Goal: Task Accomplishment & Management: Manage account settings

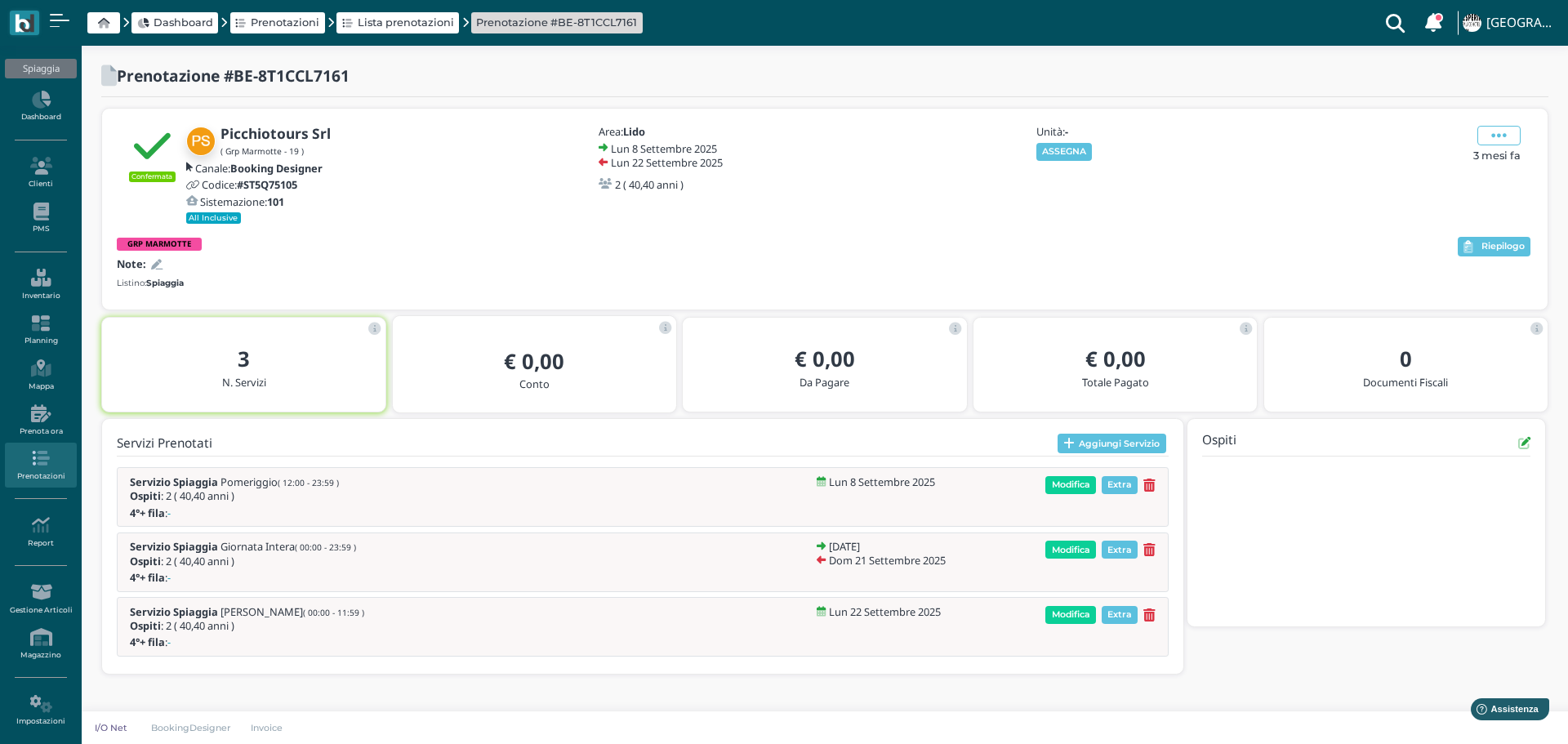
click at [1079, 145] on button "ASSEGNA" at bounding box center [1063, 152] width 56 height 18
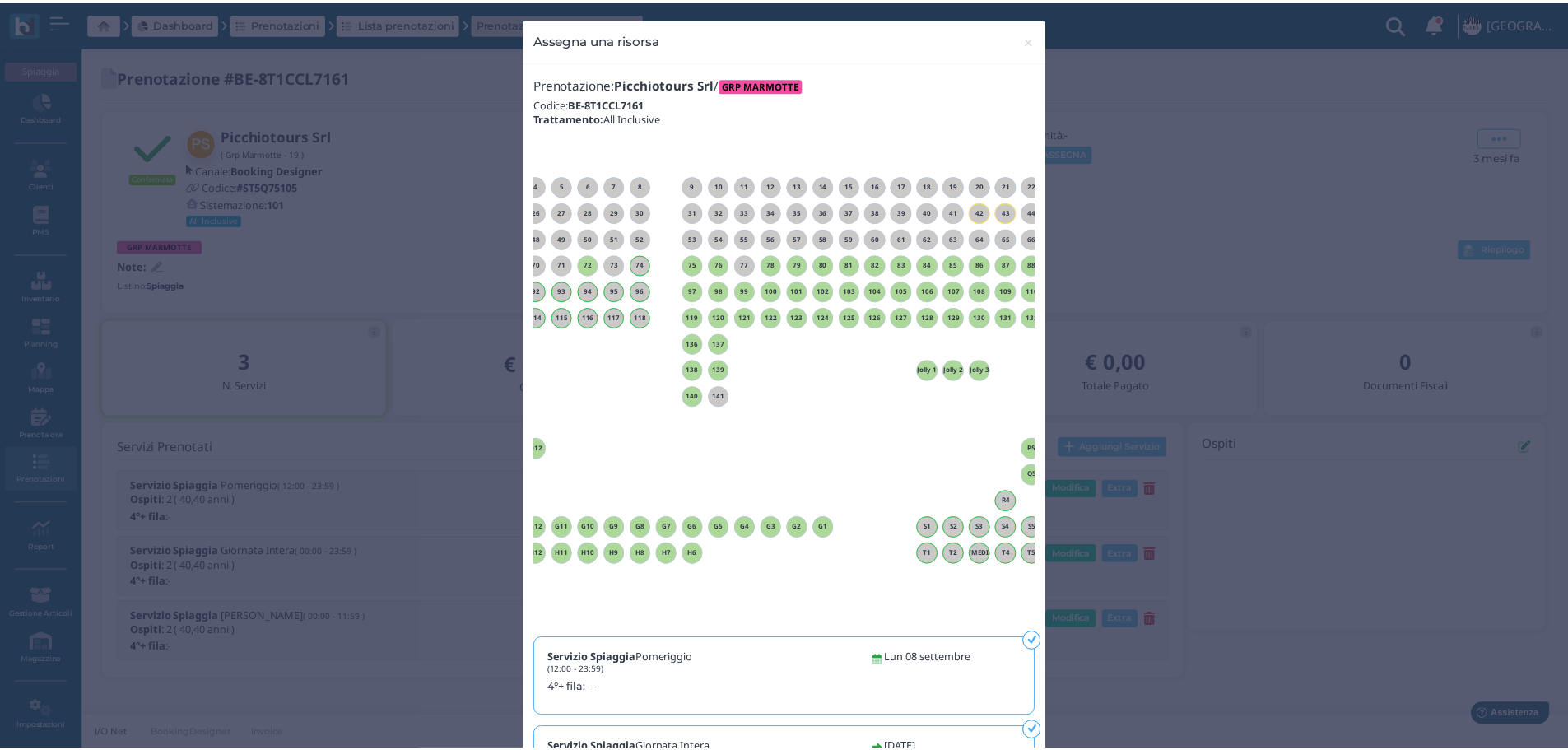
scroll to position [0, 149]
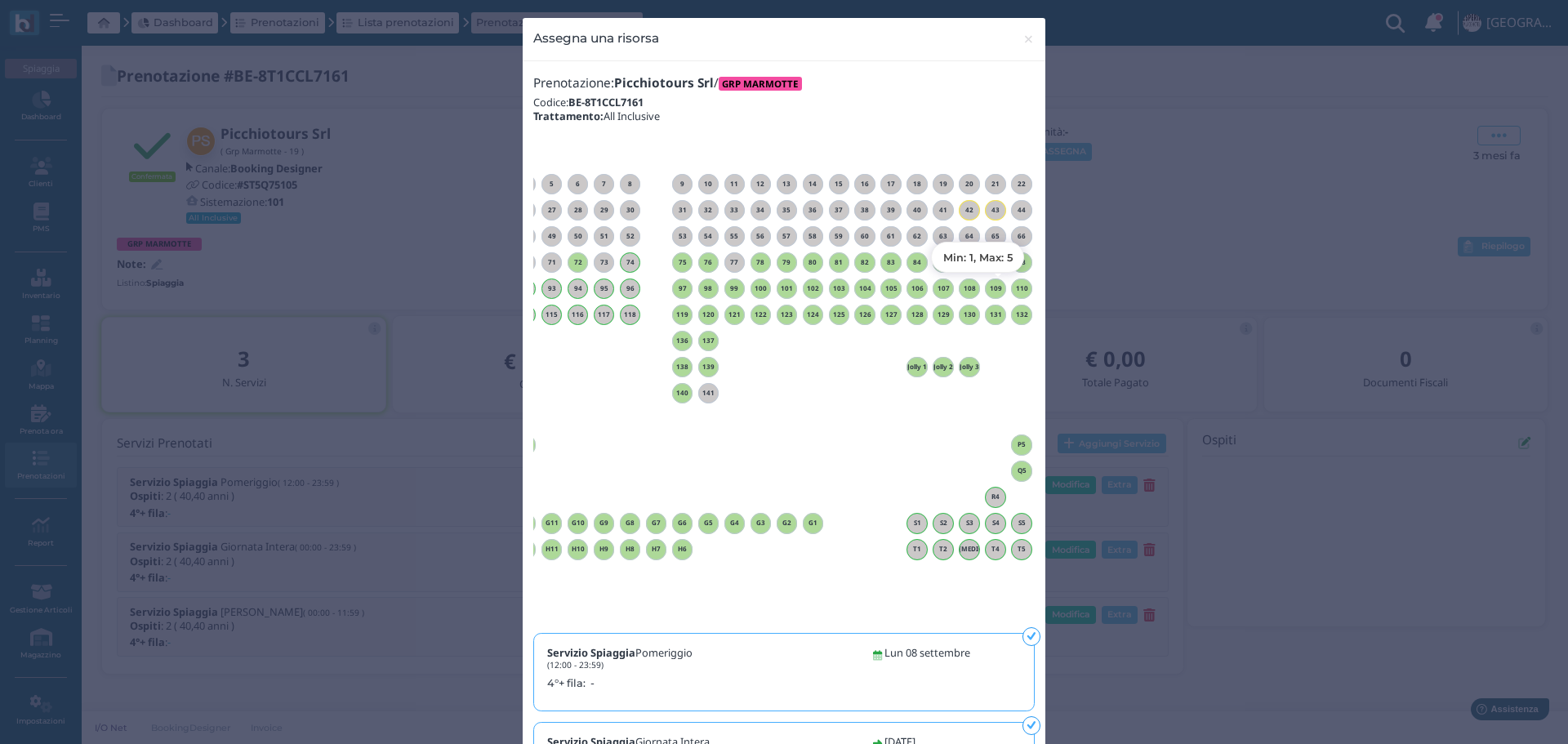
click at [1019, 289] on h6 "110" at bounding box center [1021, 289] width 21 height 7
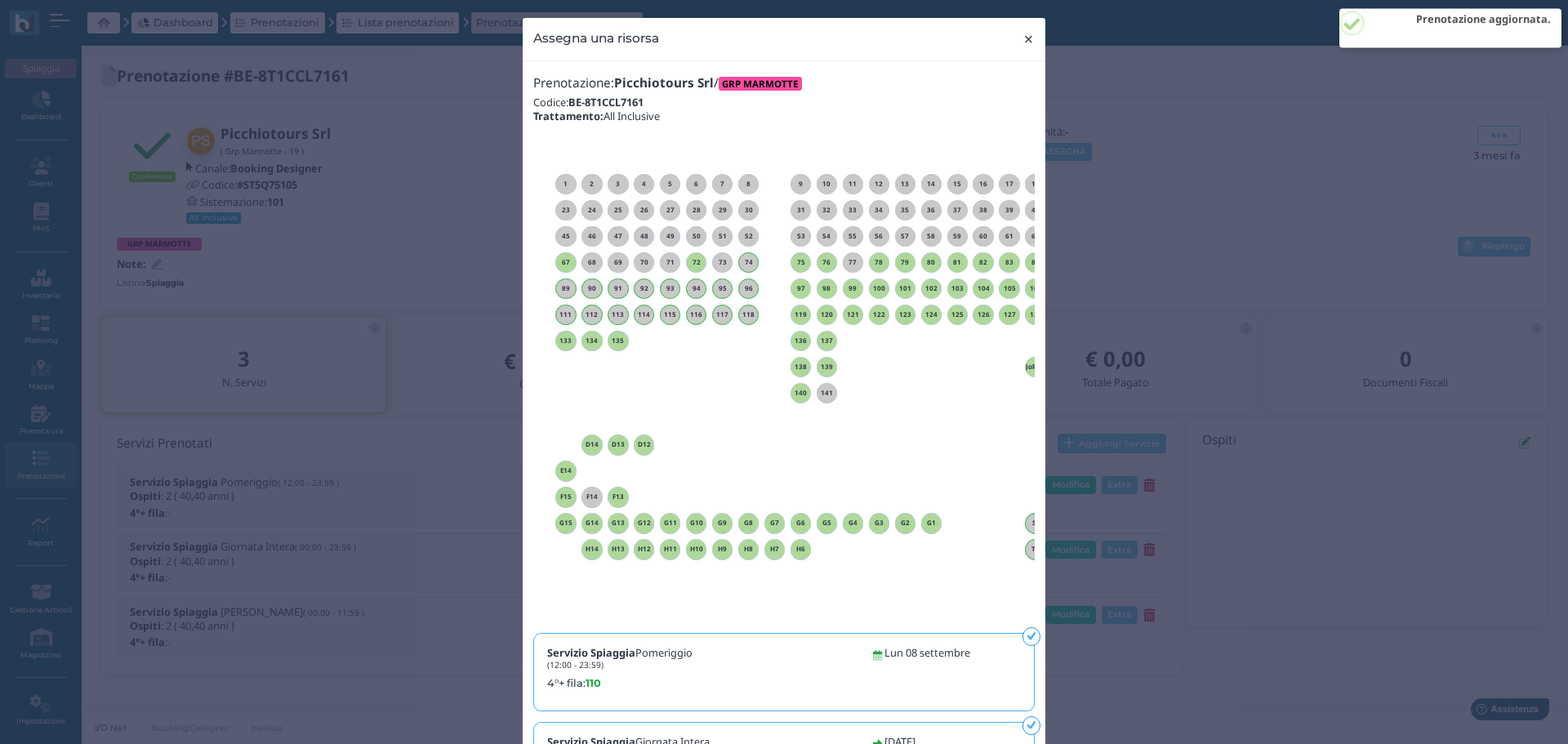
click at [1025, 34] on span "×" at bounding box center [1028, 39] width 12 height 21
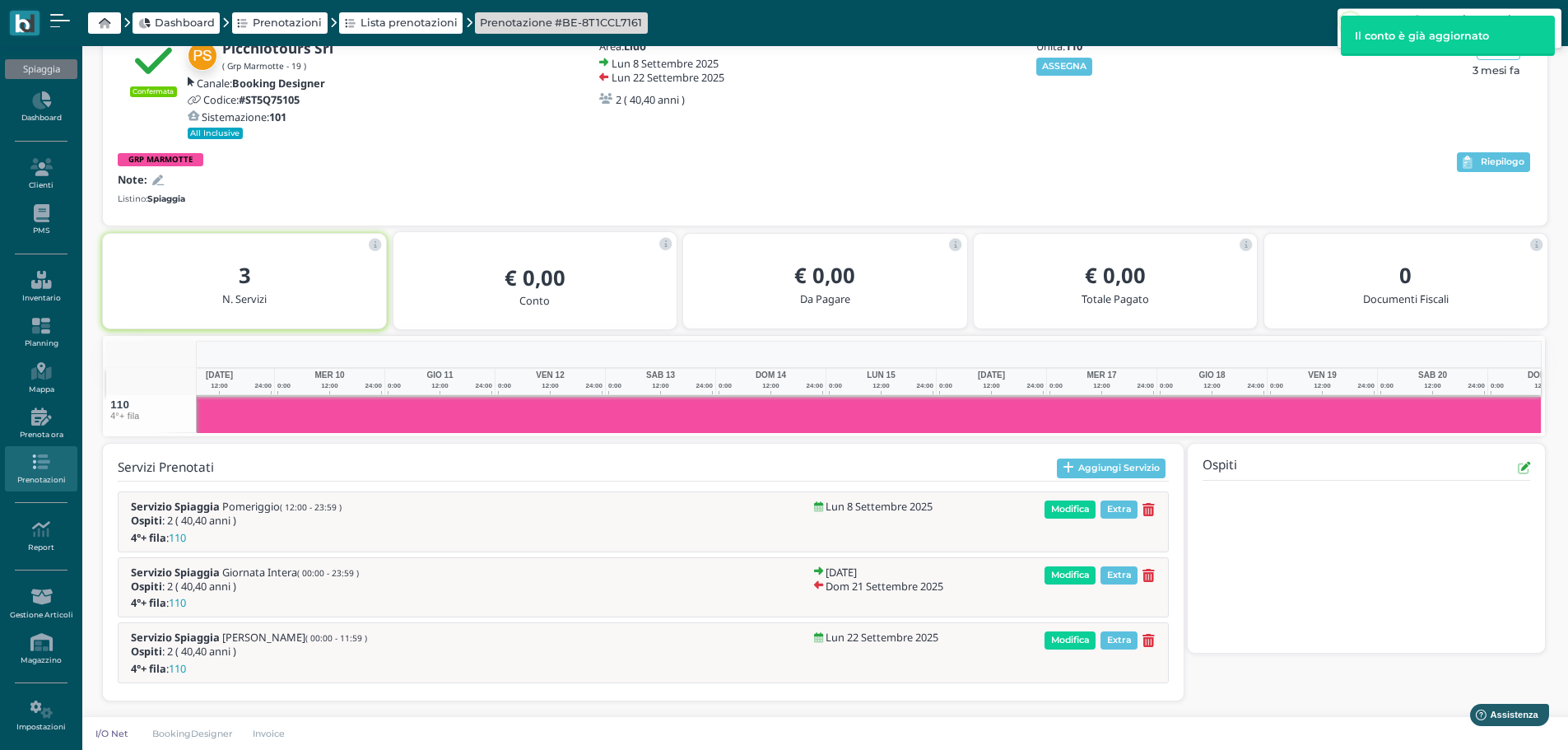
scroll to position [0, 257]
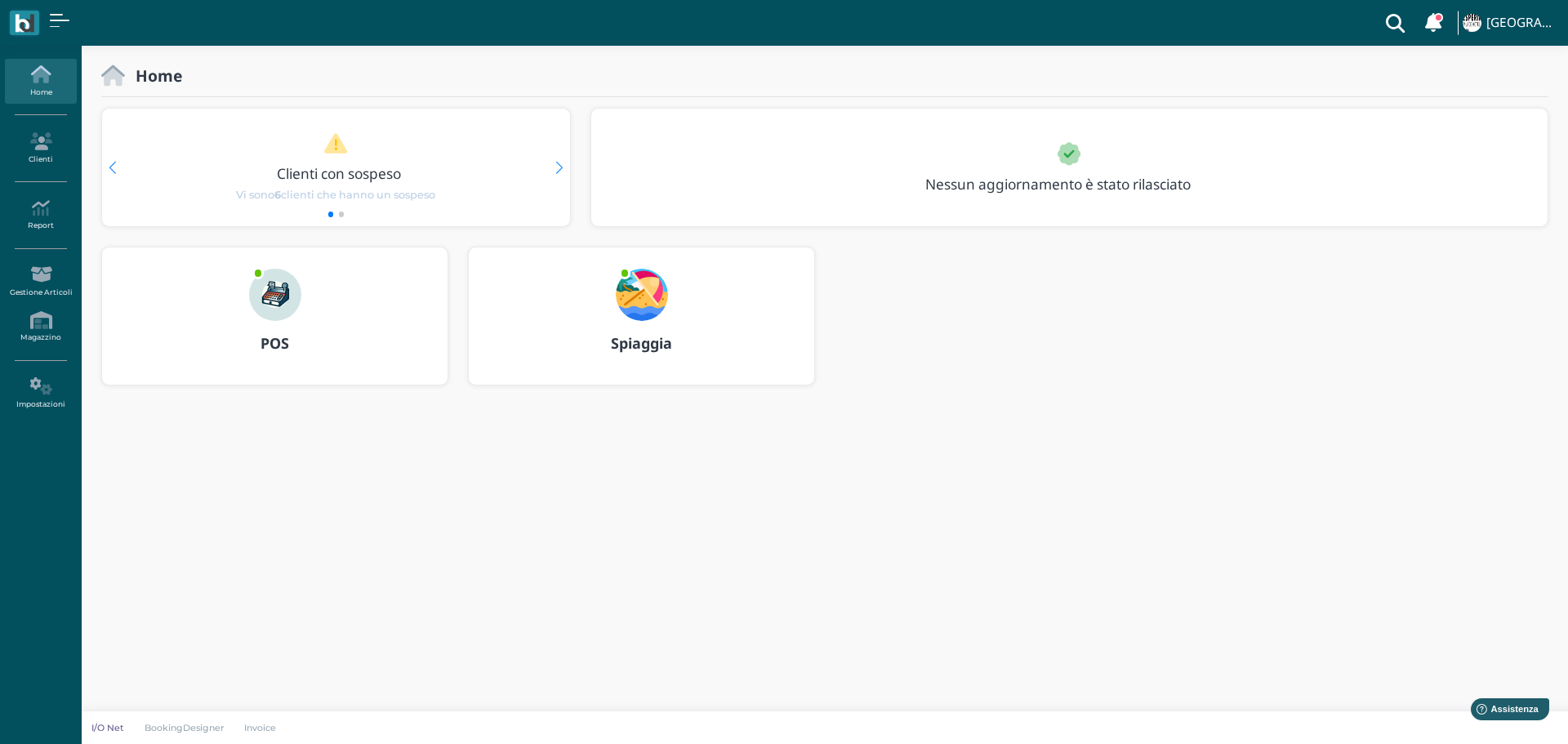
click at [642, 292] on img at bounding box center [642, 294] width 52 height 52
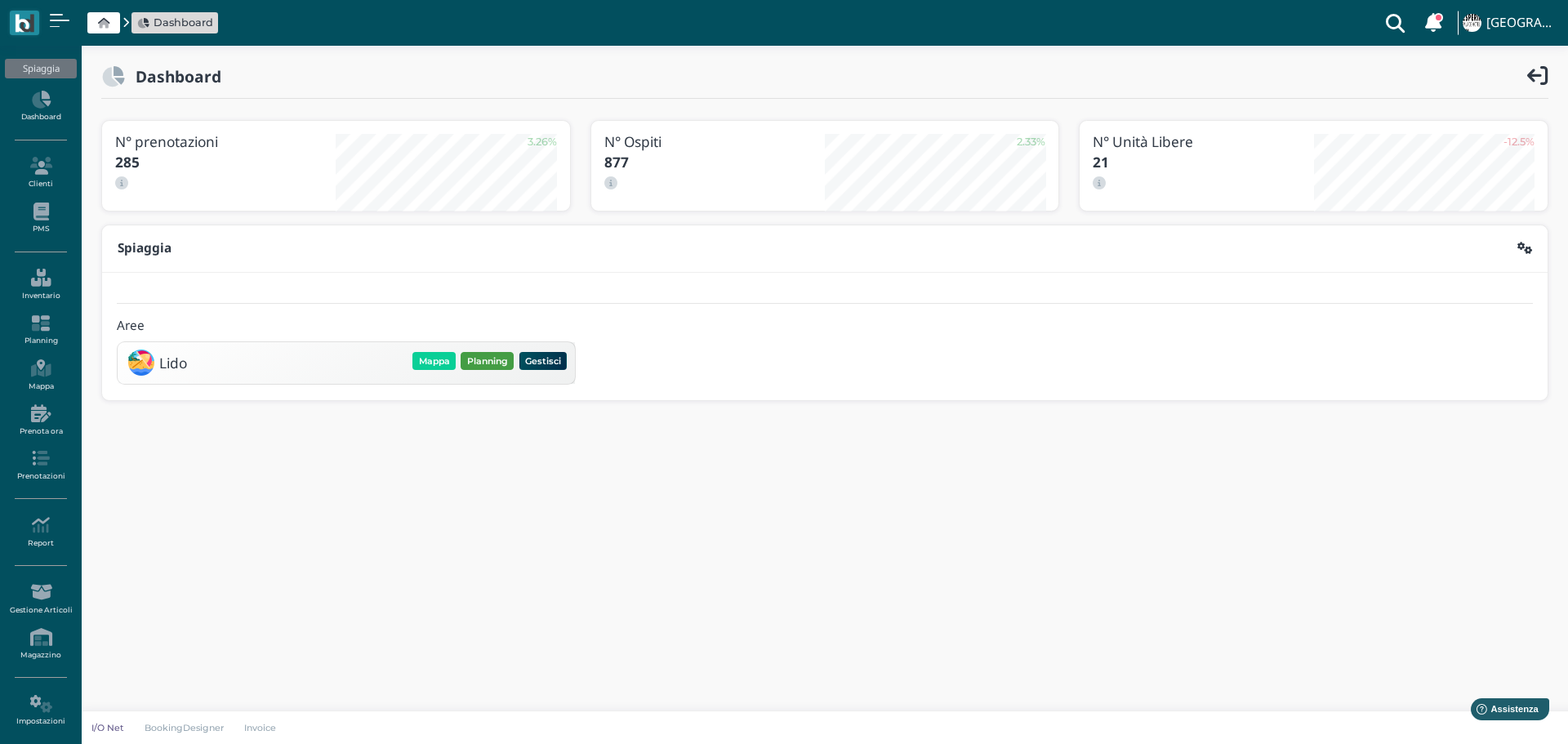
click at [494, 357] on button "Planning" at bounding box center [487, 361] width 53 height 18
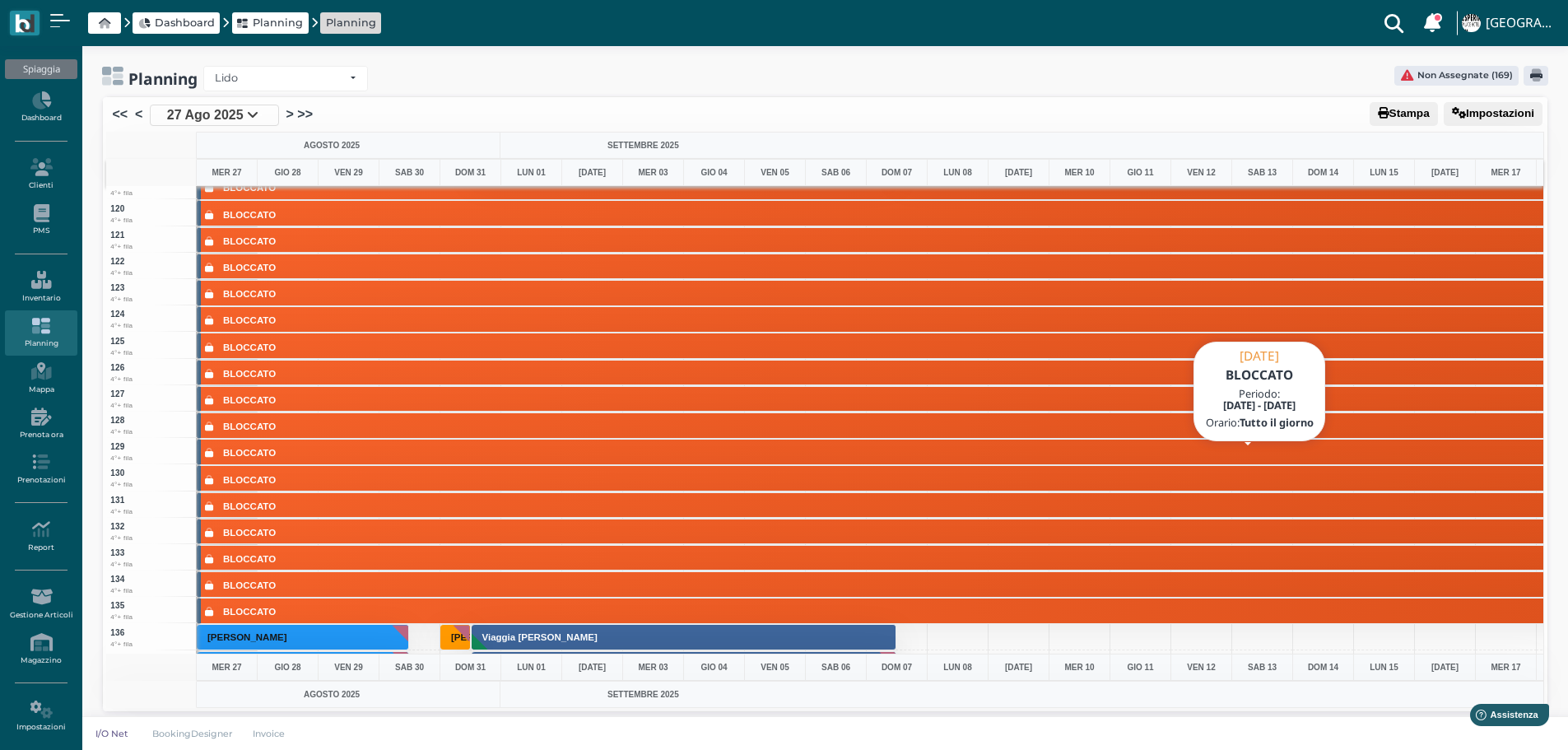
scroll to position [3047, 0]
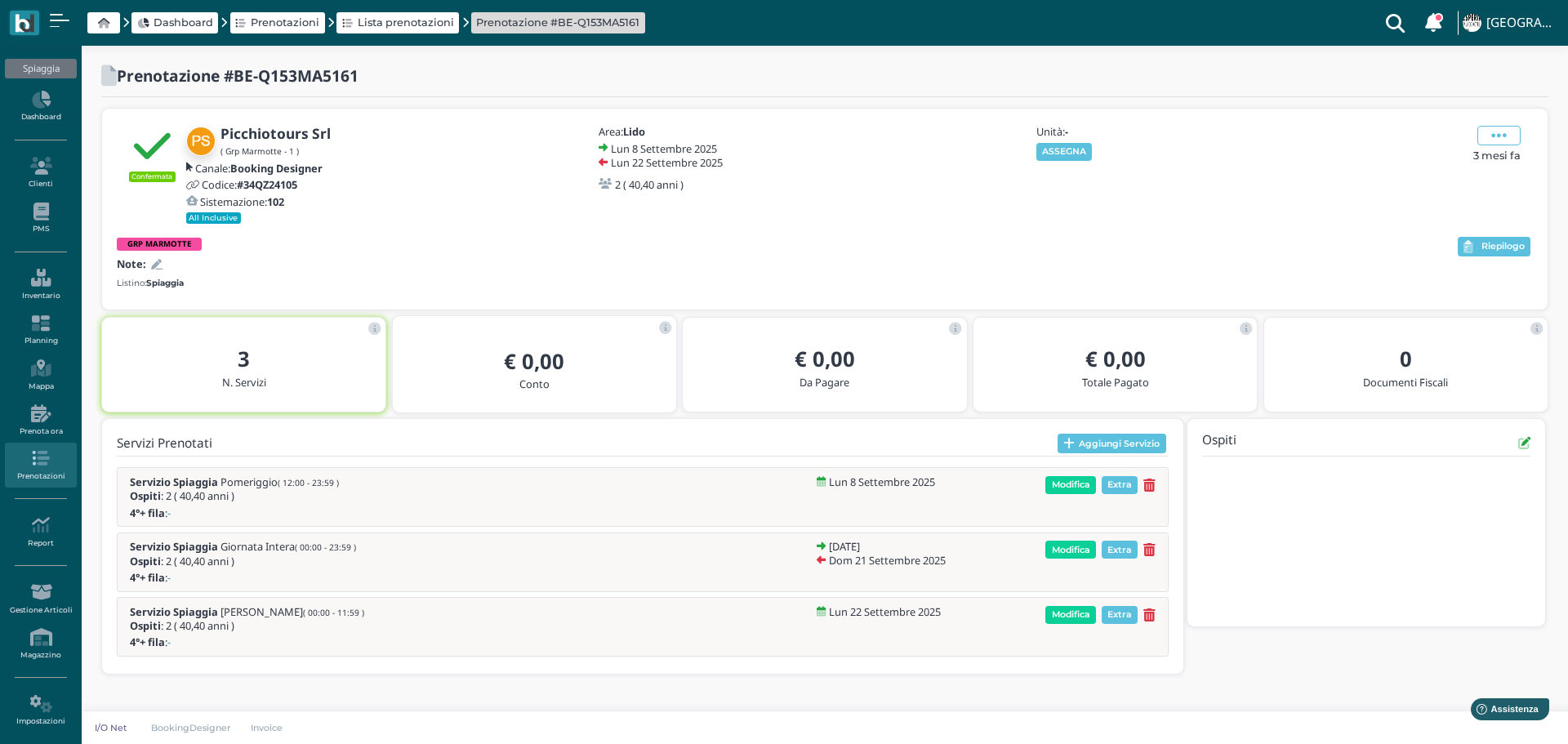
click at [1062, 147] on button "ASSEGNA" at bounding box center [1063, 152] width 56 height 18
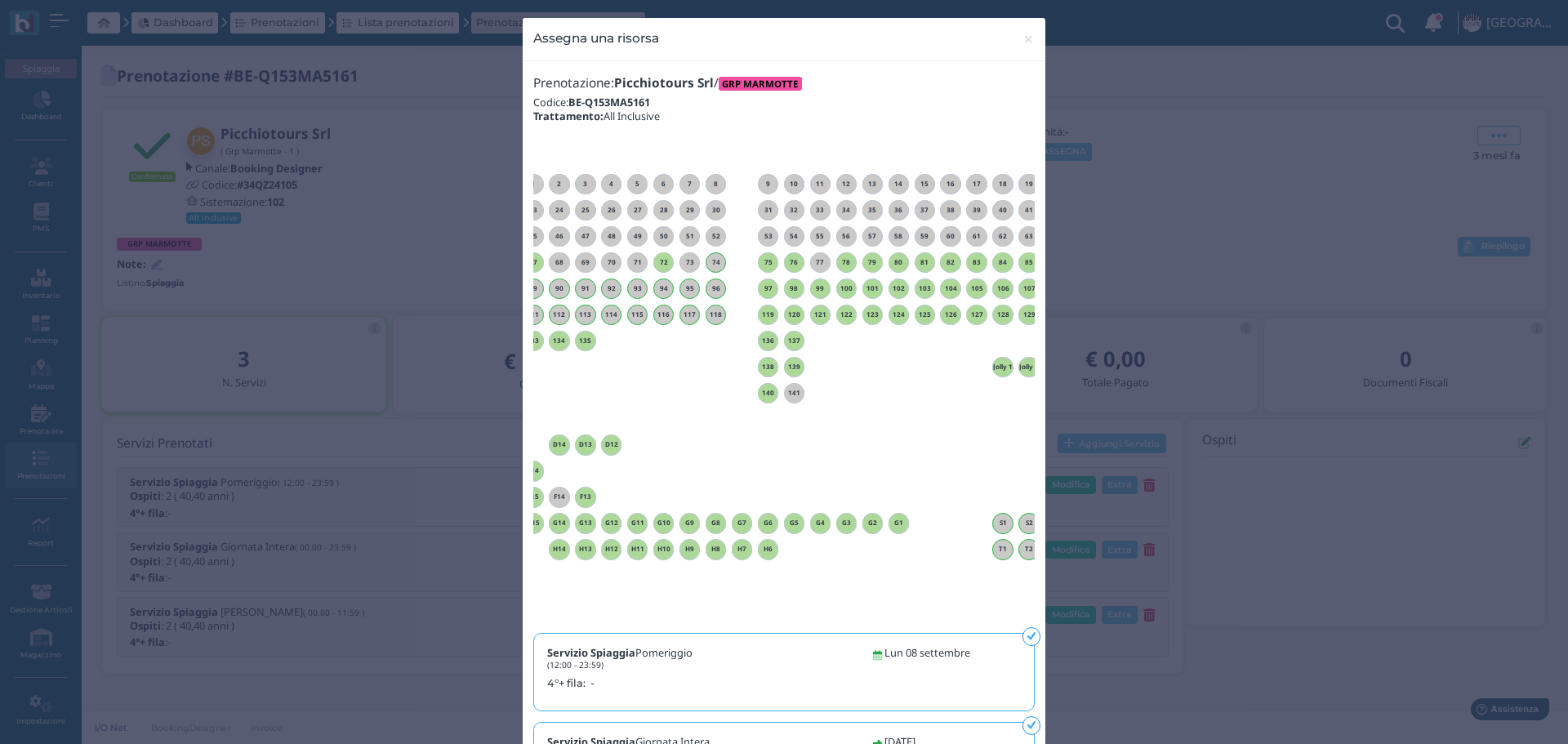
scroll to position [0, 148]
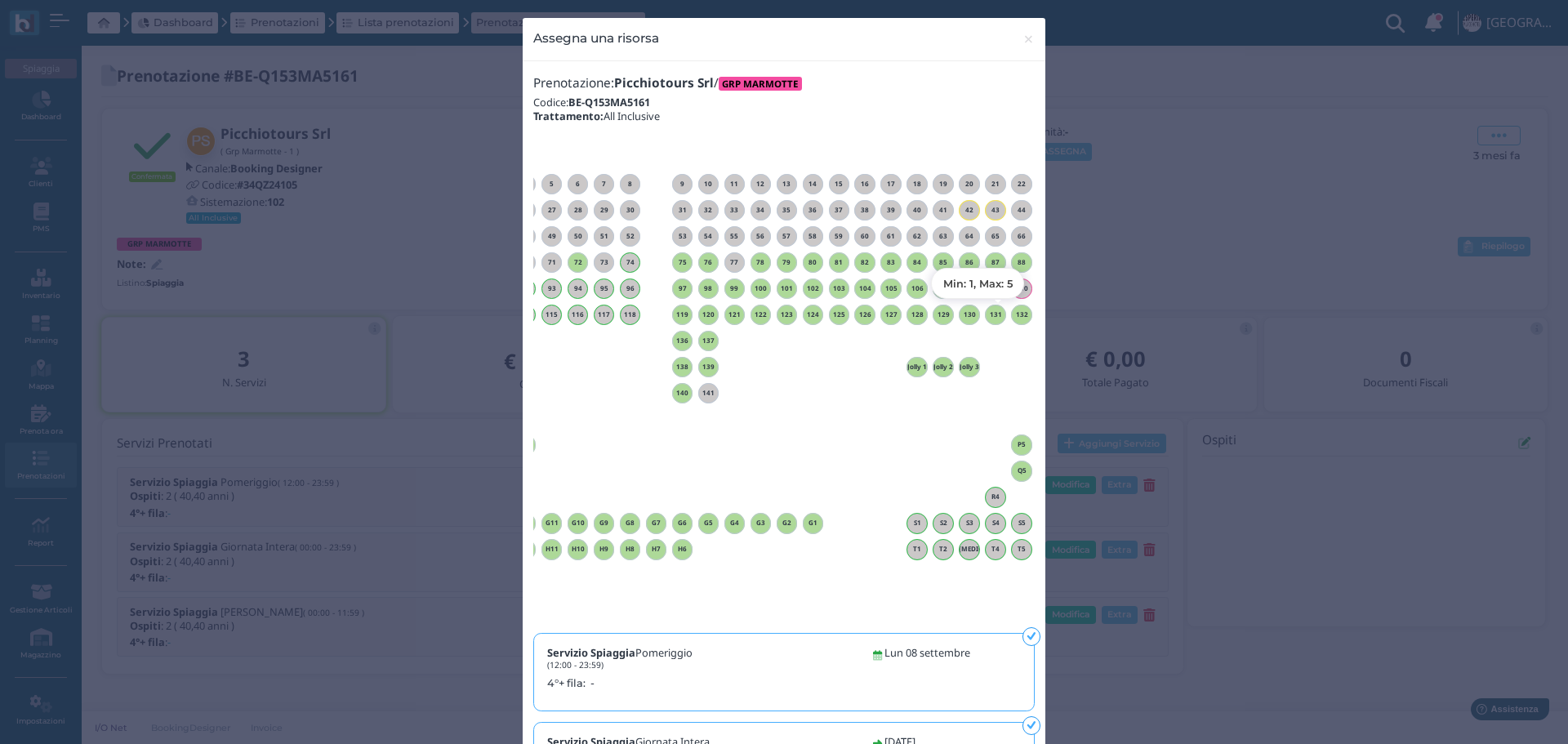
click at [1013, 315] on h6 "132" at bounding box center [1021, 315] width 21 height 7
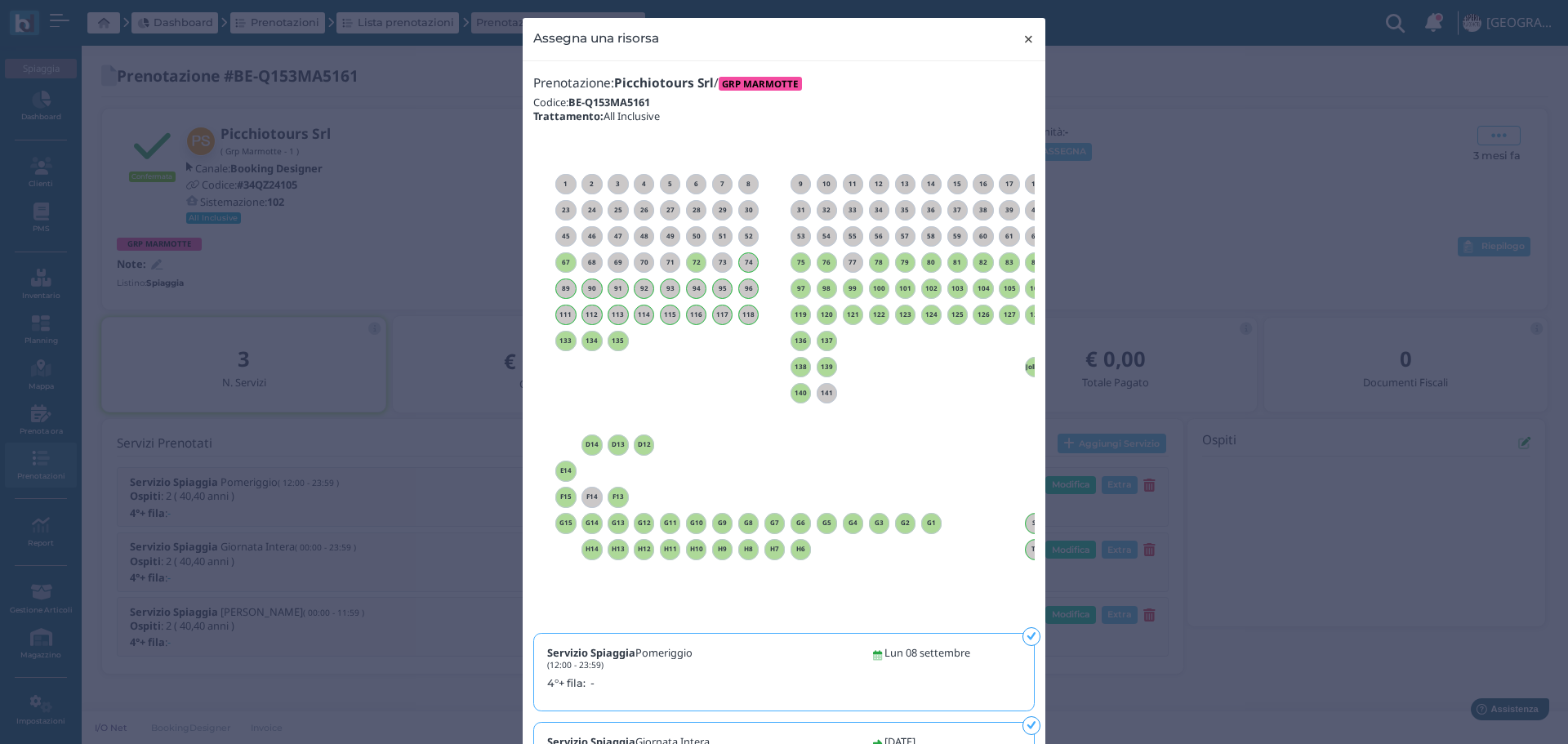
drag, startPoint x: 1021, startPoint y: 36, endPoint x: 1004, endPoint y: 9, distance: 31.9
click at [1019, 25] on button "× close" at bounding box center [1028, 39] width 33 height 41
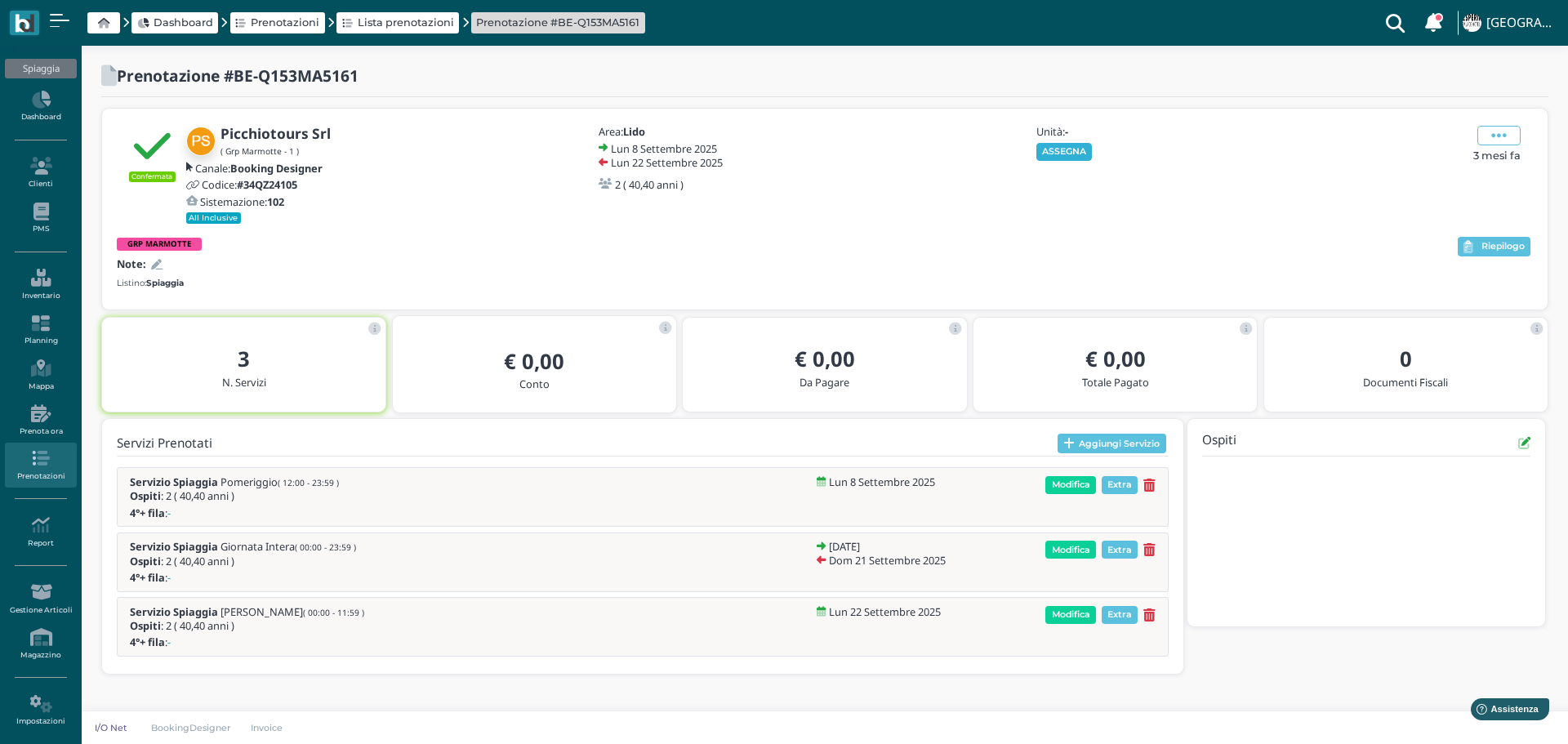
click at [1053, 143] on button "ASSEGNA" at bounding box center [1063, 152] width 56 height 18
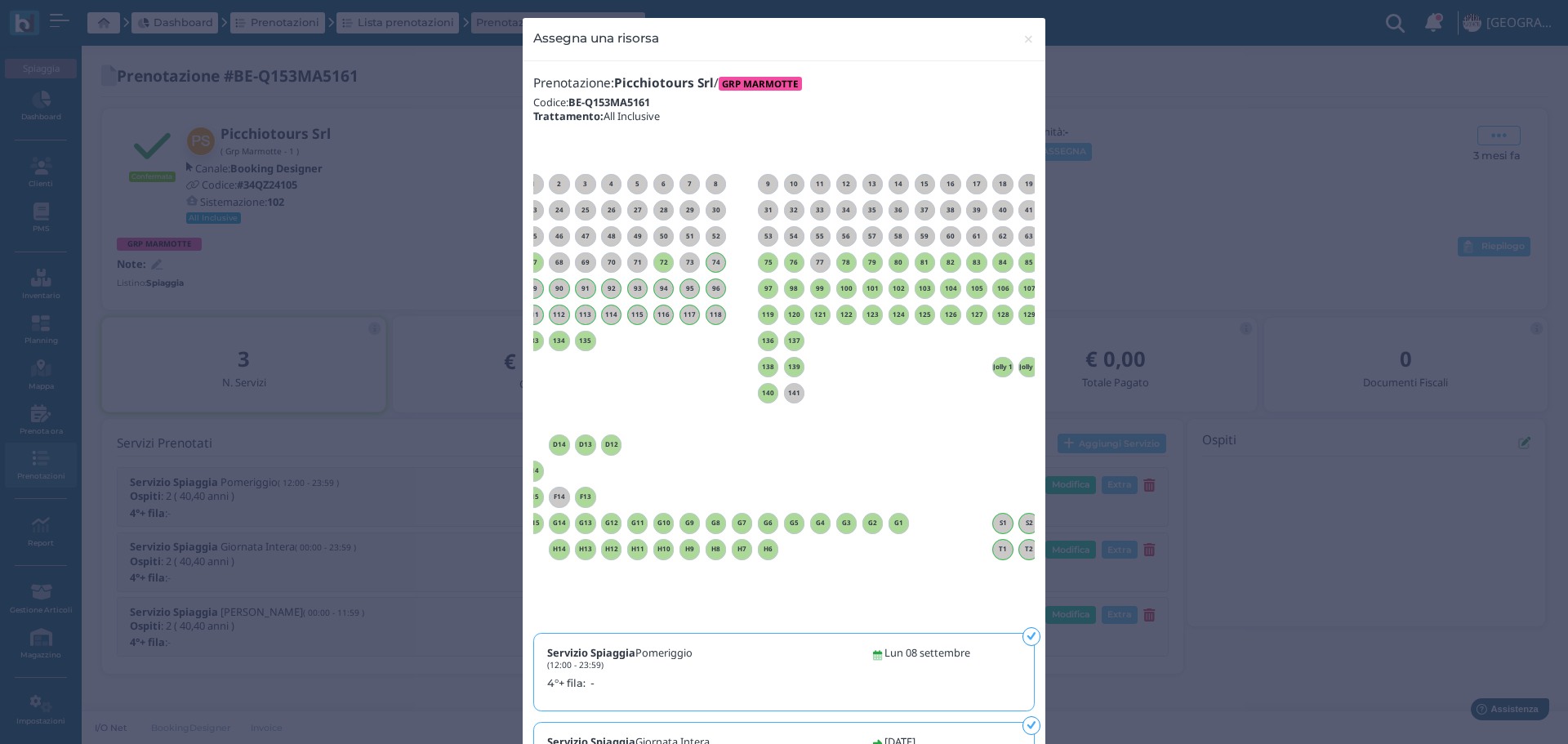
scroll to position [0, 148]
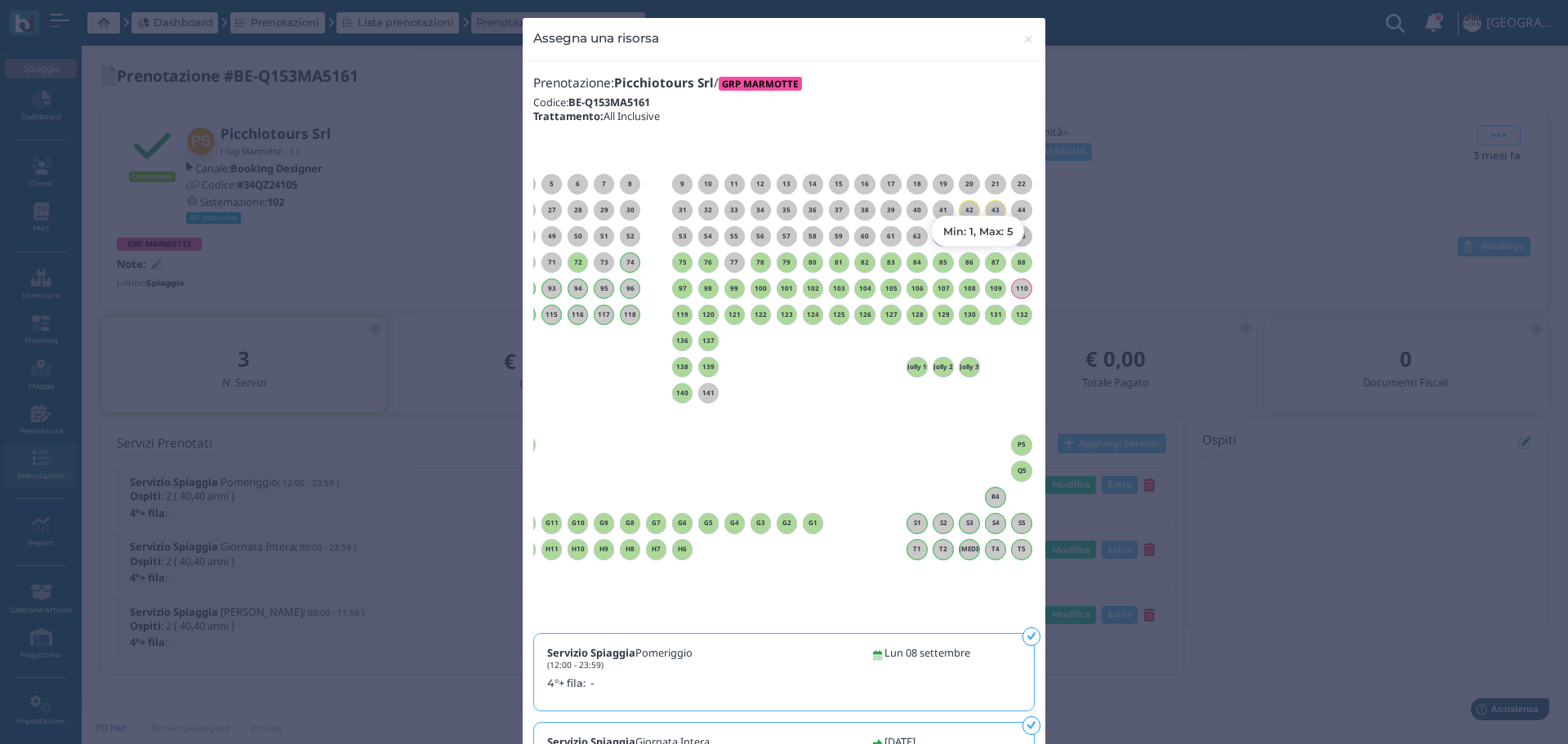
click at [1014, 256] on div "88" at bounding box center [1021, 263] width 21 height 21
drag, startPoint x: 1022, startPoint y: 36, endPoint x: 987, endPoint y: 2, distance: 48.8
click at [1022, 35] on span "×" at bounding box center [1028, 39] width 12 height 21
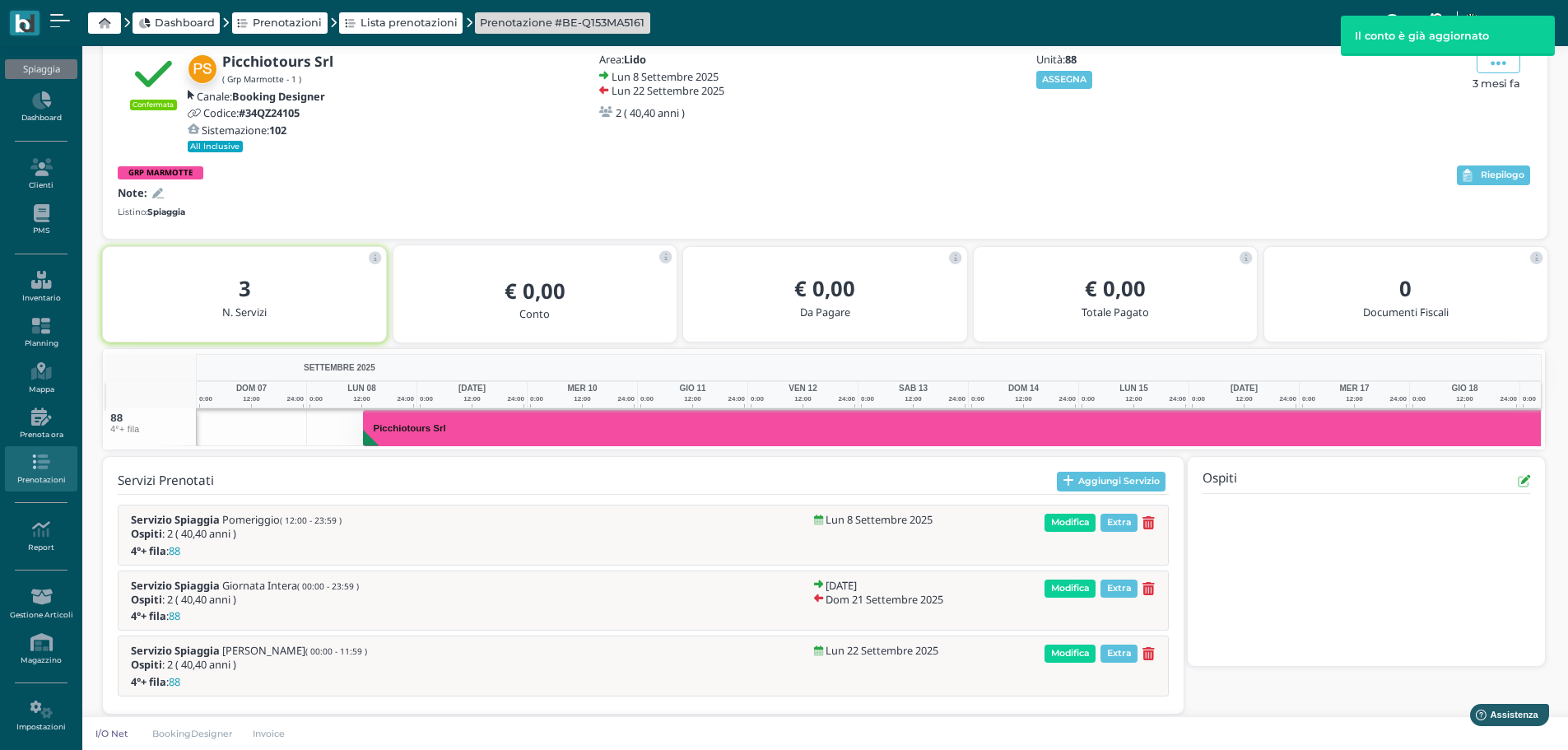
scroll to position [0, 246]
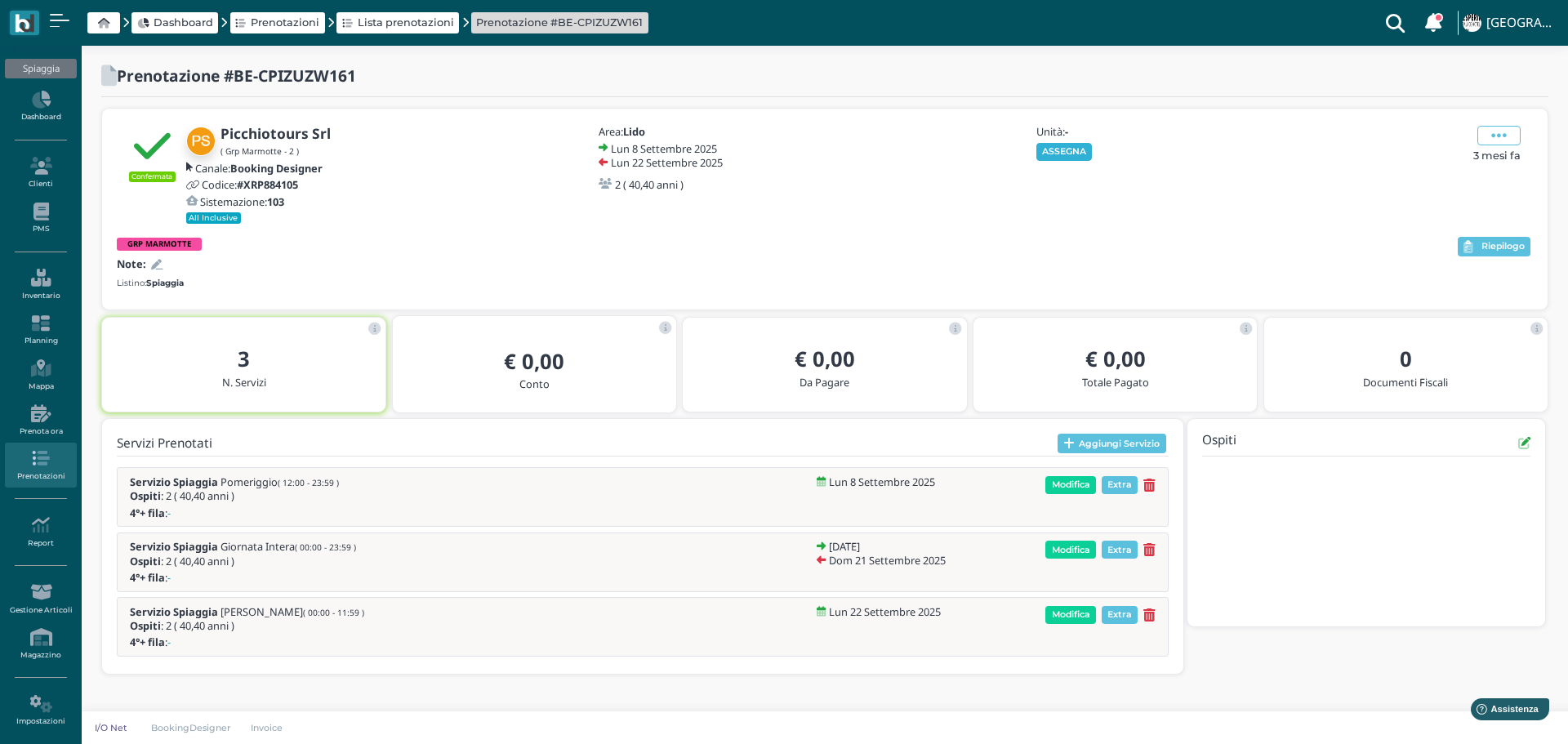
click at [1080, 143] on button "ASSEGNA" at bounding box center [1063, 152] width 56 height 18
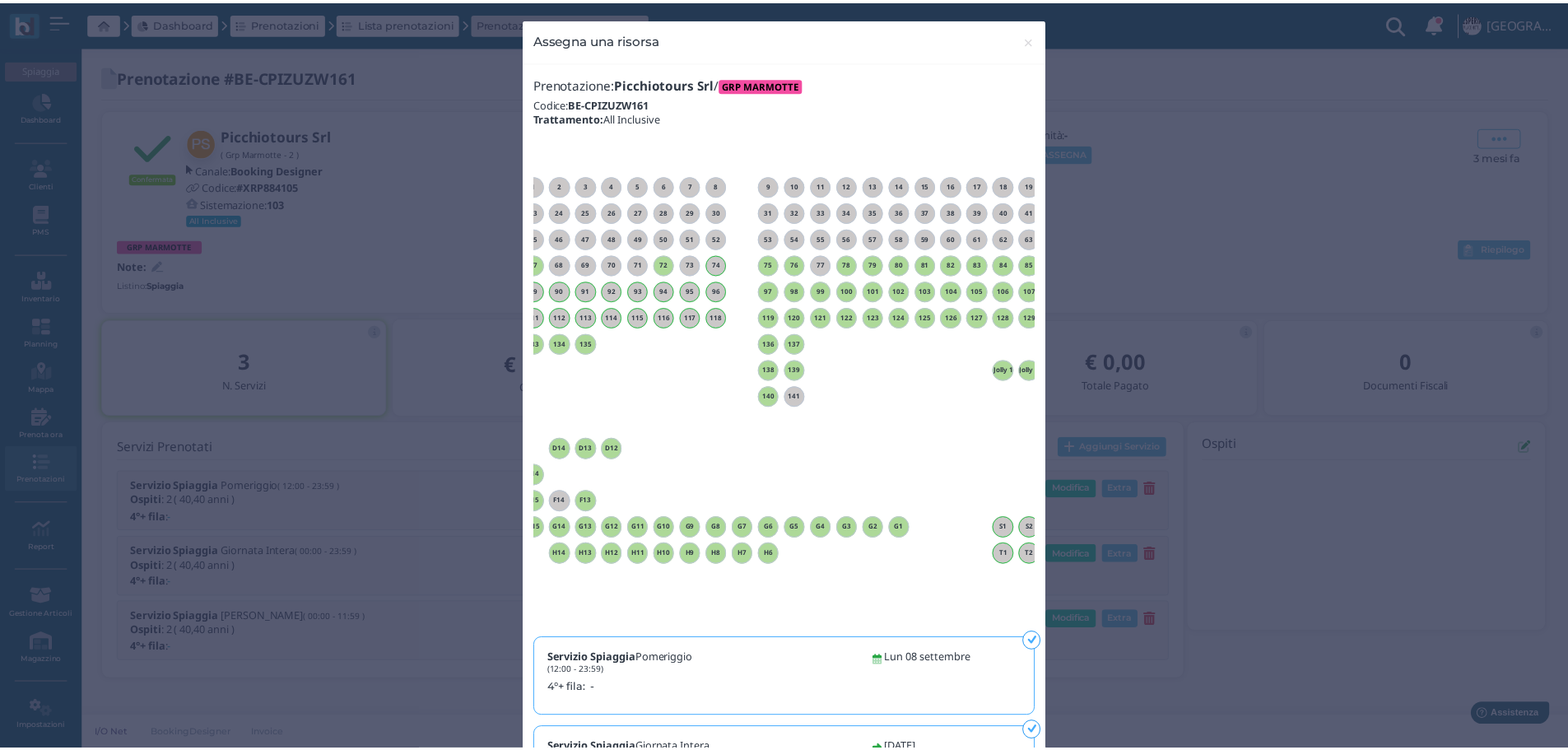
scroll to position [0, 149]
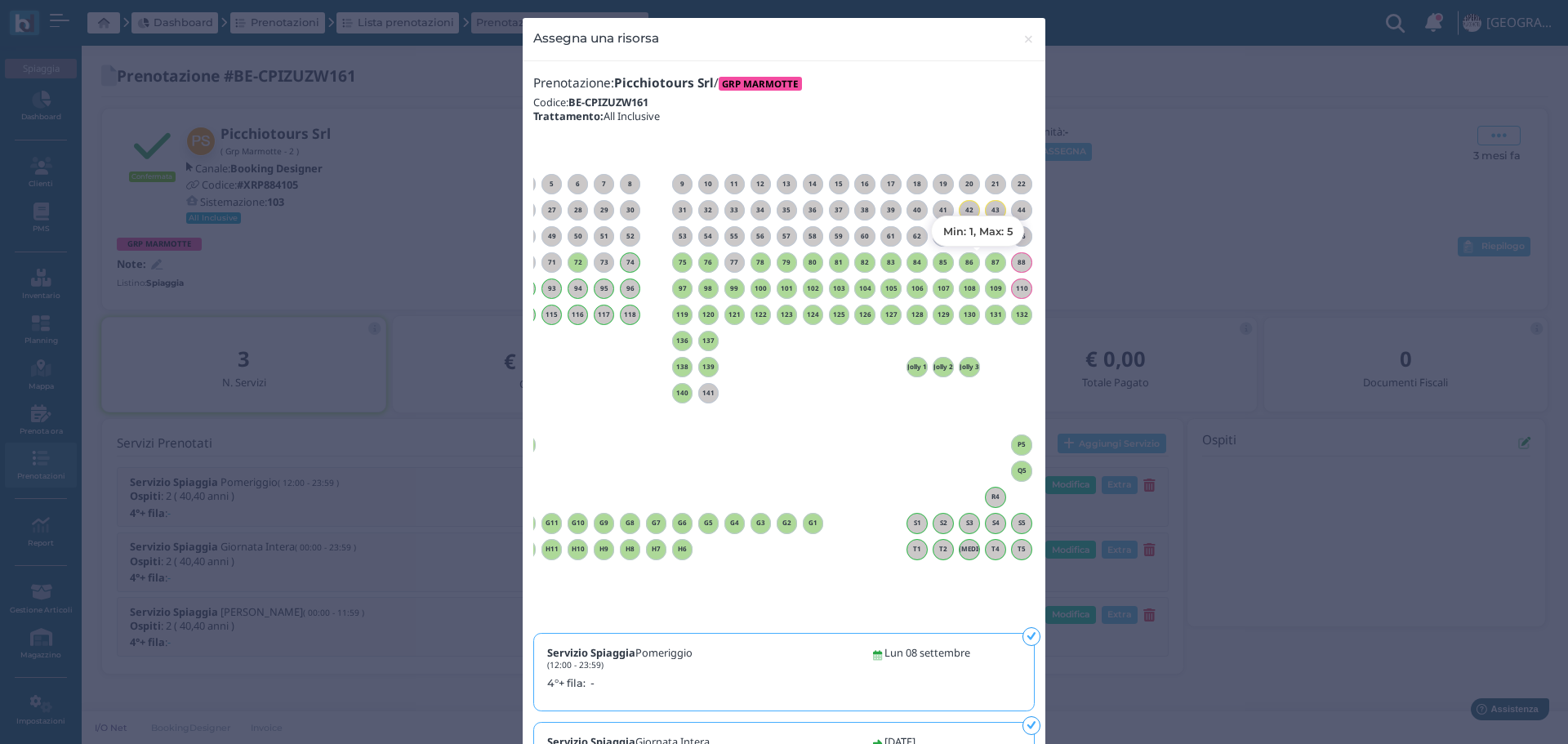
click at [989, 260] on h6 "87" at bounding box center [994, 263] width 21 height 7
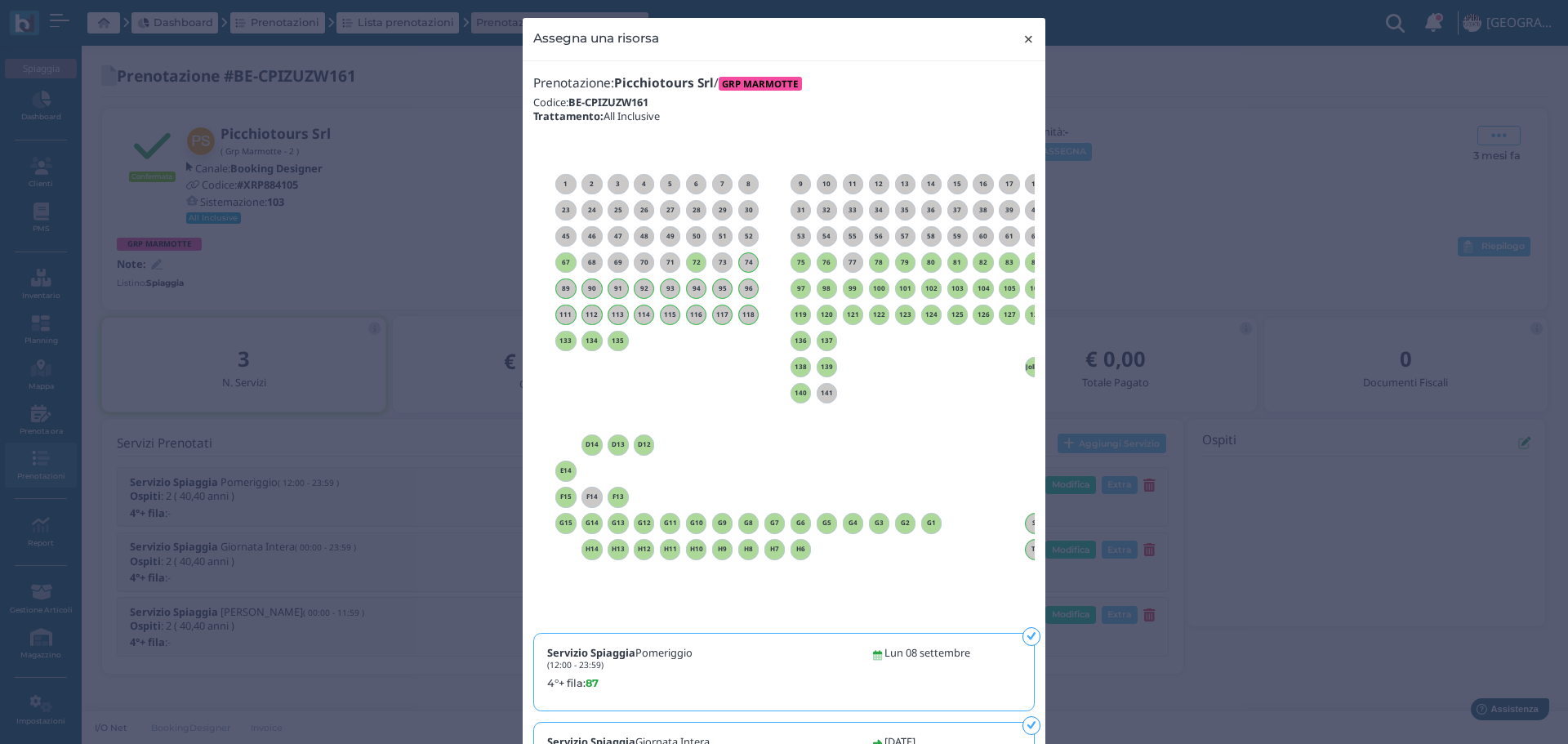
click at [1025, 40] on span "×" at bounding box center [1028, 39] width 12 height 21
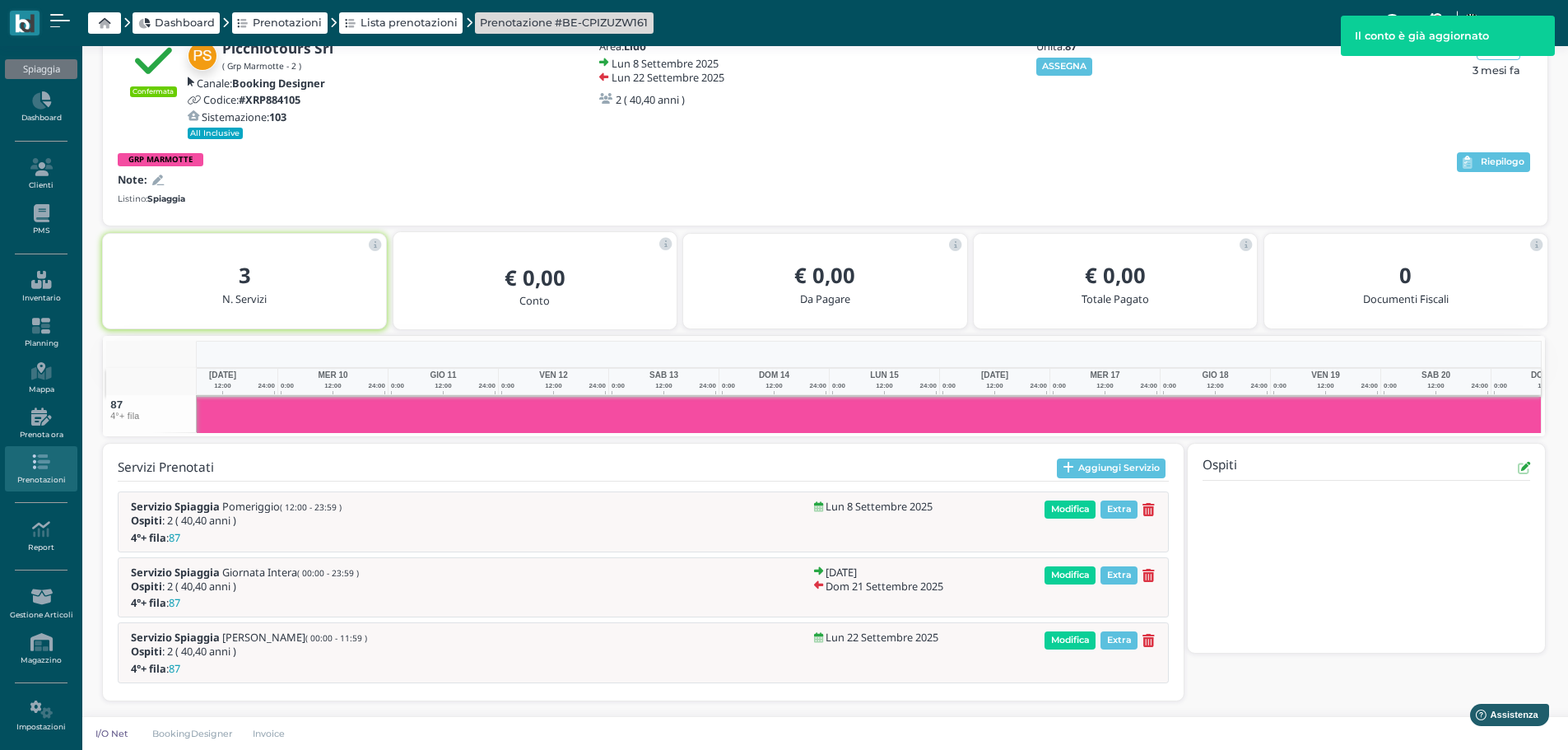
scroll to position [0, 0]
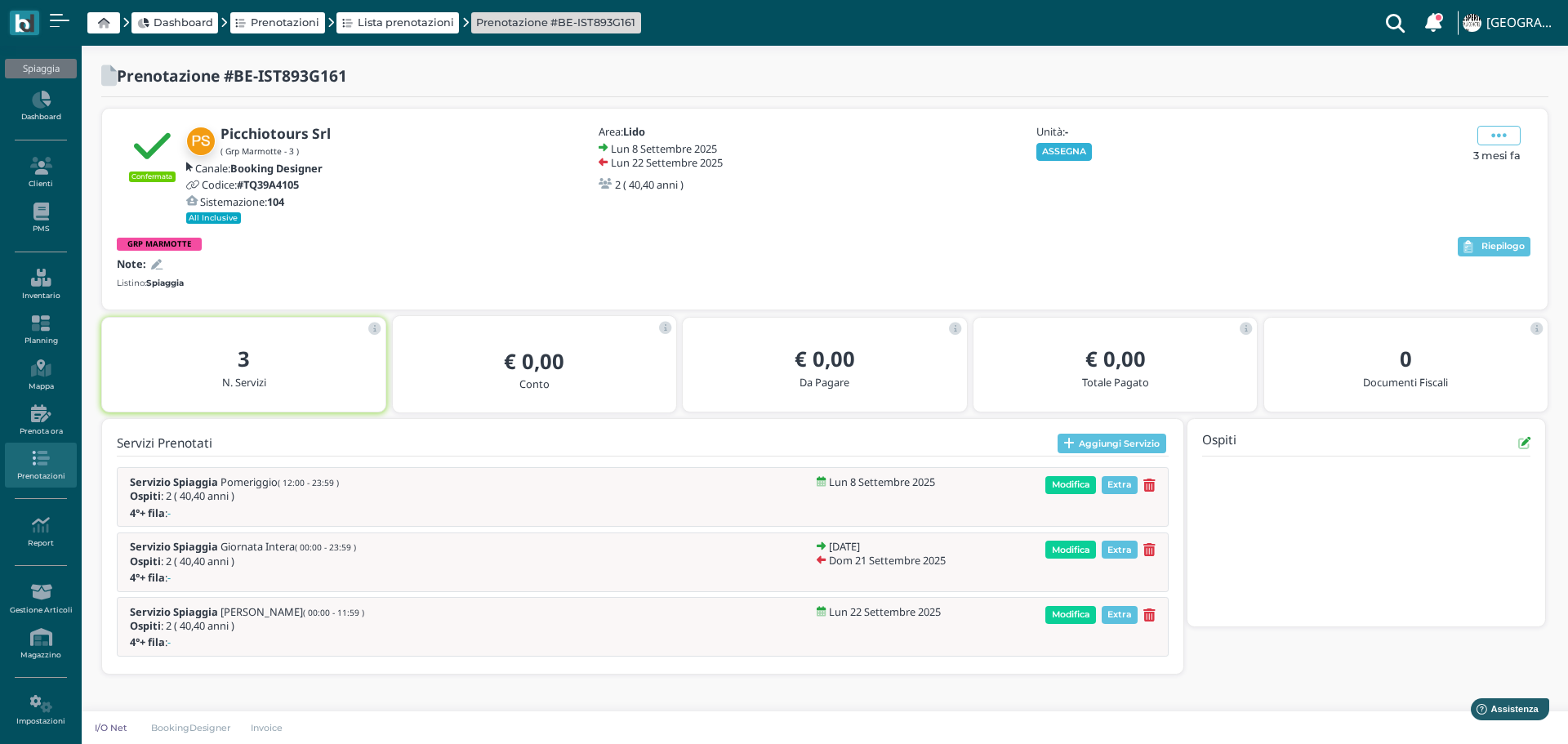
click at [1050, 150] on button "ASSEGNA" at bounding box center [1063, 152] width 56 height 18
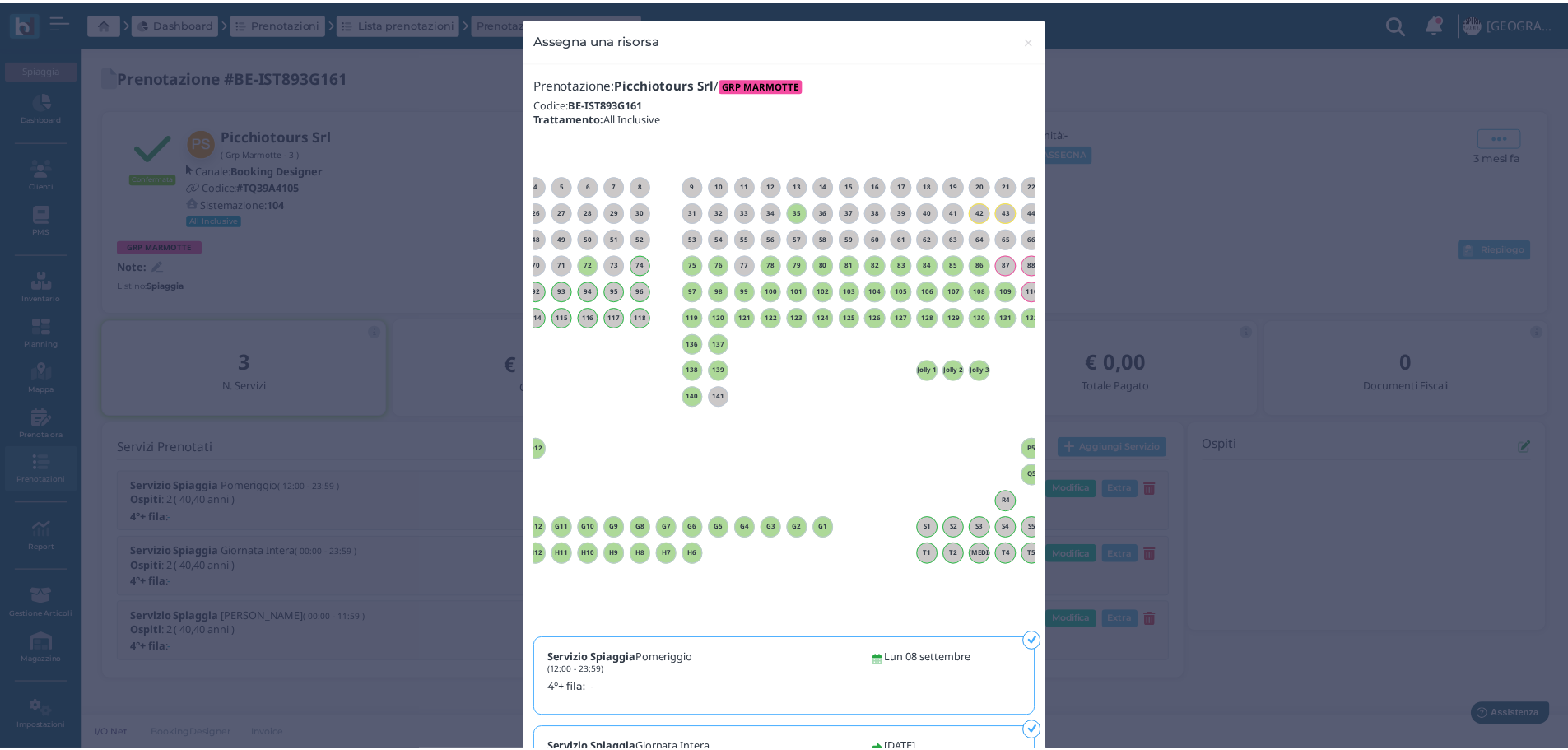
scroll to position [0, 149]
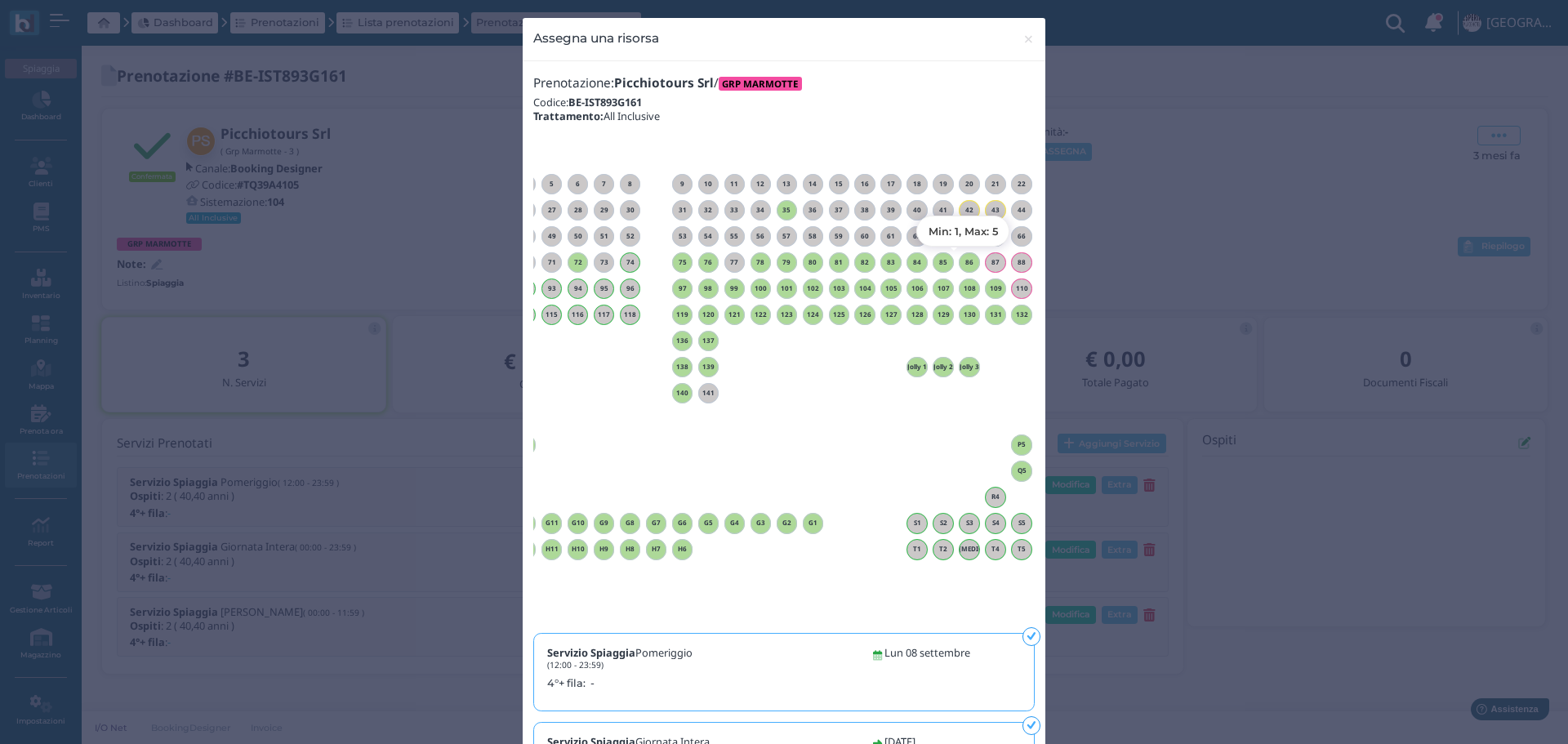
click at [961, 265] on h6 "86" at bounding box center [969, 263] width 21 height 7
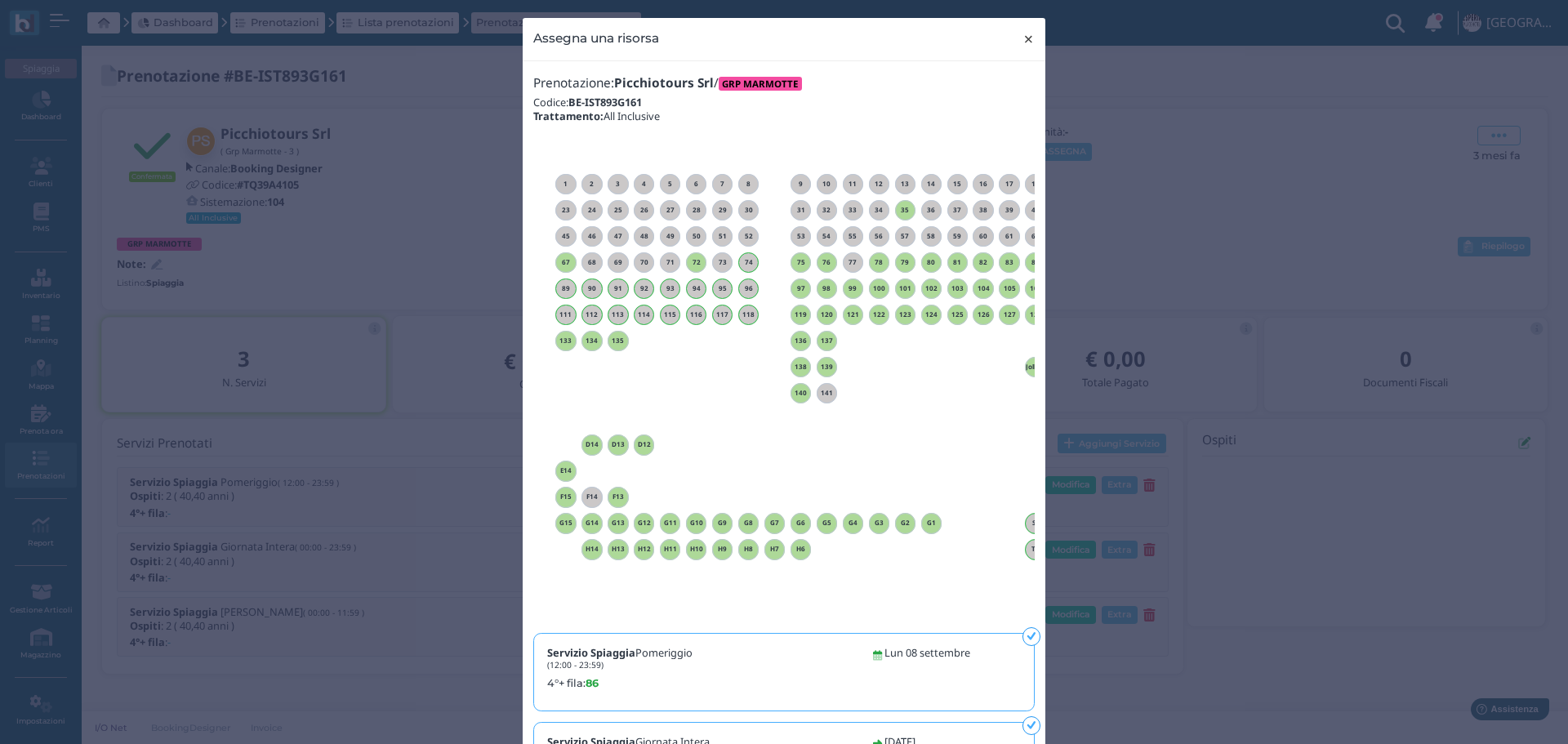
click at [1022, 36] on span "×" at bounding box center [1028, 39] width 12 height 21
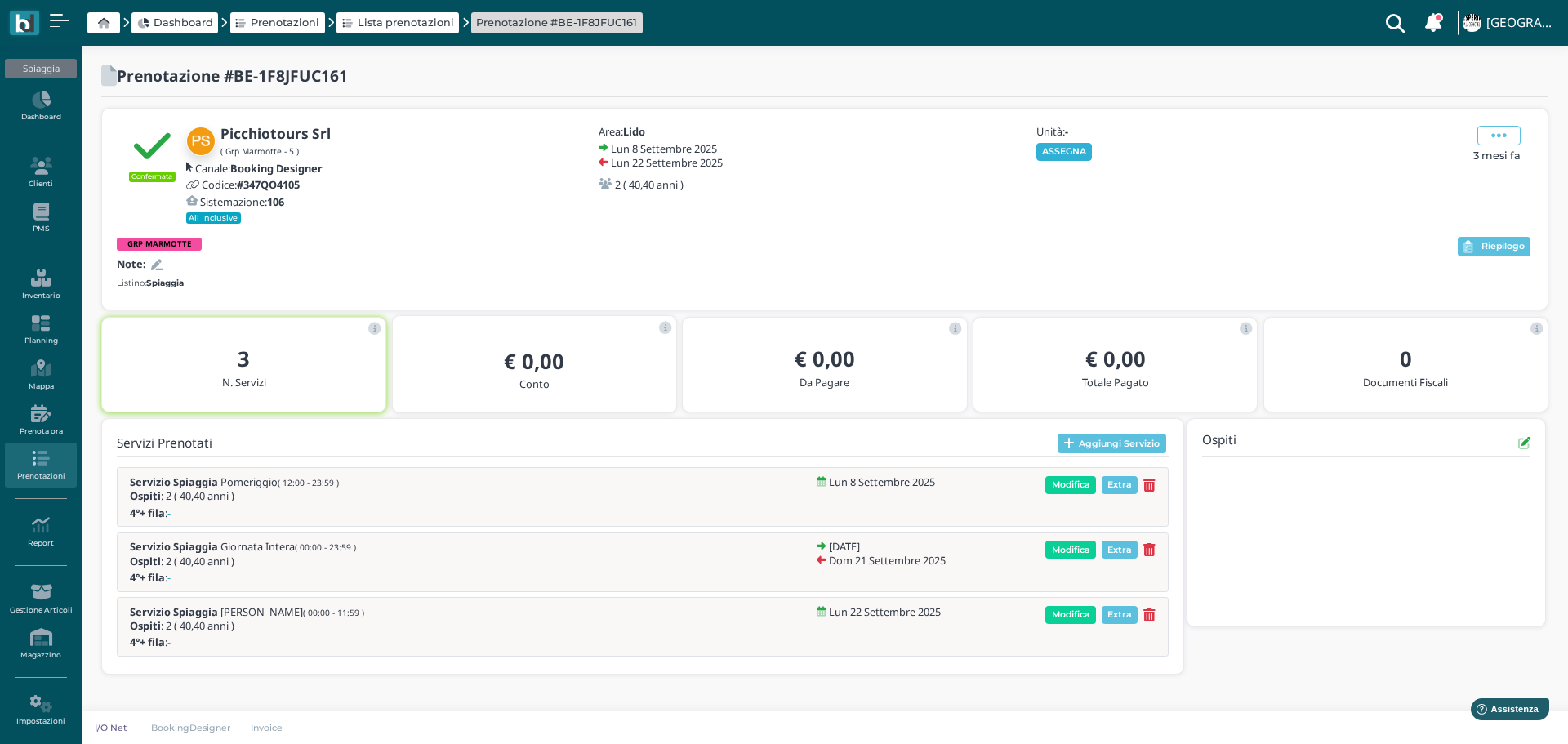
click at [1069, 145] on button "ASSEGNA" at bounding box center [1063, 152] width 56 height 18
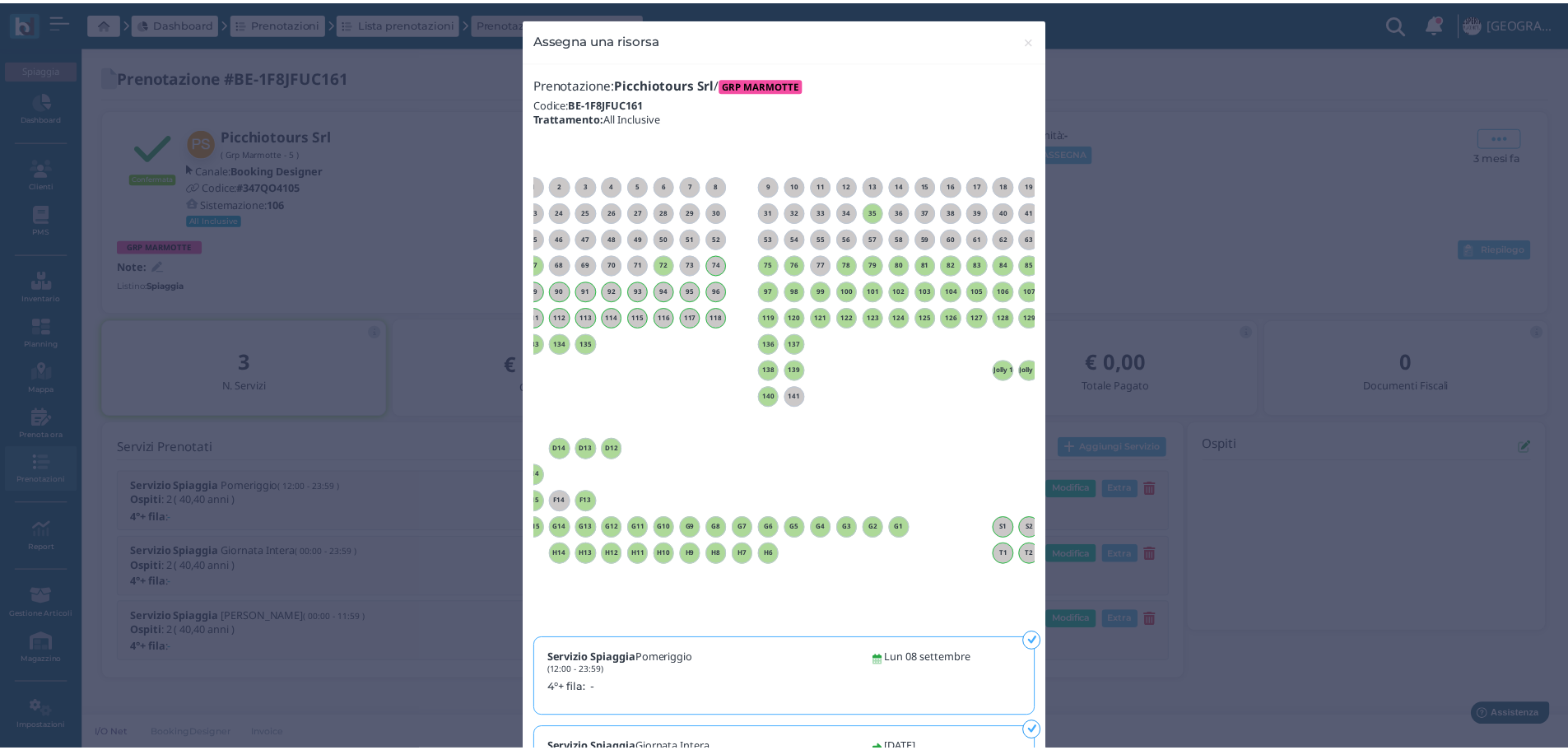
scroll to position [0, 149]
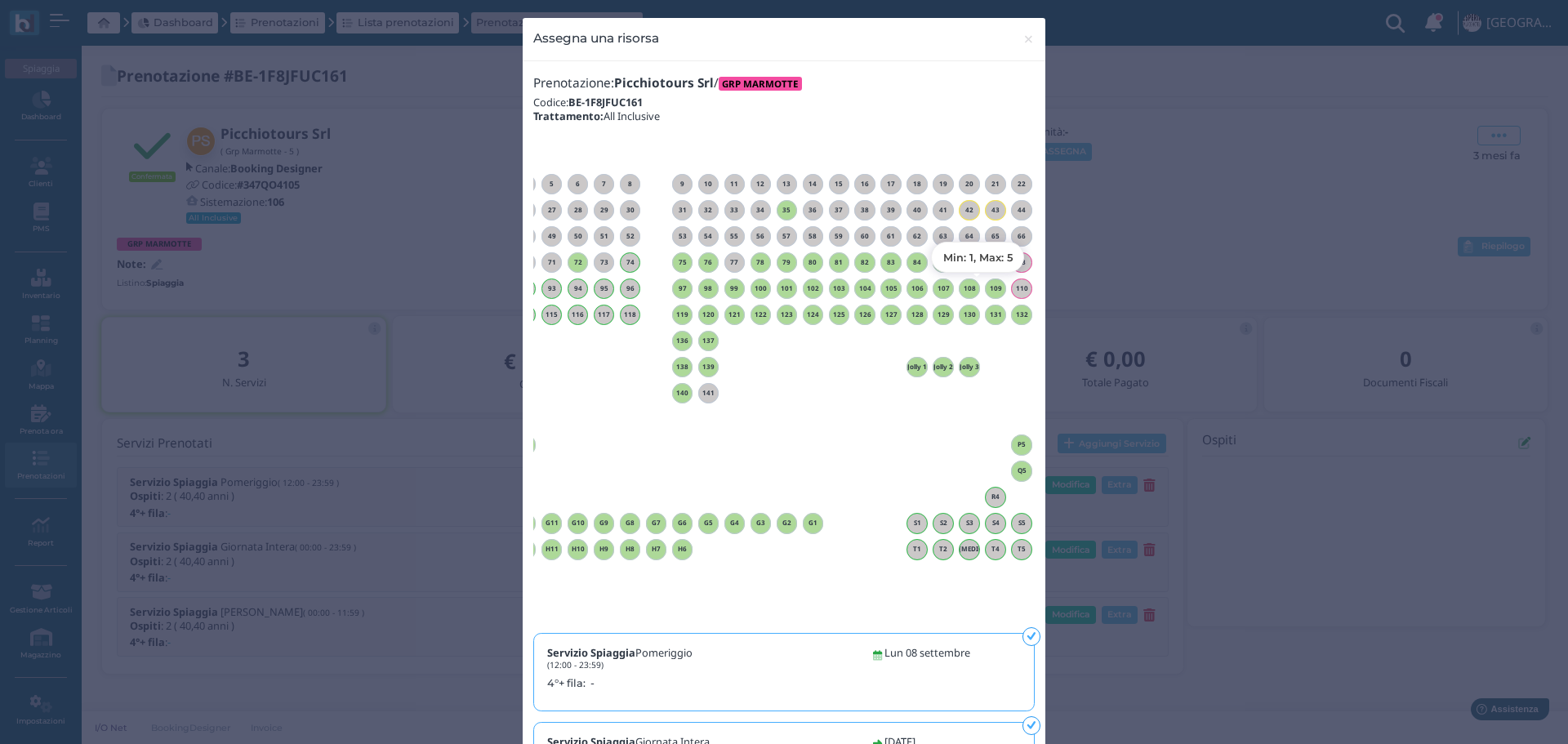
click at [991, 285] on h6 "109" at bounding box center [994, 289] width 21 height 7
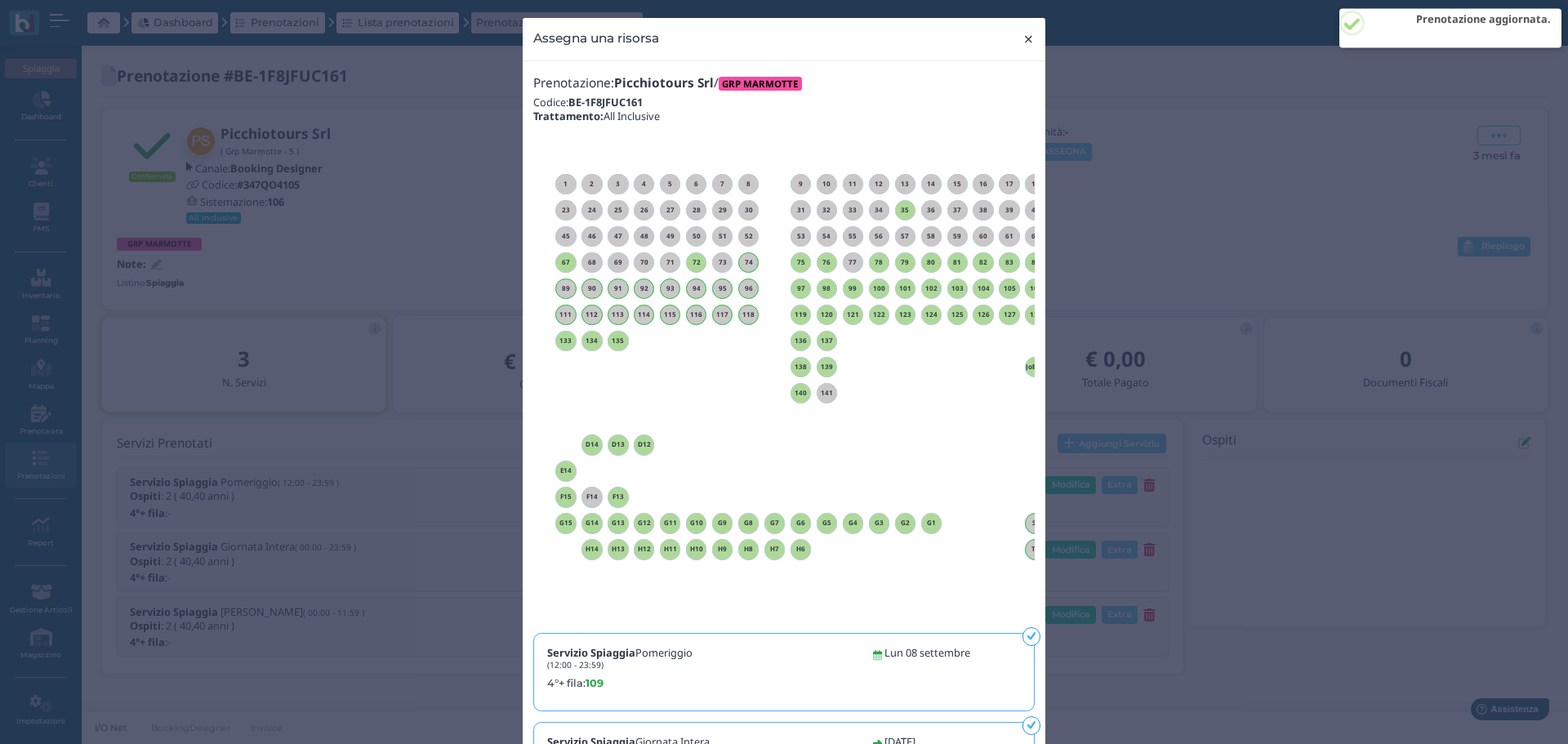
click at [1022, 35] on span "×" at bounding box center [1028, 39] width 12 height 21
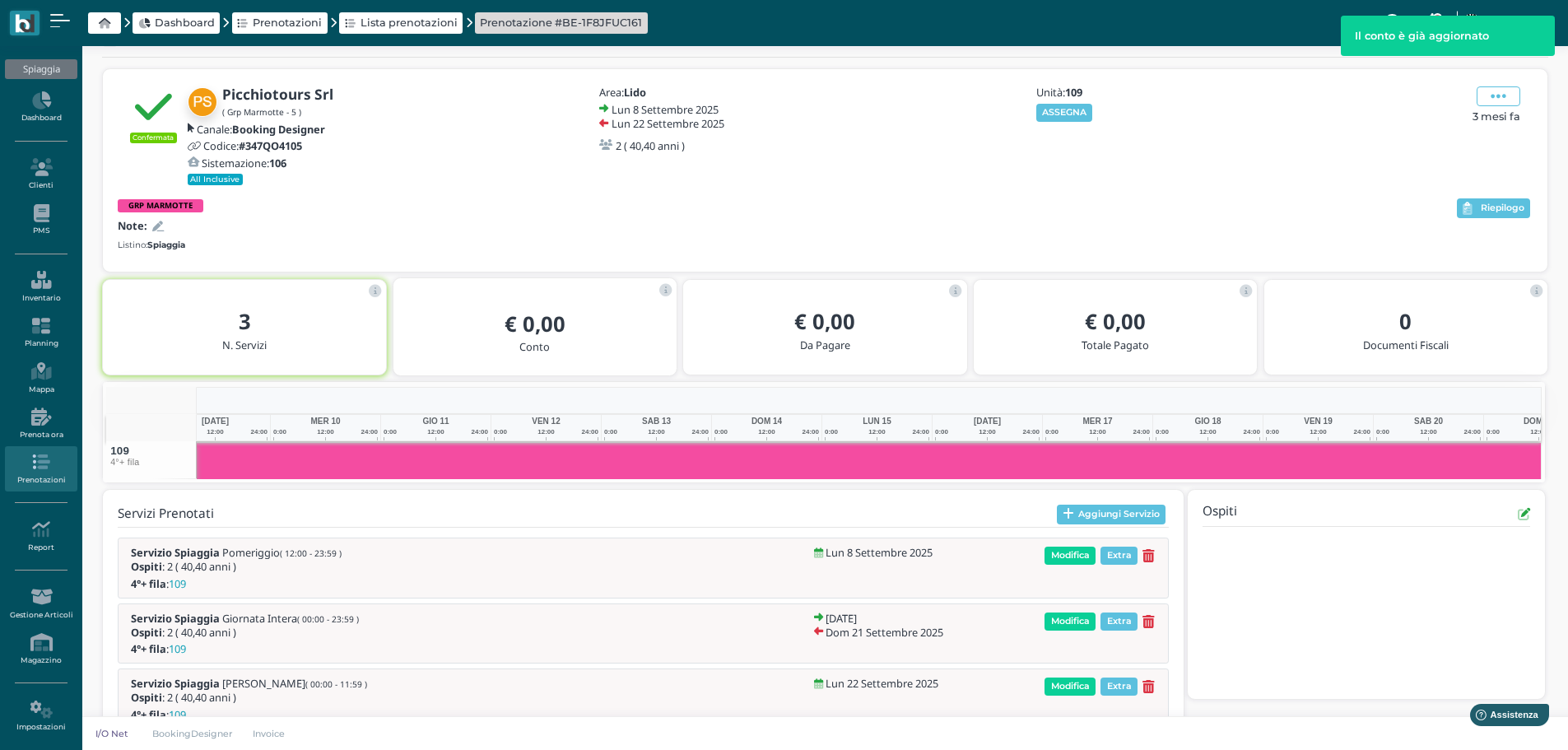
scroll to position [0, 0]
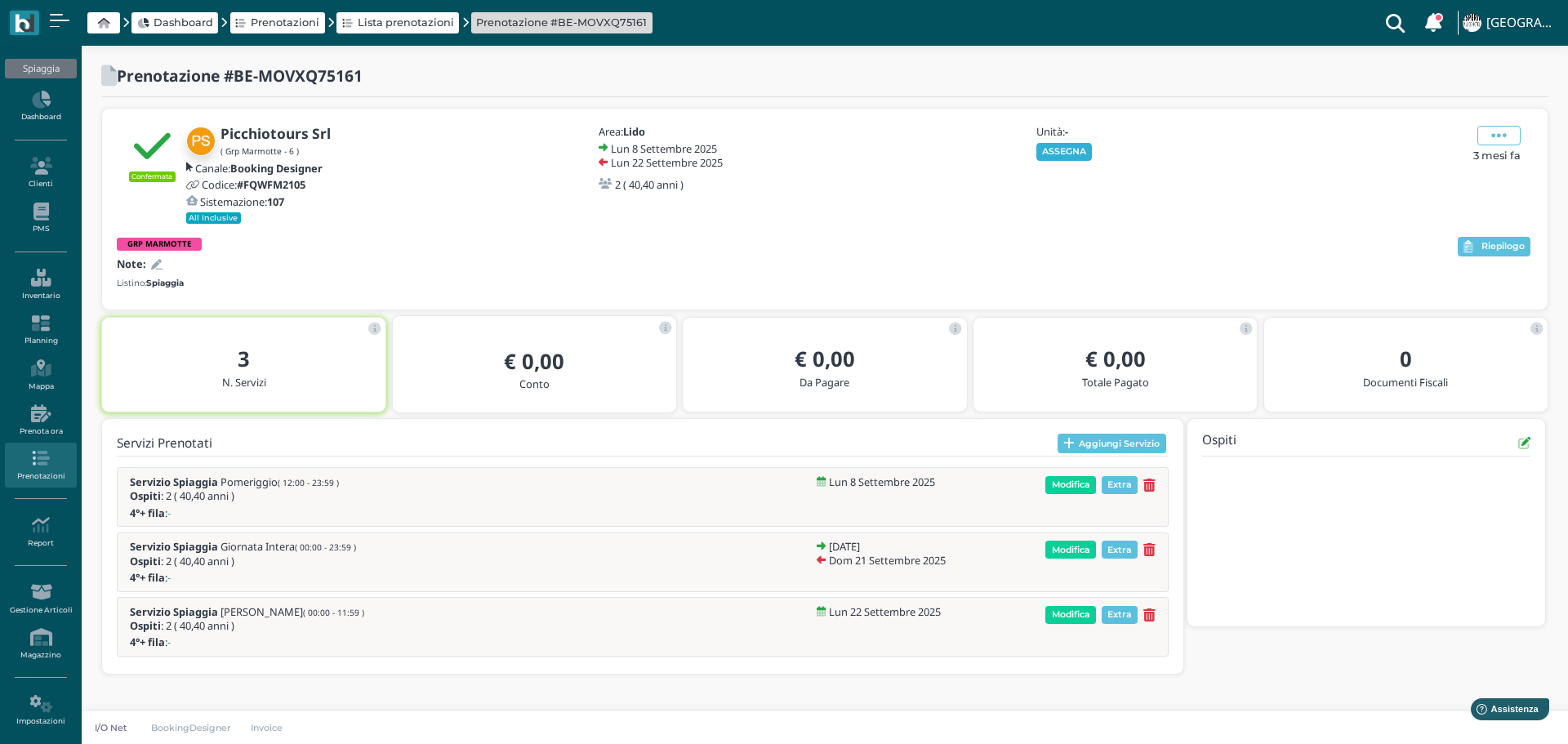
click at [1037, 150] on button "ASSEGNA" at bounding box center [1063, 152] width 56 height 18
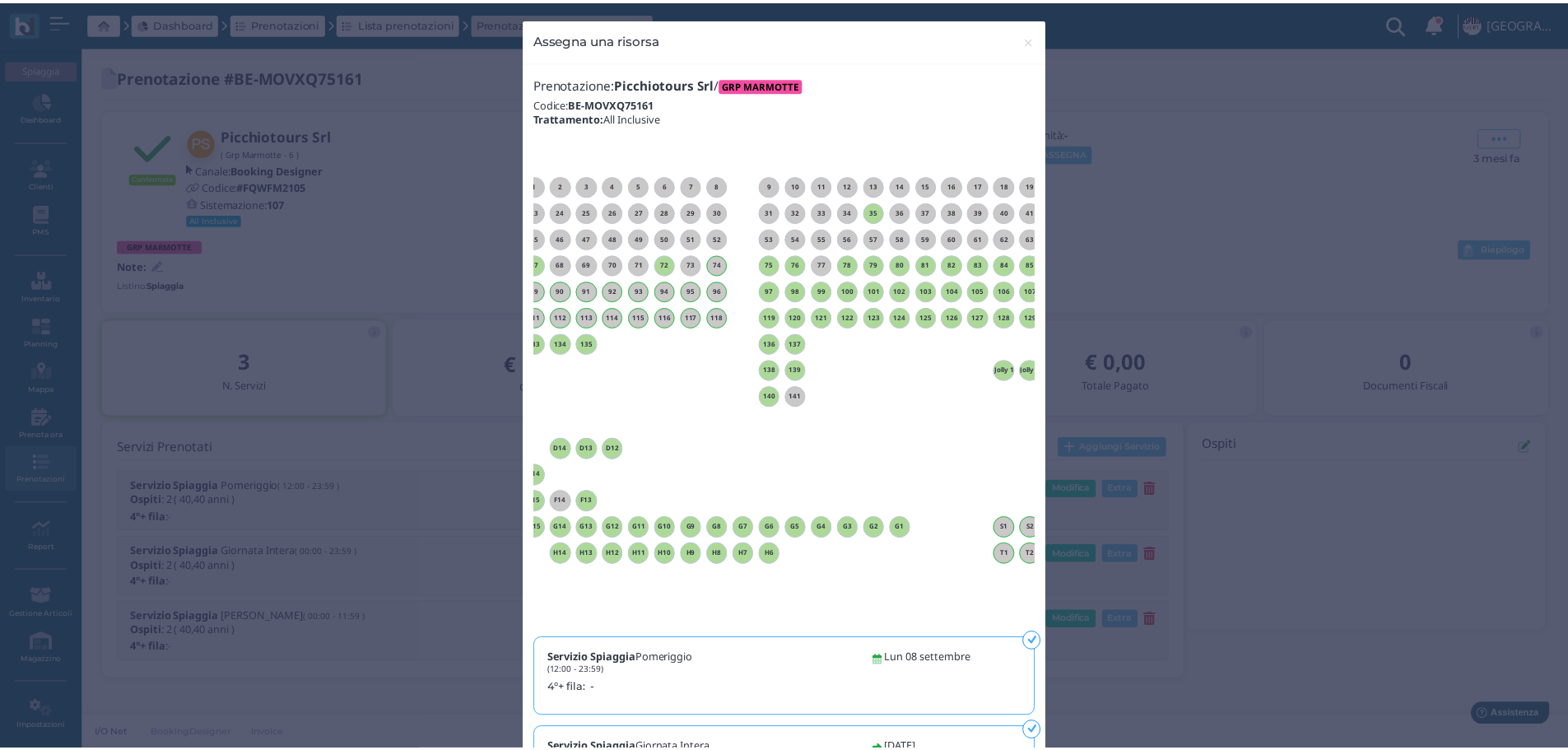
scroll to position [0, 149]
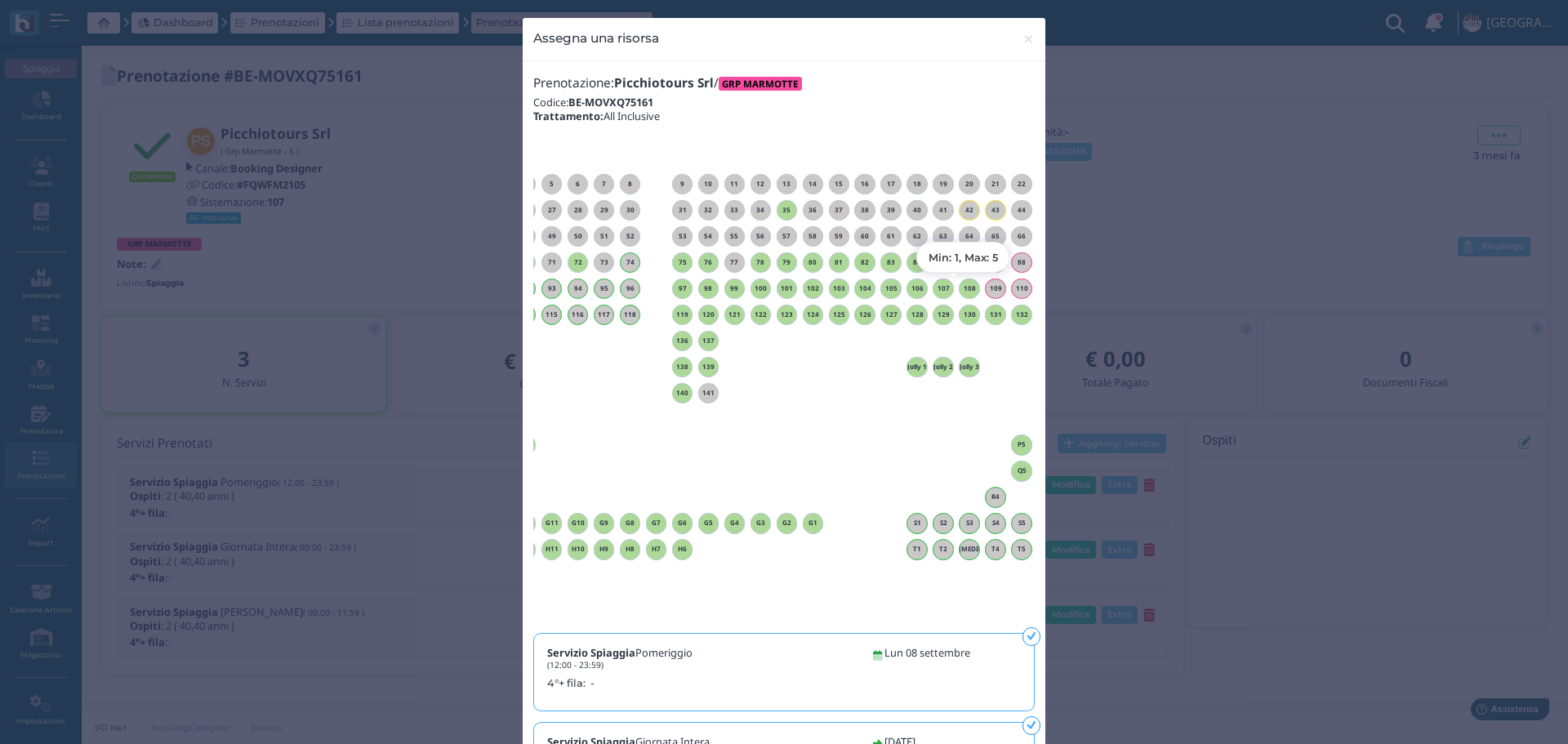
drag, startPoint x: 960, startPoint y: 290, endPoint x: 1107, endPoint y: 303, distance: 147.6
click at [961, 290] on h6 "108" at bounding box center [969, 289] width 21 height 7
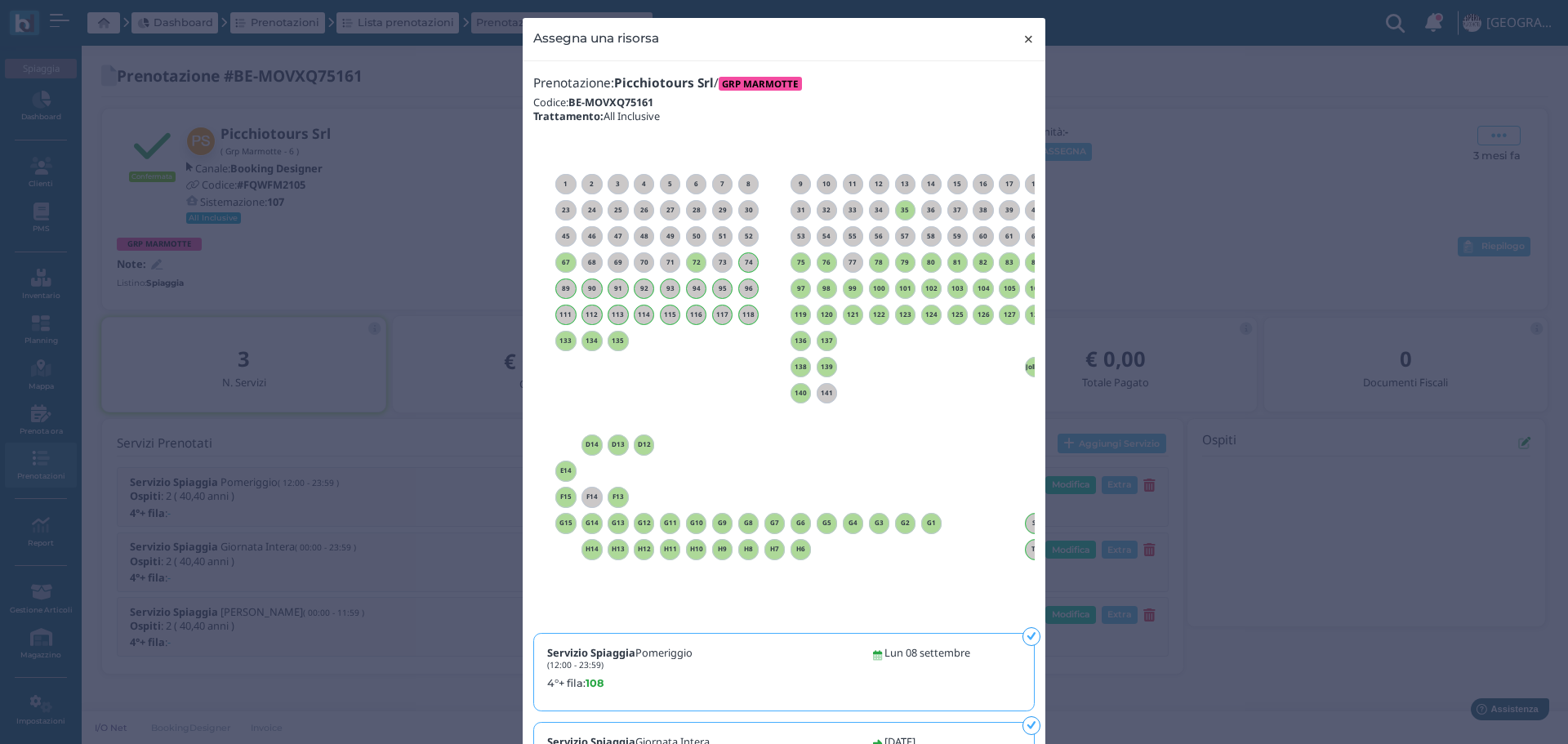
drag, startPoint x: 1024, startPoint y: 33, endPoint x: 976, endPoint y: 3, distance: 56.6
click at [1023, 33] on span "×" at bounding box center [1028, 39] width 12 height 21
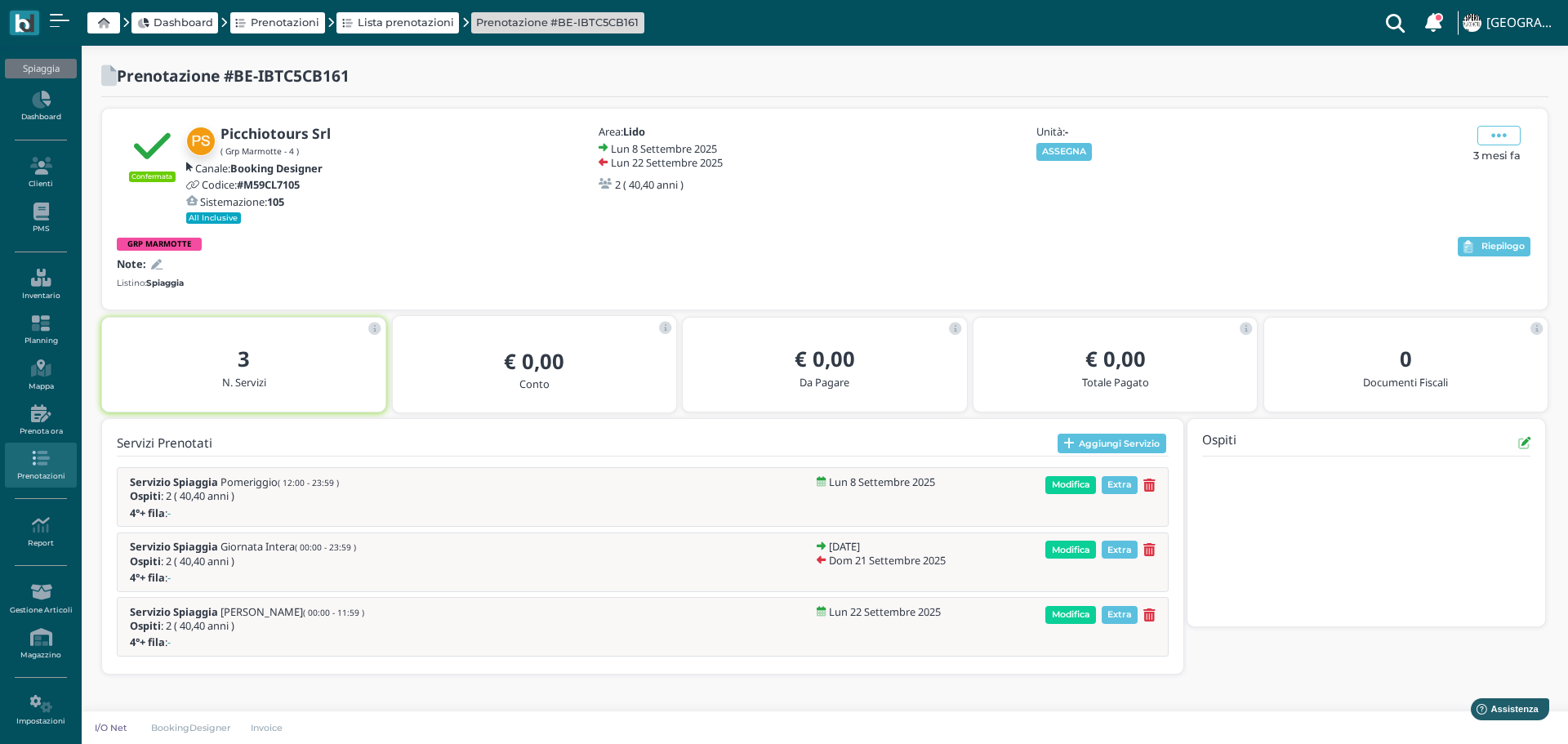
drag, startPoint x: 1065, startPoint y: 143, endPoint x: 1102, endPoint y: 128, distance: 39.9
click at [1066, 142] on div "Unità: - ASSEGNA" at bounding box center [1121, 143] width 176 height 34
click at [1072, 152] on button "ASSEGNA" at bounding box center [1063, 152] width 56 height 18
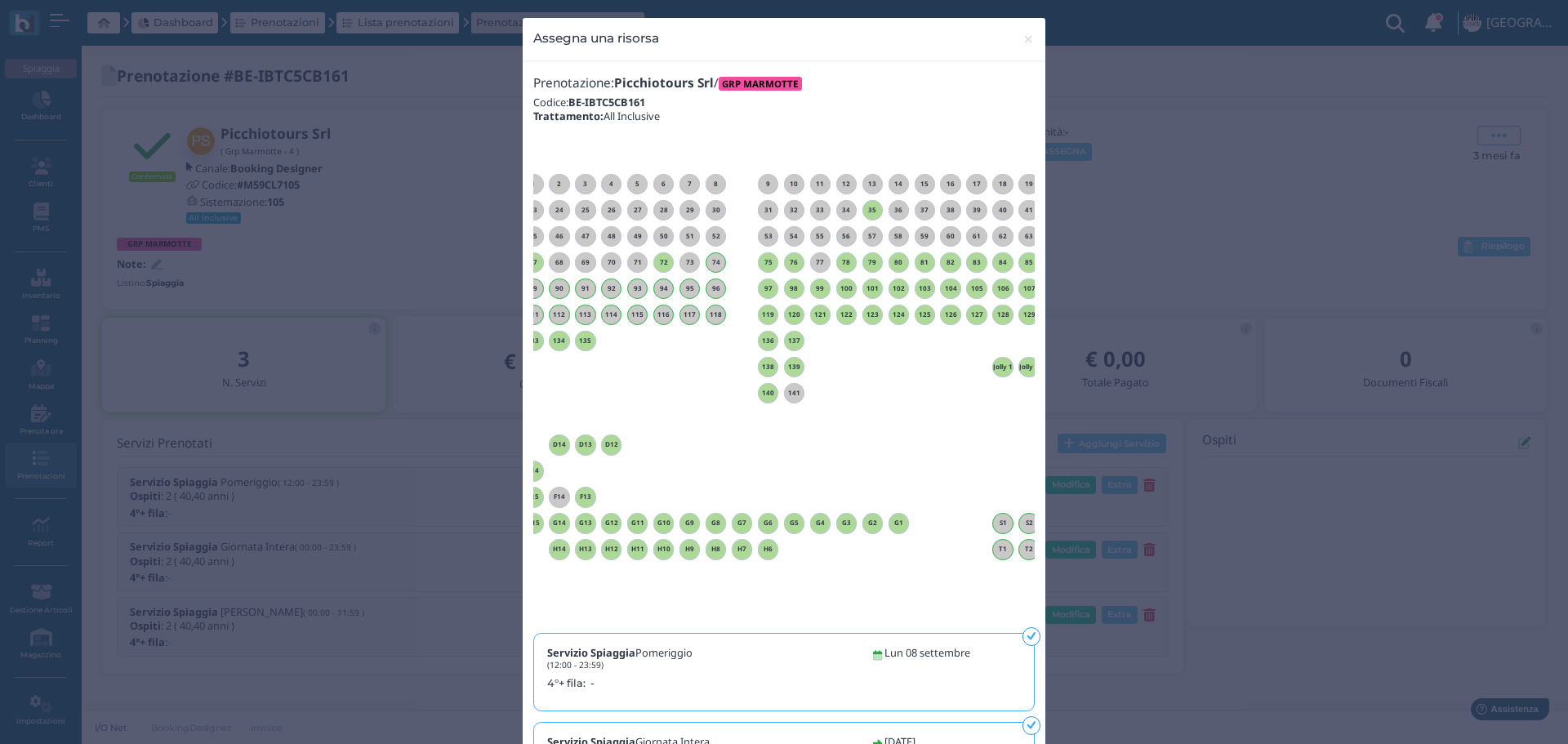
scroll to position [0, 148]
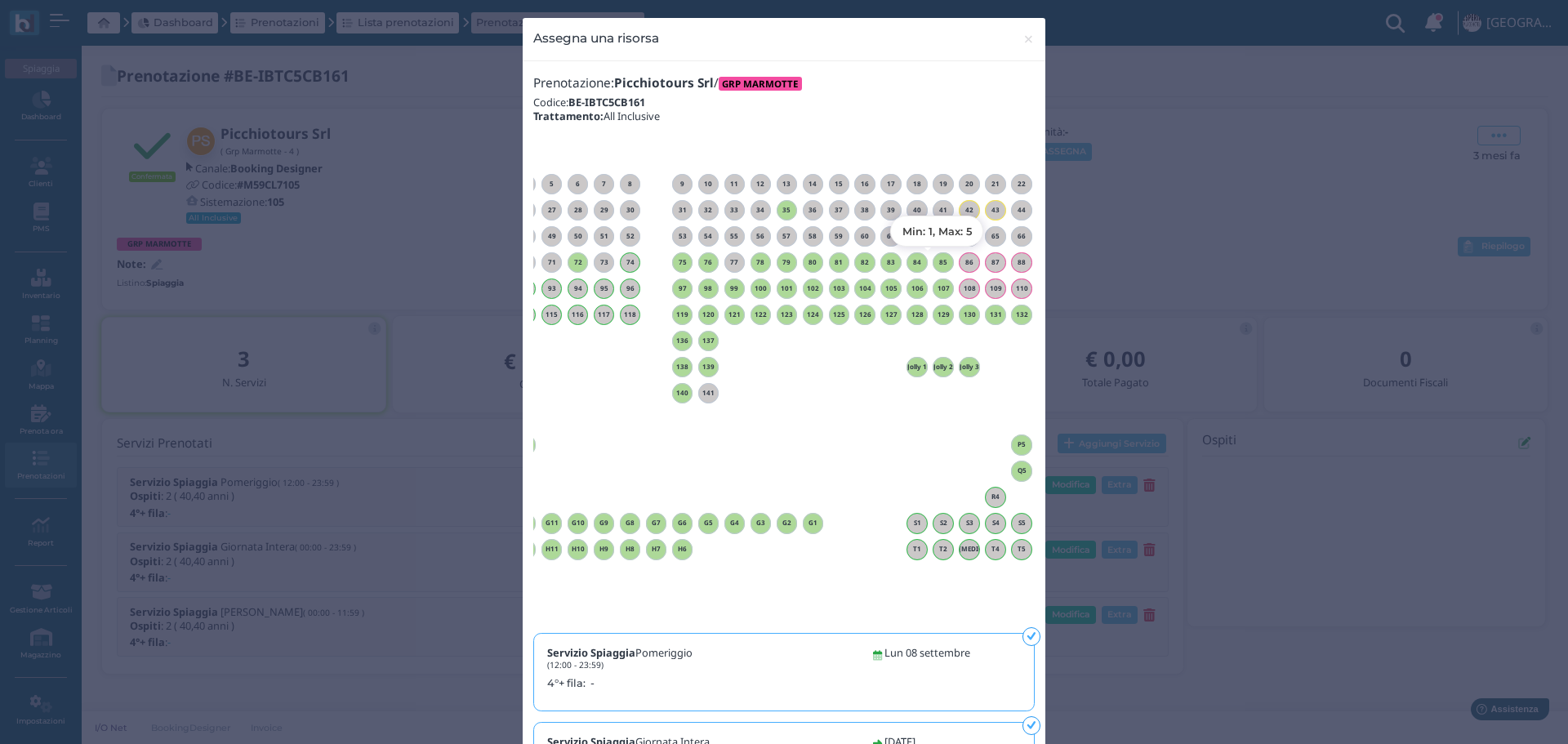
click at [941, 260] on h6 "85" at bounding box center [943, 263] width 21 height 7
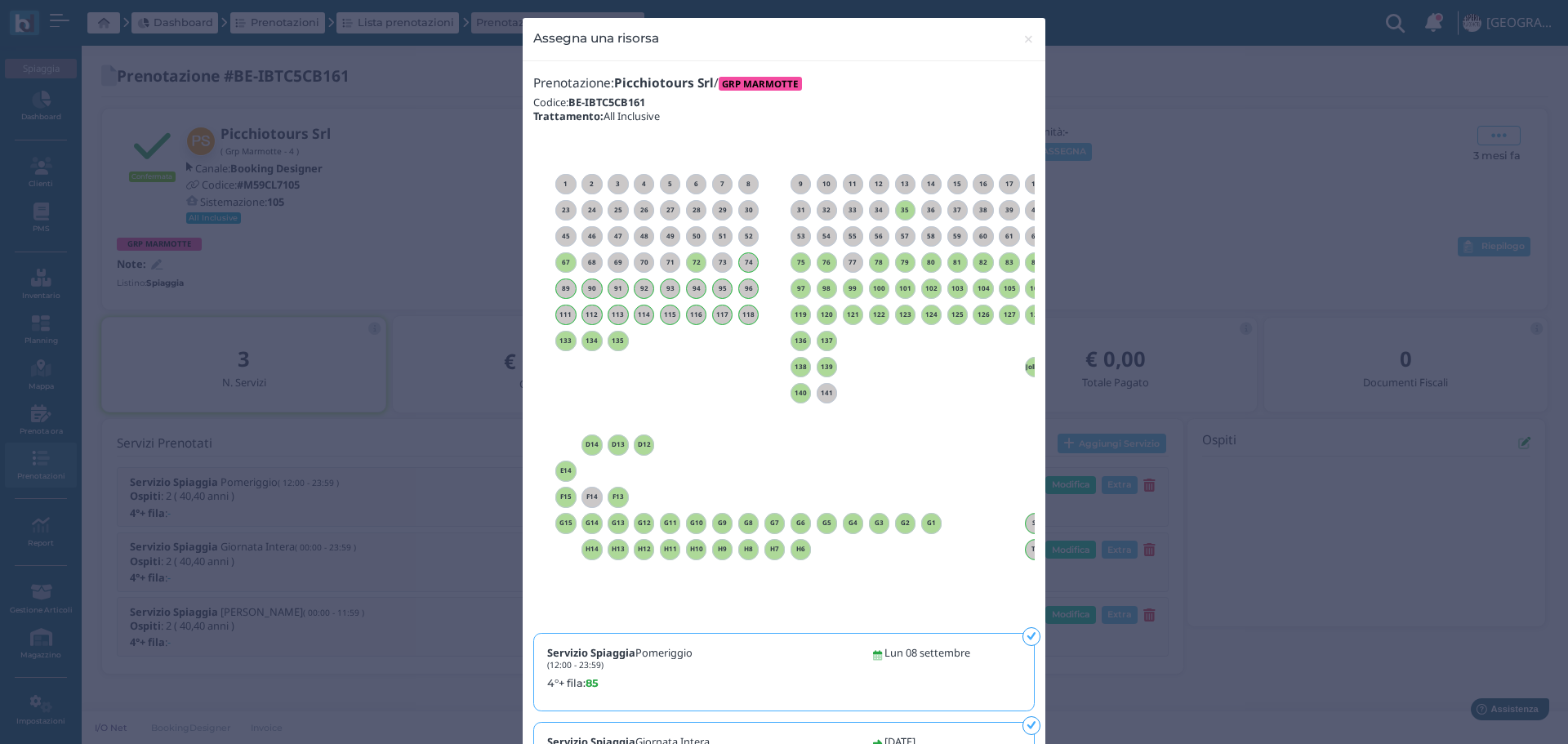
click at [1006, 634] on div "Prenotazione: Picchiotours Srl / GRP MARMOTTE Codice: BE-IBTC5CB161 Trattamento…" at bounding box center [783, 484] width 521 height 826
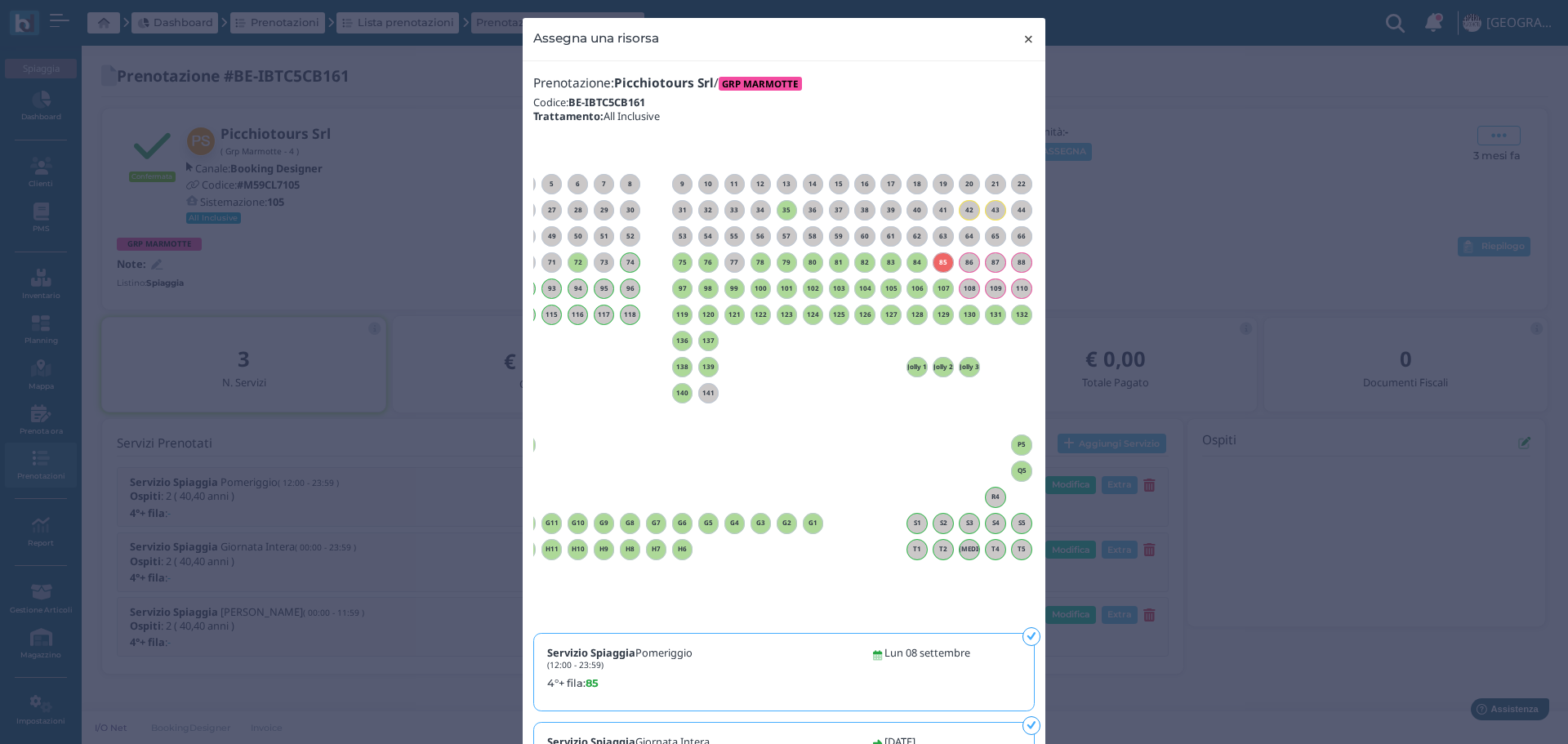
drag, startPoint x: 1024, startPoint y: 38, endPoint x: 1028, endPoint y: 4, distance: 34.2
click at [1024, 36] on span "×" at bounding box center [1028, 39] width 12 height 21
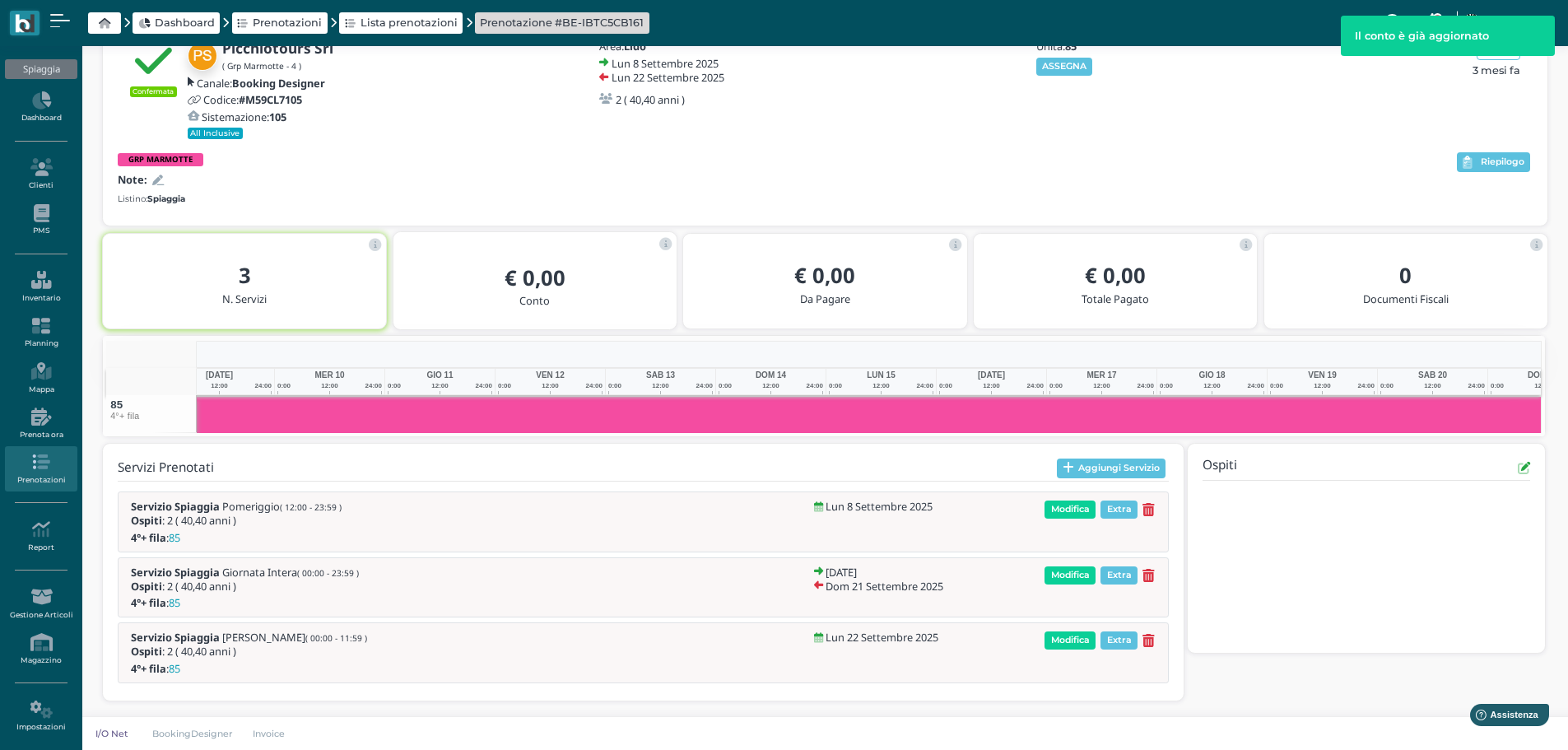
scroll to position [0, 257]
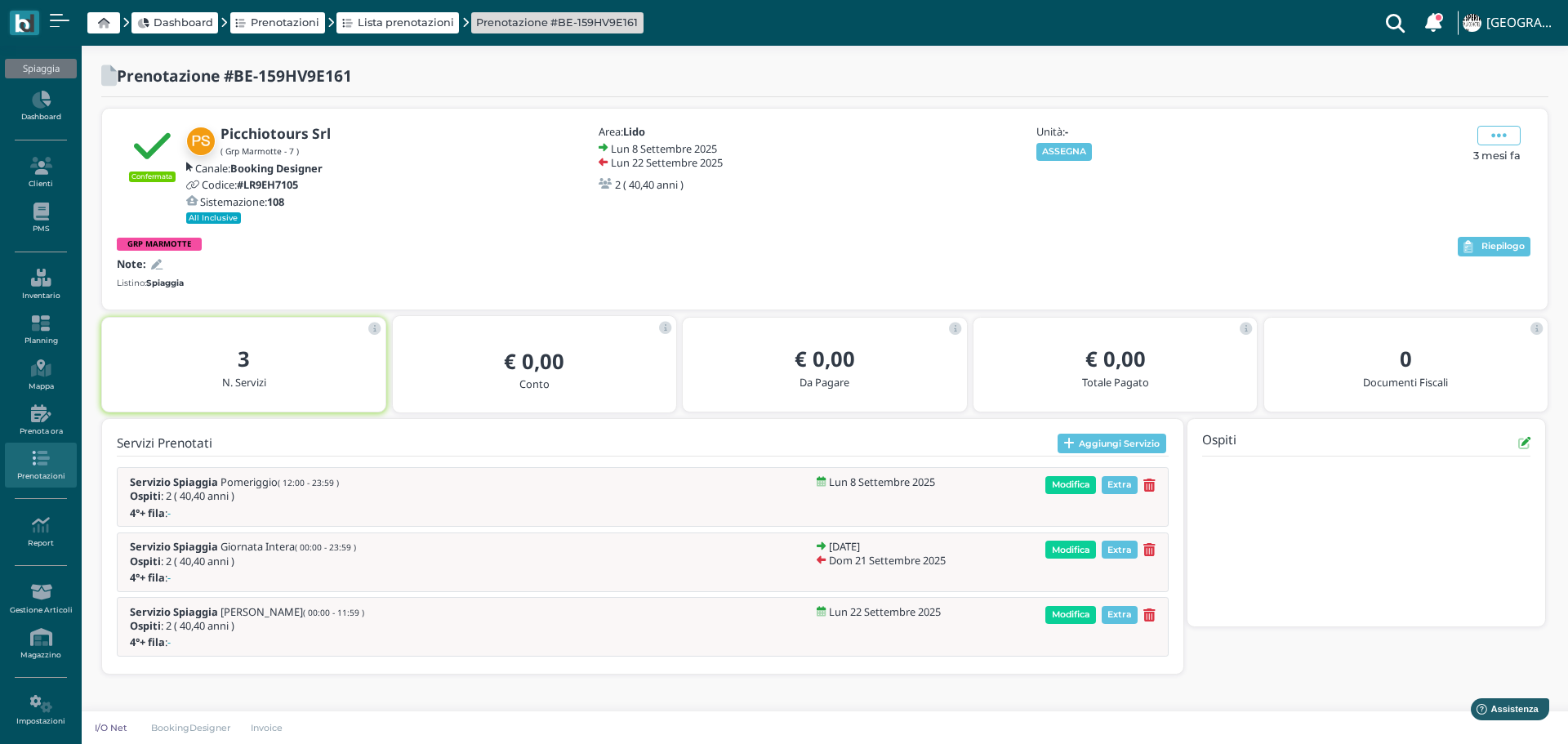
click at [1080, 141] on div "Unità: - ASSEGNA" at bounding box center [1121, 143] width 176 height 34
click at [1075, 148] on button "ASSEGNA" at bounding box center [1063, 152] width 56 height 18
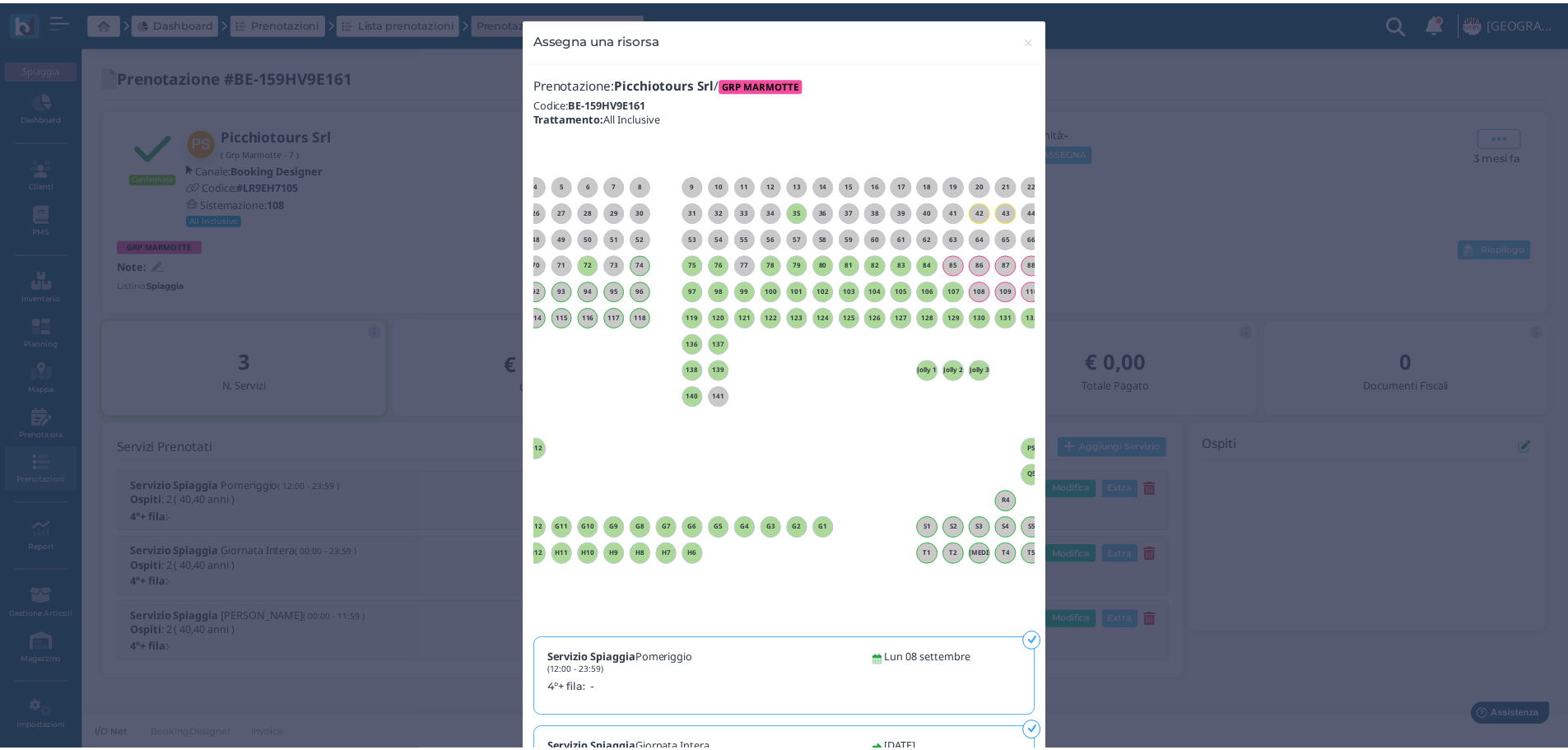
scroll to position [0, 149]
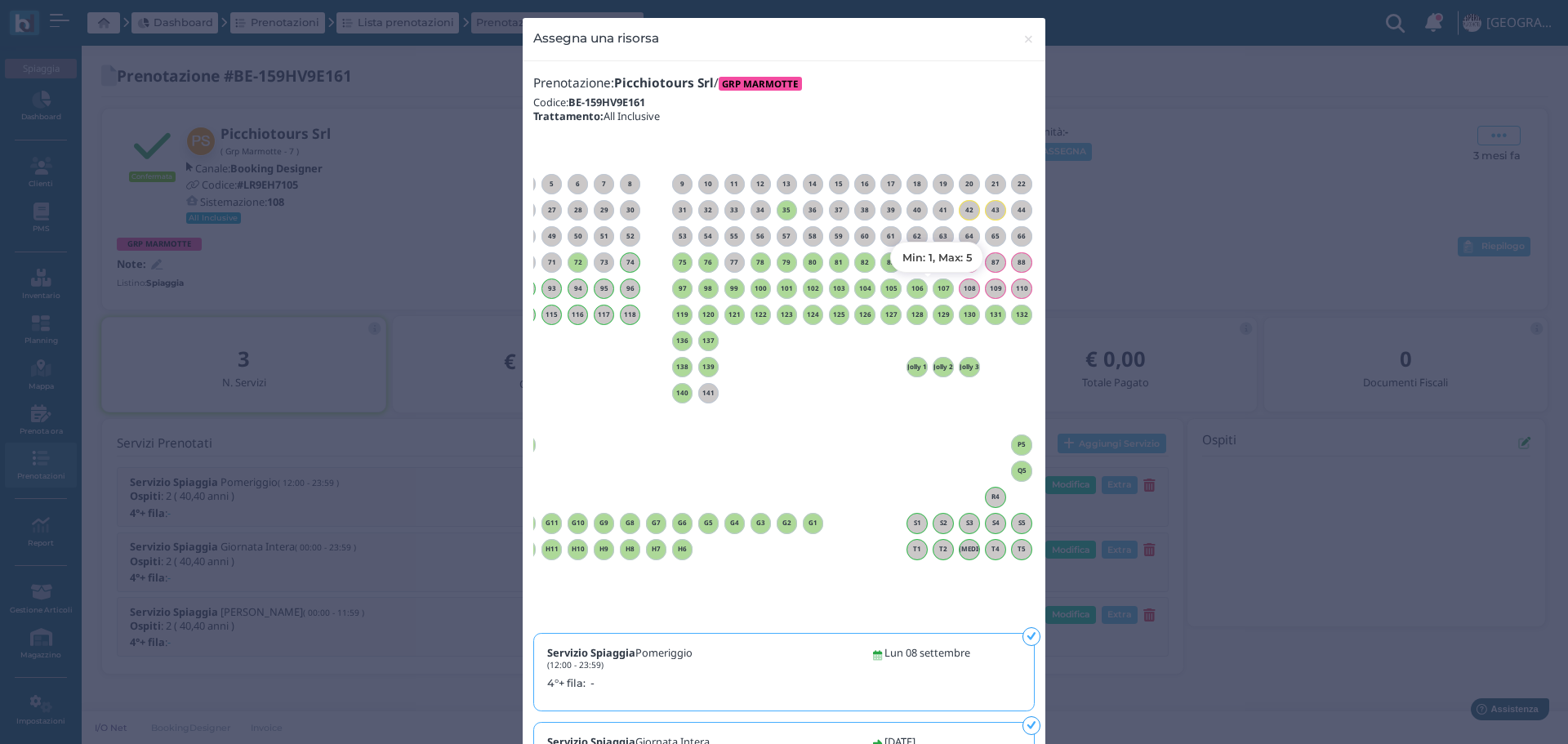
click at [933, 291] on h6 "107" at bounding box center [943, 289] width 21 height 7
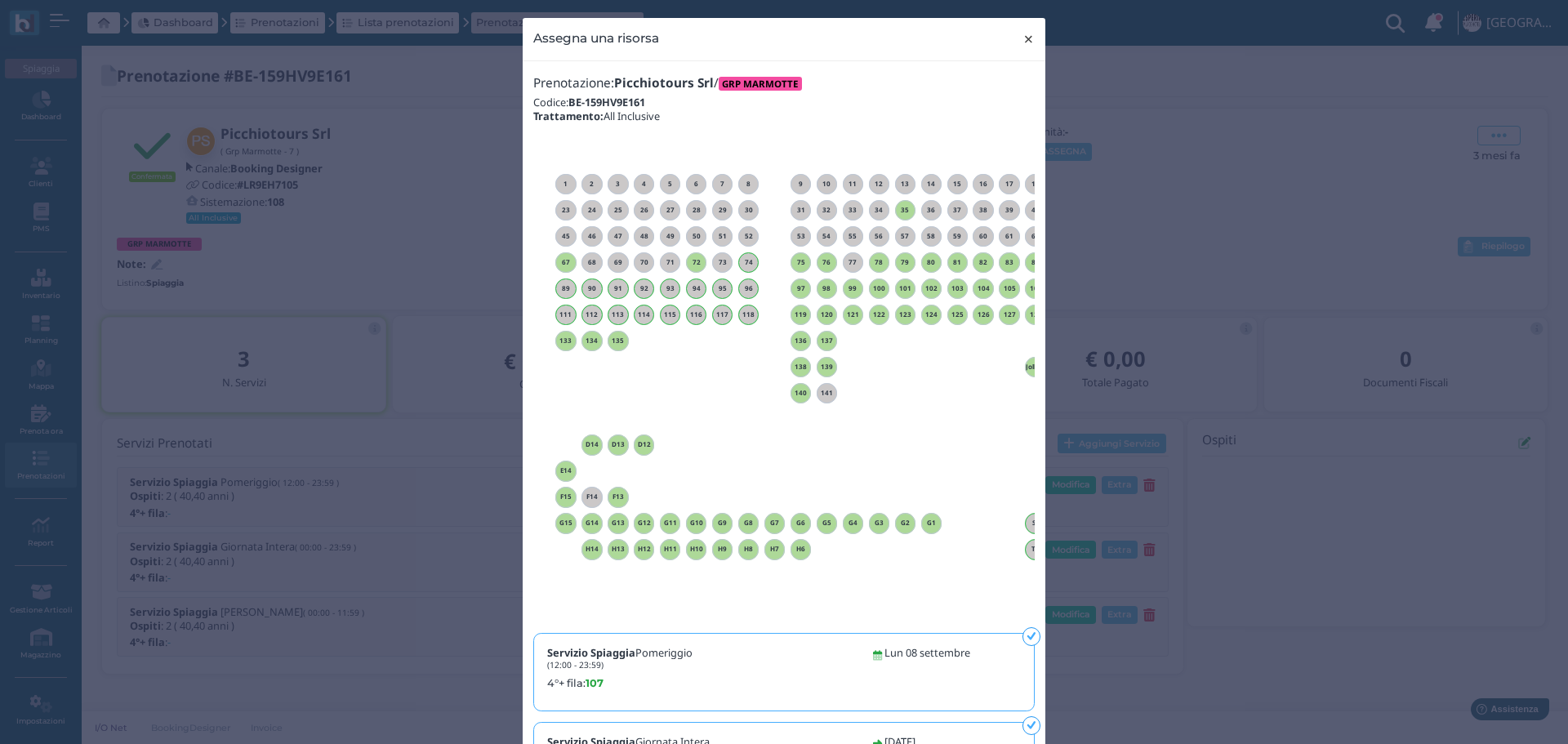
drag, startPoint x: 1026, startPoint y: 40, endPoint x: 969, endPoint y: 1, distance: 69.1
click at [1022, 33] on span "×" at bounding box center [1028, 39] width 12 height 21
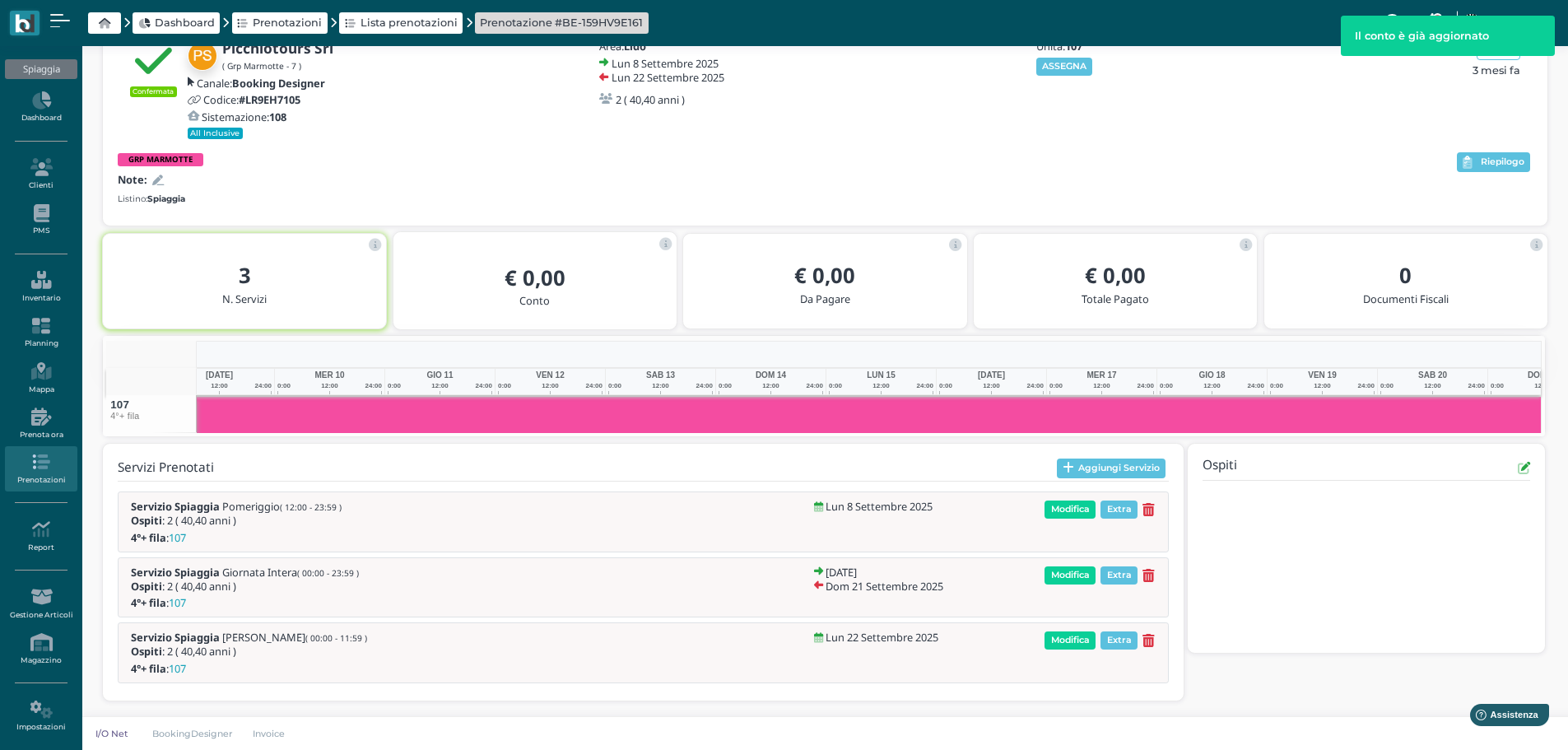
scroll to position [0, 257]
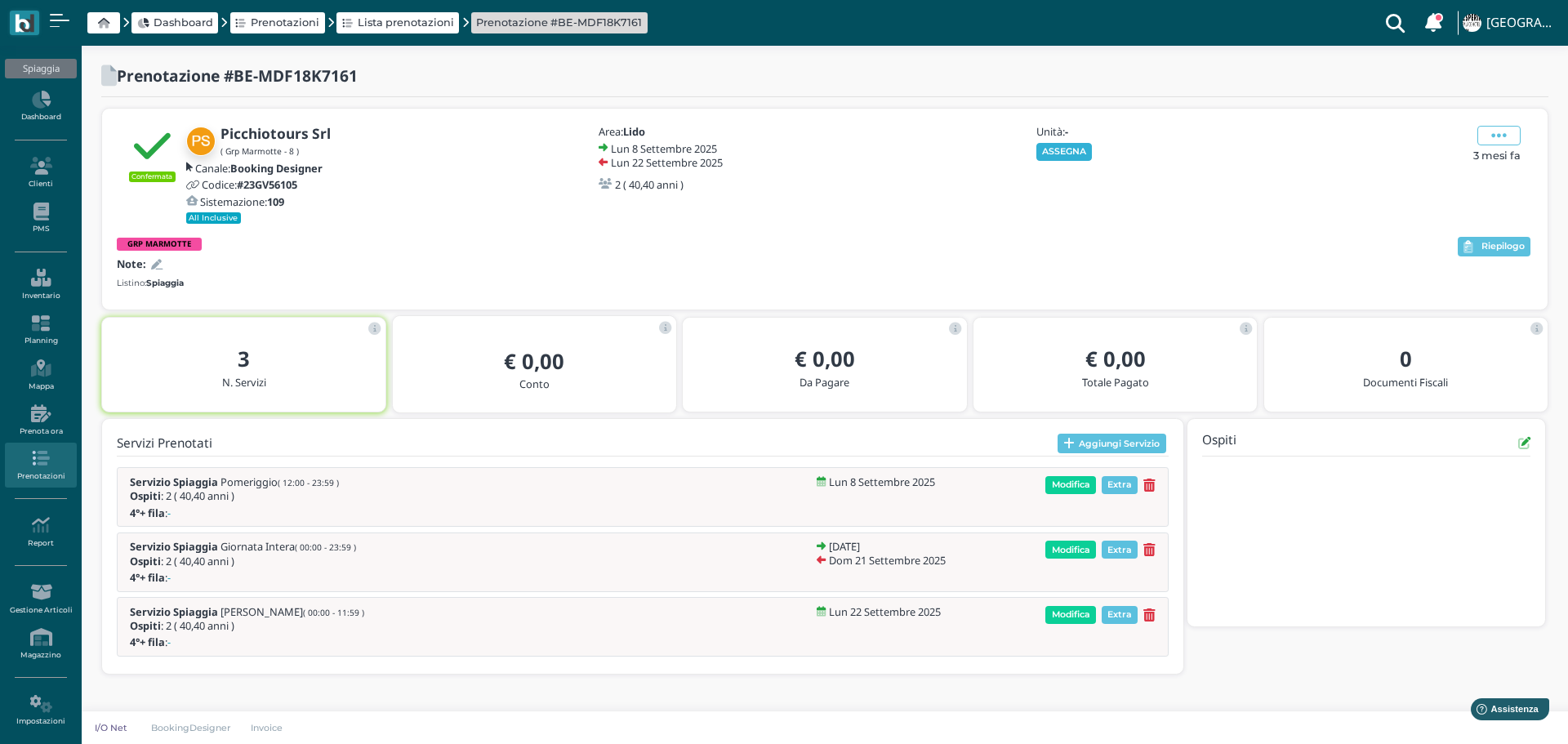
click at [1075, 147] on button "ASSEGNA" at bounding box center [1063, 152] width 56 height 18
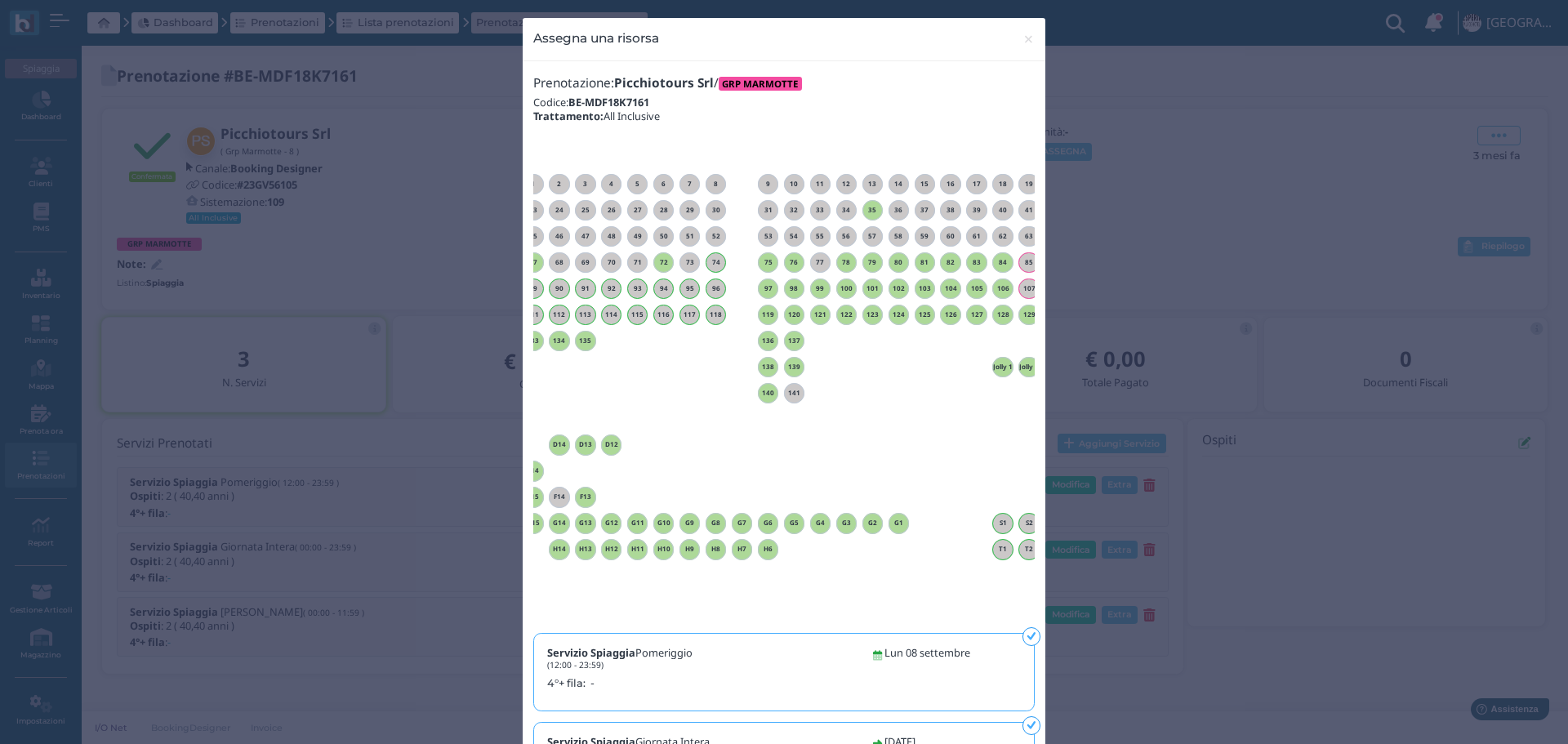
scroll to position [0, 148]
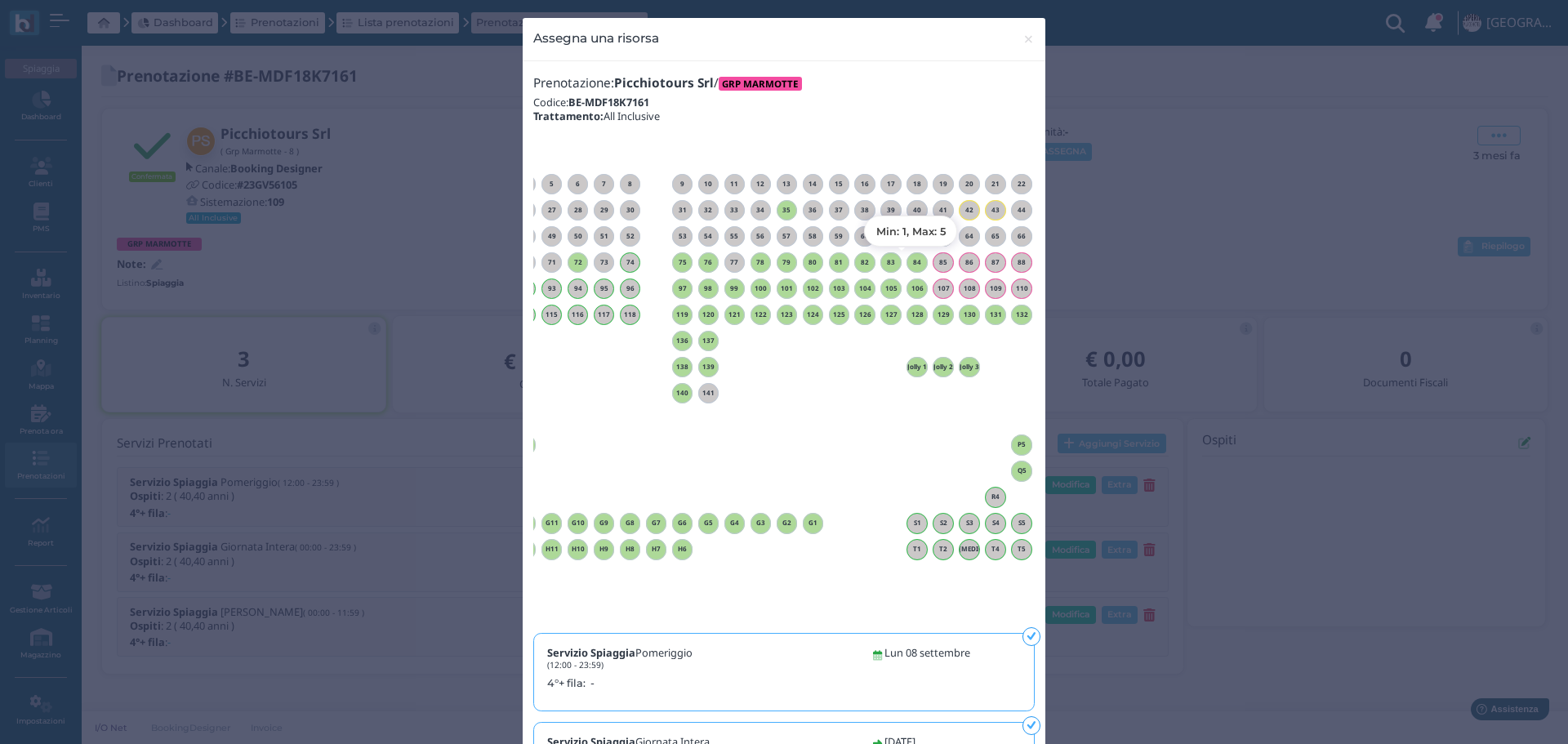
click at [912, 263] on h6 "84" at bounding box center [916, 263] width 21 height 7
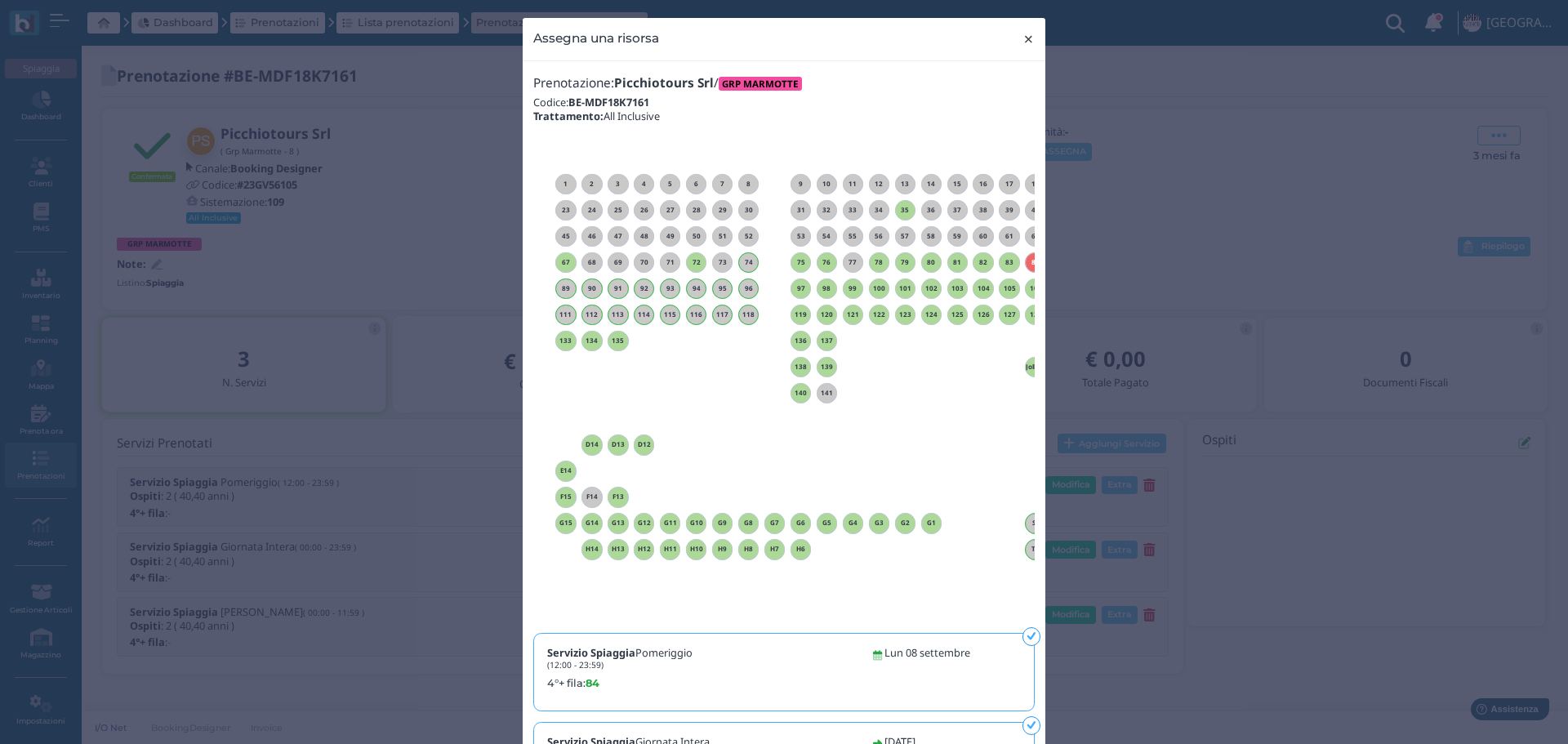
click at [1023, 44] on span "×" at bounding box center [1028, 39] width 12 height 21
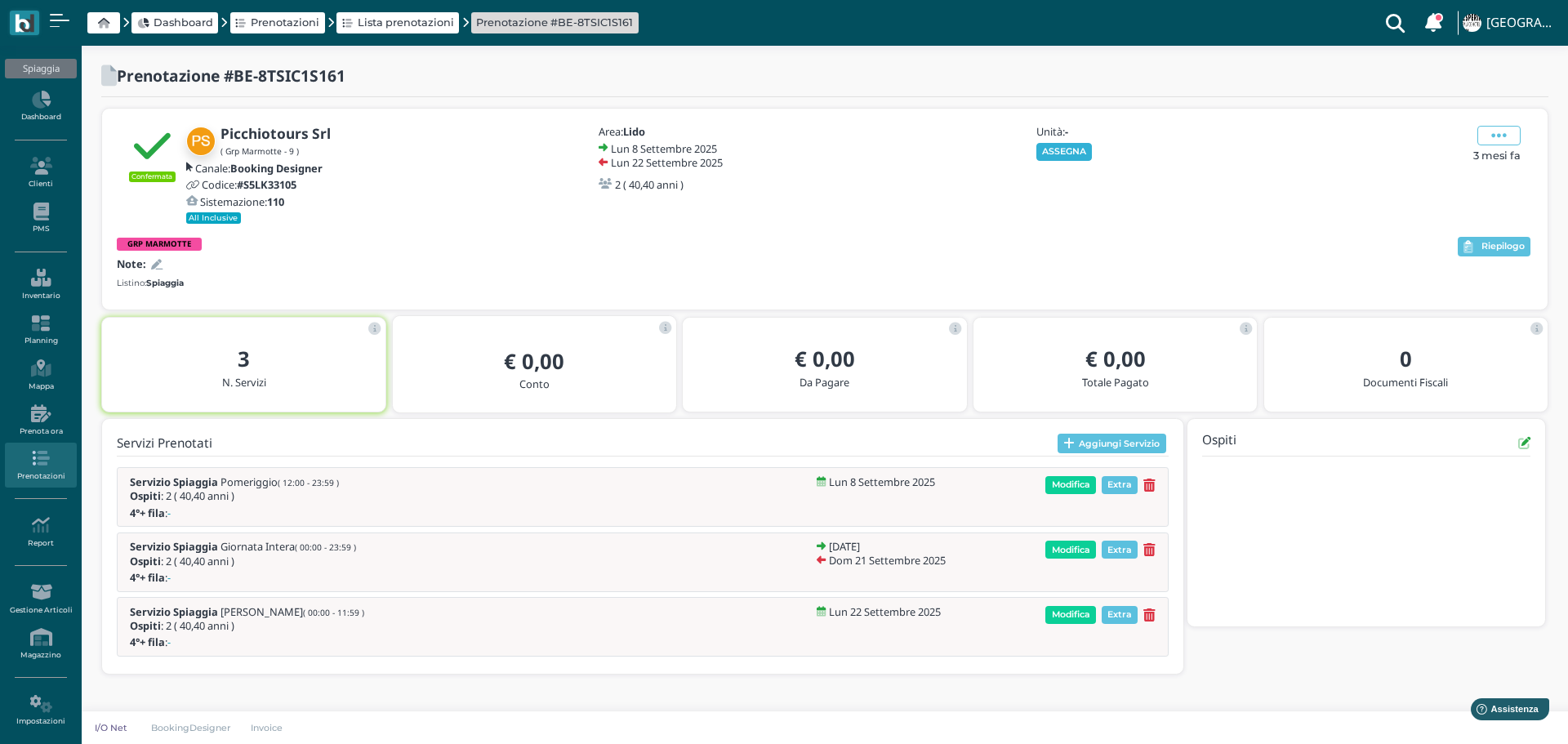
click at [1070, 152] on button "ASSEGNA" at bounding box center [1063, 152] width 56 height 18
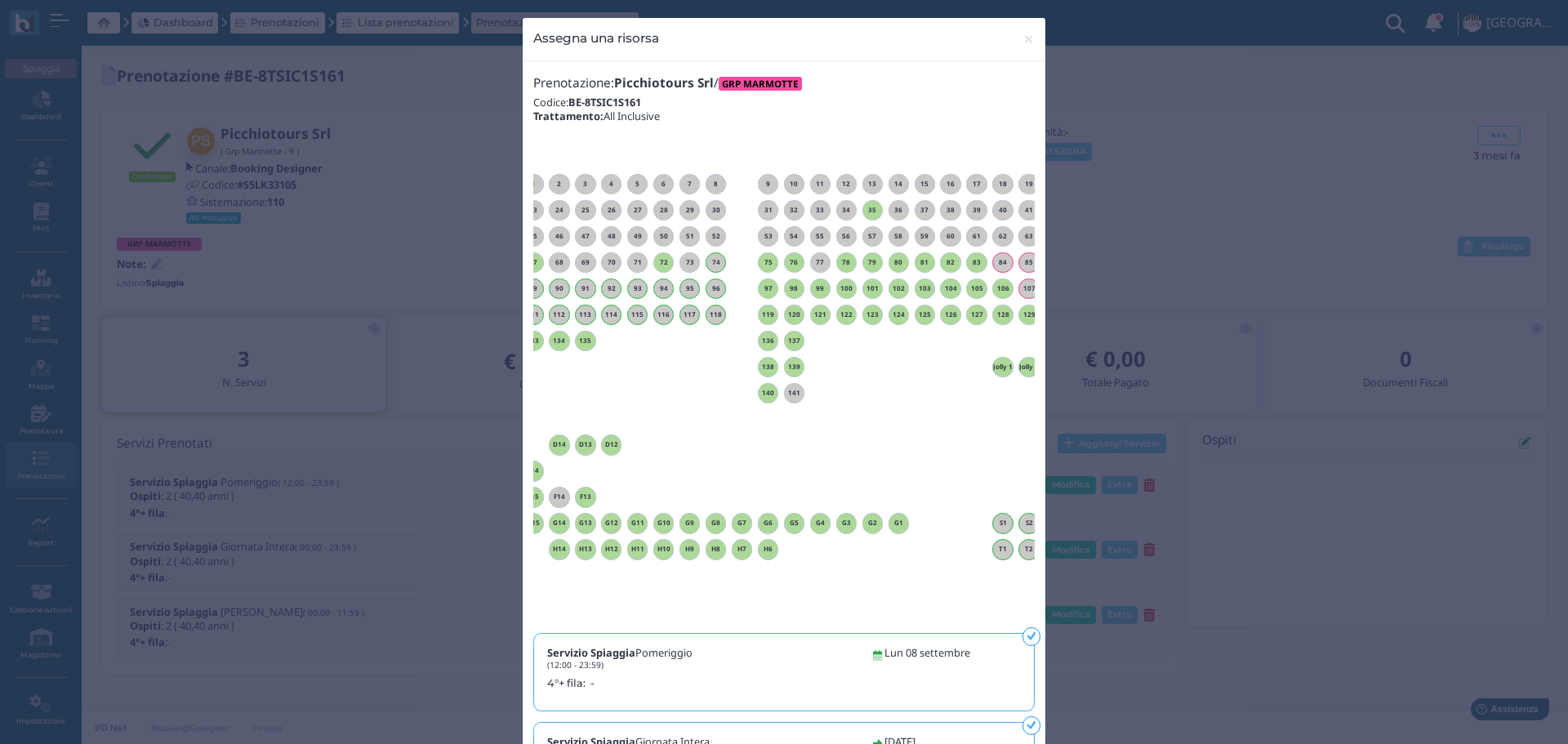
scroll to position [0, 148]
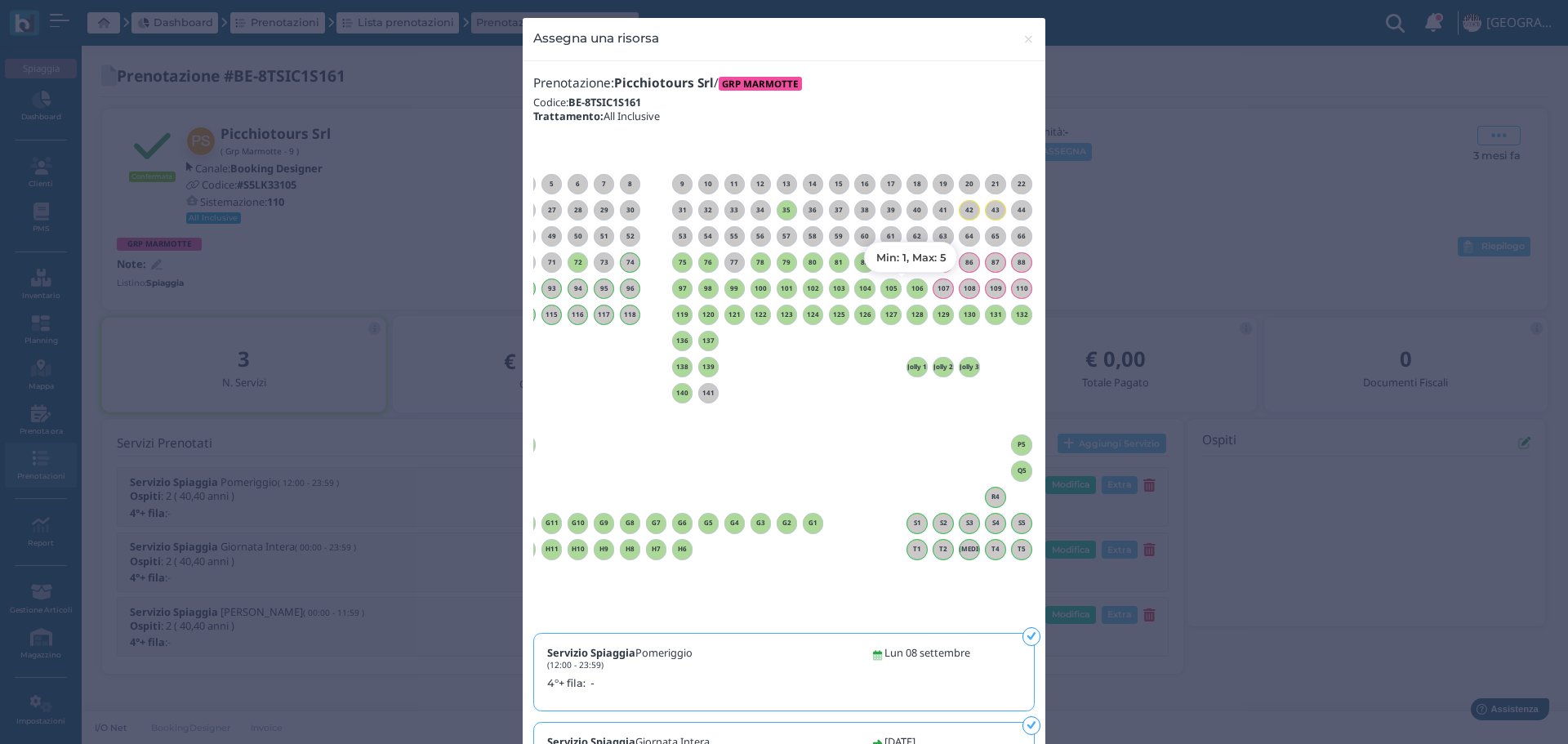
click at [910, 287] on h6 "106" at bounding box center [916, 289] width 21 height 7
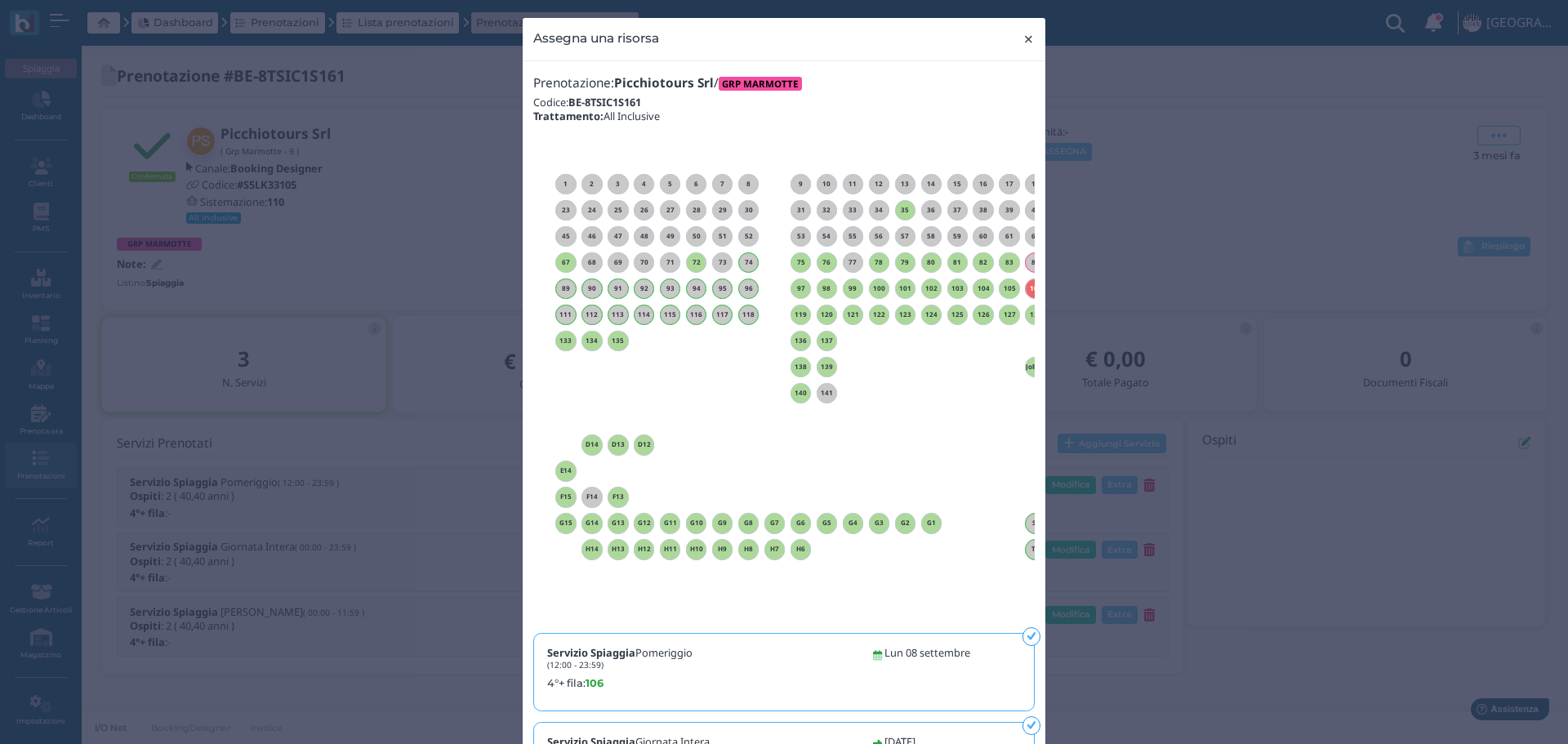
click at [1028, 34] on button "× close" at bounding box center [1028, 39] width 33 height 41
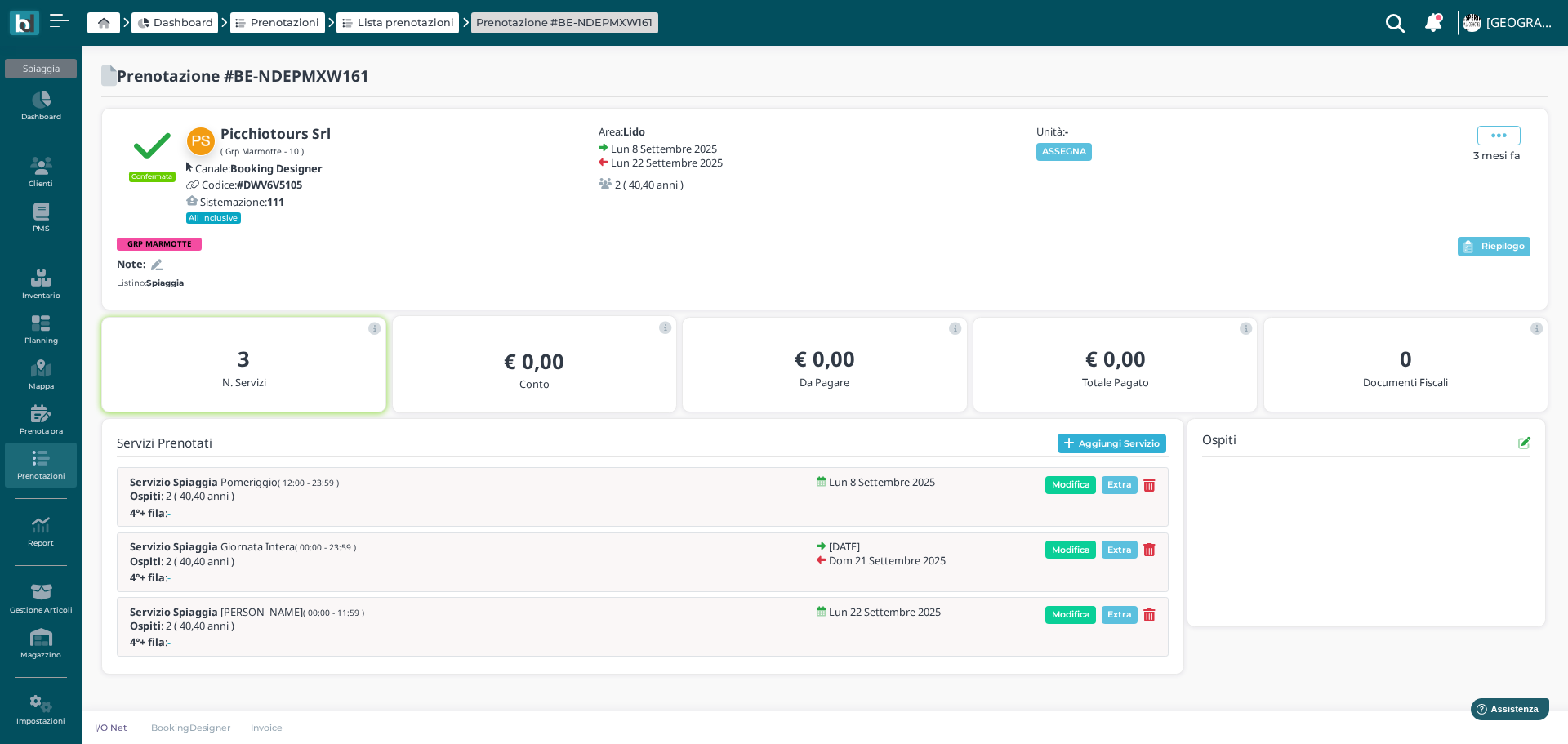
drag, startPoint x: 1140, startPoint y: 446, endPoint x: 1165, endPoint y: 441, distance: 25.5
click at [1141, 446] on button "Aggiungi Servizio" at bounding box center [1112, 443] width 108 height 19
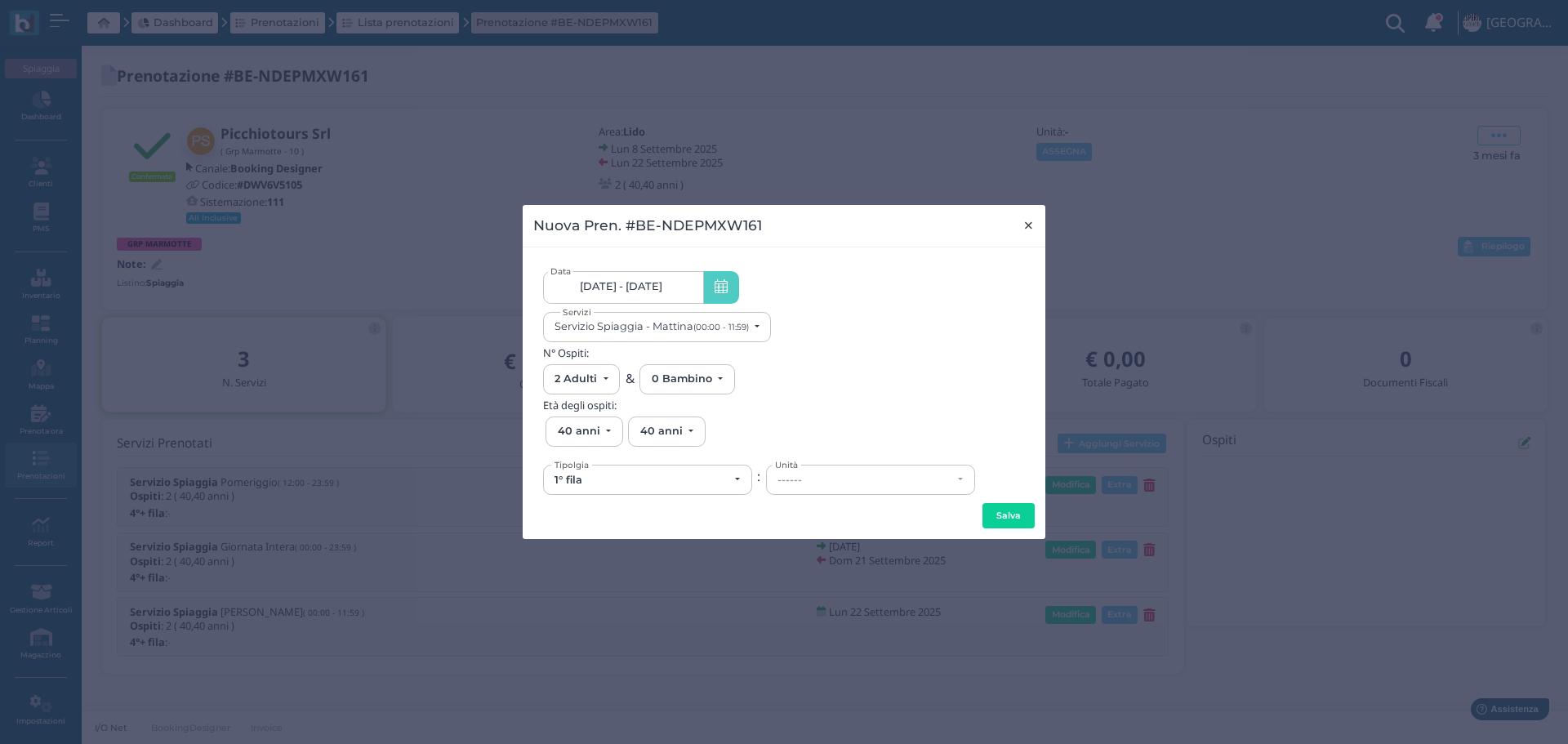
click at [1029, 215] on span "×" at bounding box center [1028, 225] width 12 height 21
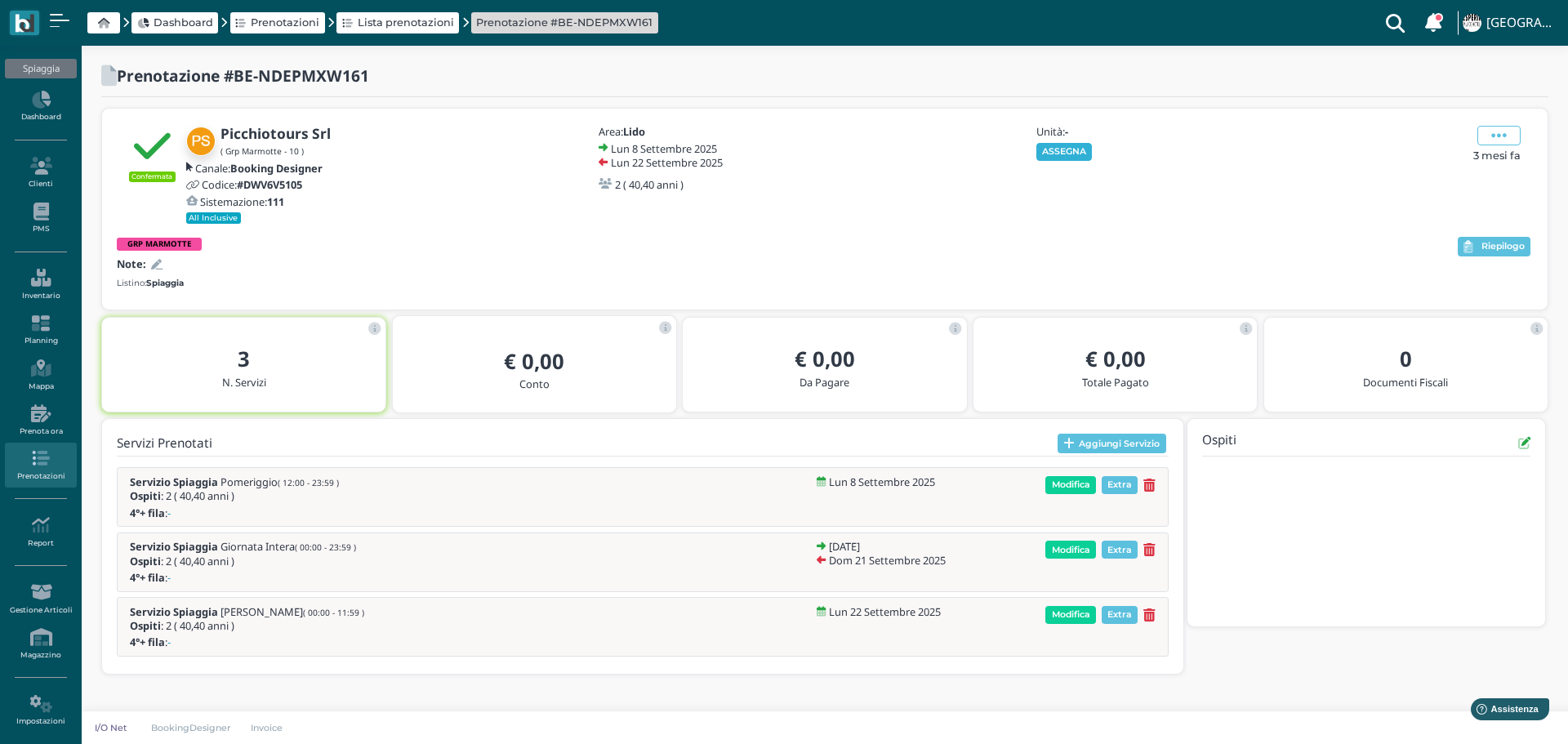
click at [1065, 155] on button "ASSEGNA" at bounding box center [1063, 152] width 56 height 18
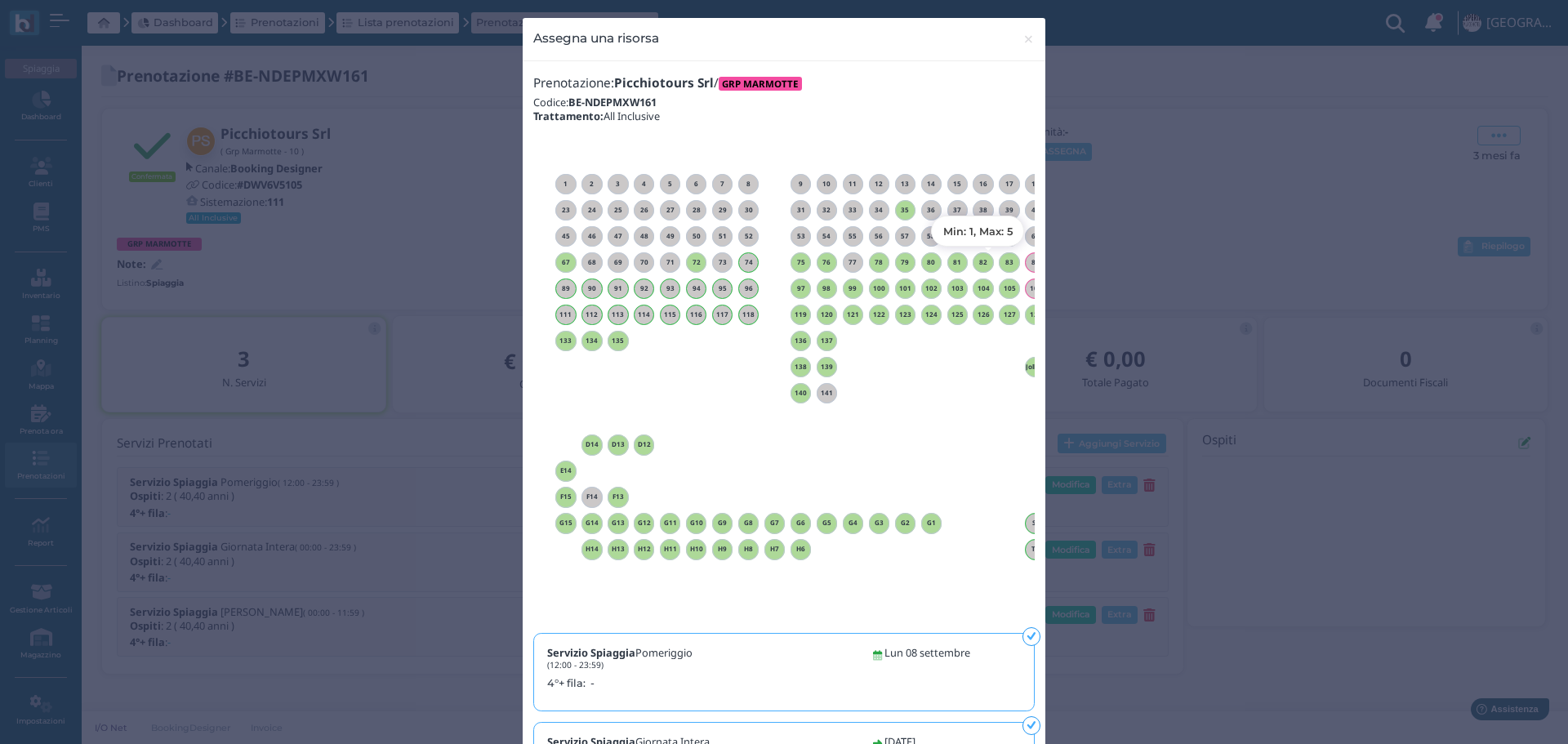
click at [1006, 262] on h6 "83" at bounding box center [1009, 263] width 21 height 7
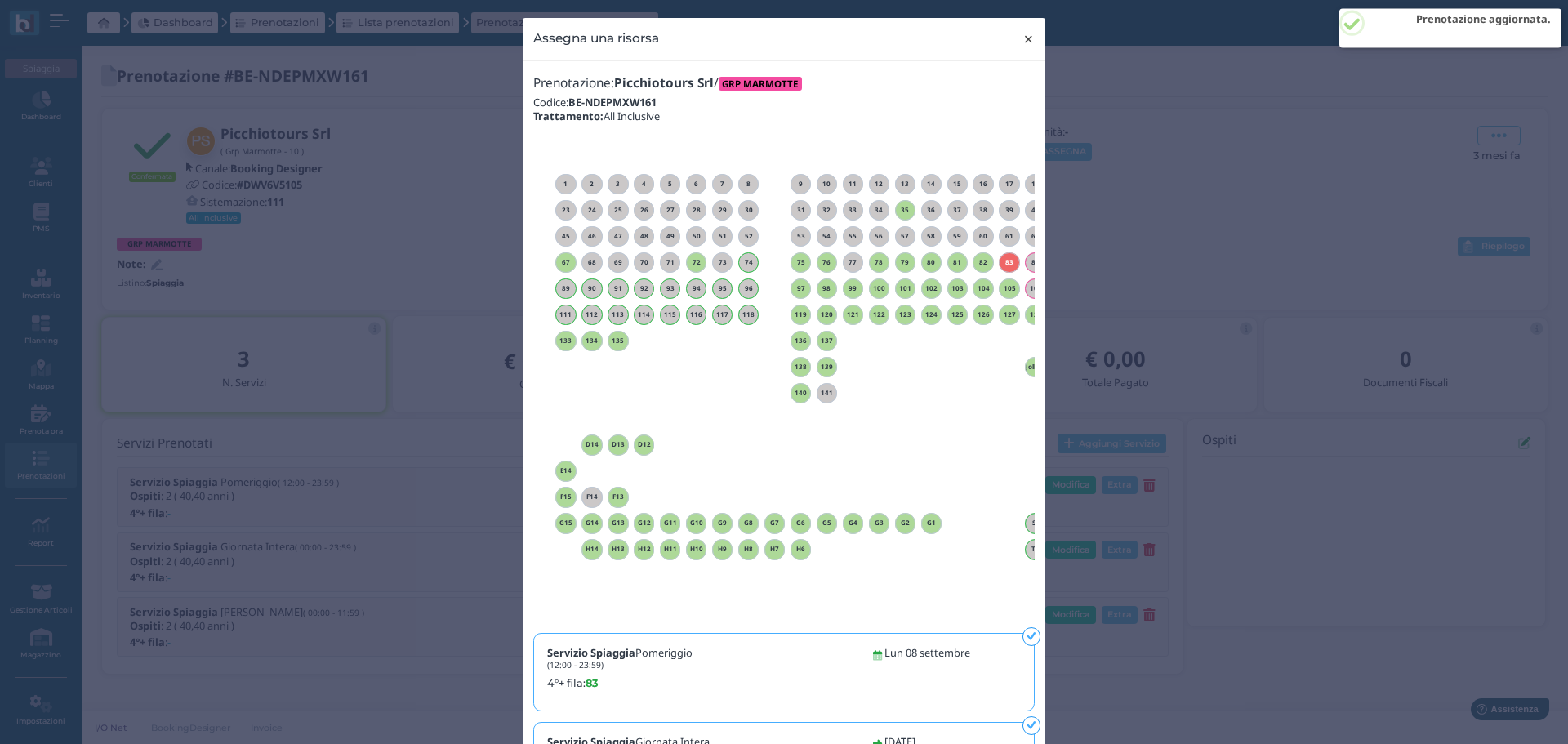
drag, startPoint x: 1017, startPoint y: 40, endPoint x: 1021, endPoint y: 8, distance: 32.2
click at [1022, 40] on span "×" at bounding box center [1028, 39] width 12 height 21
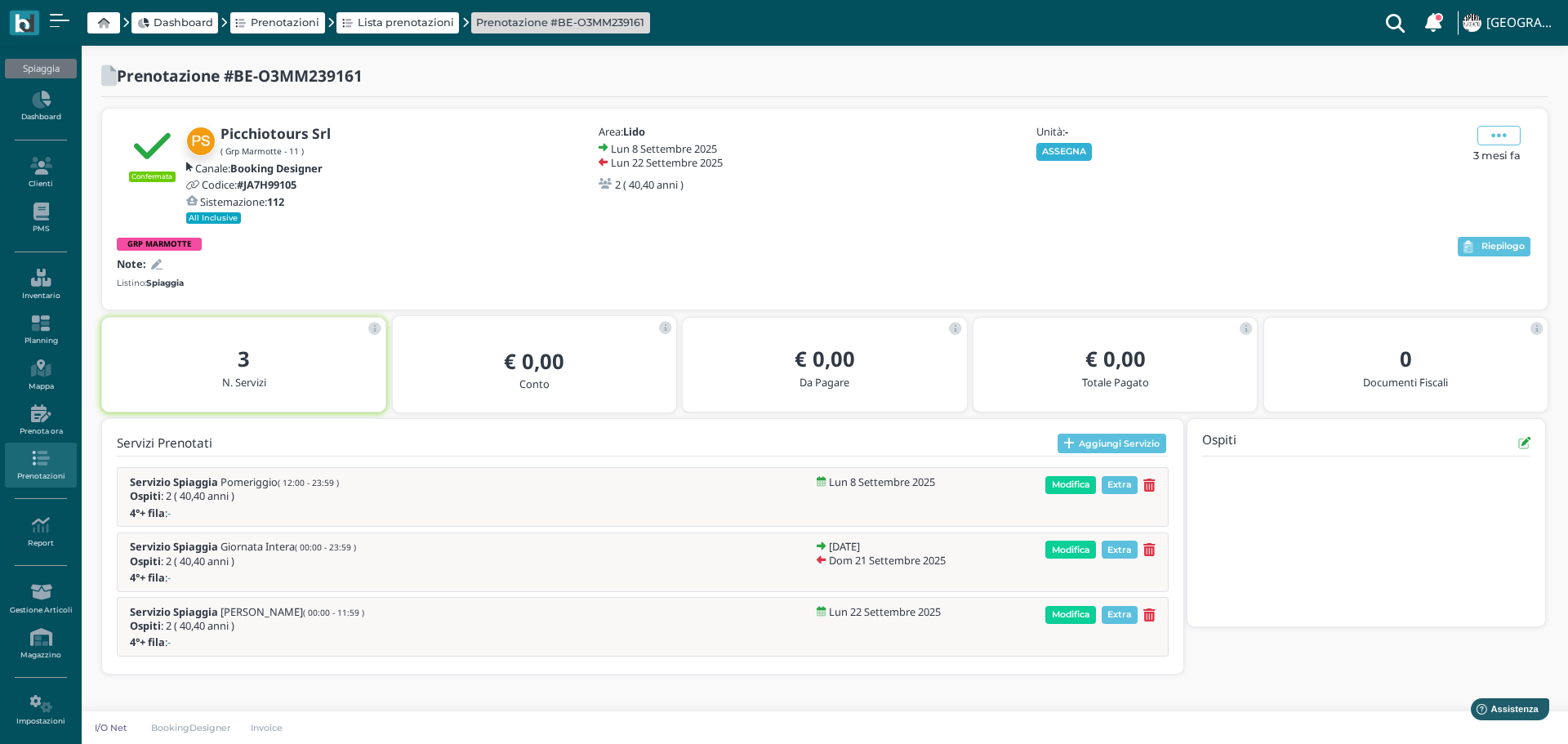
click at [1066, 149] on button "ASSEGNA" at bounding box center [1063, 152] width 56 height 18
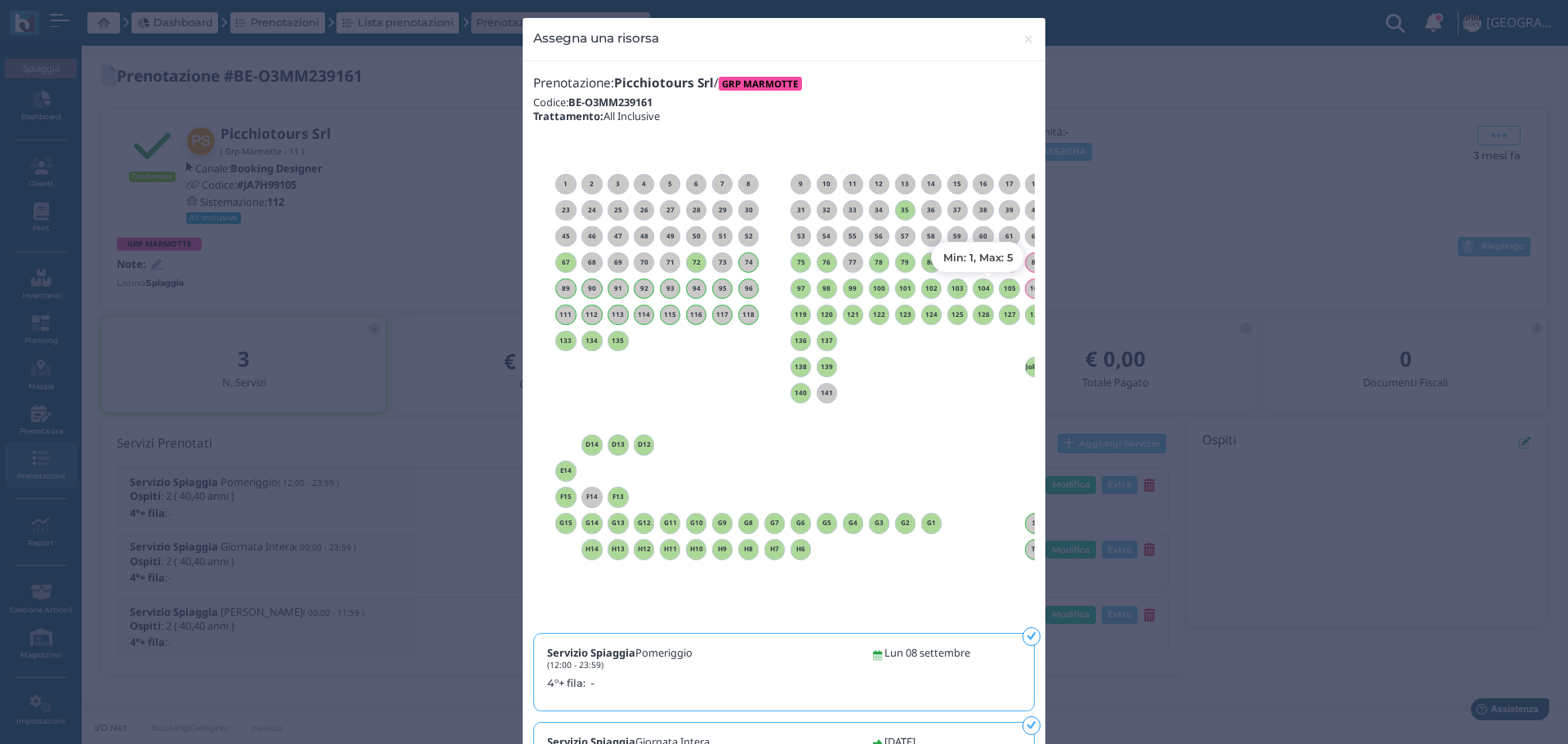
click at [1002, 290] on h6 "105" at bounding box center [1009, 289] width 21 height 7
click at [1024, 31] on span "×" at bounding box center [1028, 39] width 12 height 21
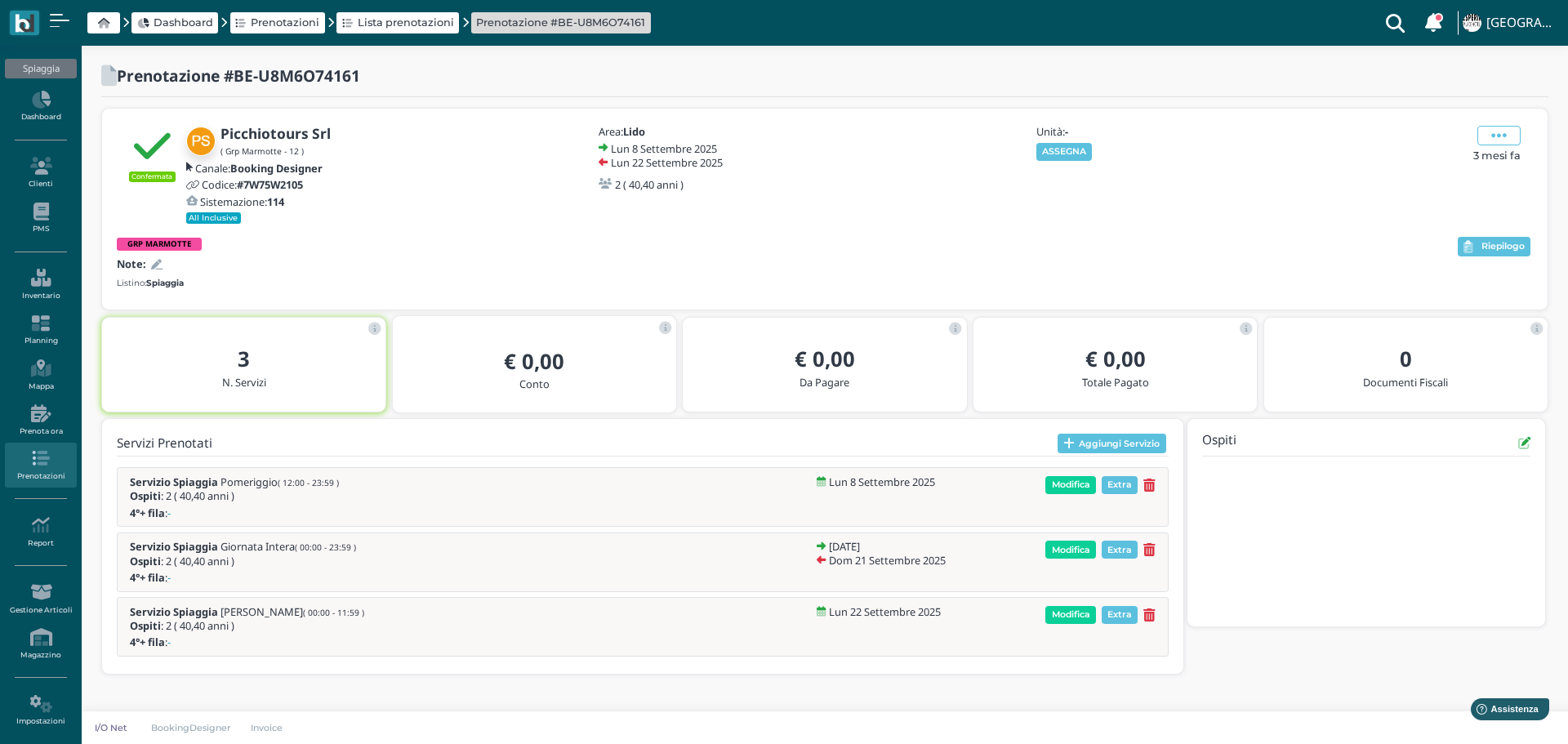
drag, startPoint x: 1066, startPoint y: 152, endPoint x: 1243, endPoint y: 154, distance: 177.0
click at [1074, 152] on button "ASSEGNA" at bounding box center [1063, 152] width 56 height 18
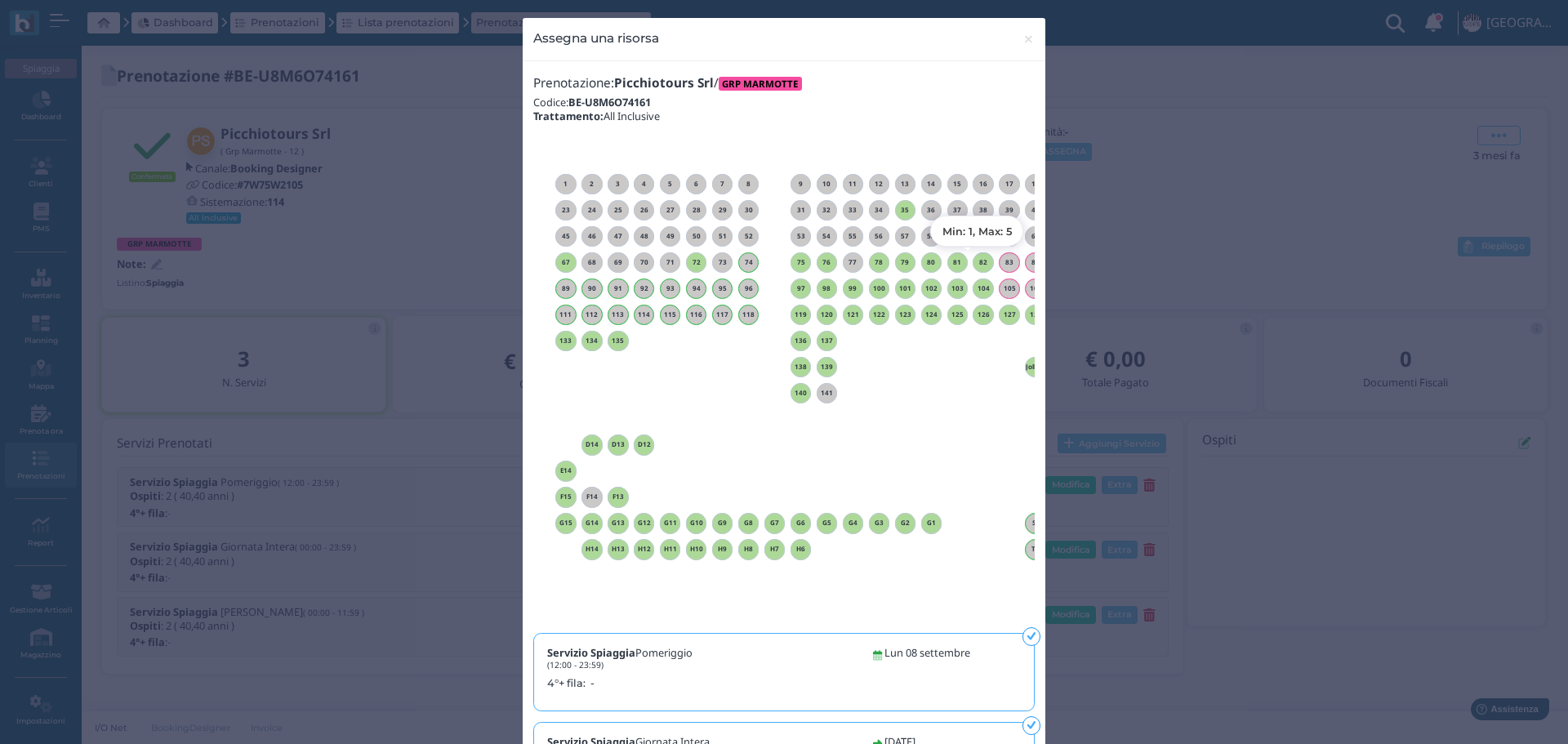
click at [977, 263] on h6 "82" at bounding box center [983, 263] width 21 height 7
click at [1022, 36] on span "×" at bounding box center [1028, 39] width 12 height 21
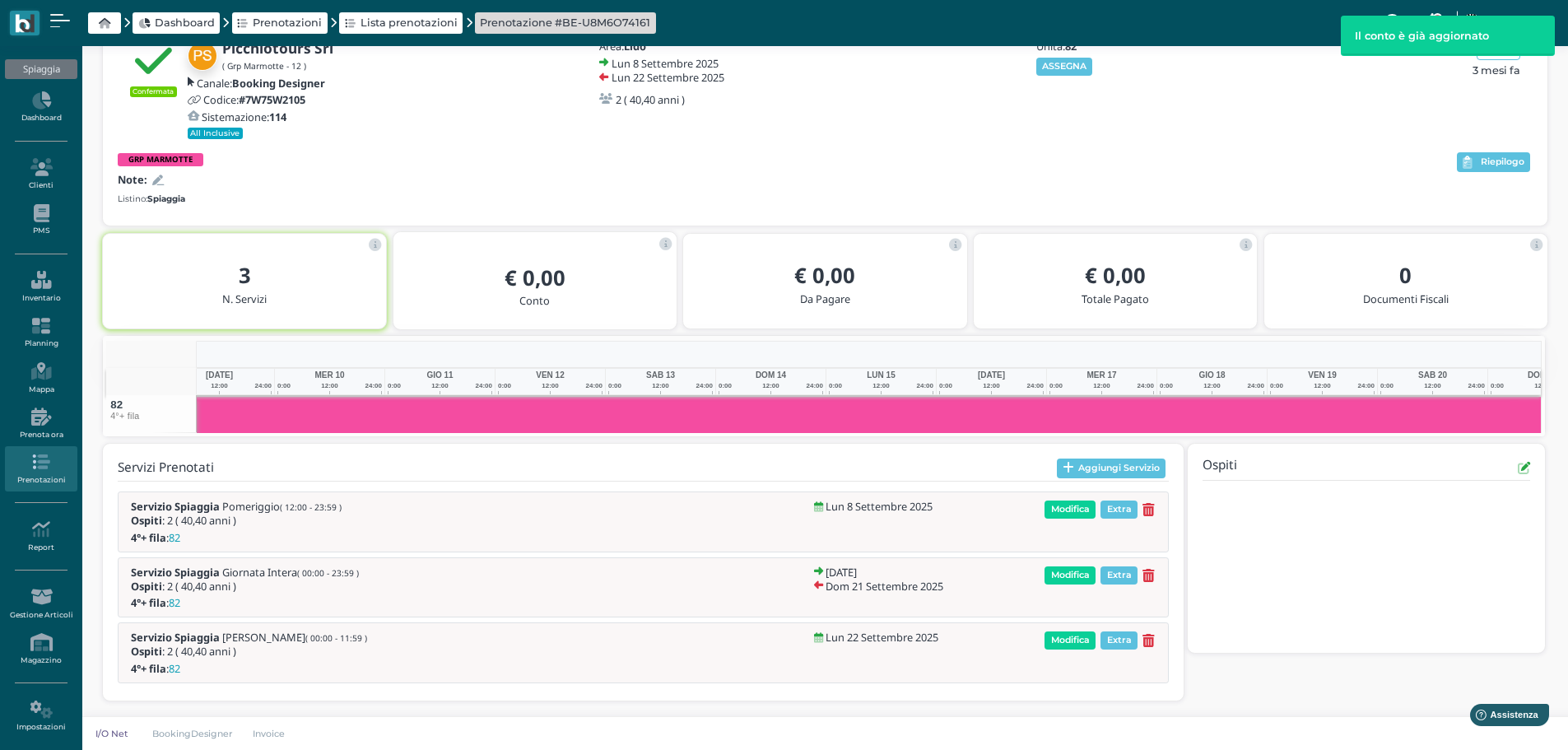
scroll to position [0, 257]
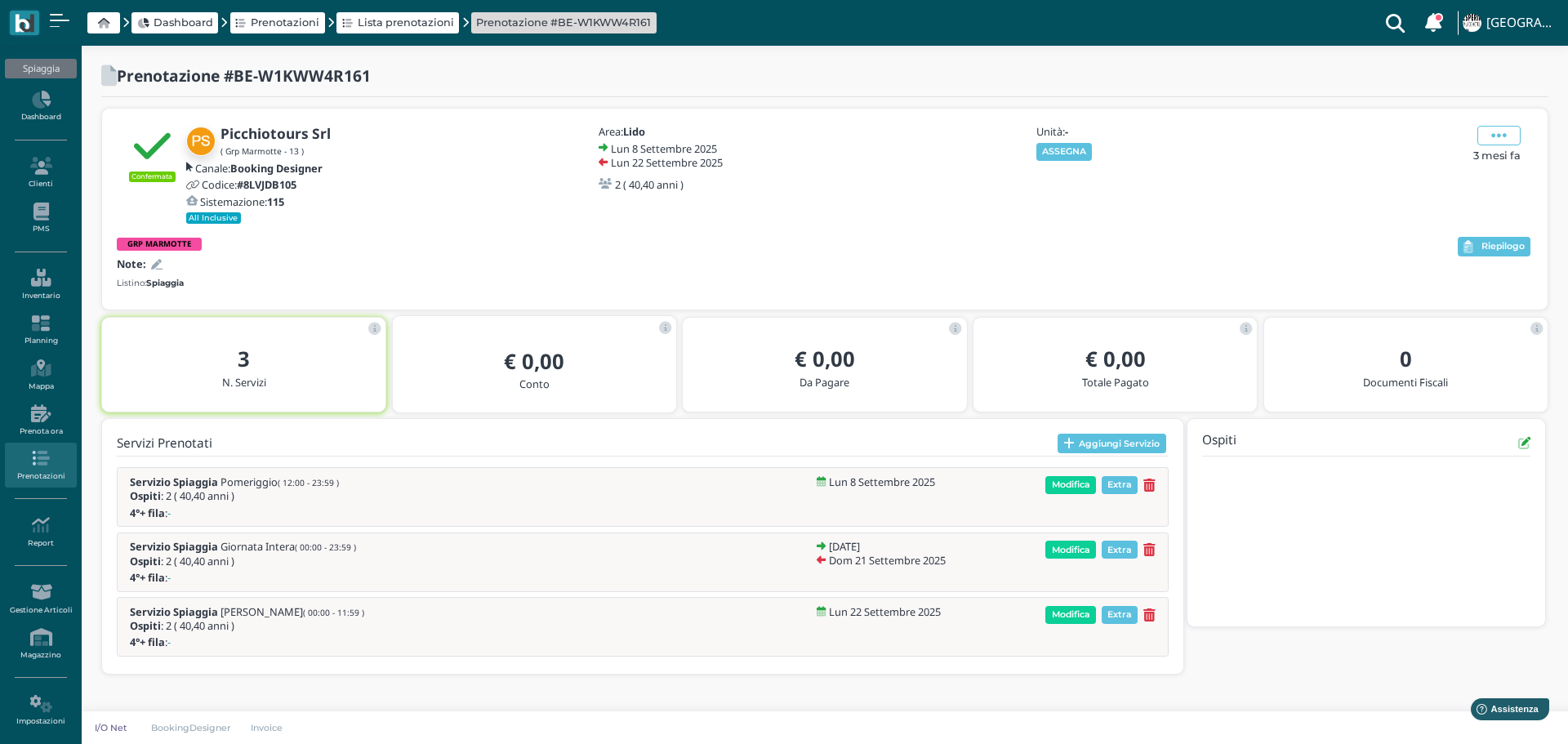
drag, startPoint x: 1053, startPoint y: 154, endPoint x: 1144, endPoint y: 146, distance: 91.4
click at [1053, 153] on button "ASSEGNA" at bounding box center [1063, 152] width 56 height 18
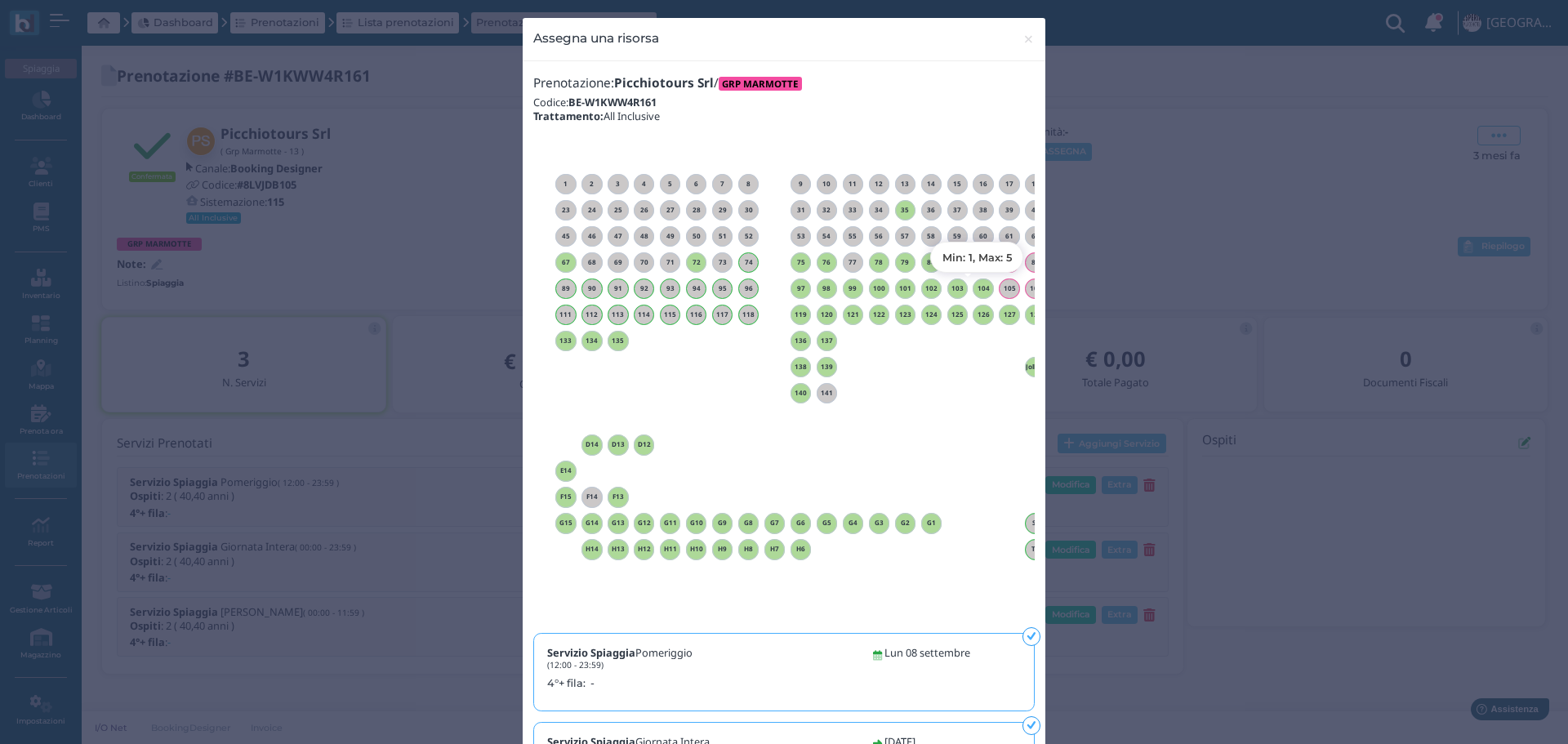
click at [979, 291] on h6 "104" at bounding box center [983, 289] width 21 height 7
click at [1023, 36] on span "×" at bounding box center [1028, 39] width 12 height 21
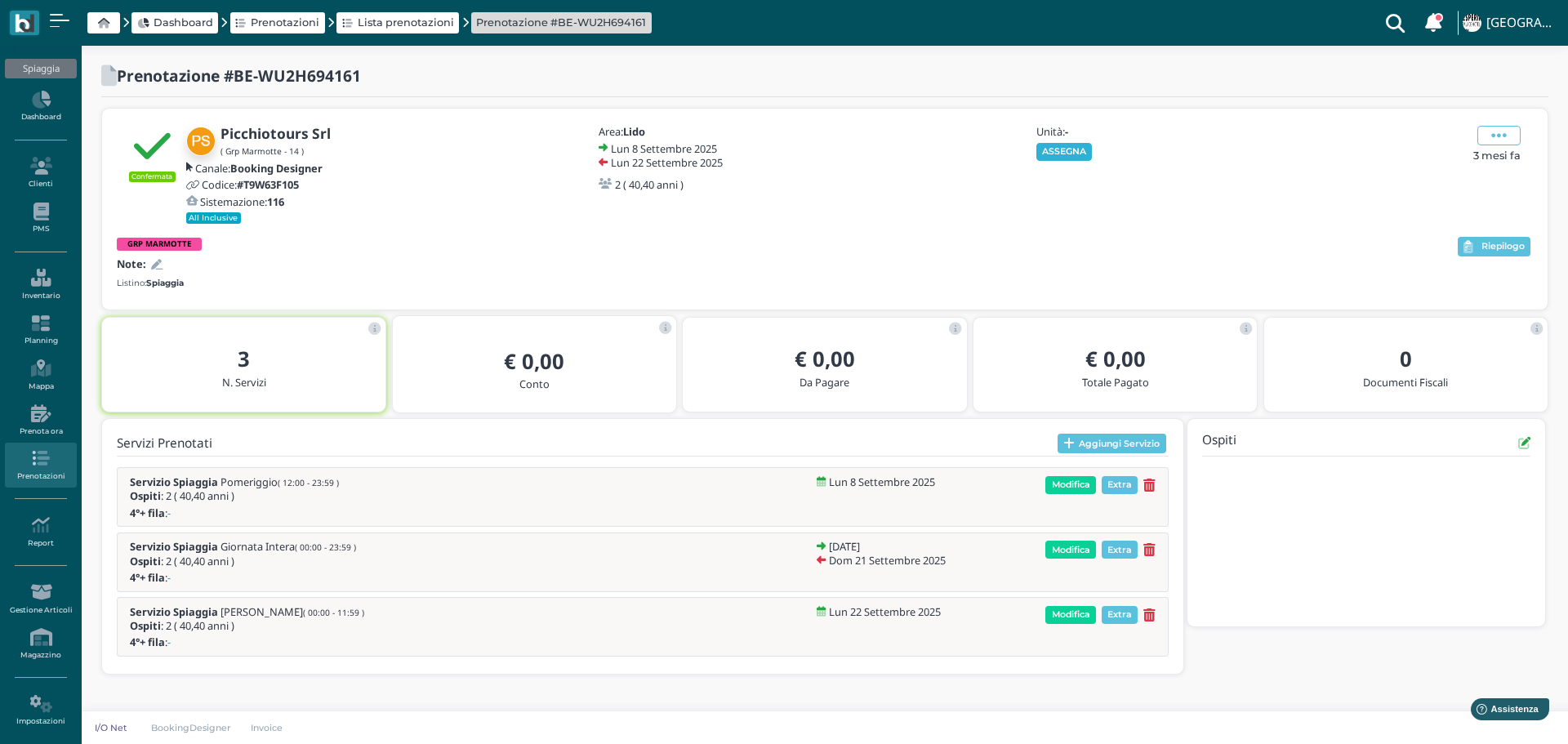
click at [1077, 152] on button "ASSEGNA" at bounding box center [1063, 152] width 56 height 18
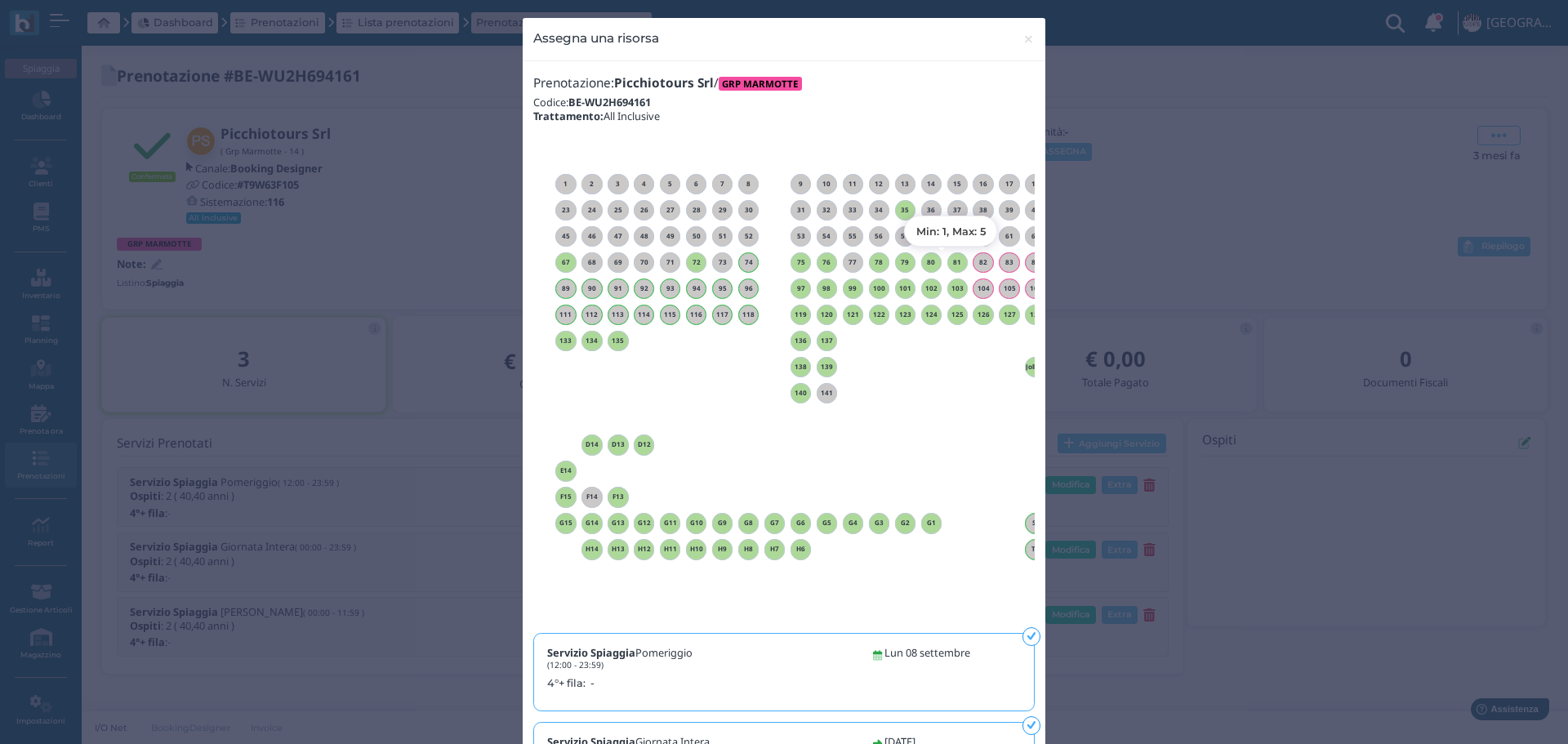
click at [949, 260] on h6 "81" at bounding box center [958, 263] width 21 height 7
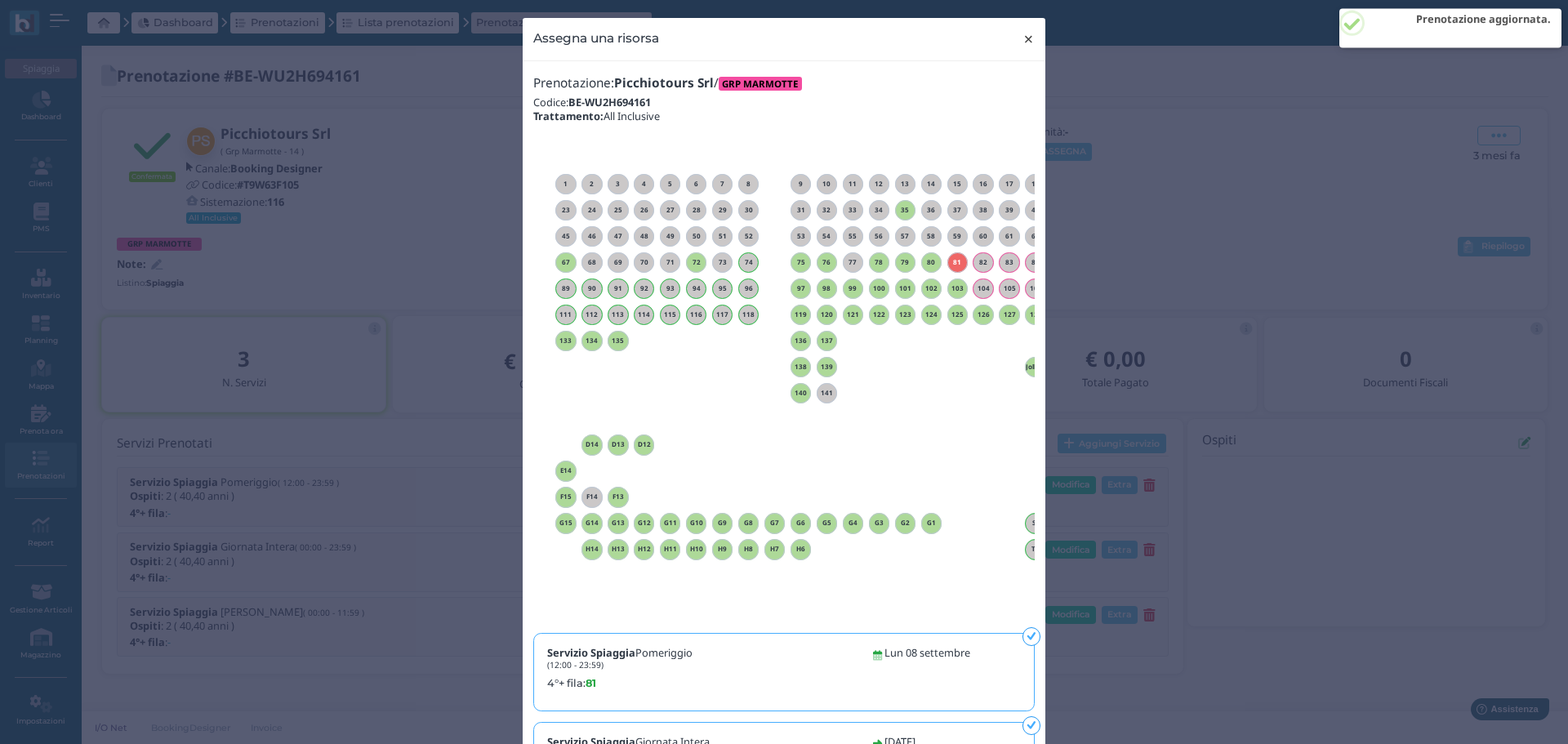
drag, startPoint x: 1023, startPoint y: 39, endPoint x: 988, endPoint y: 4, distance: 49.5
click at [1023, 35] on span "×" at bounding box center [1028, 39] width 12 height 21
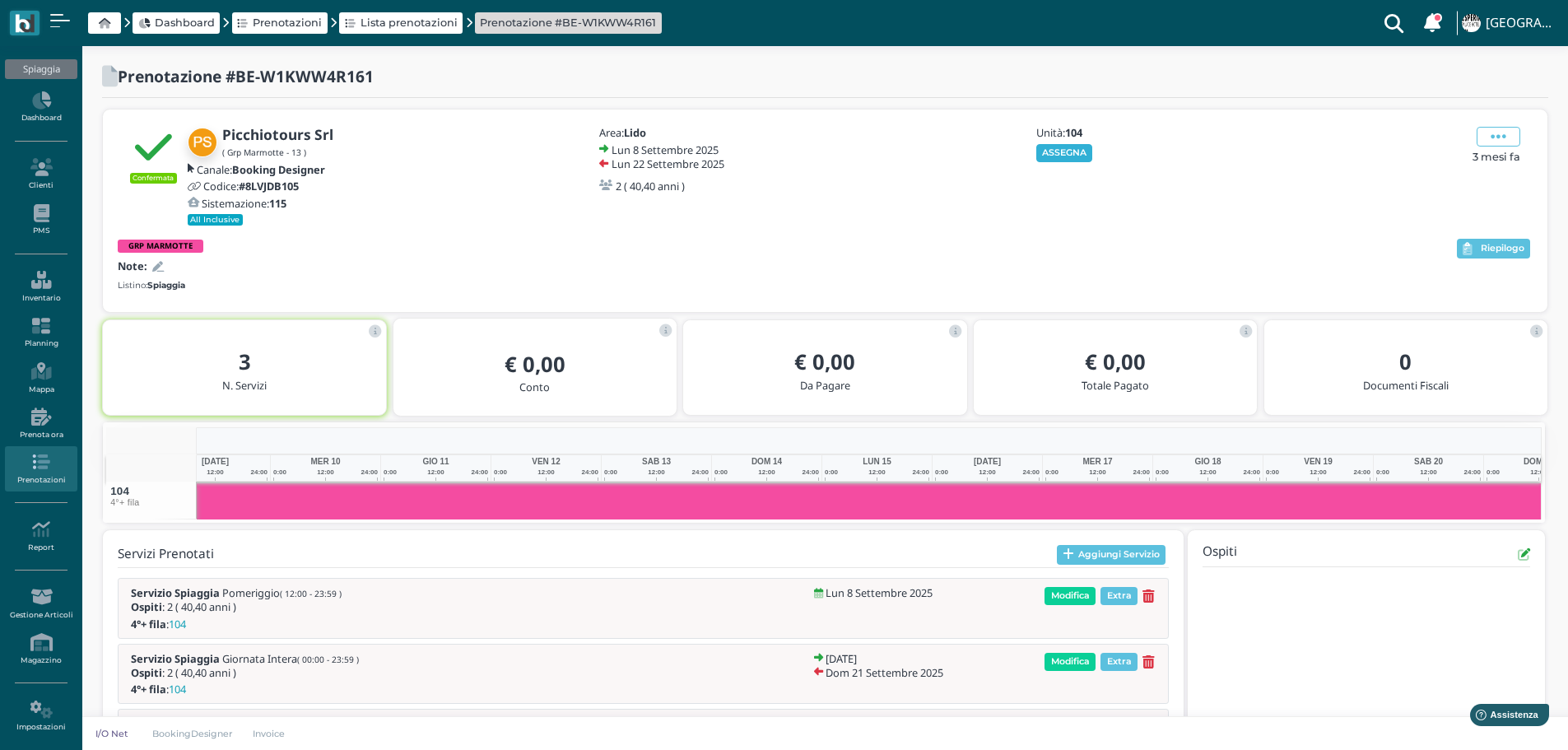
click at [1060, 158] on button "ASSEGNA" at bounding box center [1065, 153] width 57 height 19
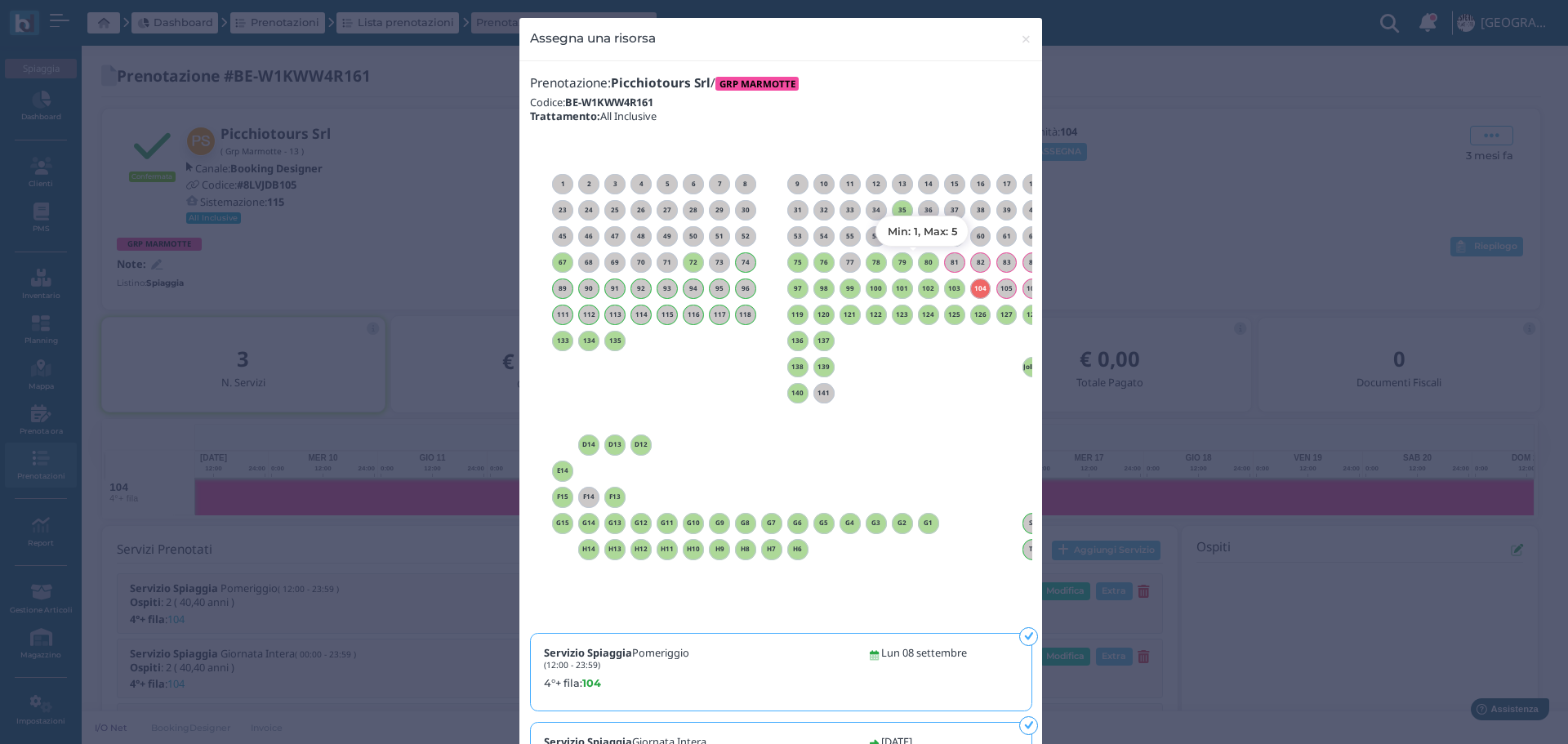
click at [922, 265] on h6 "80" at bounding box center [928, 263] width 21 height 7
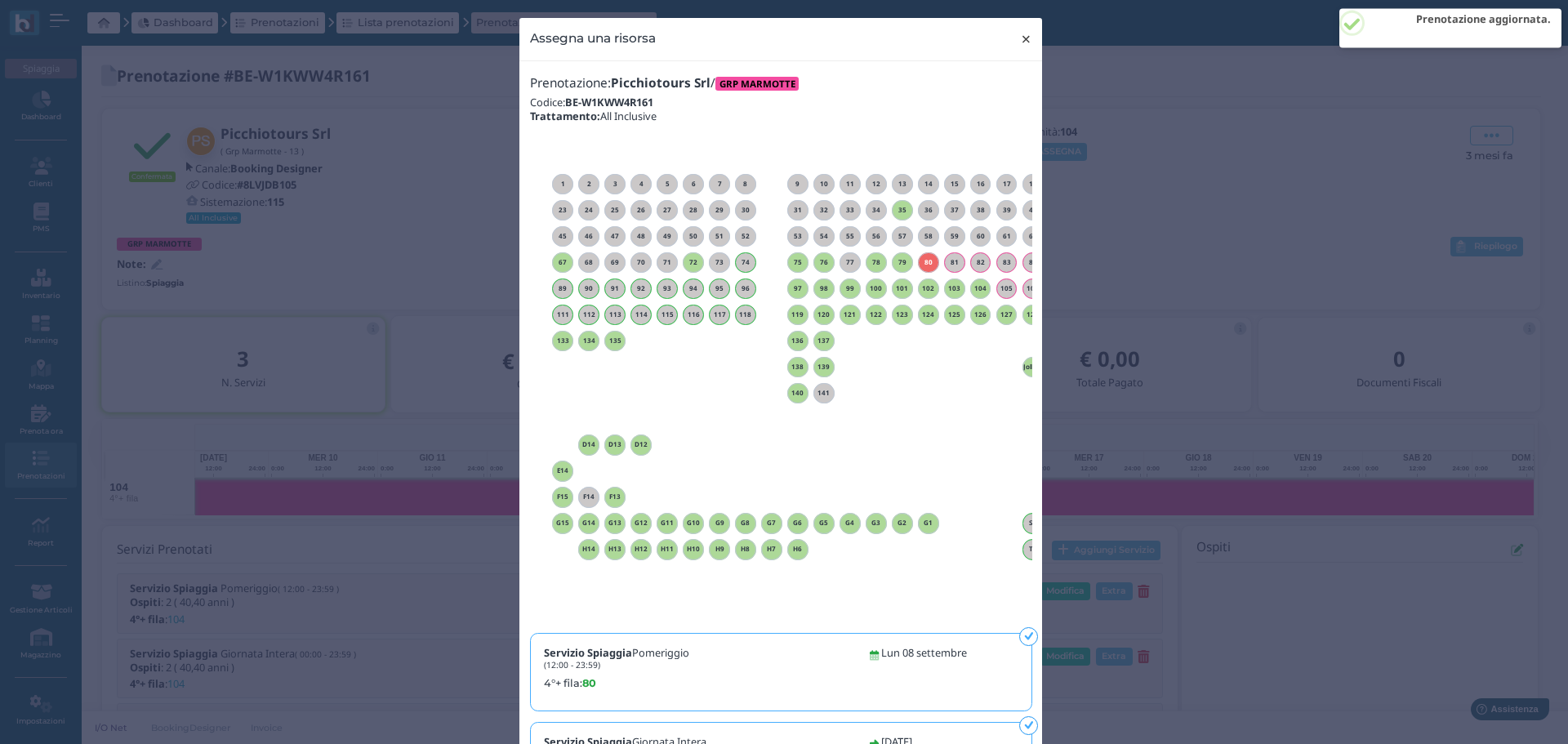
drag, startPoint x: 1021, startPoint y: 39, endPoint x: 1192, endPoint y: 92, distance: 179.0
click at [1021, 38] on span "×" at bounding box center [1026, 39] width 12 height 21
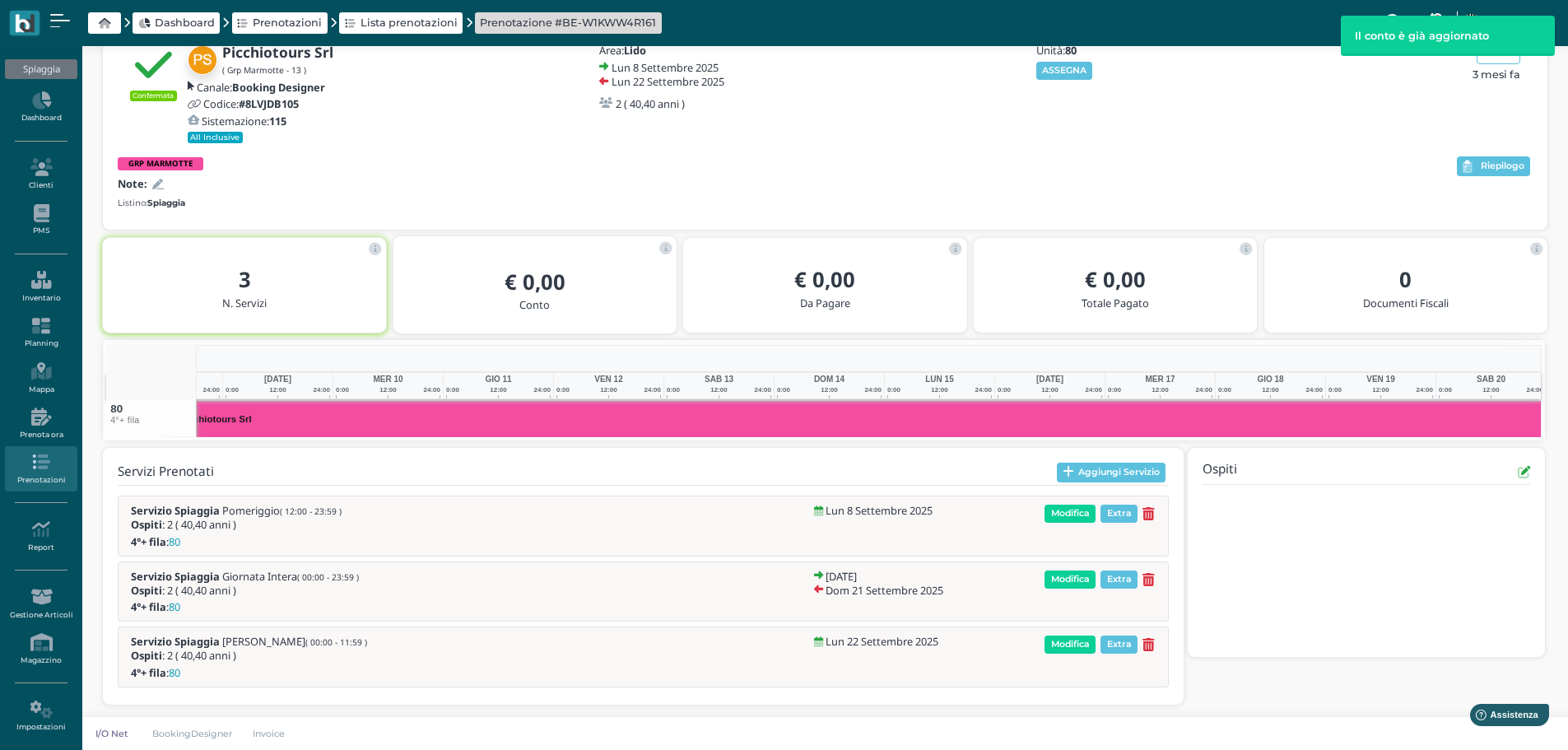
scroll to position [0, 257]
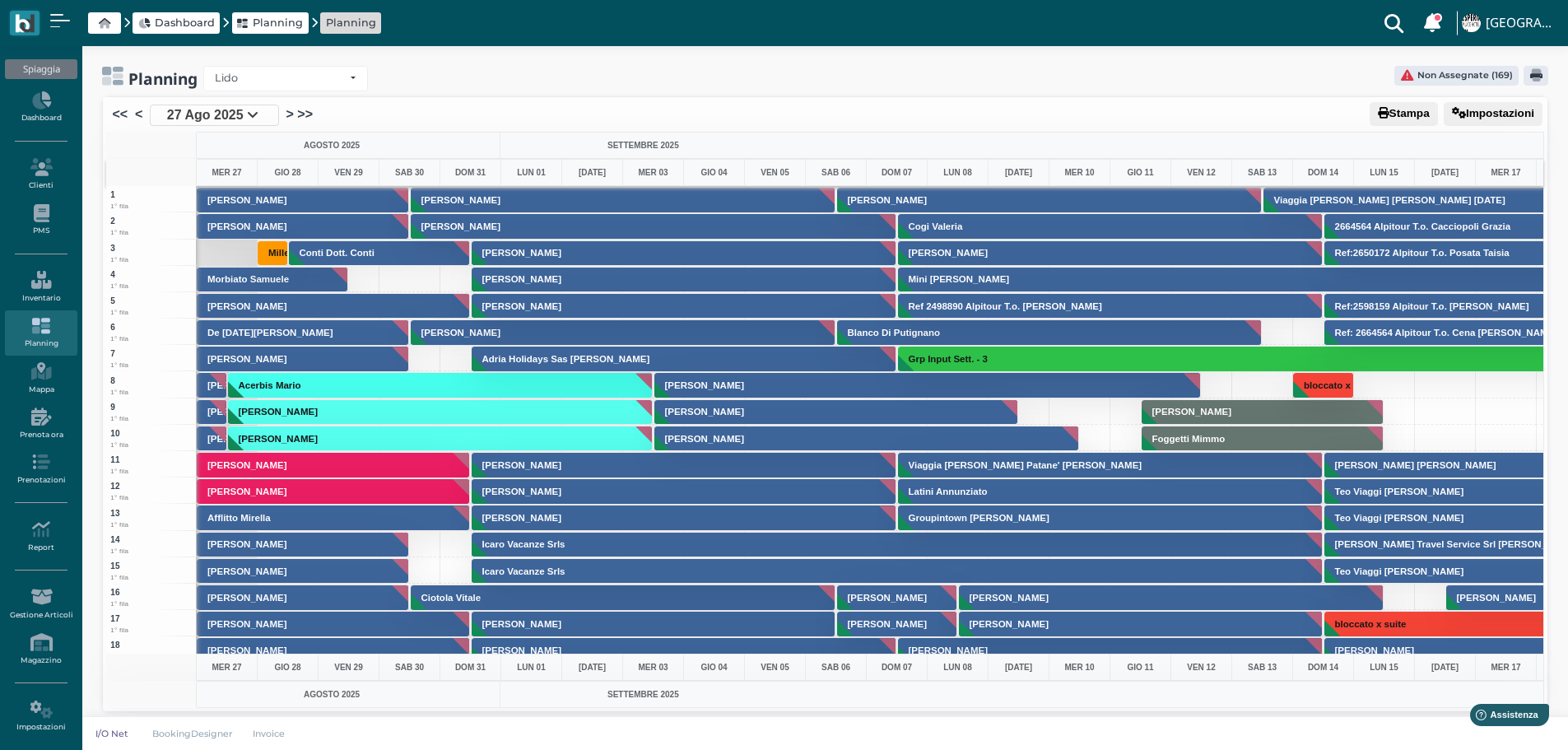
scroll to position [3047, 0]
click at [286, 114] on link ">" at bounding box center [290, 114] width 7 height 19
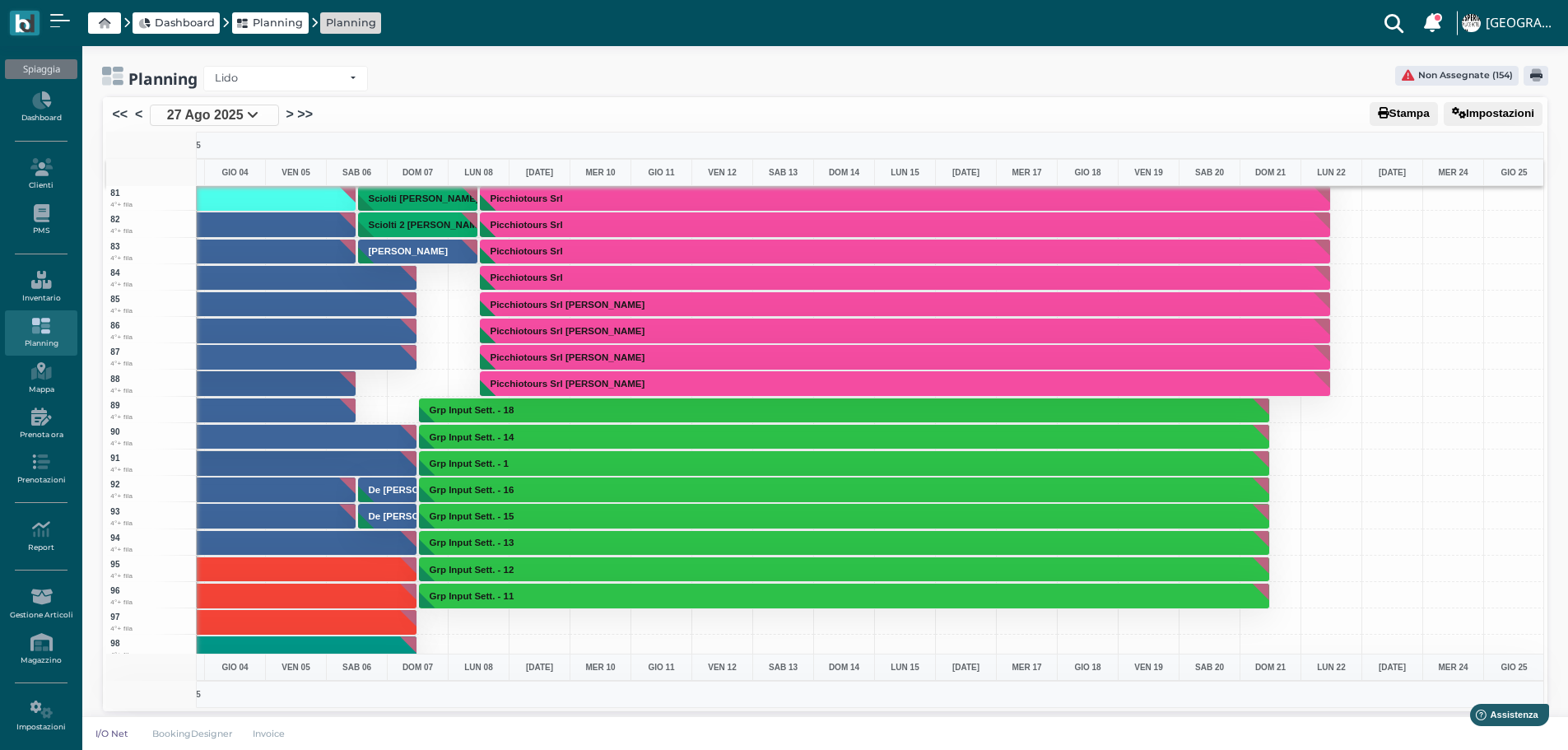
scroll to position [1977, 479]
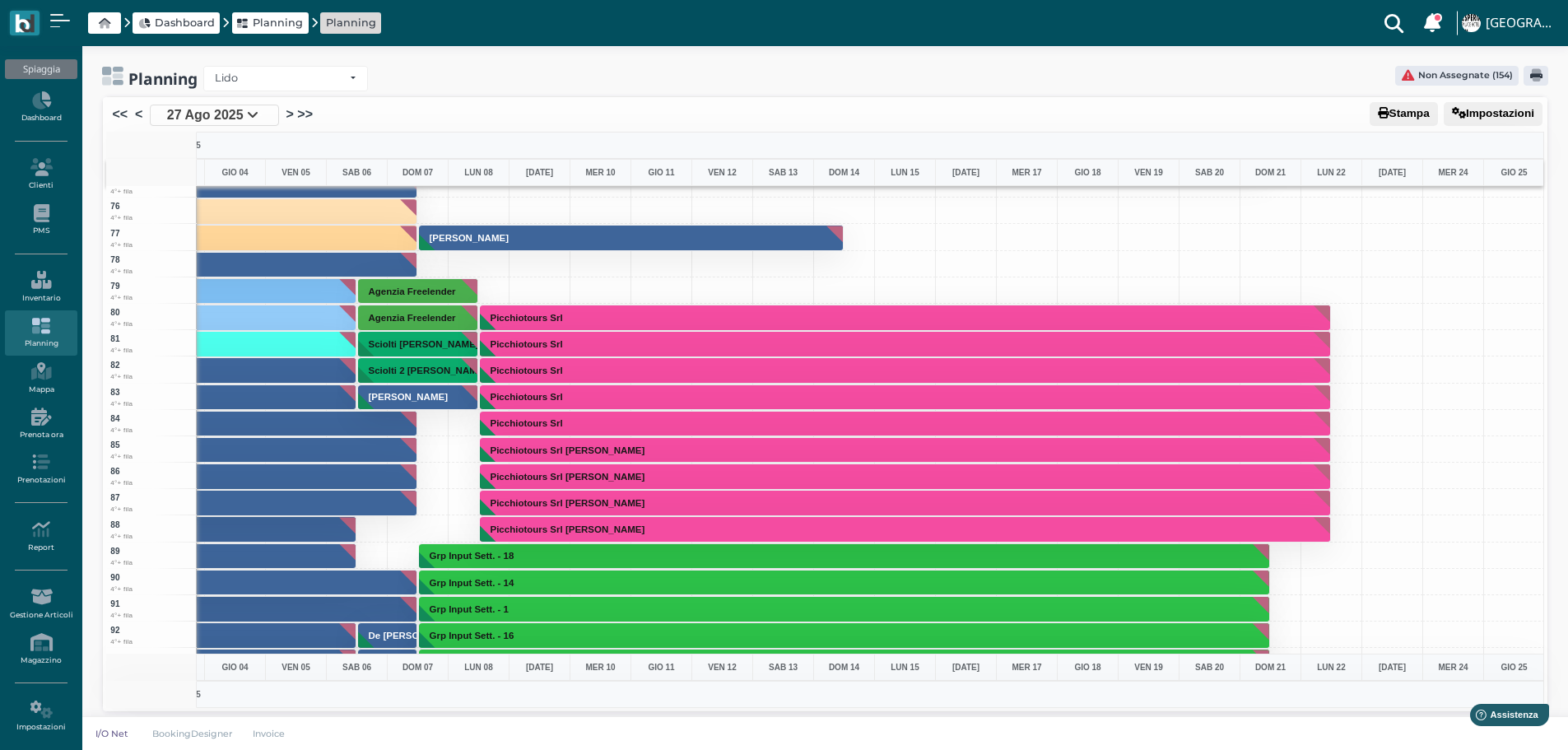
click at [593, 321] on button "Picchiotours Srl" at bounding box center [905, 318] width 852 height 26
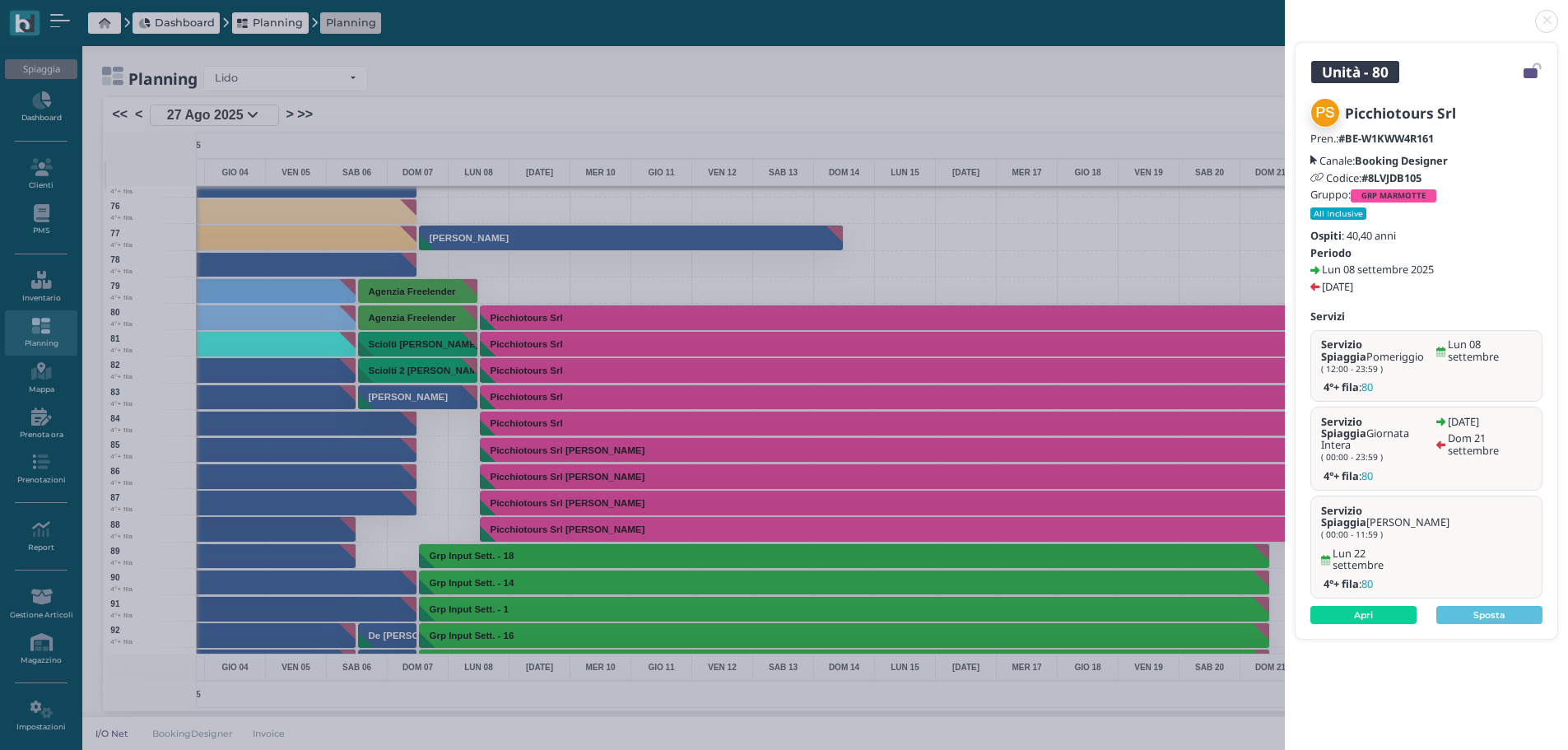
click at [1285, 11] on link at bounding box center [1285, 11] width 0 height 0
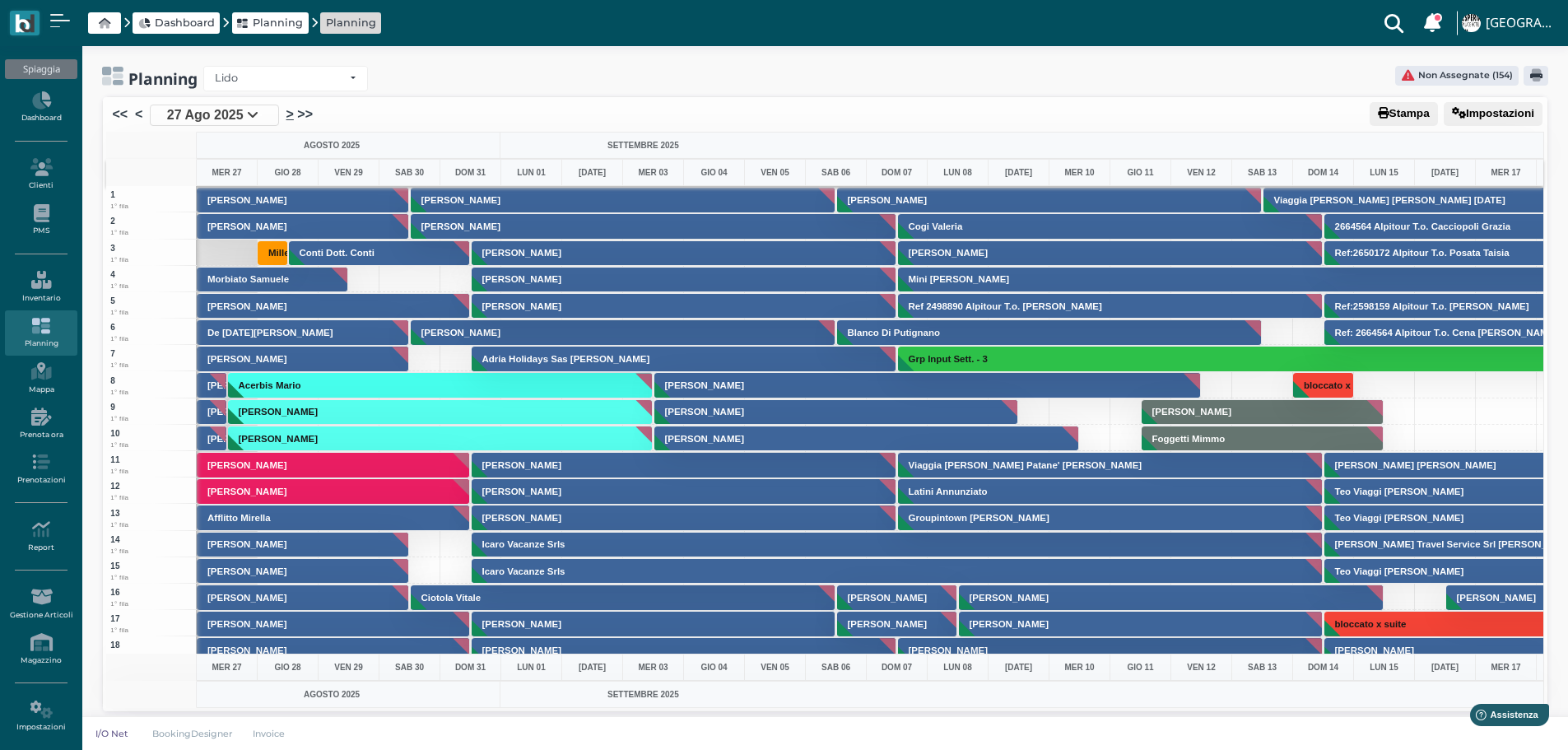
click at [287, 113] on link ">" at bounding box center [290, 114] width 7 height 19
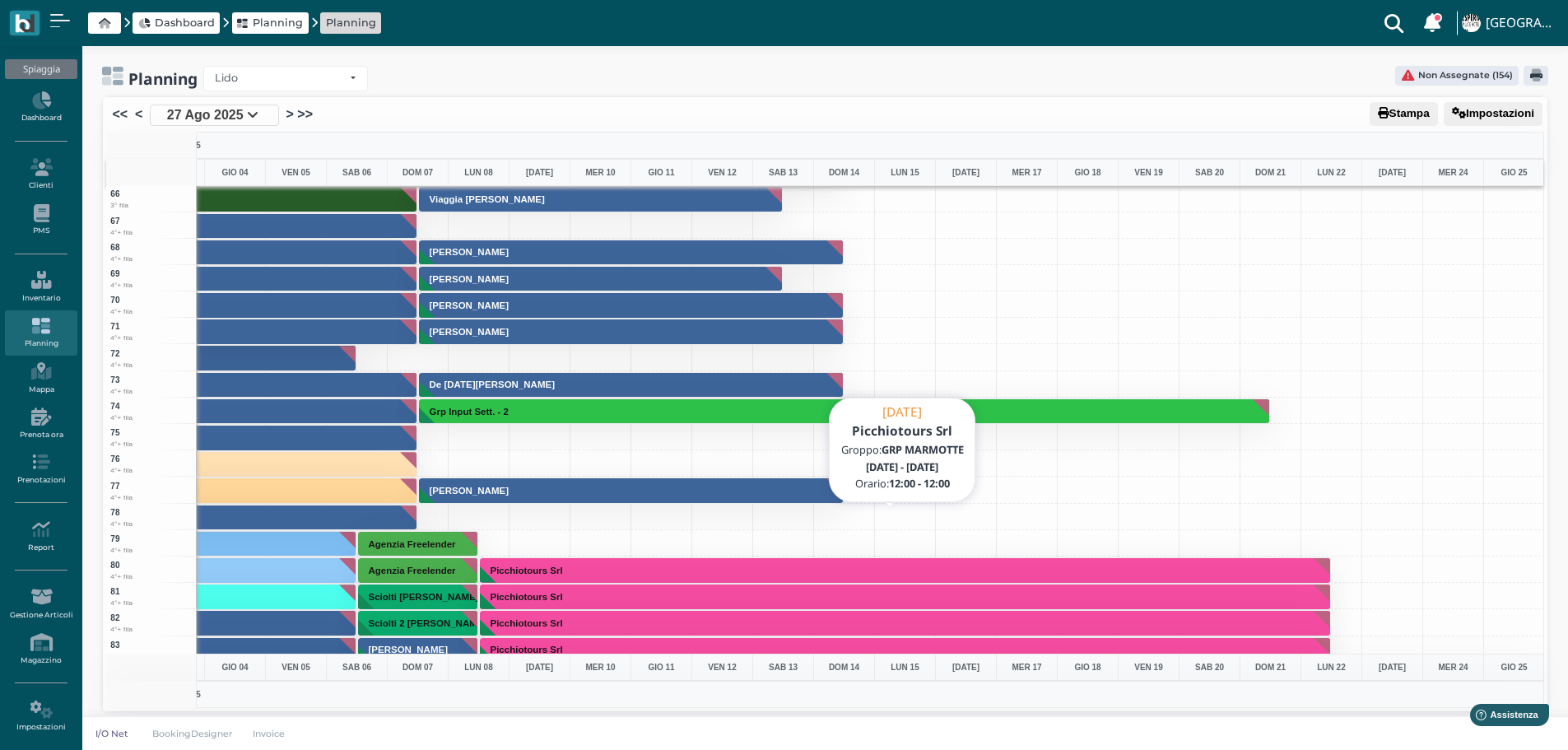
scroll to position [1894, 479]
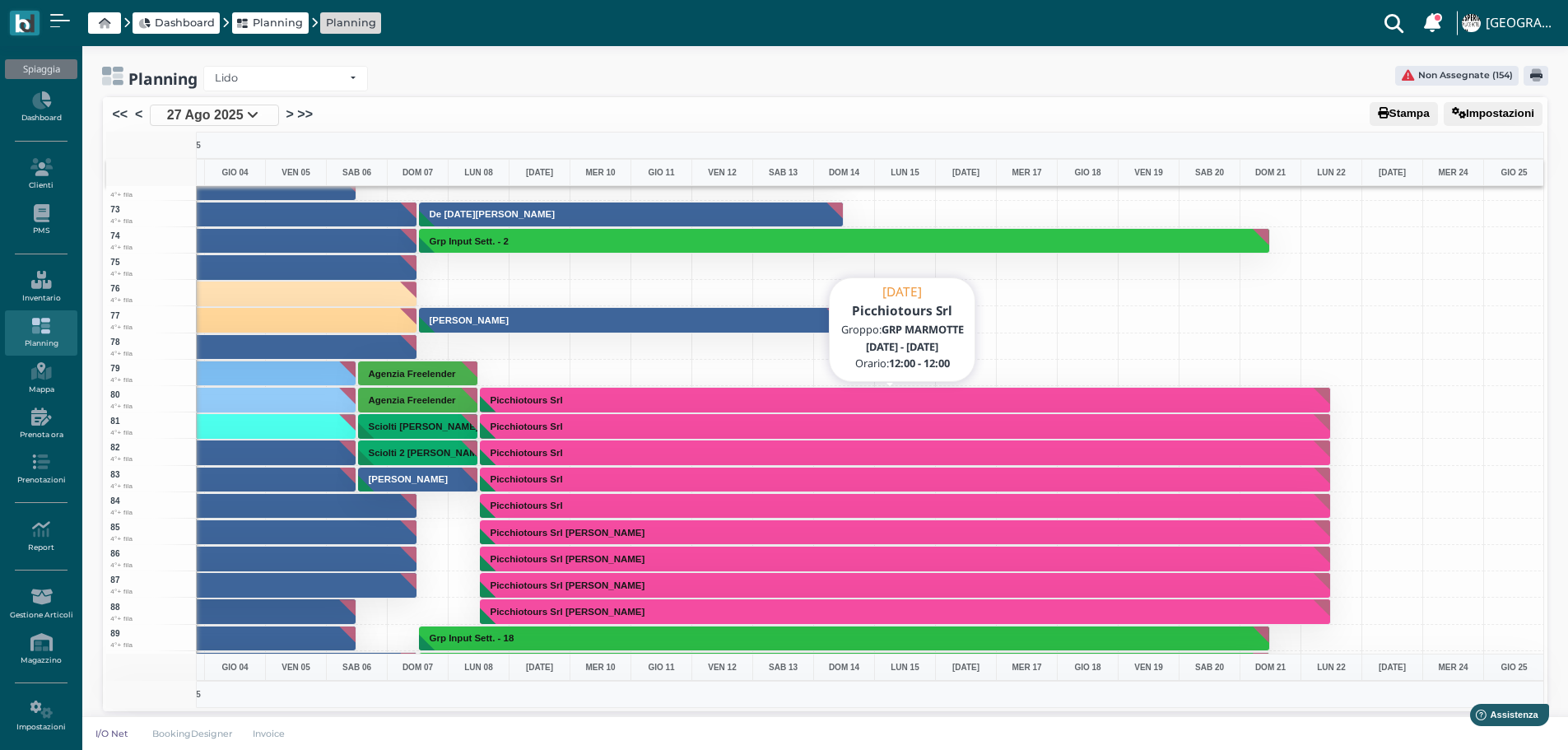
click at [591, 402] on button "Picchiotours Srl" at bounding box center [905, 400] width 852 height 26
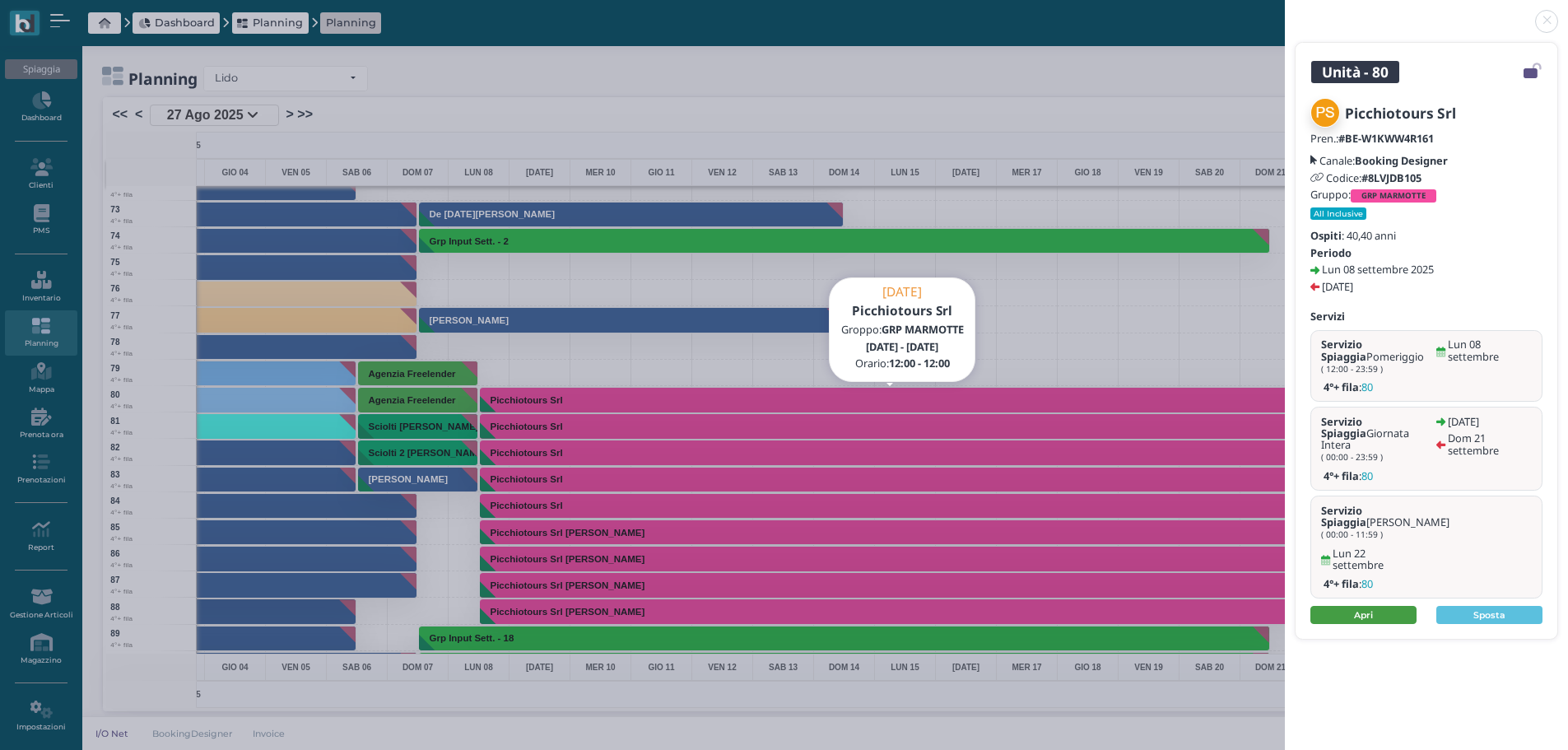
click at [1398, 606] on link "Apri" at bounding box center [1363, 616] width 107 height 19
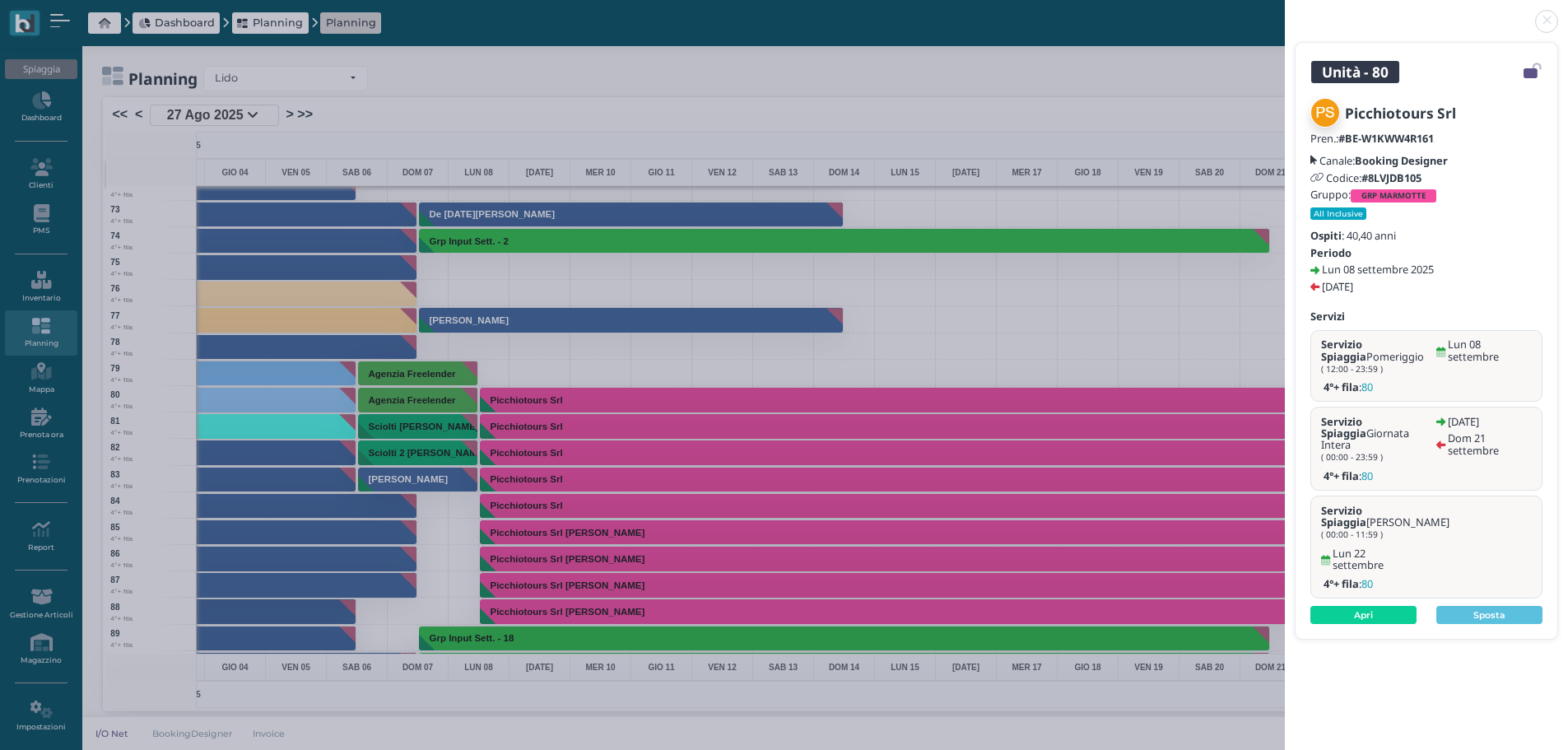
drag, startPoint x: 1536, startPoint y: 16, endPoint x: 1560, endPoint y: 17, distance: 24.0
click at [1285, 11] on link at bounding box center [1285, 11] width 0 height 0
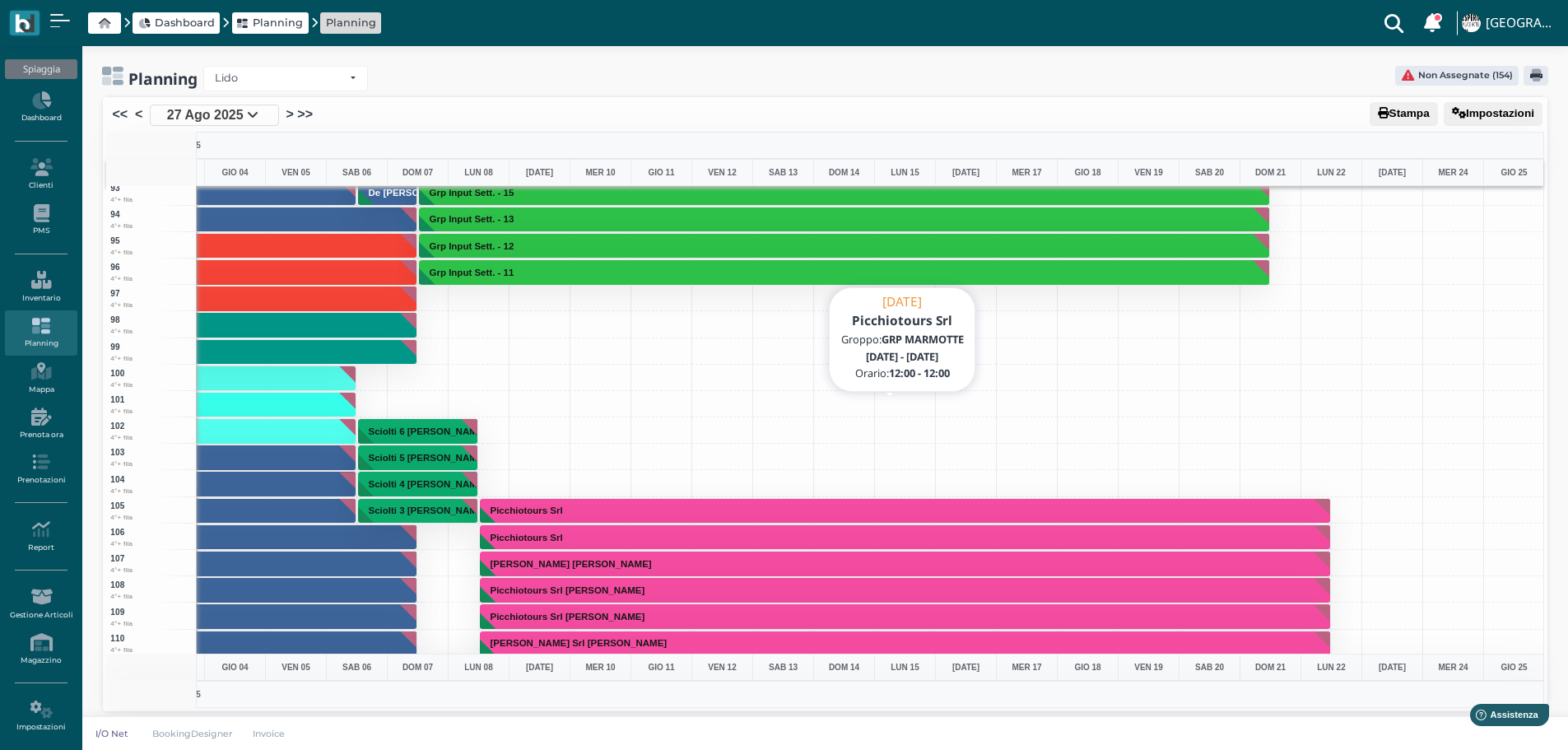
scroll to position [2553, 479]
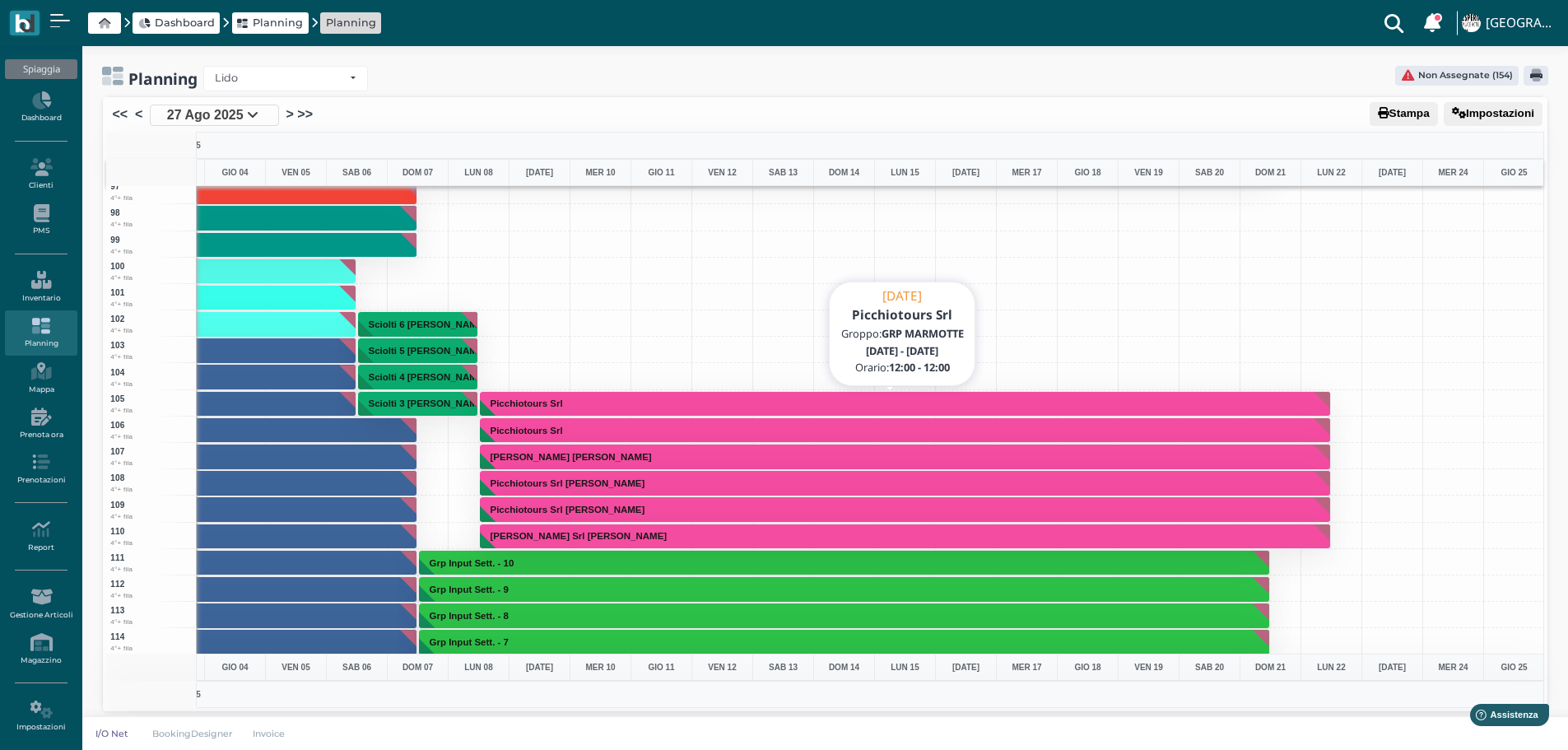
click at [683, 409] on button "Picchiotours Srl" at bounding box center [905, 404] width 852 height 26
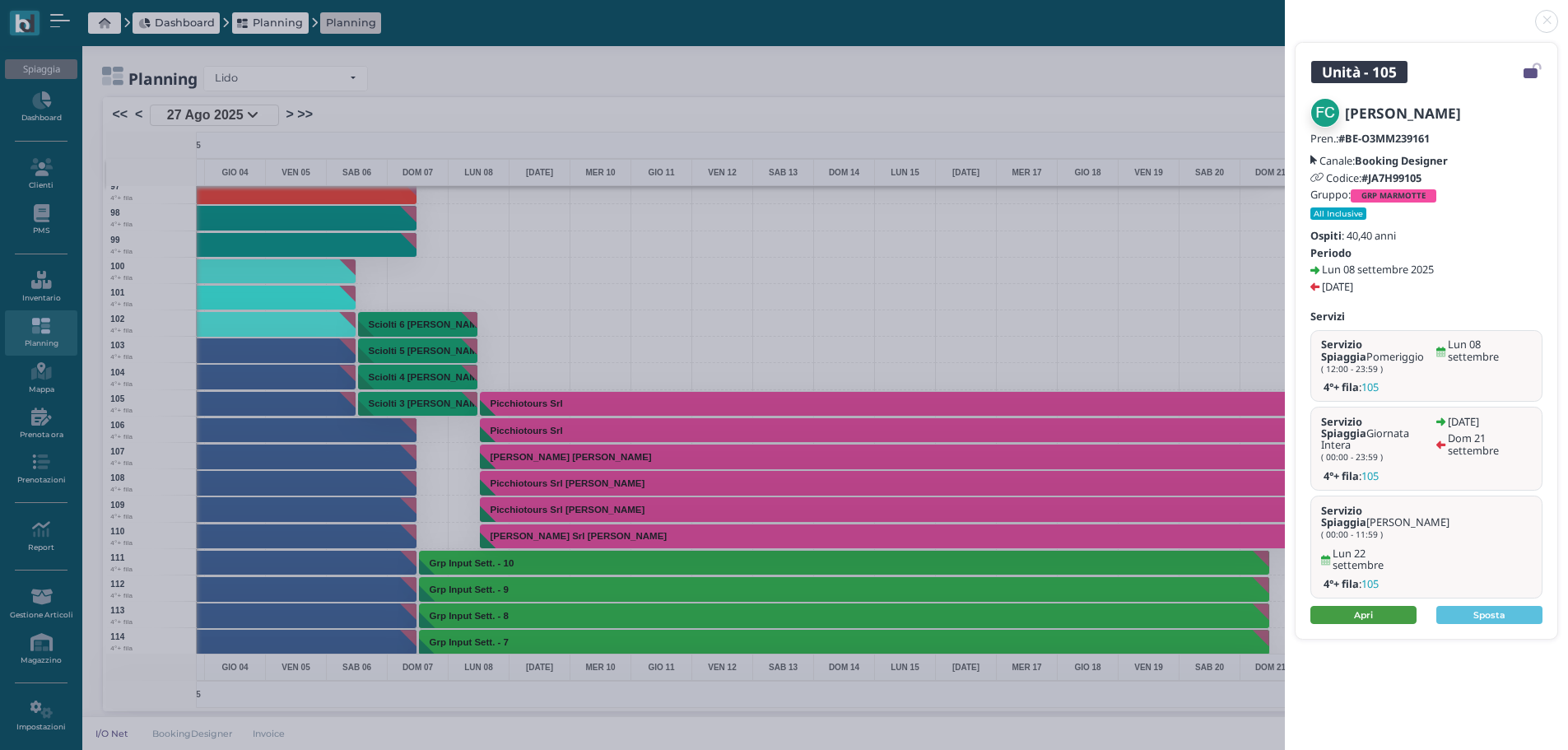
click at [1364, 606] on link "Apri" at bounding box center [1363, 616] width 107 height 19
click at [1285, 11] on link at bounding box center [1285, 11] width 0 height 0
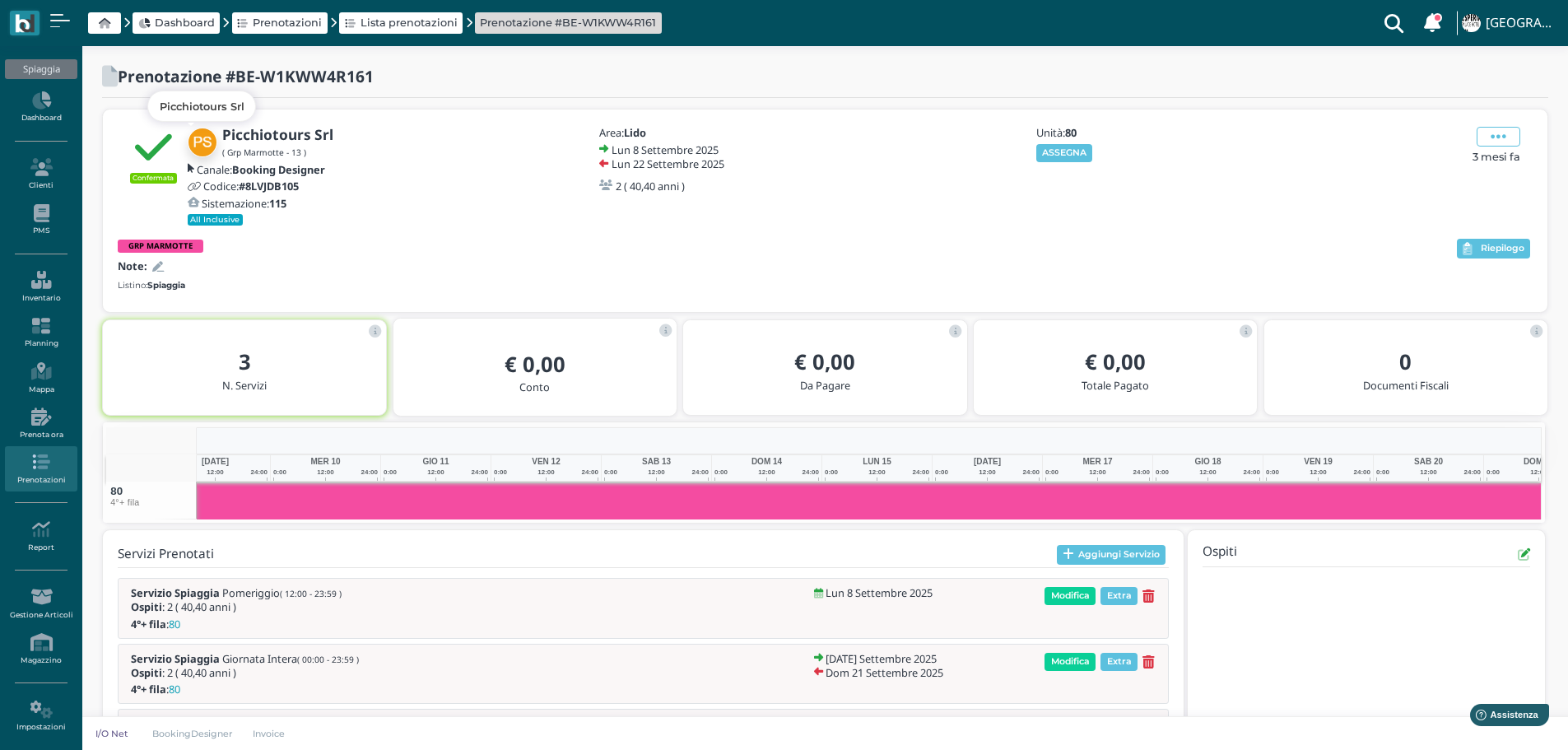
click at [206, 141] on img at bounding box center [203, 143] width 30 height 30
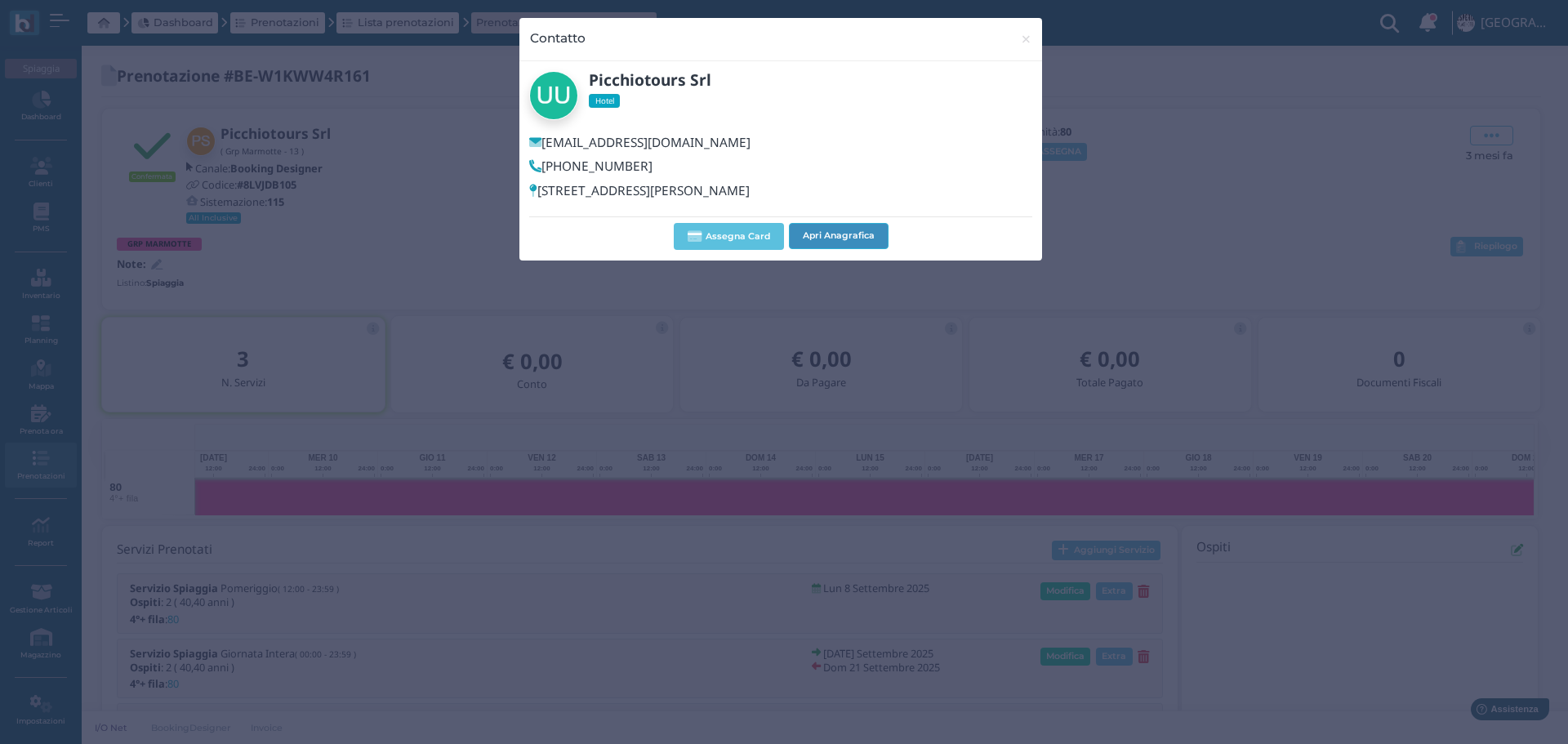
click at [878, 238] on button "Apri Anagrafica" at bounding box center [838, 236] width 99 height 26
click at [1022, 41] on span "×" at bounding box center [1026, 39] width 12 height 21
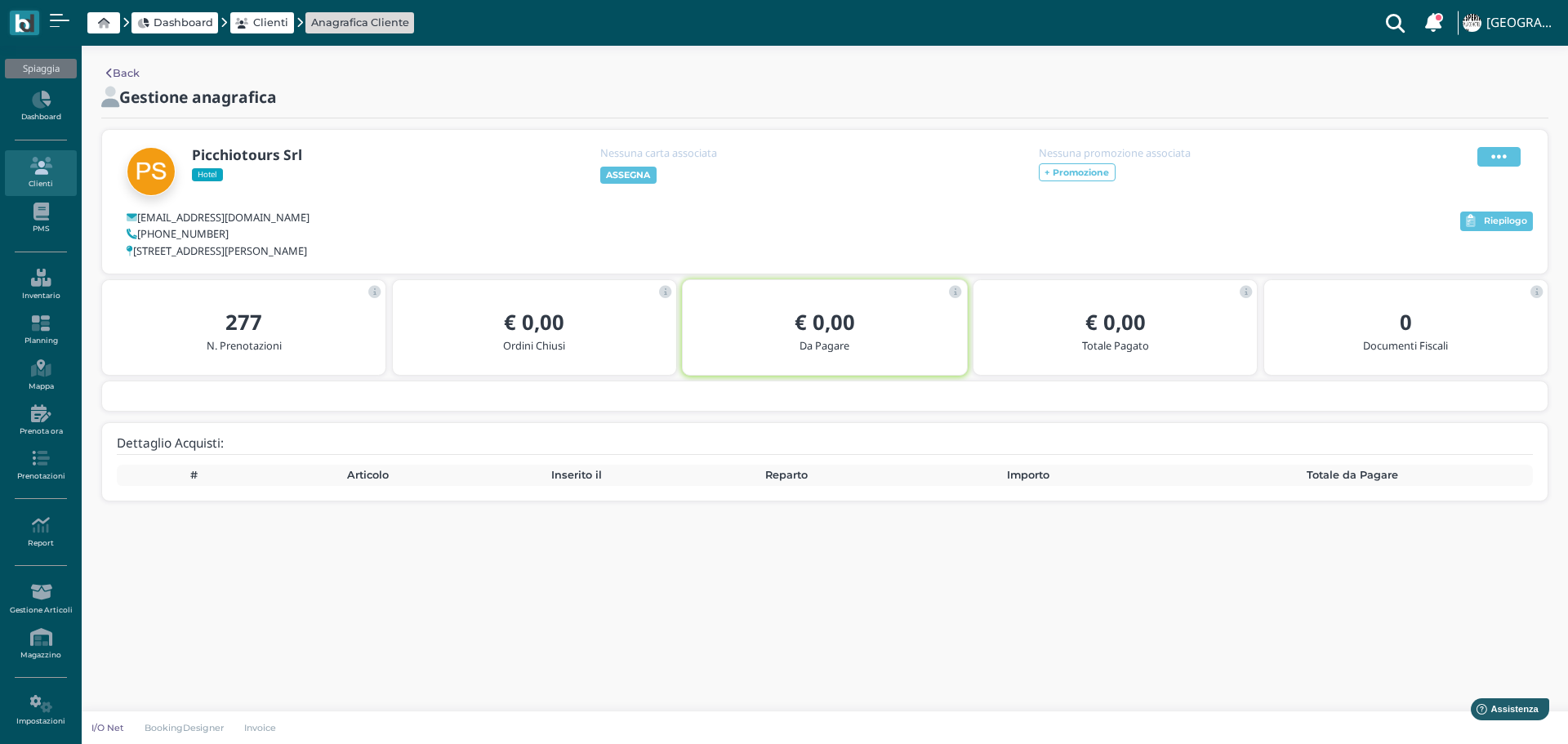
click at [1506, 158] on icon at bounding box center [1498, 157] width 16 height 18
drag, startPoint x: 1467, startPoint y: 178, endPoint x: 1440, endPoint y: 135, distance: 50.8
click at [1466, 177] on span "Modifica" at bounding box center [1449, 177] width 46 height 16
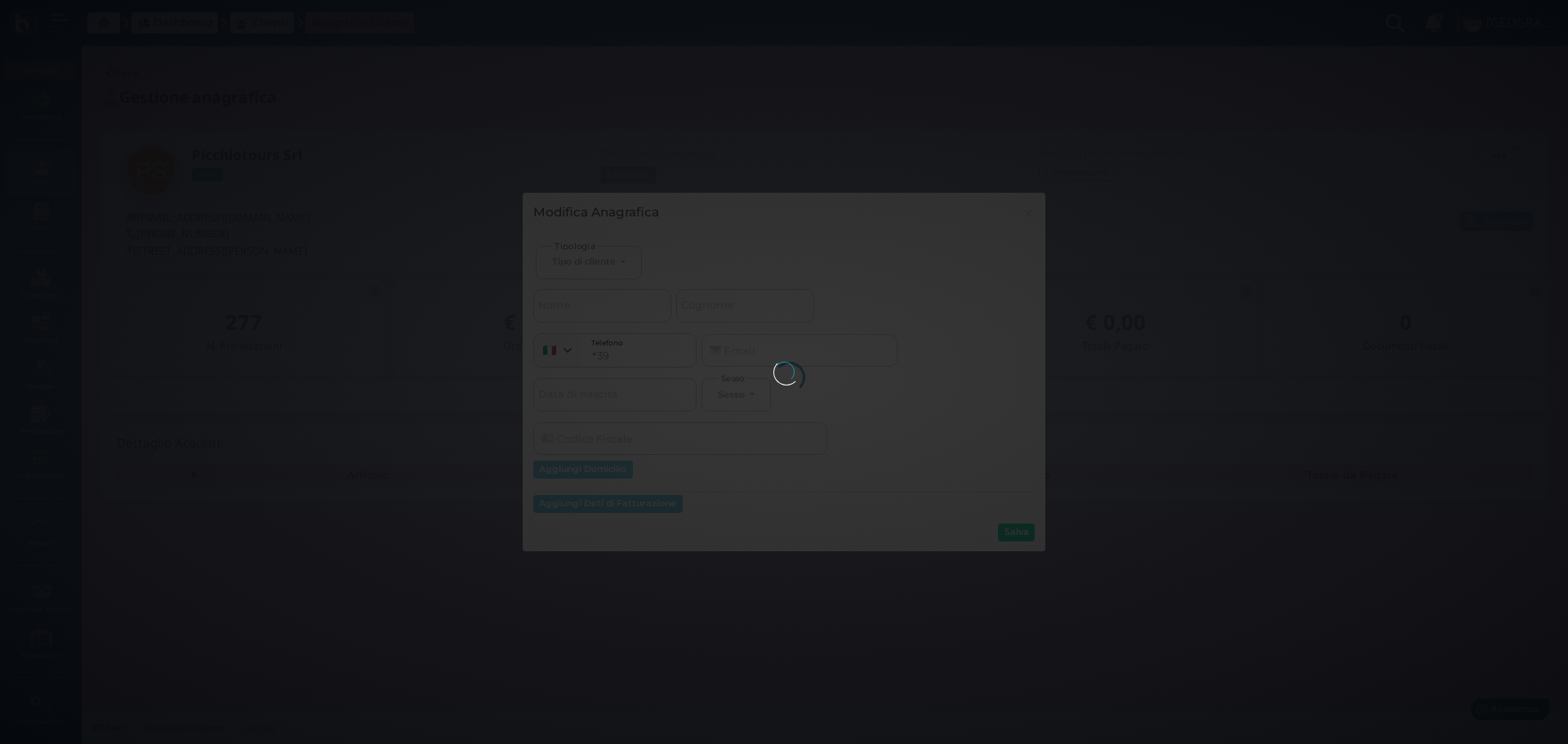
select select
type input "Picchiotours Srl"
type input "[EMAIL_ADDRESS][DOMAIN_NAME]"
select select
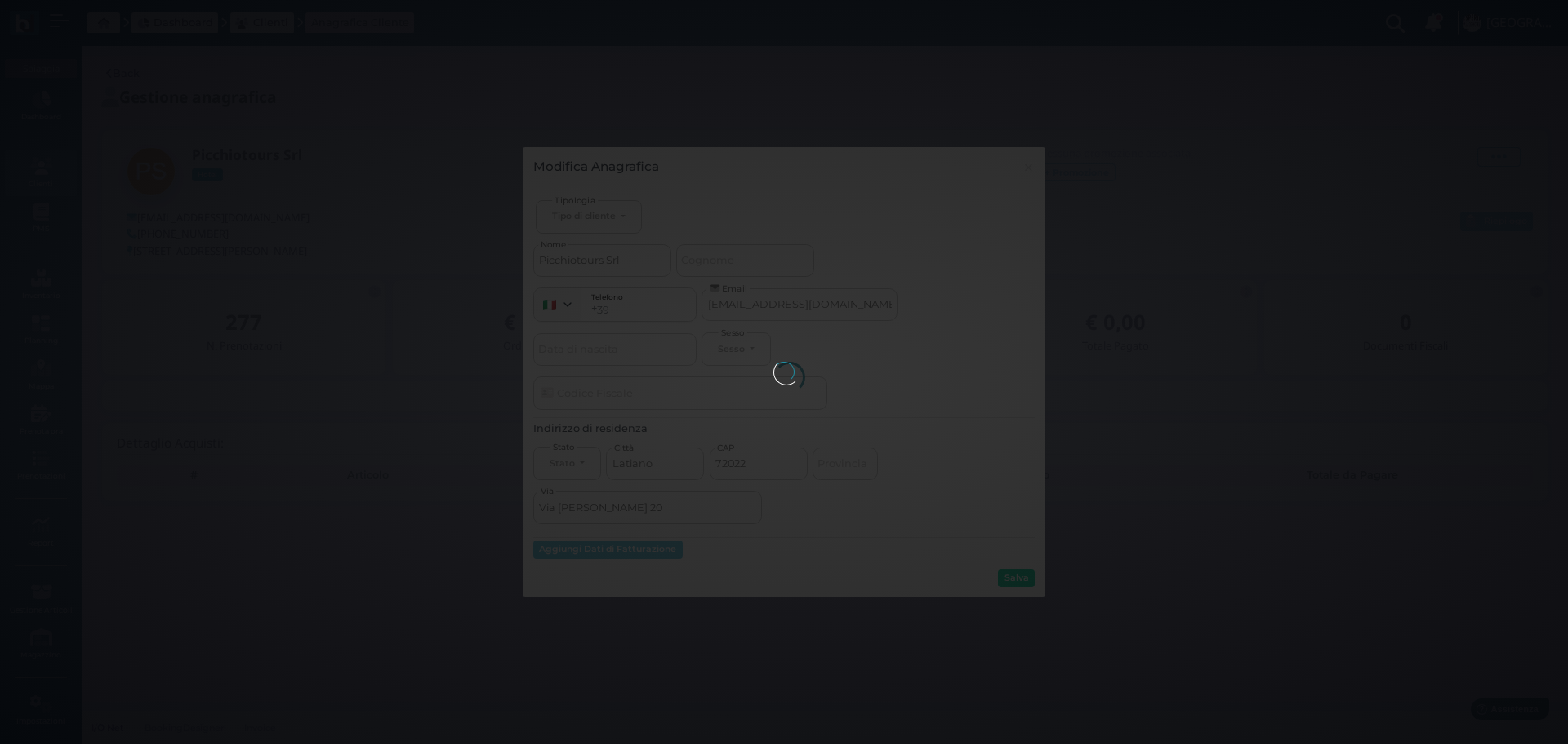
type input "389"
type input "3890437910"
select select
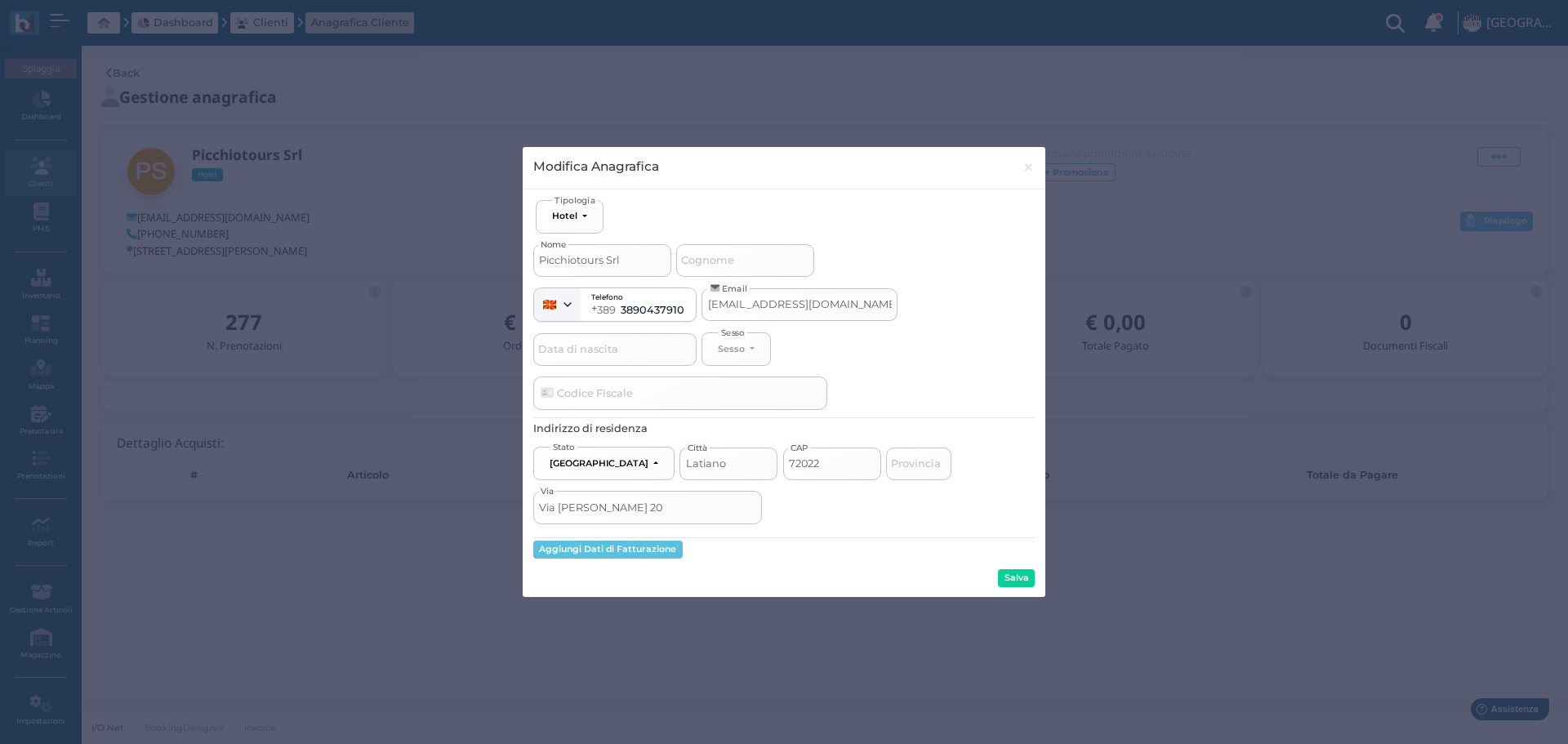
drag, startPoint x: 646, startPoint y: 261, endPoint x: 489, endPoint y: 234, distance: 159.3
click at [489, 262] on div "Modifica Anagrafica × close Ospite Esterno Hotel Dipendente Standard Dipendente…" at bounding box center [784, 372] width 1568 height 744
type input "F"
select select
type input "FA"
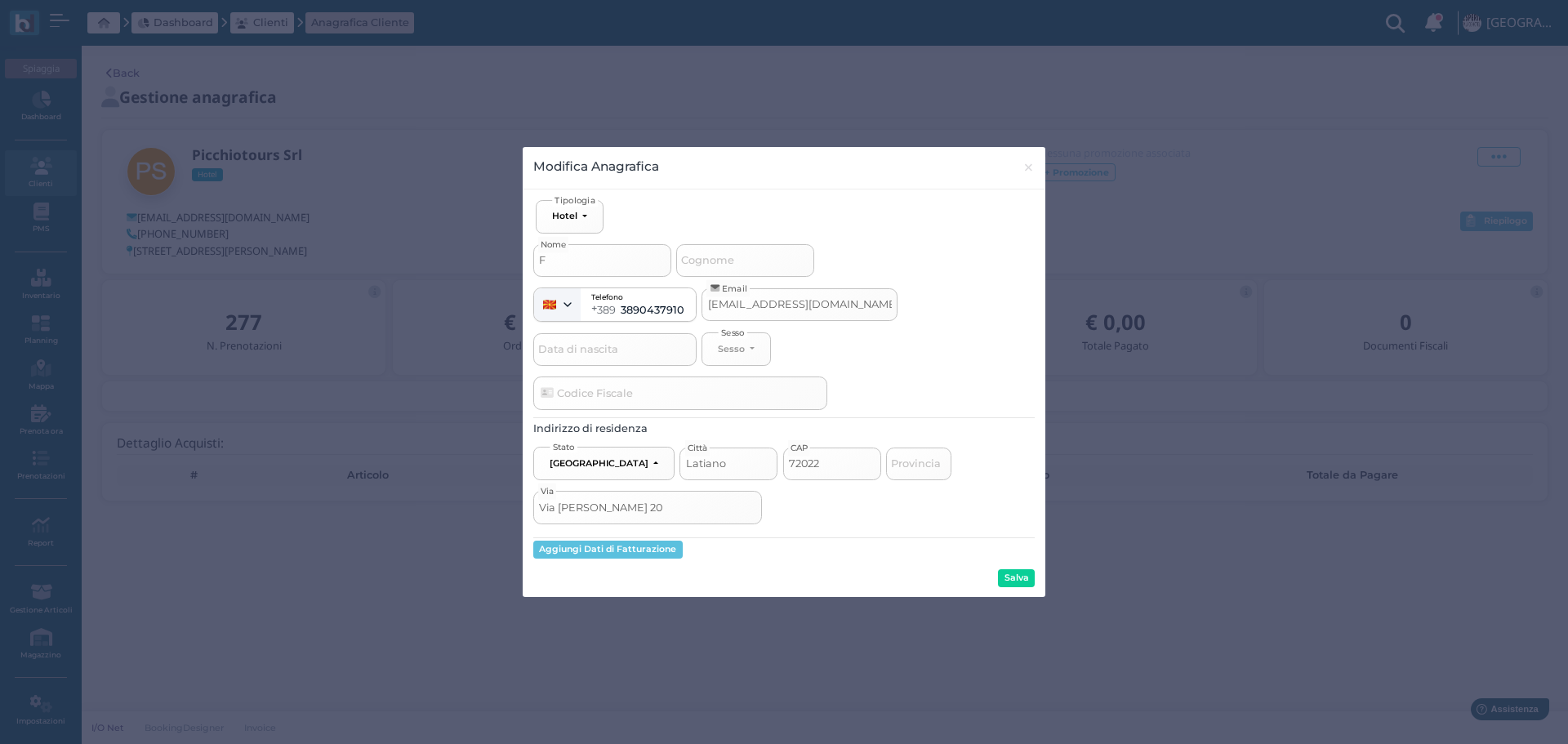
select select
type input "FAU"
select select
type input "FAUS"
select select
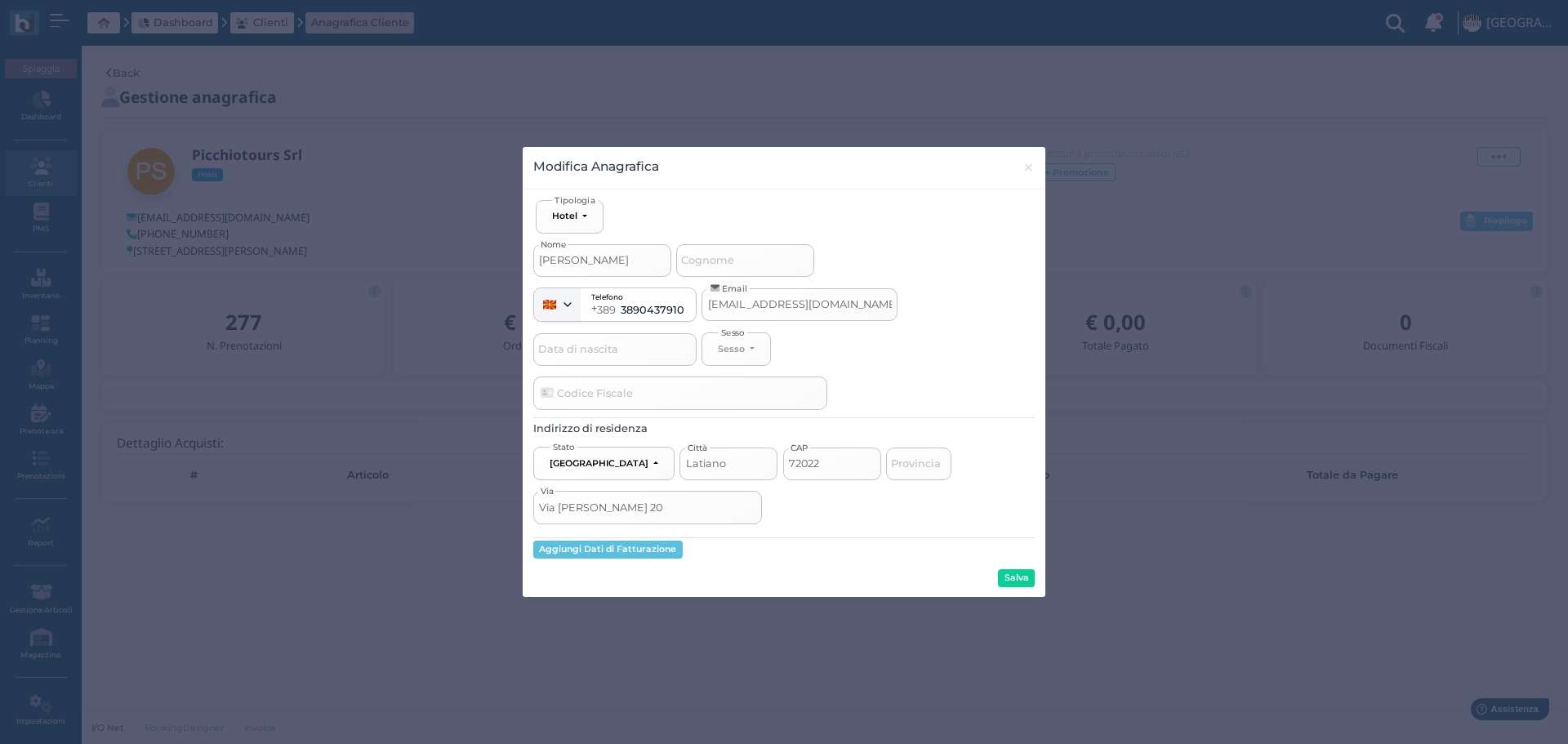
type input "FAUST"
select select
type input "FAUSTO"
select select
type input "FAUSTO"
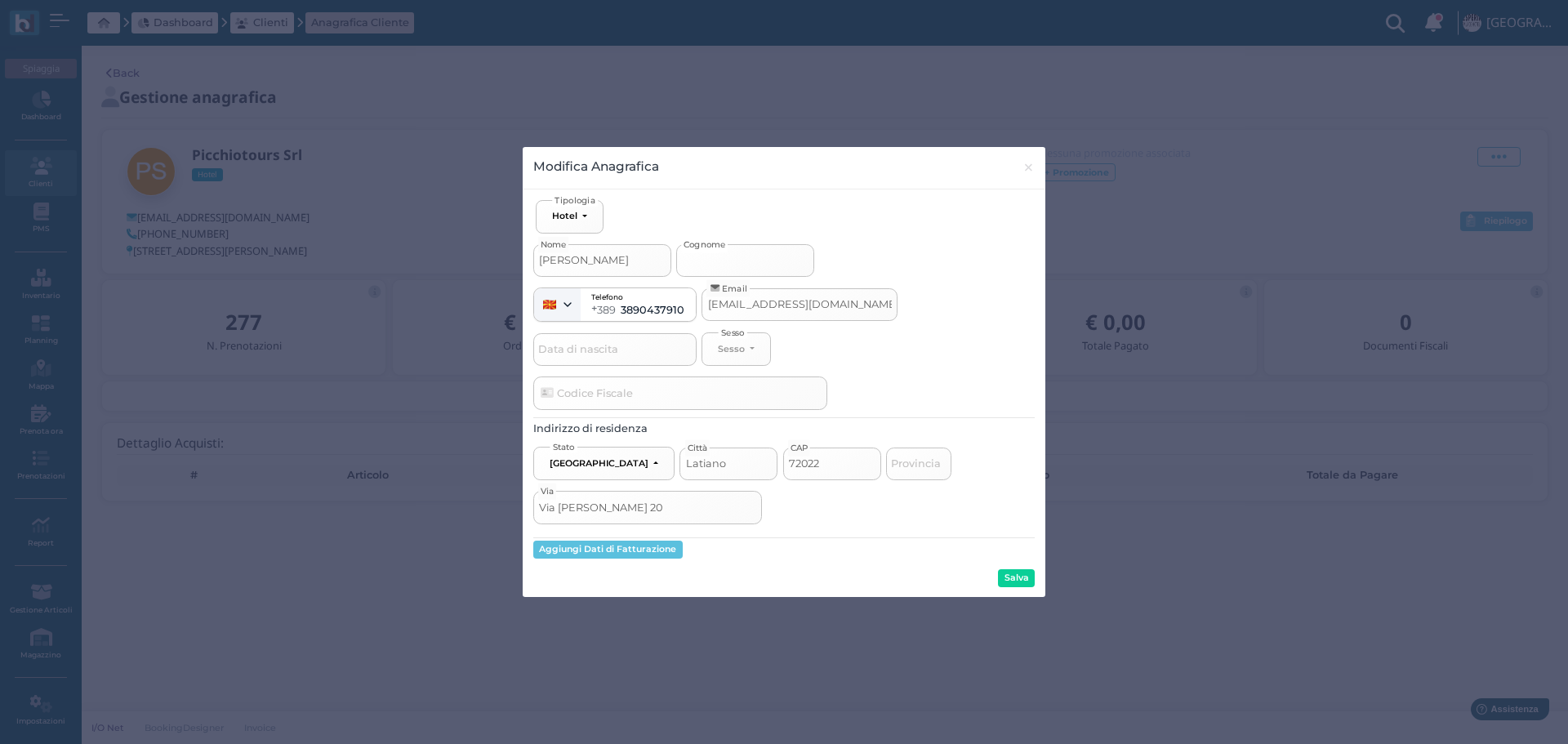
click at [750, 265] on input "Cognome" at bounding box center [745, 261] width 138 height 33
type input "C"
select select
type input "CE"
select select
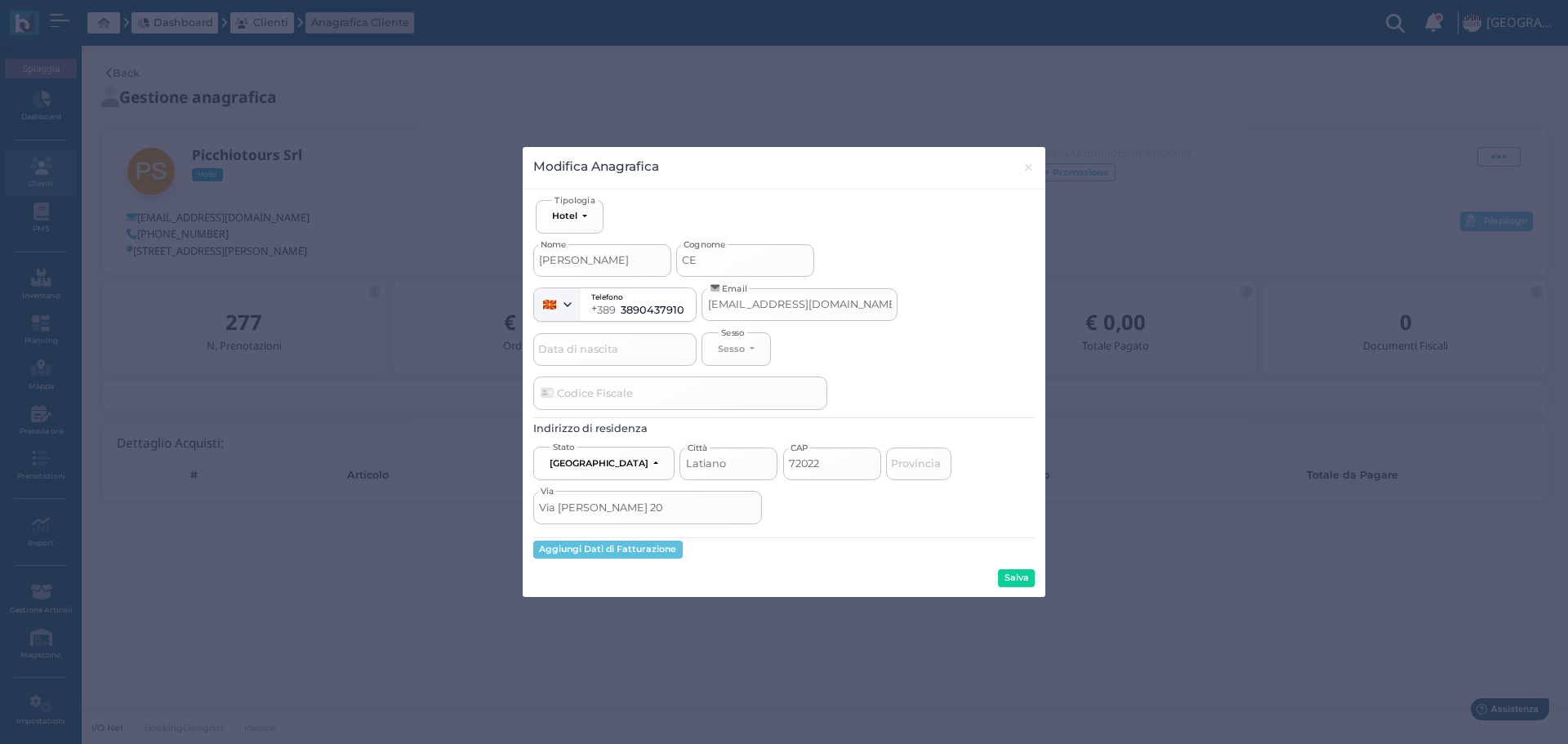
type input "CEC"
select select
type input "CECC"
select select
type input "CECCH"
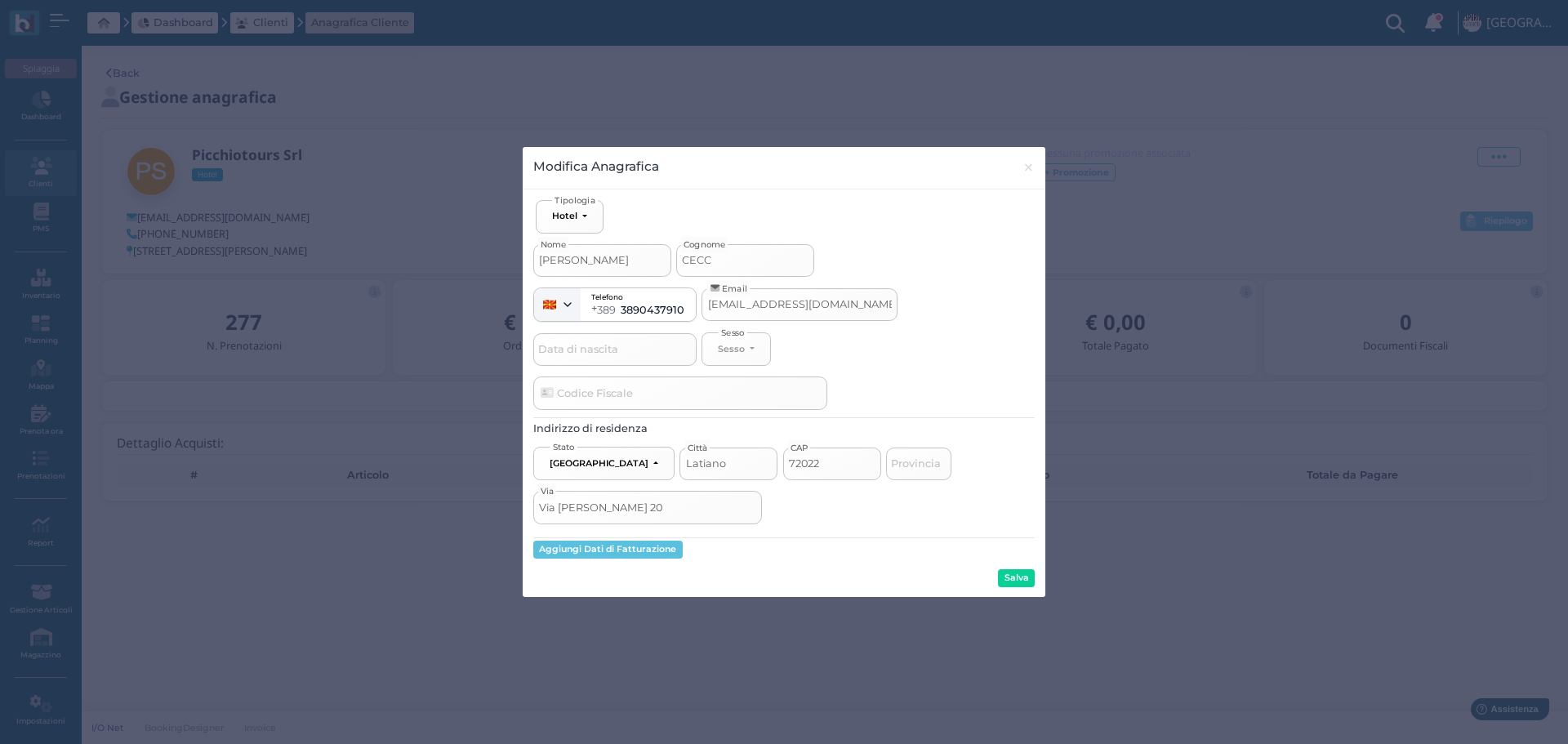
select select
type input "CECCHI"
select select
type input "CECCHIN"
select select
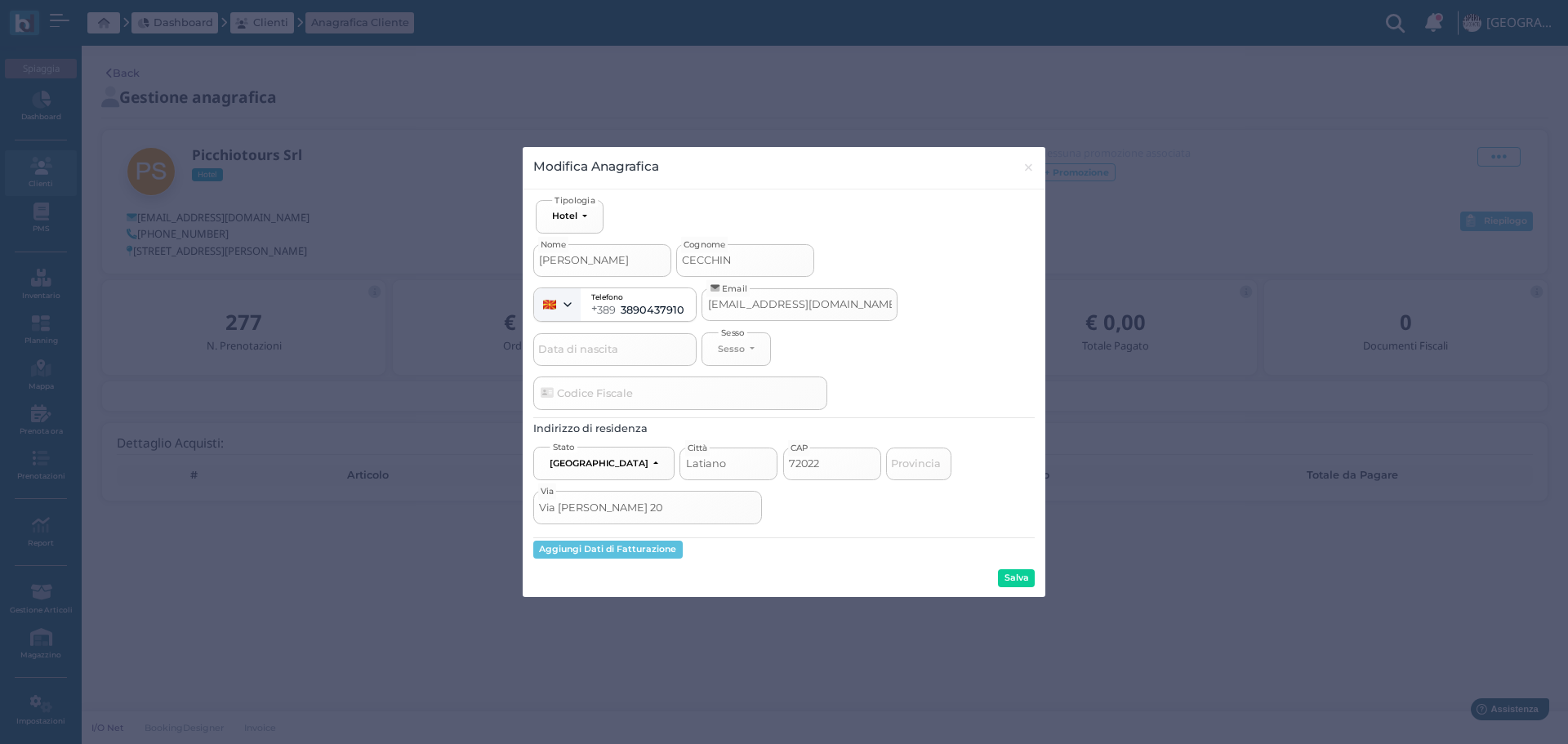
type input "CECCHINI"
select select
type input "CECCHINI"
drag, startPoint x: 1019, startPoint y: 578, endPoint x: 1029, endPoint y: 581, distance: 10.4
click at [1021, 579] on button "Salva" at bounding box center [1017, 578] width 37 height 18
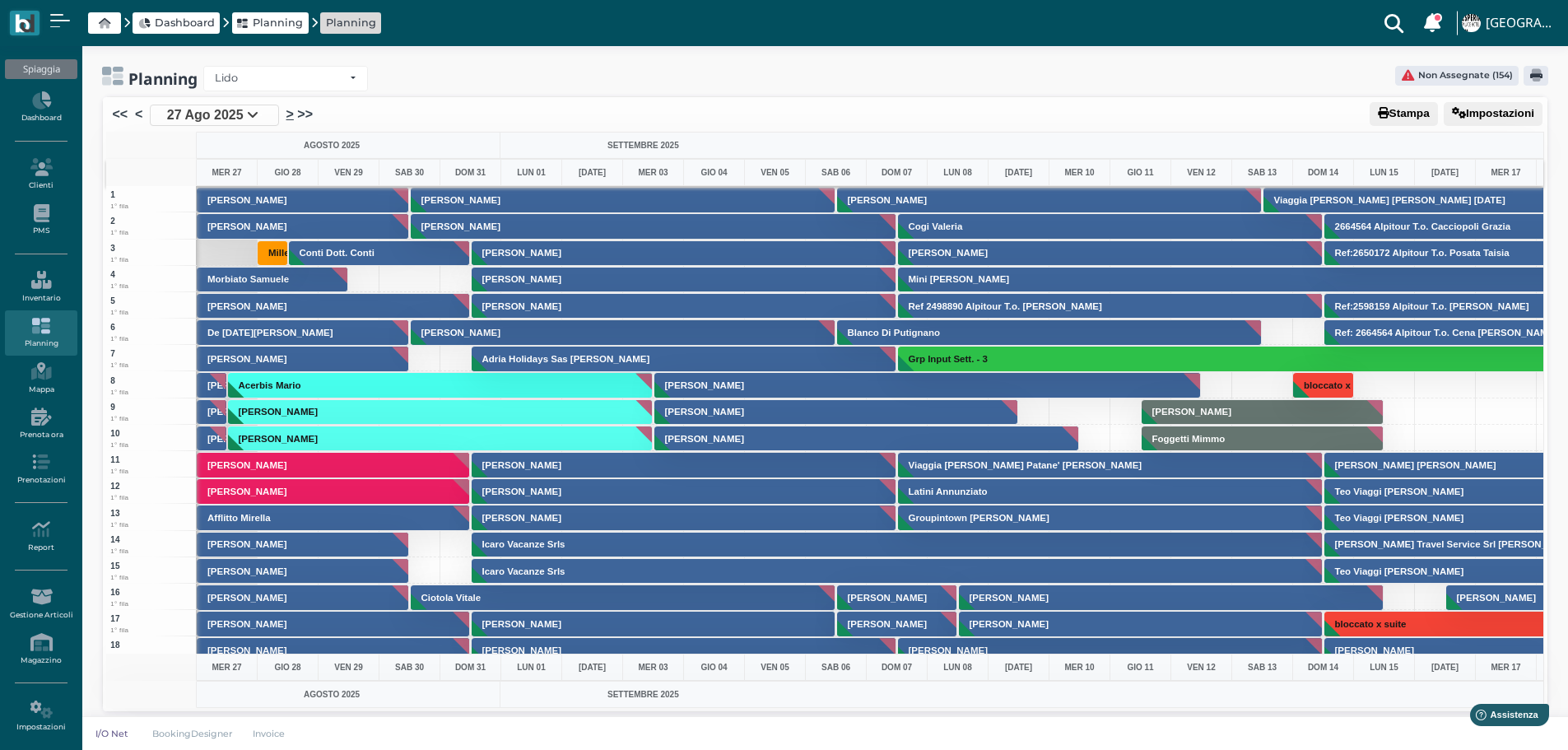
click at [286, 108] on link ">" at bounding box center [290, 114] width 7 height 19
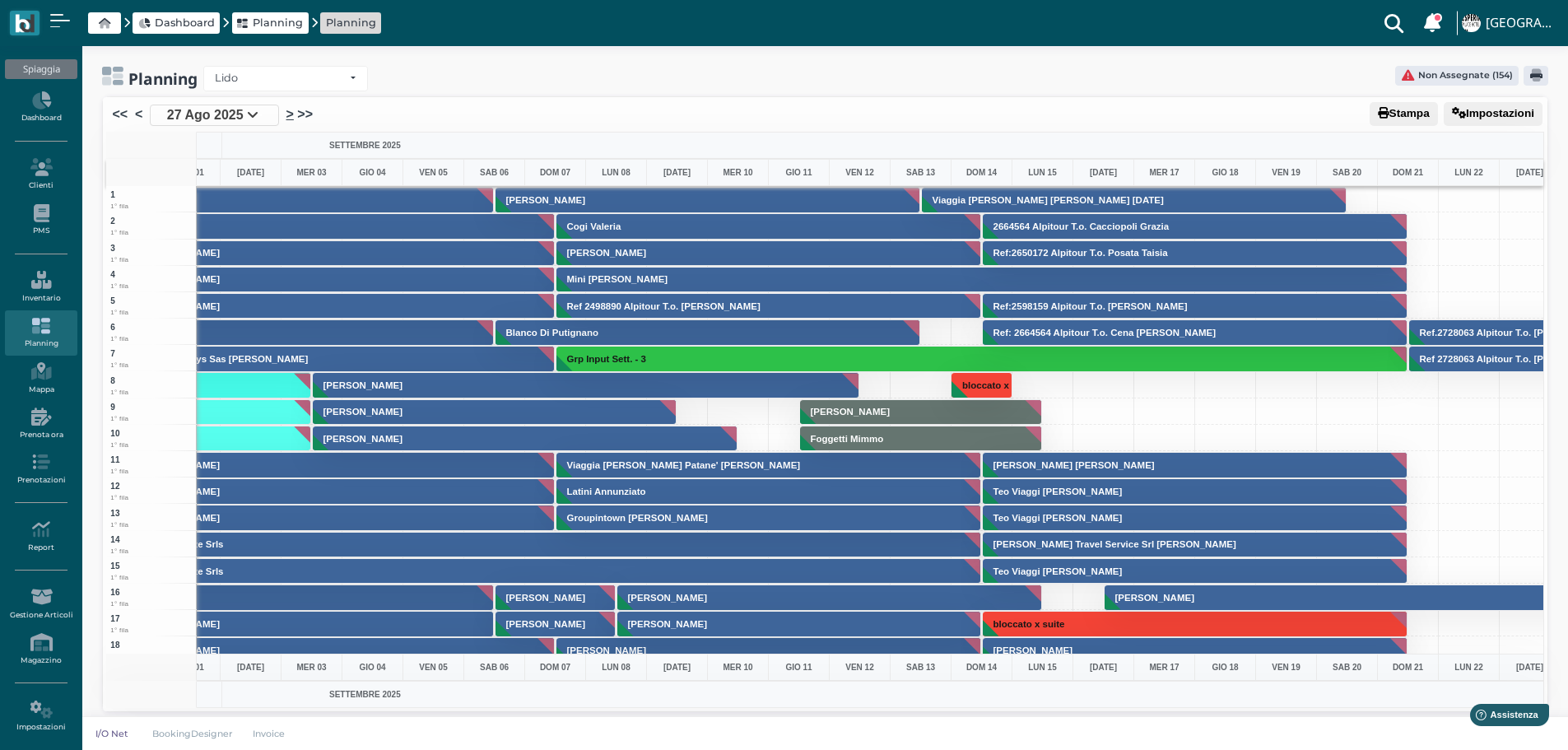
scroll to position [0, 478]
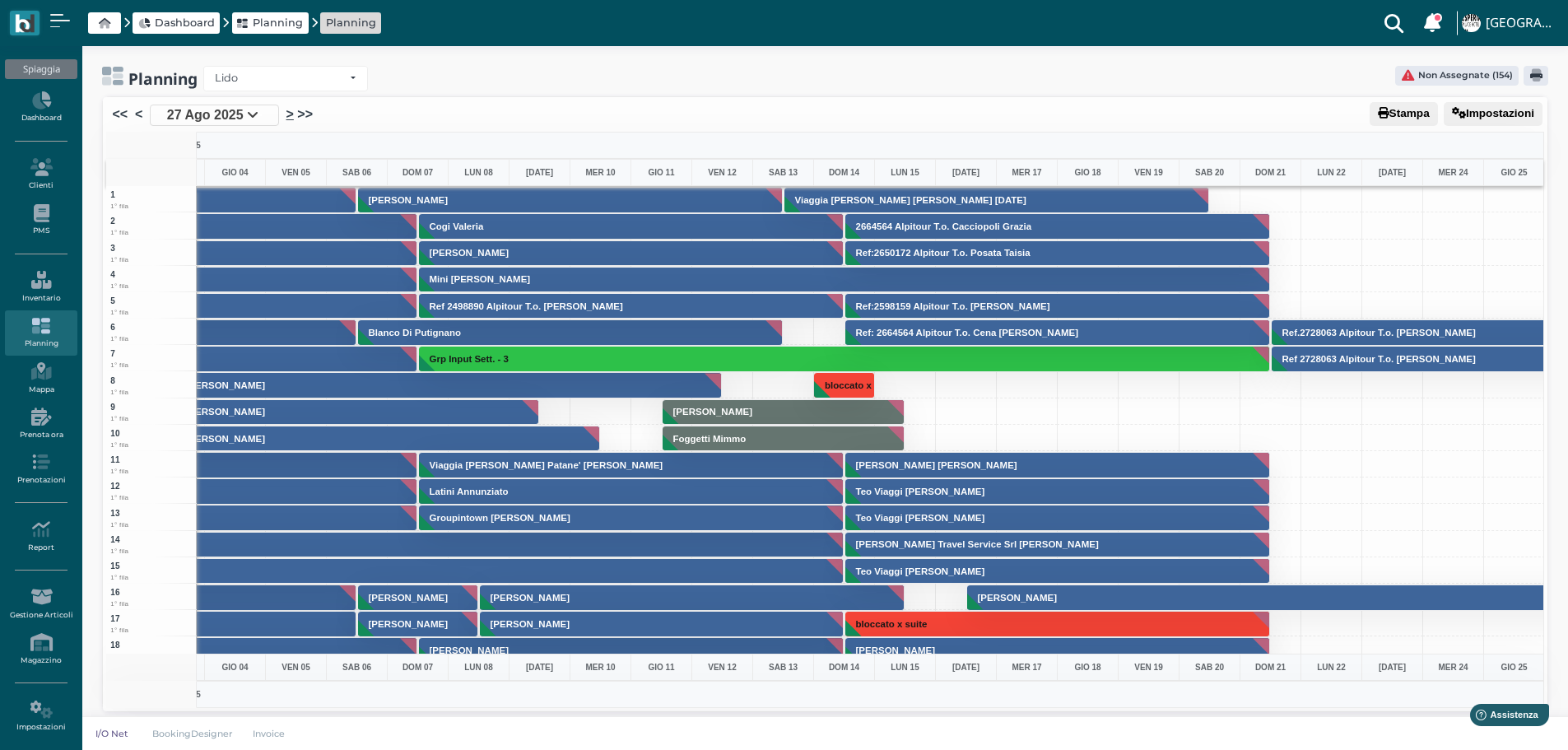
click at [289, 108] on link ">" at bounding box center [290, 114] width 7 height 19
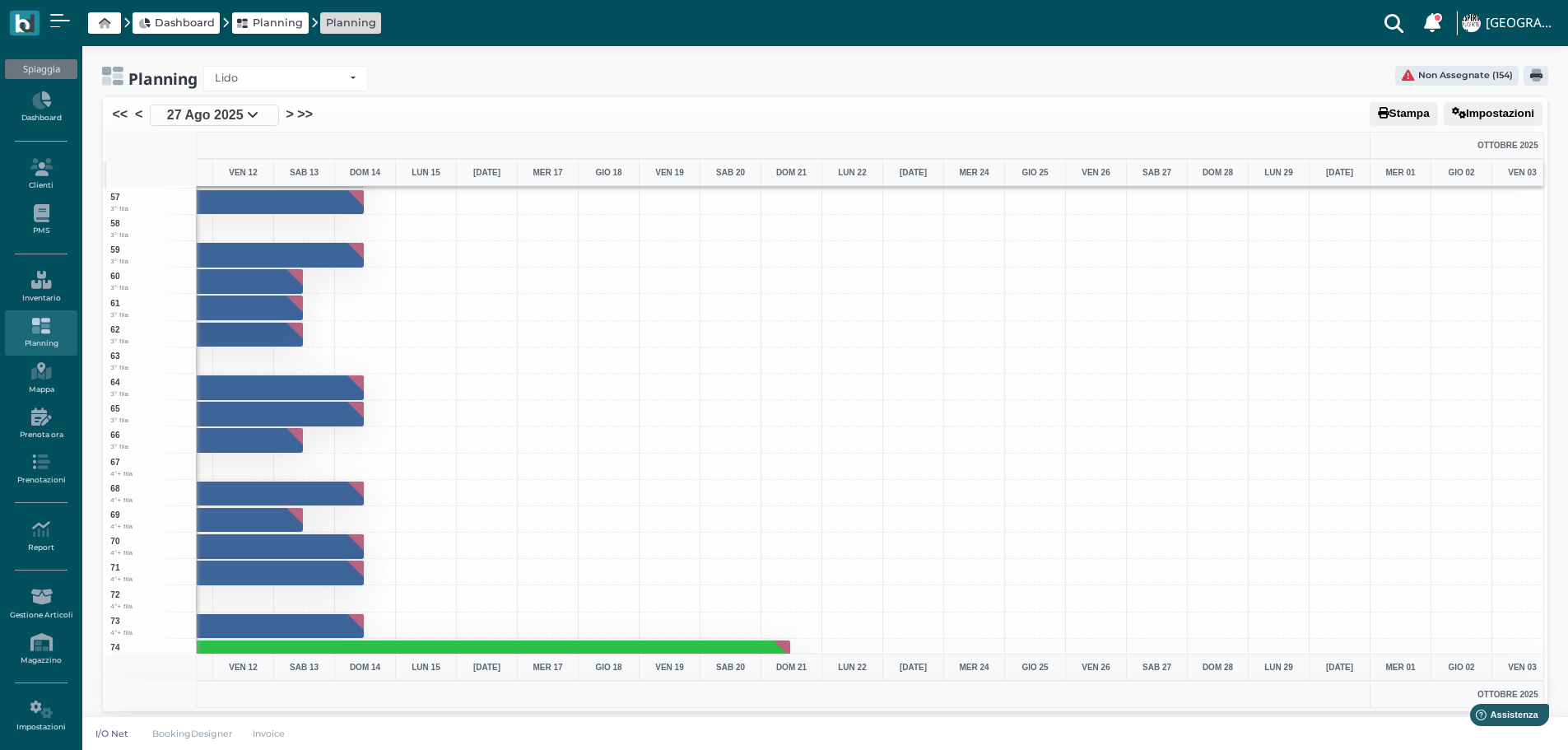
scroll to position [2059, 958]
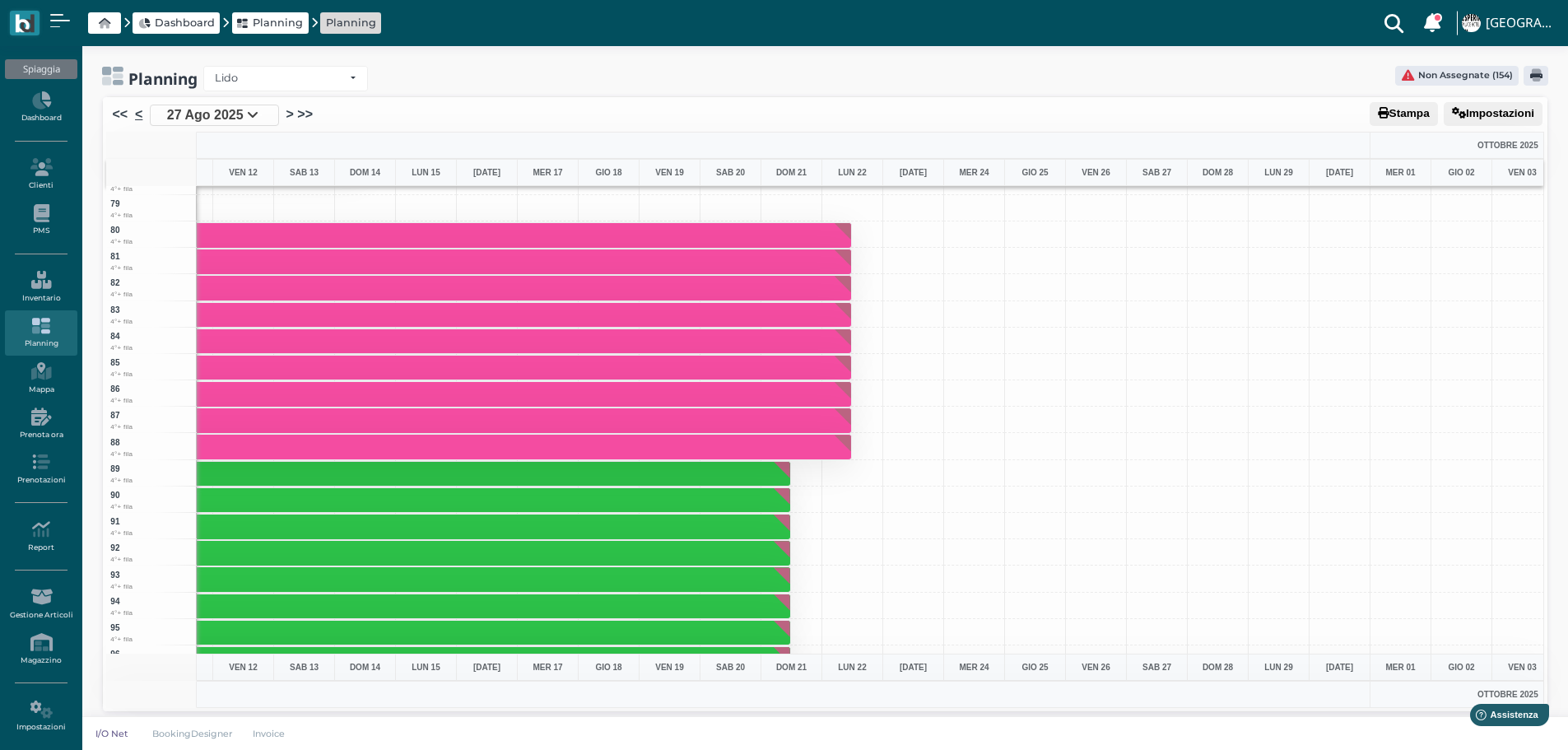
click at [137, 114] on link "<" at bounding box center [139, 114] width 7 height 19
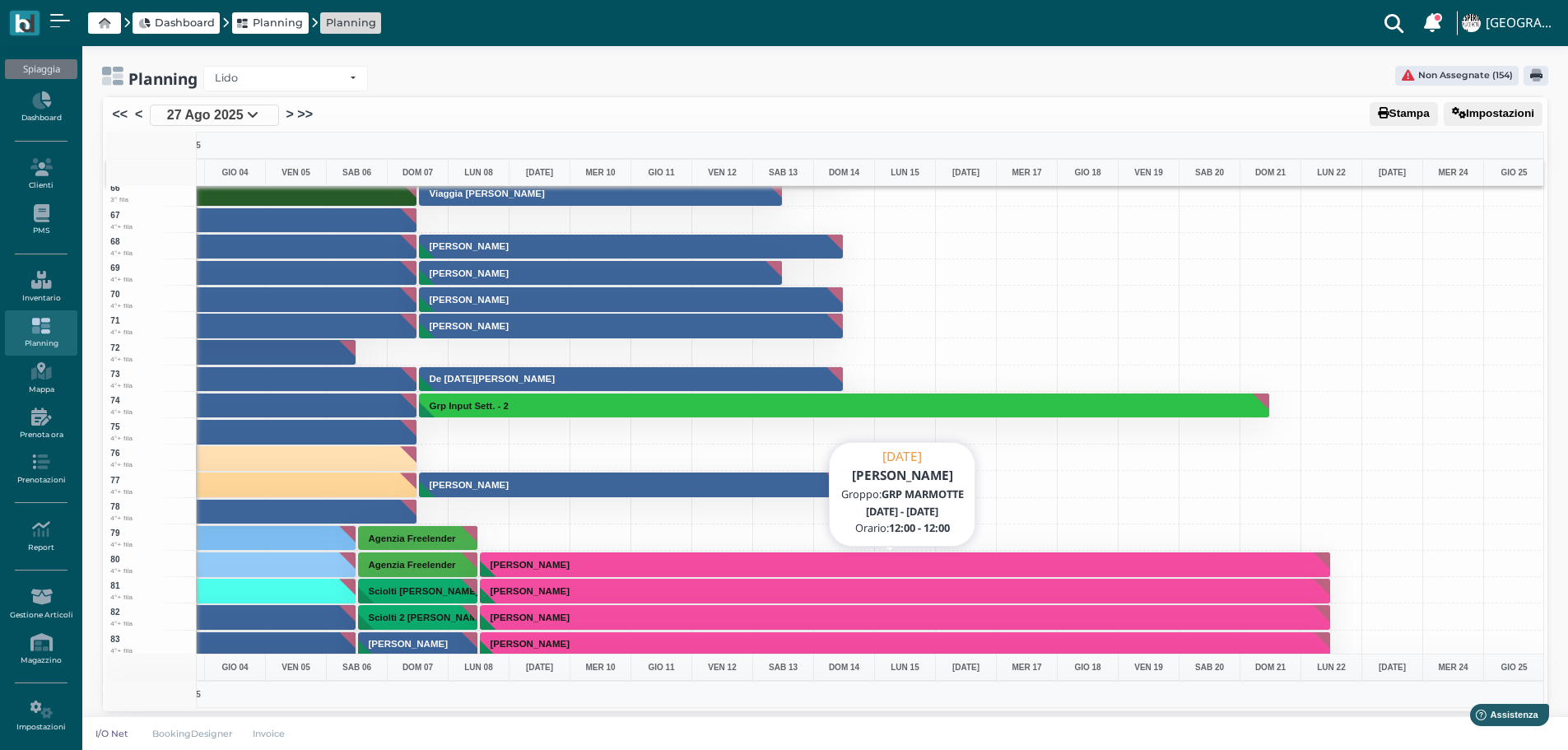
click at [606, 569] on button "FAUSTO CECCHINI" at bounding box center [905, 565] width 852 height 26
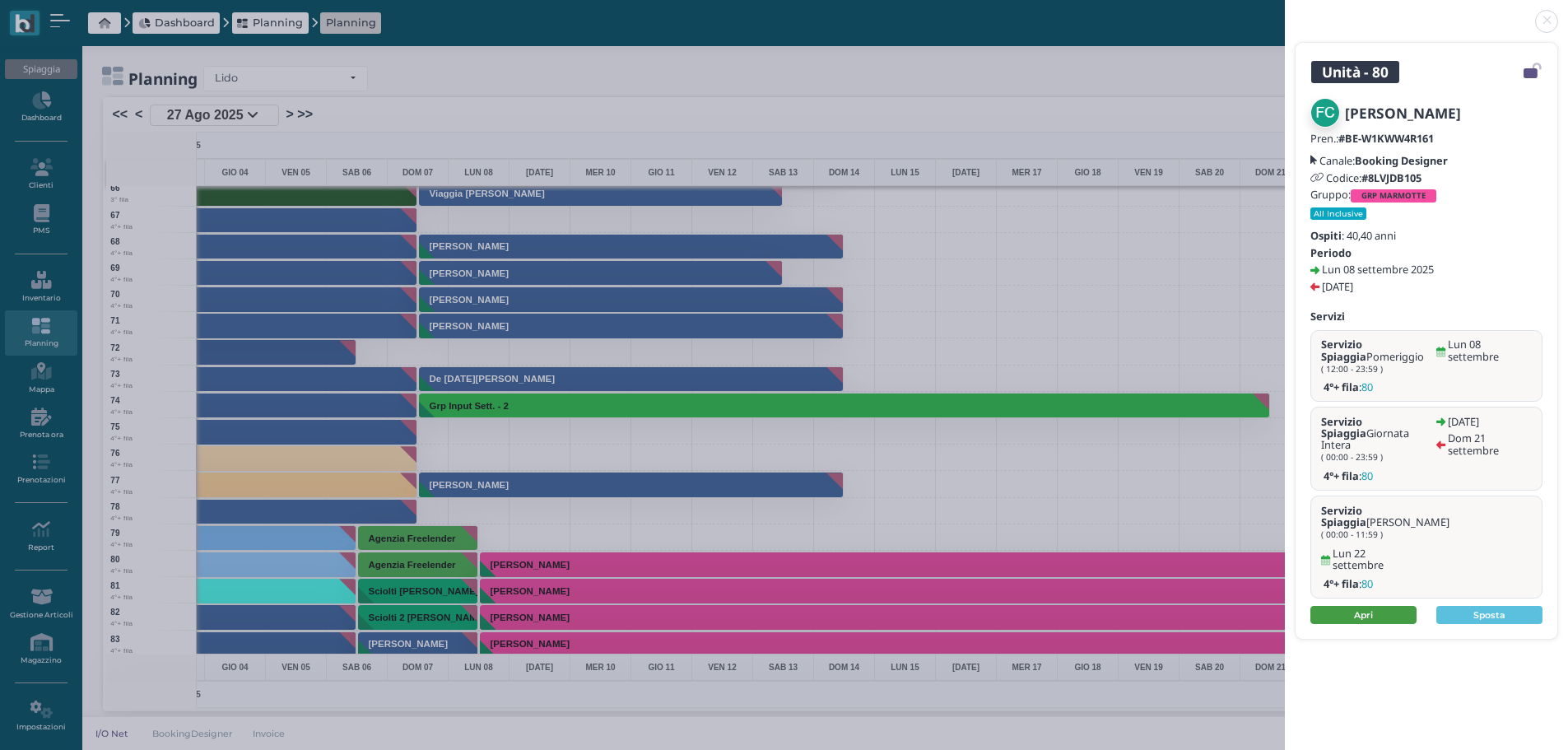
click at [1383, 606] on link "Apri" at bounding box center [1363, 616] width 107 height 19
click at [1285, 11] on link at bounding box center [1285, 11] width 0 height 0
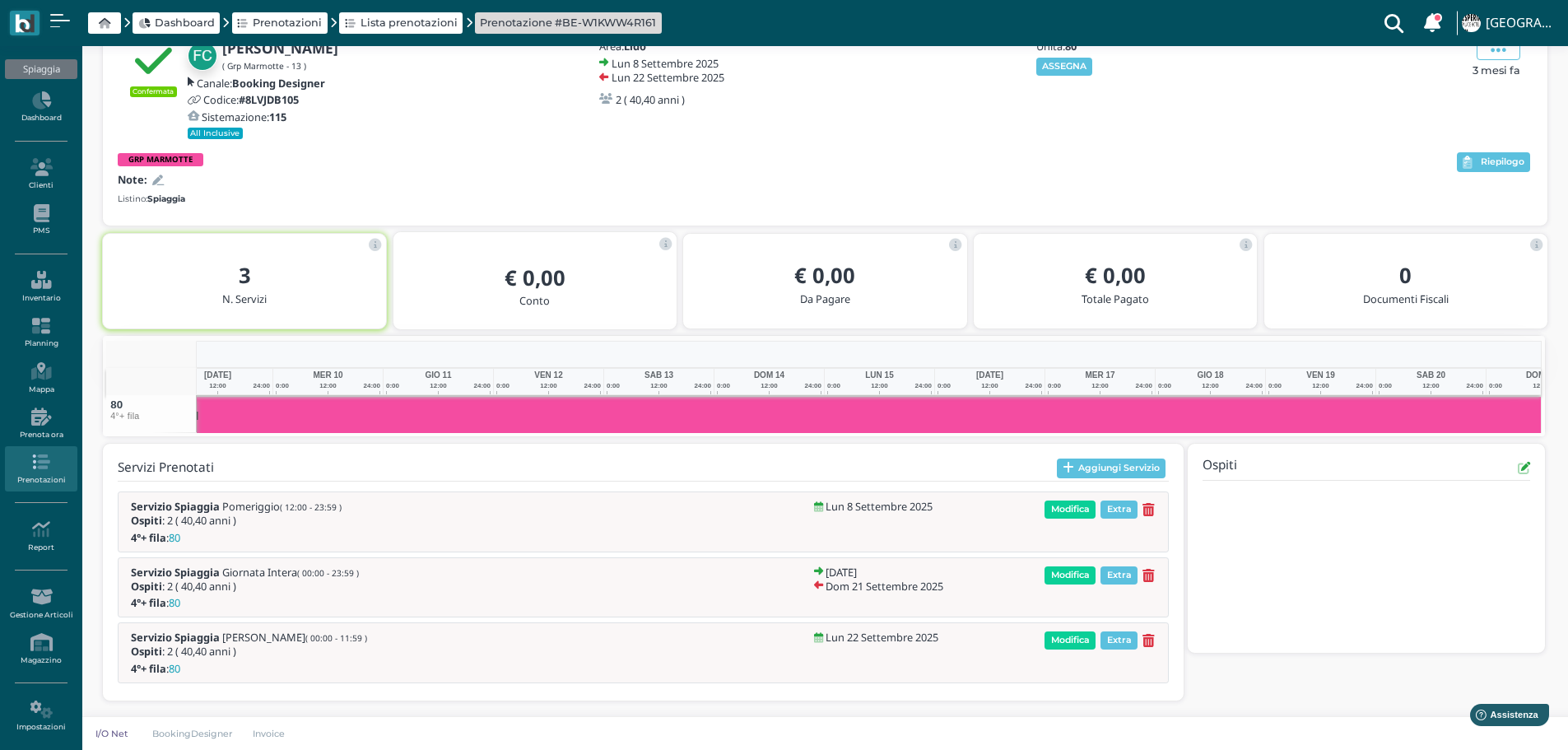
scroll to position [0, 257]
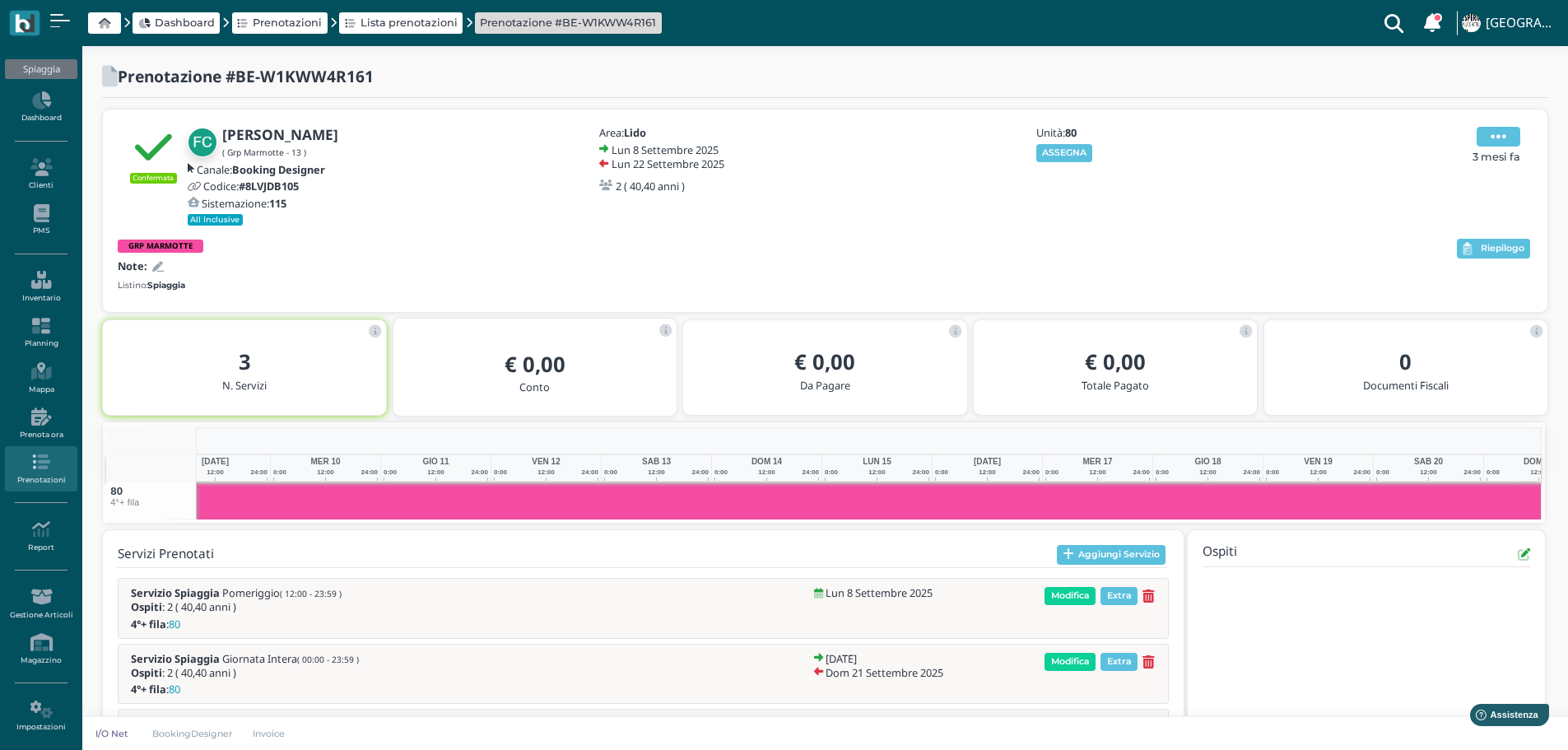
click at [1512, 133] on span at bounding box center [1498, 136] width 44 height 19
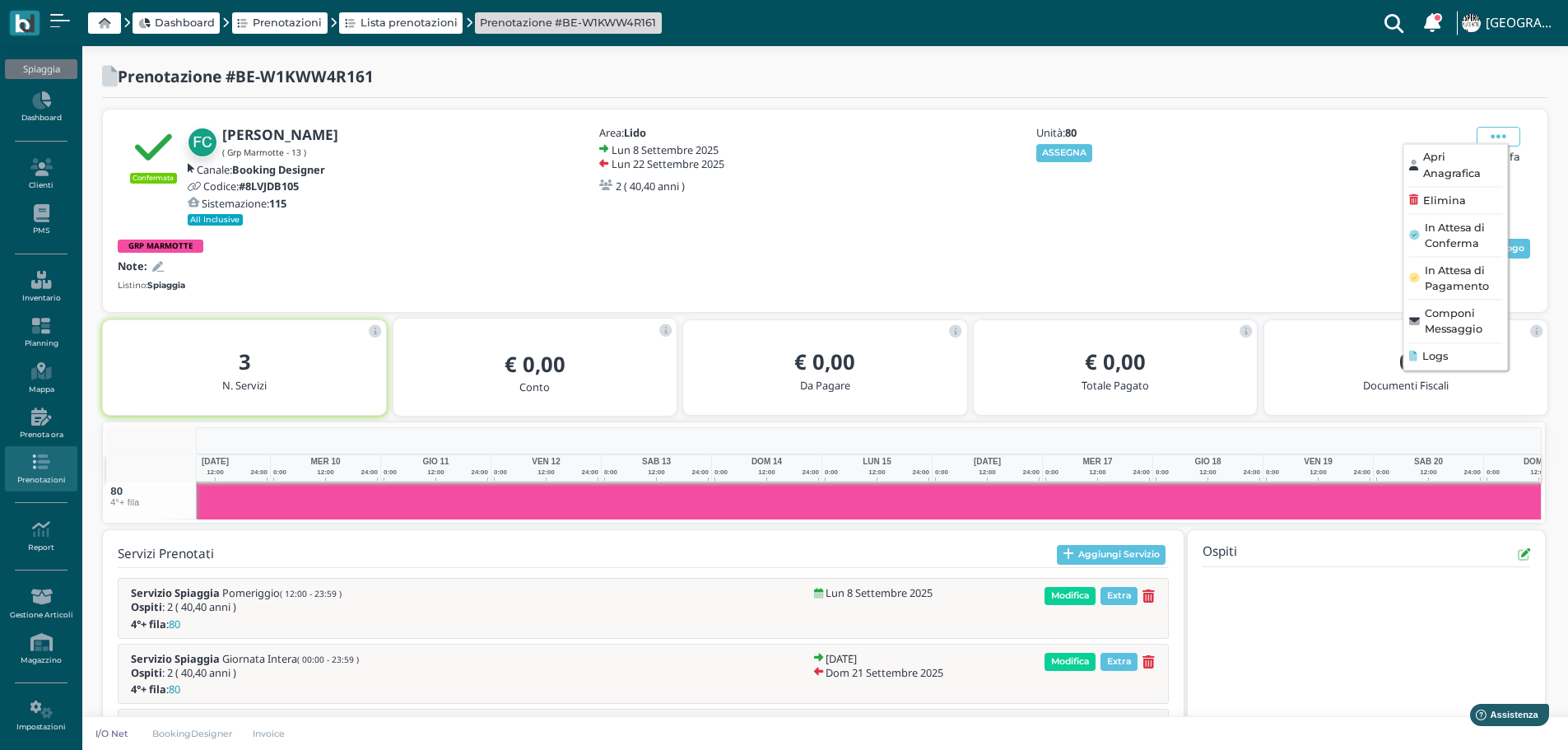
click at [1461, 166] on span "Apri Anagrafica" at bounding box center [1462, 166] width 79 height 32
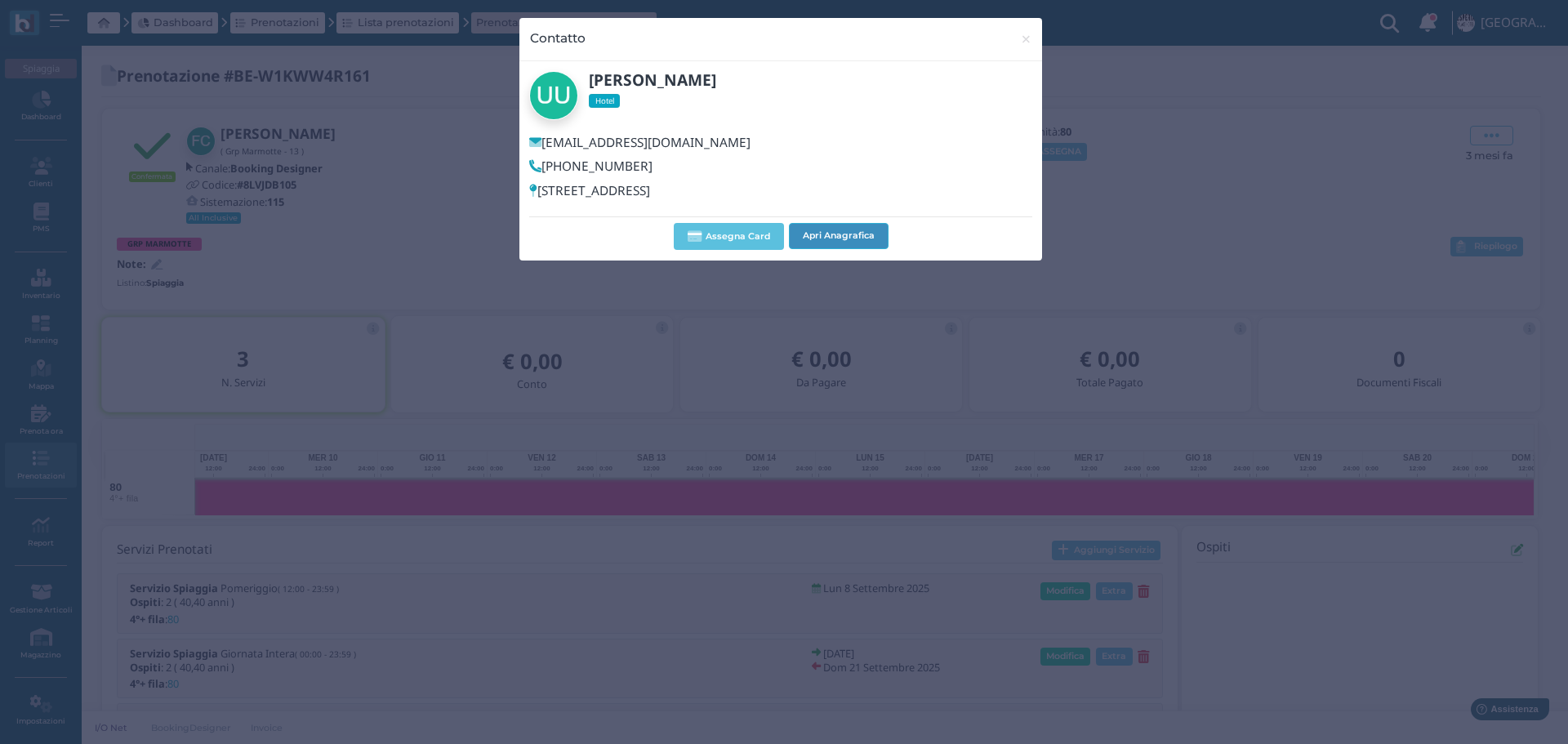
click at [872, 237] on button "Apri Anagrafica" at bounding box center [838, 236] width 99 height 26
click at [1026, 43] on span "×" at bounding box center [1026, 39] width 12 height 21
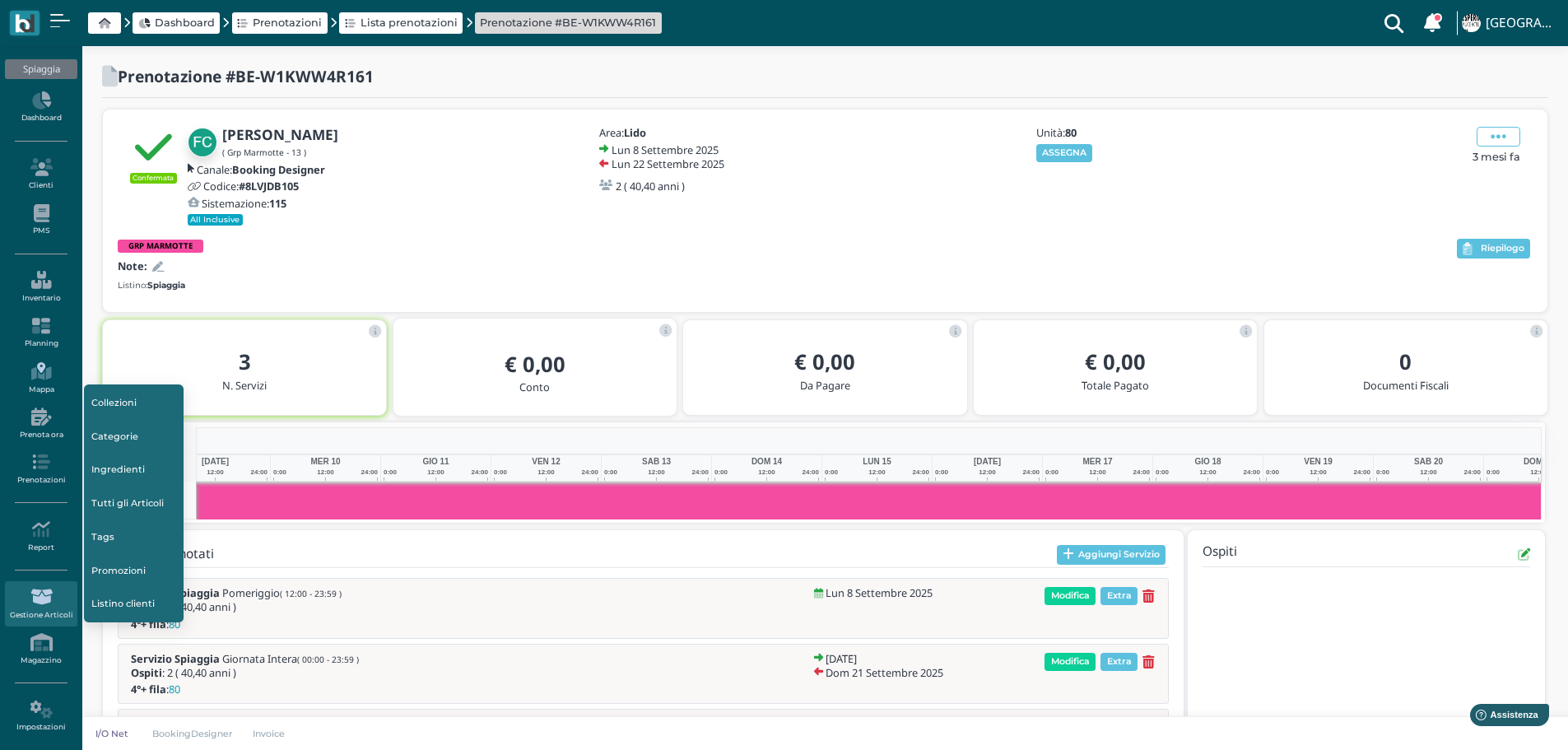
click at [41, 373] on icon at bounding box center [40, 372] width 71 height 19
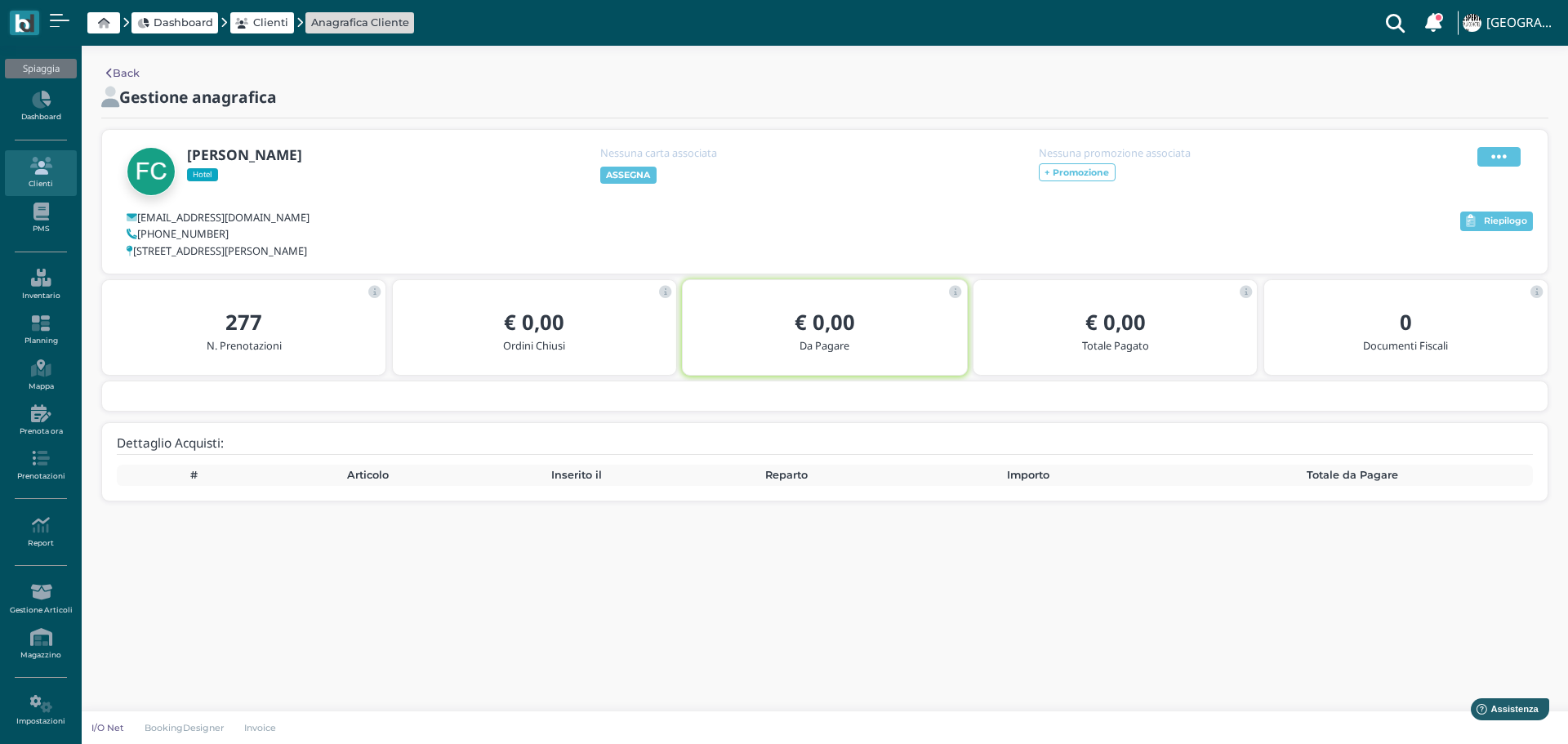
click at [1505, 155] on icon at bounding box center [1498, 157] width 16 height 18
click at [1449, 174] on span "Modifica" at bounding box center [1449, 177] width 46 height 16
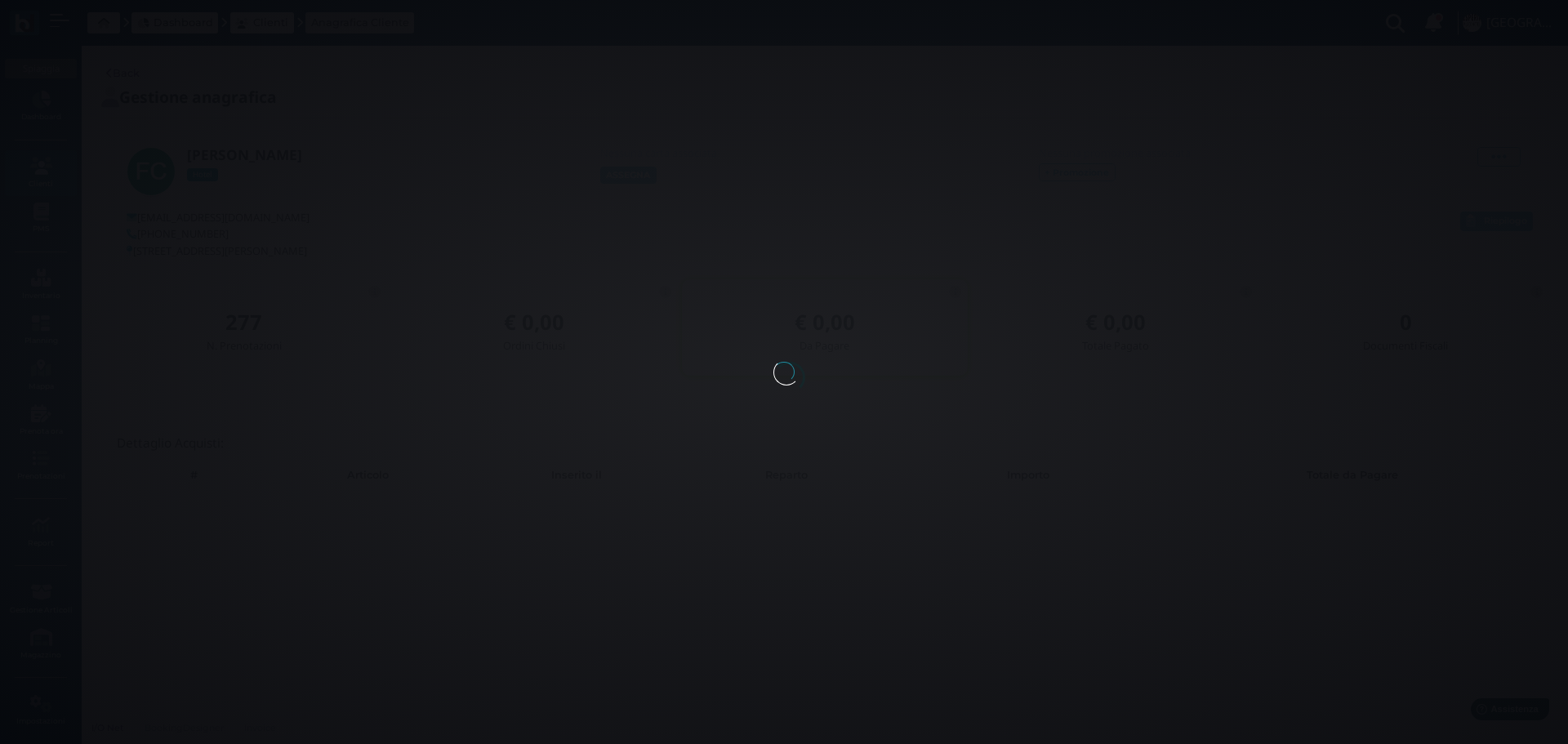
select select
type input "FAUSTO"
type input "CECCHINI"
type input "[EMAIL_ADDRESS][DOMAIN_NAME]"
select select
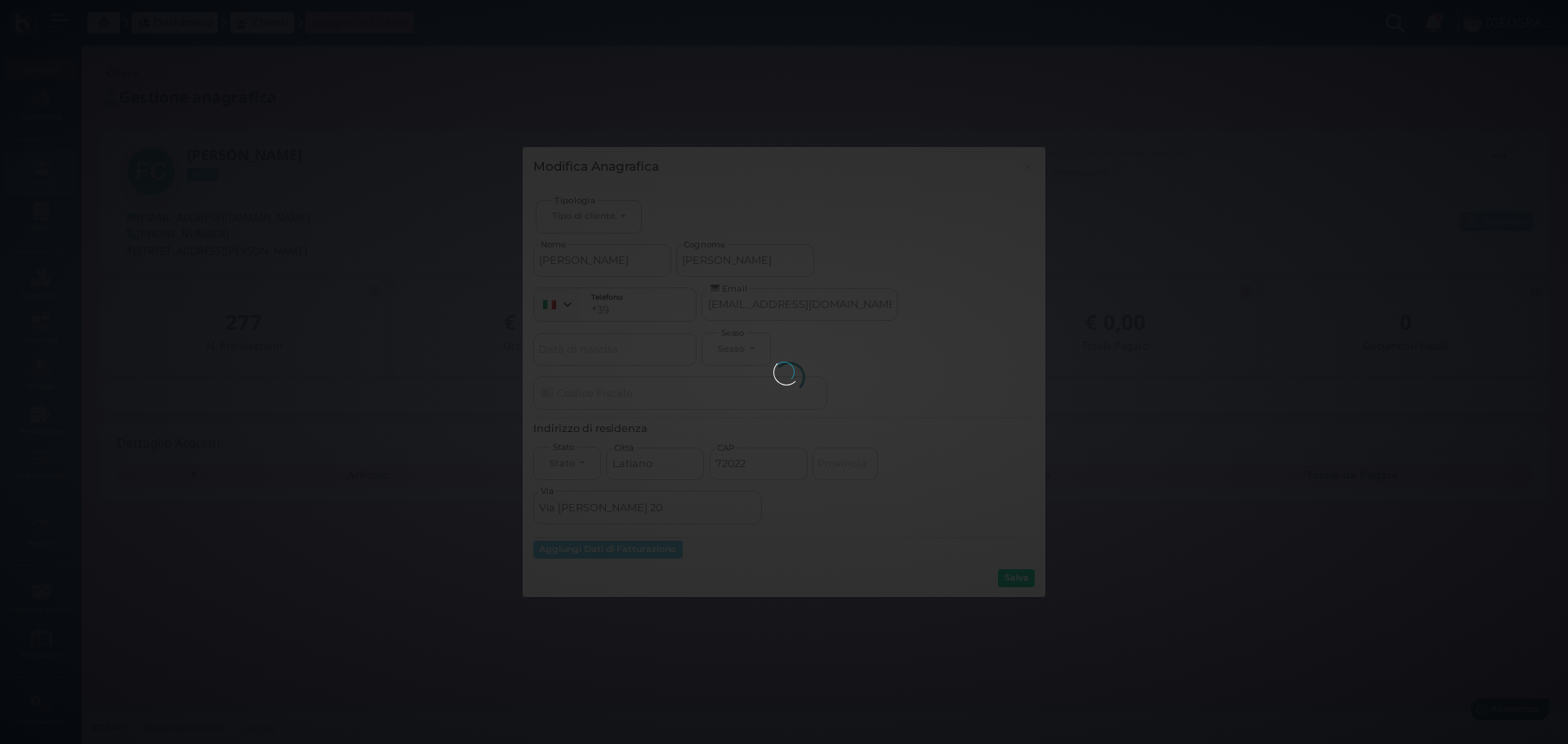
type input "389"
type input "3890437910"
select select
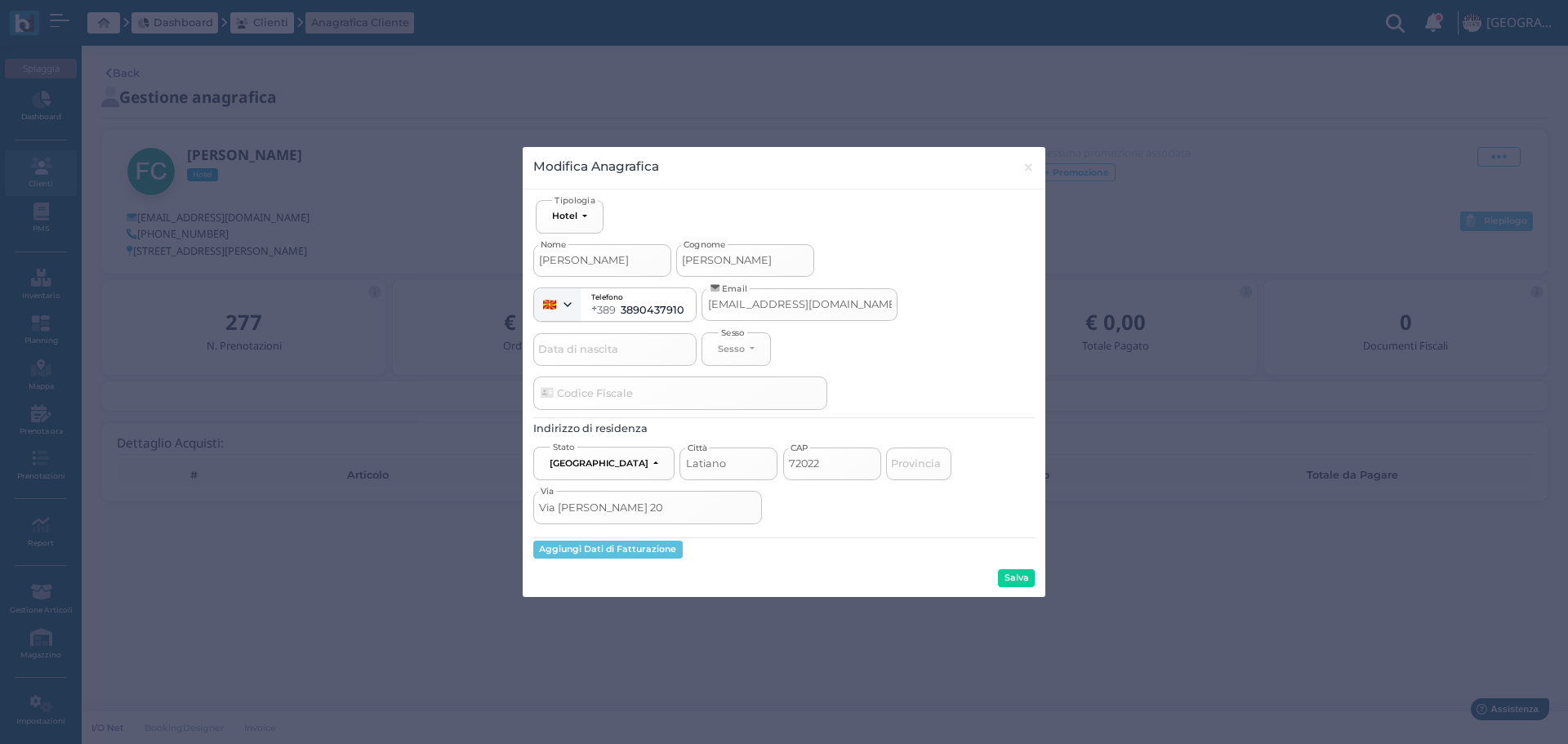
drag, startPoint x: 619, startPoint y: 260, endPoint x: 372, endPoint y: 257, distance: 247.0
click at [372, 257] on div "Modifica Anagrafica × close Ospite Esterno Hotel Dipendente Standard Dipendente…" at bounding box center [784, 372] width 1568 height 744
type input "P"
select select
type input "PI"
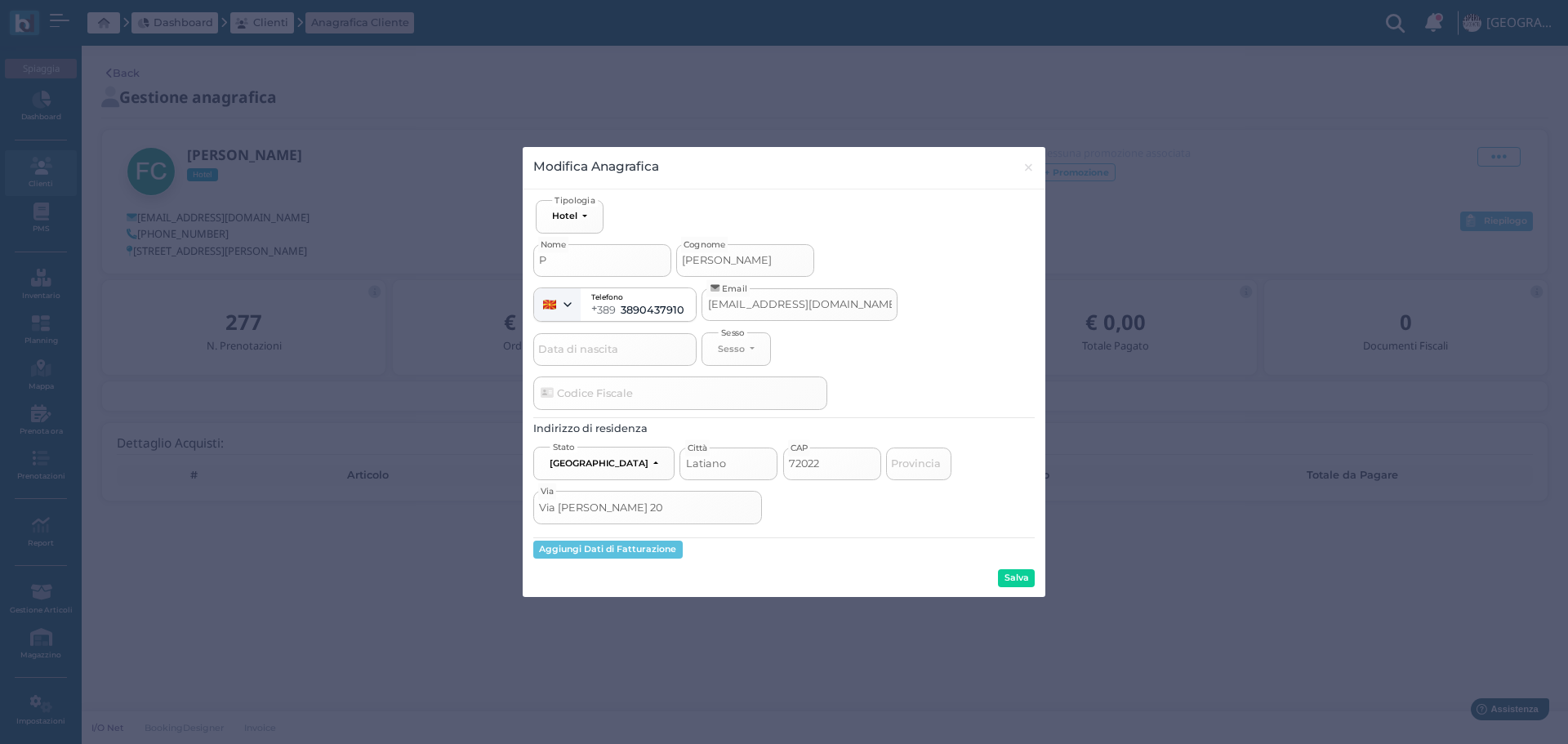
select select
type input "PIC"
select select
type input "PICC"
select select
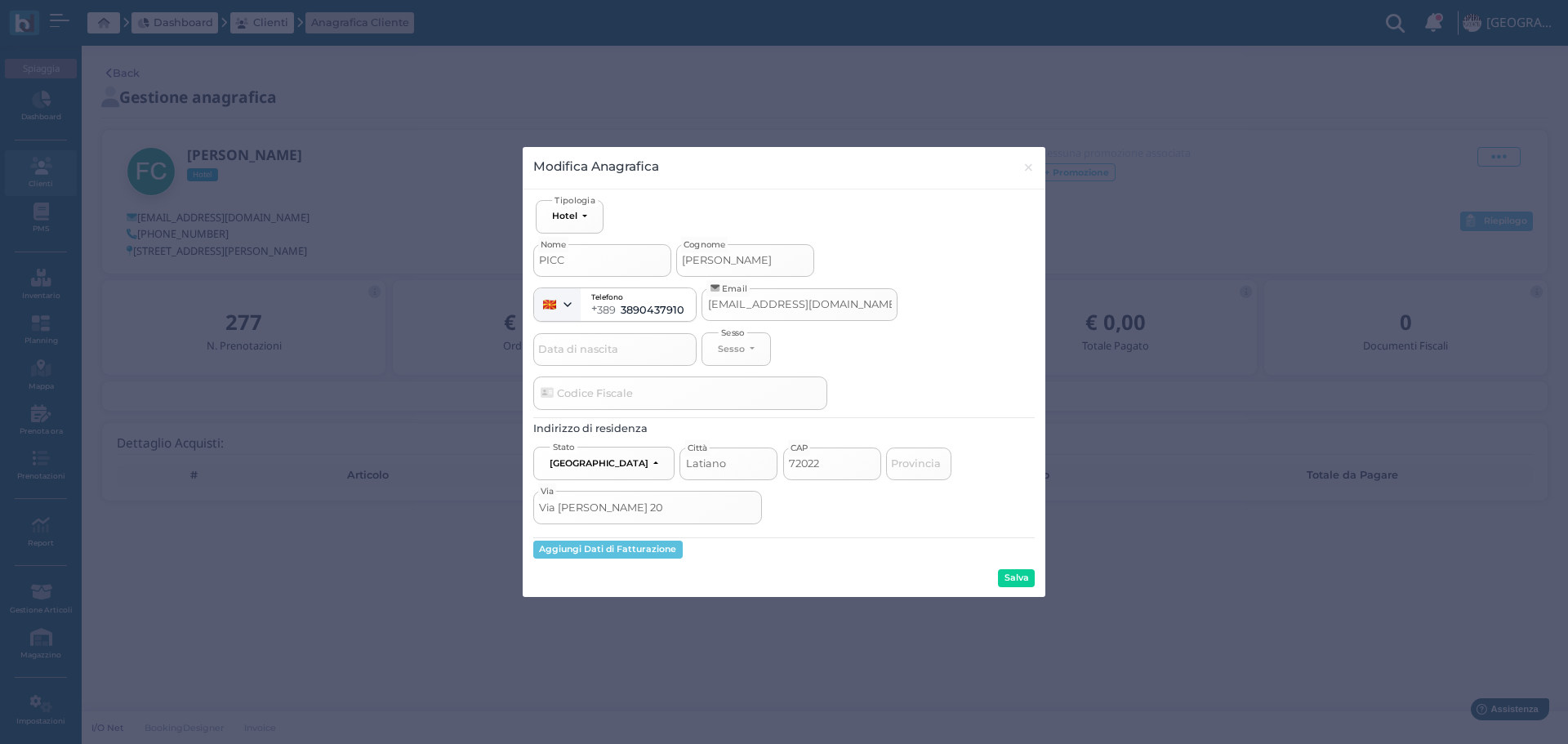
type input "PICCH"
select select
type input "PICCHI"
select select
type input "PICCHIO"
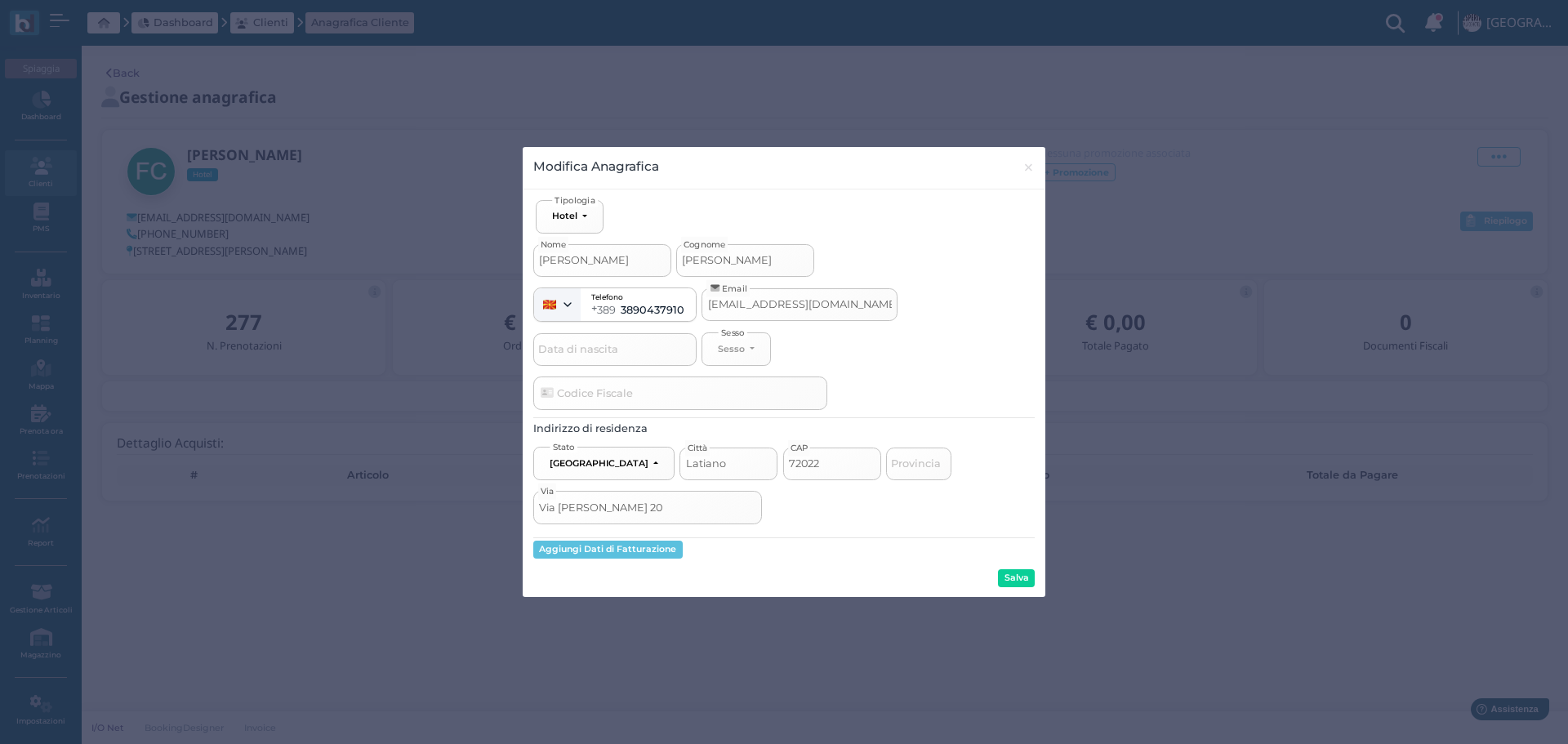
select select
type input "PICCHIOT"
select select
type input "PICCHIOTO"
select select
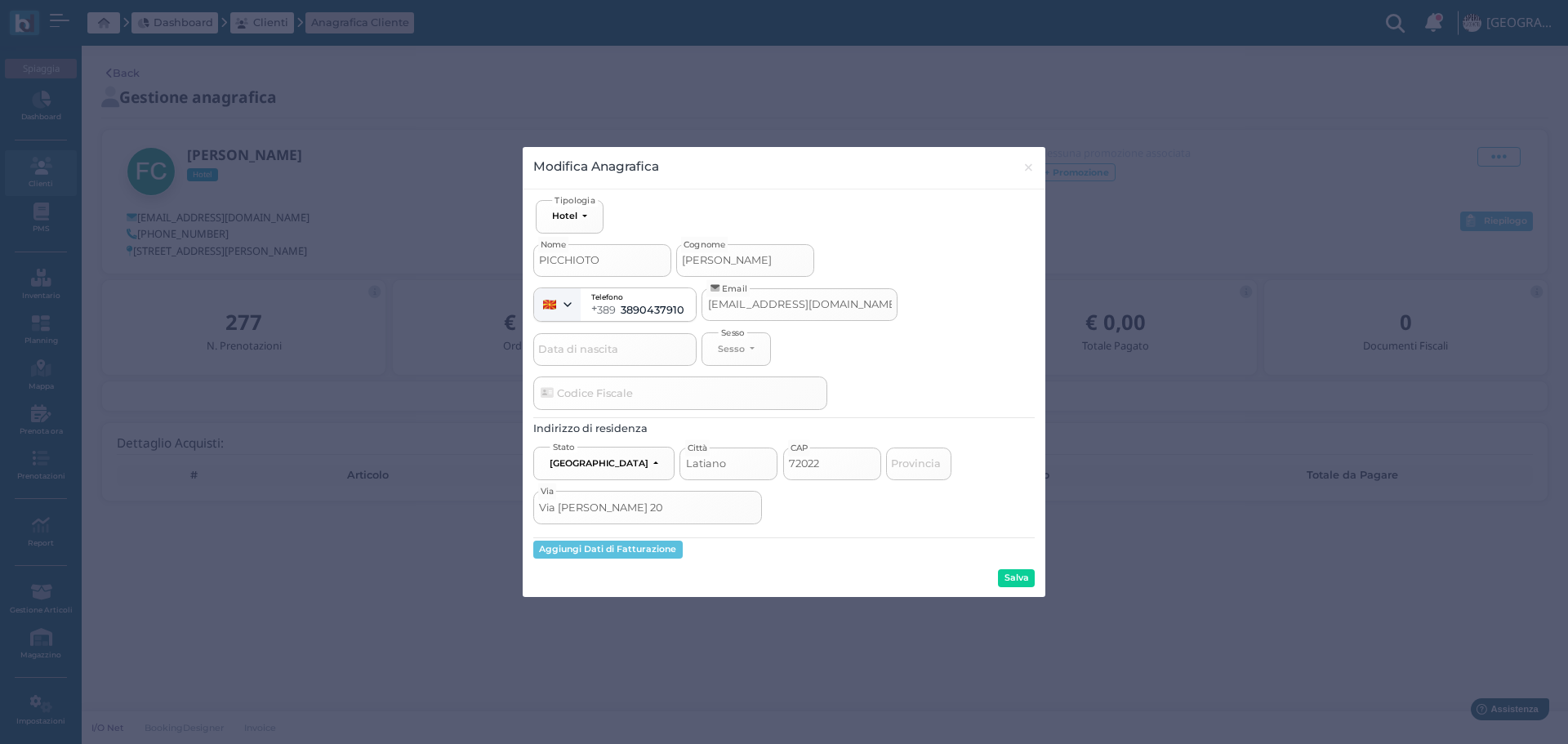
type input "PICCHIOTOU"
select select
type input "PICCHIOTOUR"
select select
type input "PICCHIOTOURS"
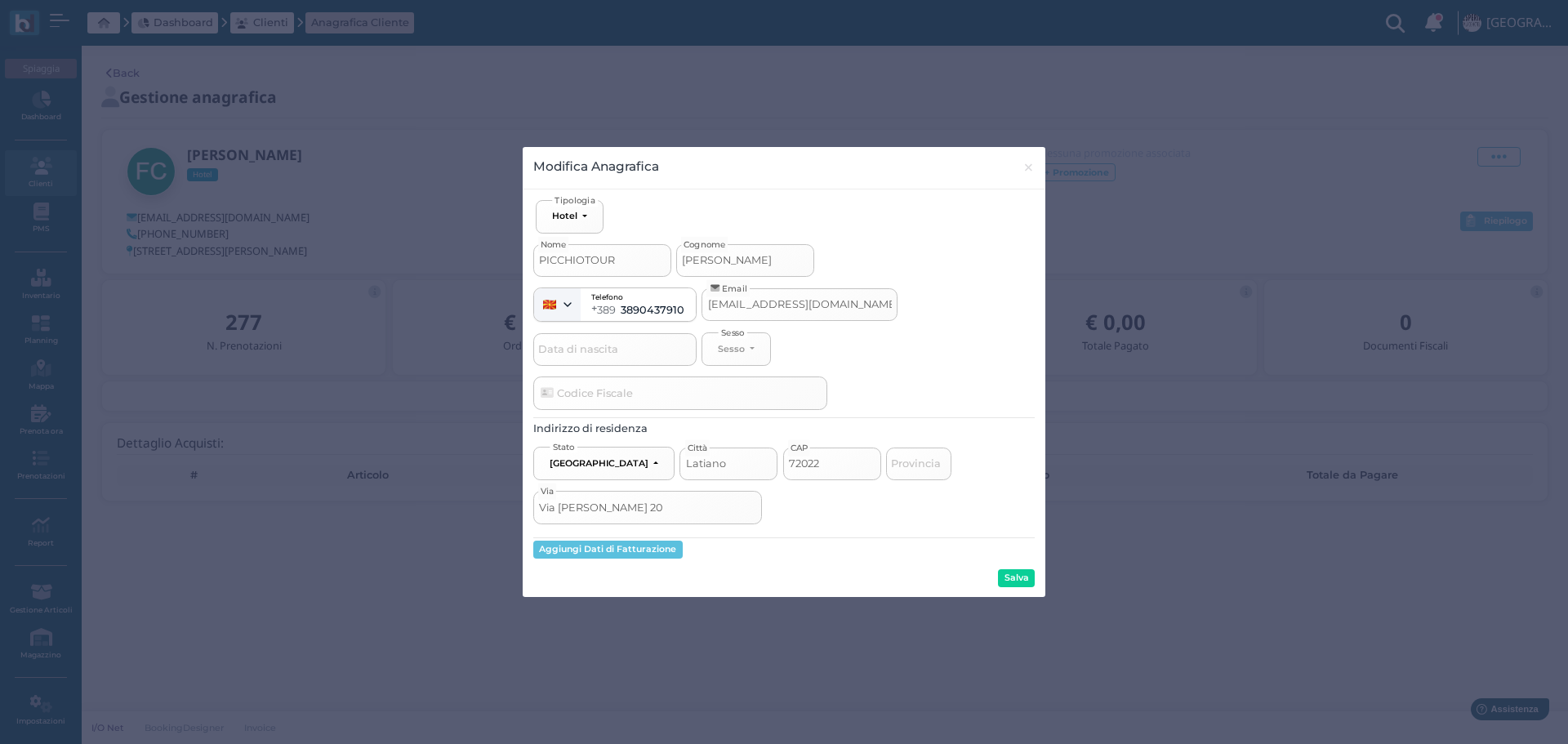
select select
type input "PICCHIOTOURS"
drag, startPoint x: 744, startPoint y: 258, endPoint x: 670, endPoint y: 258, distance: 74.0
click at [670, 258] on div "PICCHIOTOURS Nome CECCHINI Cognome" at bounding box center [784, 255] width 502 height 43
select select
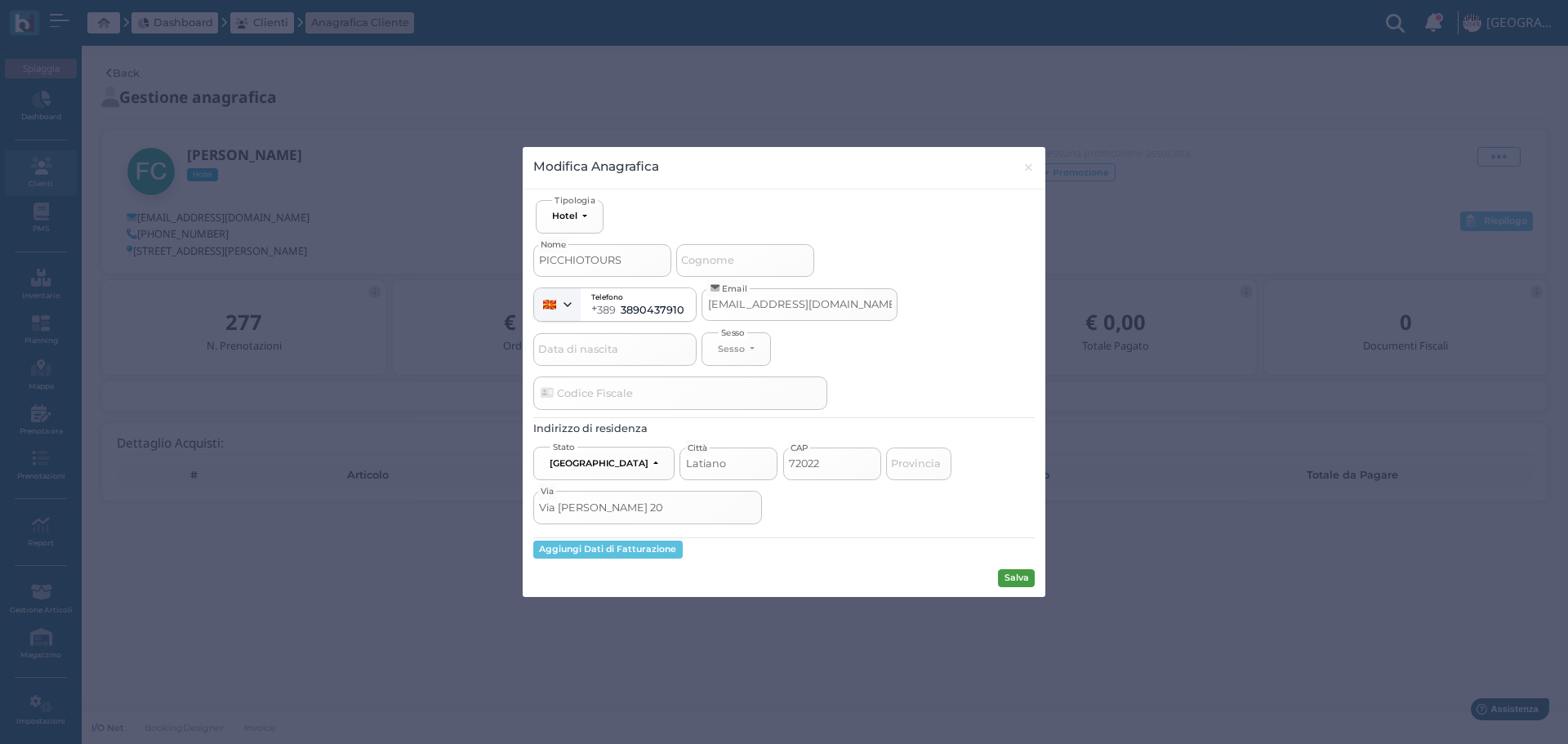
click at [1023, 578] on button "Salva" at bounding box center [1017, 578] width 37 height 18
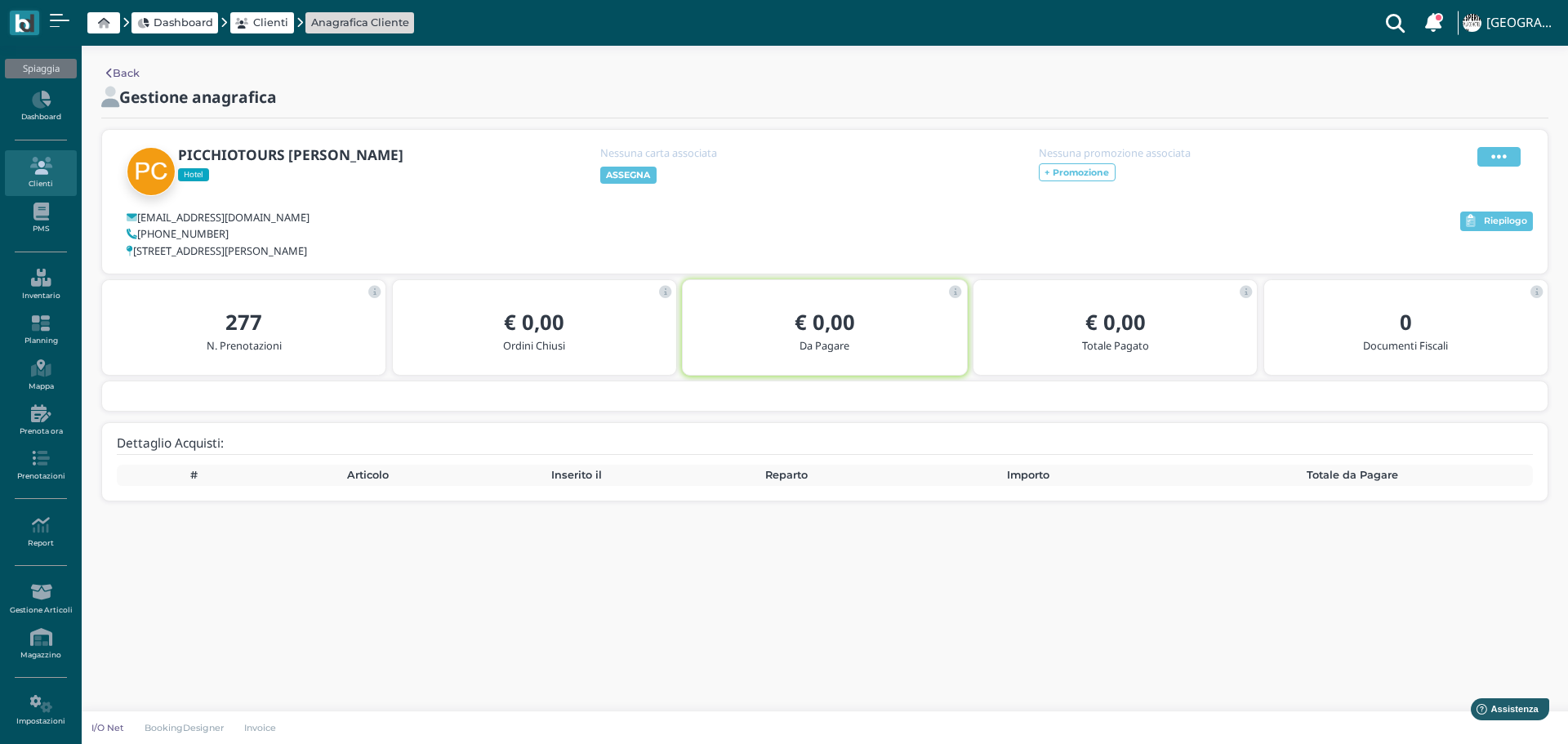
click at [1496, 155] on icon at bounding box center [1498, 157] width 16 height 18
click at [1483, 172] on div "Modifica" at bounding box center [1457, 177] width 92 height 16
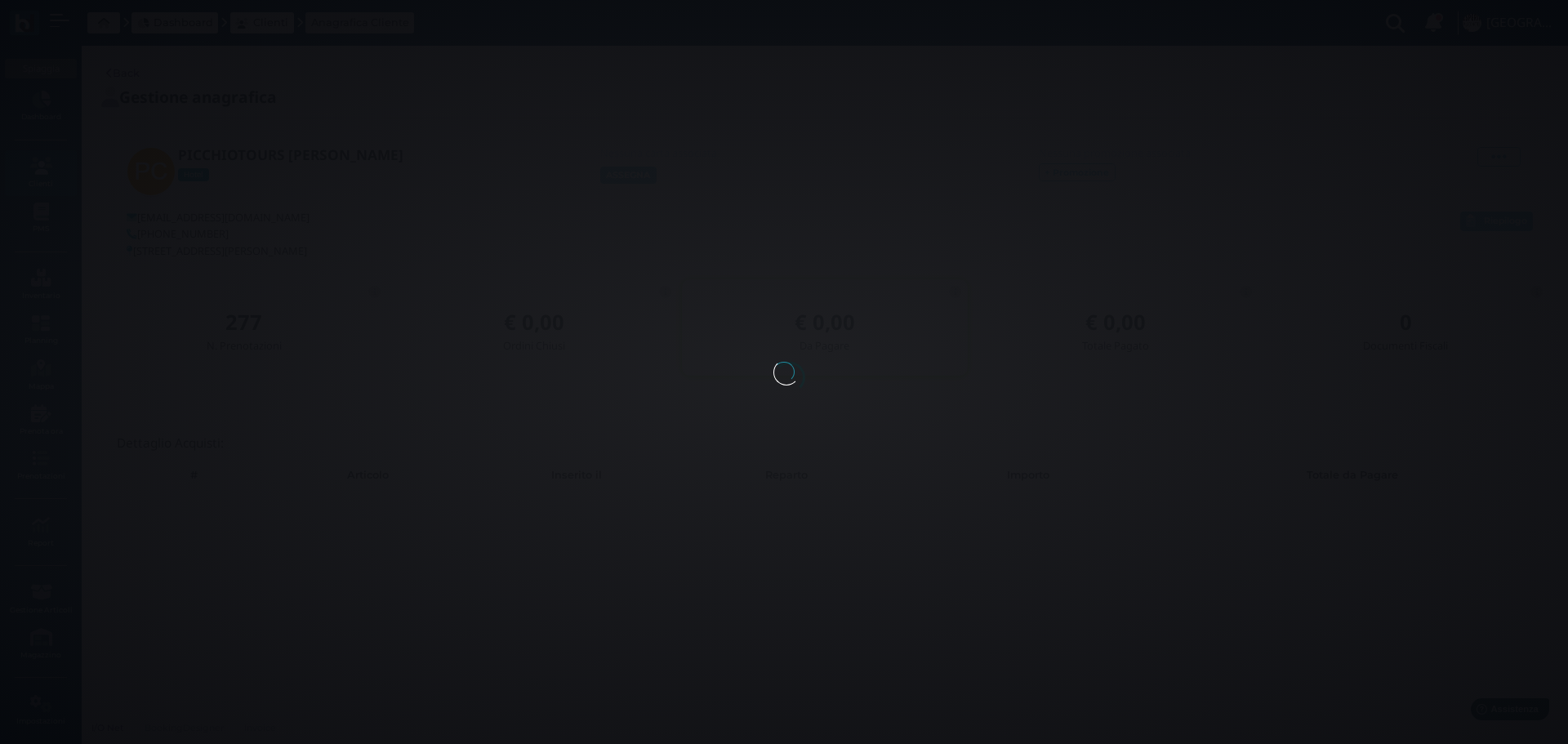
select select
type input "PICCHIOTOURS"
type input "CECCHINI"
type input "info@picchiotours.it"
select select
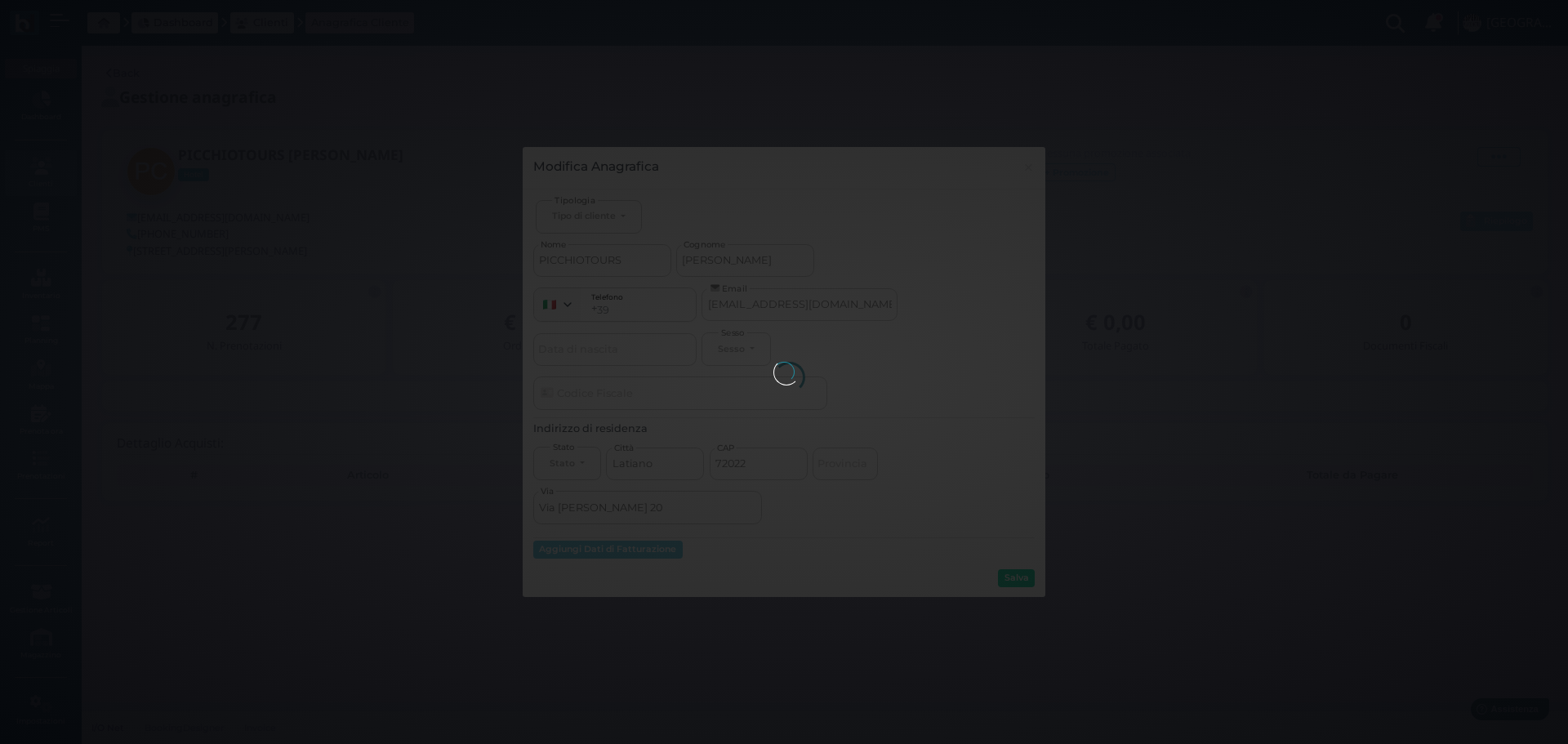
type input "389"
type input "3890437910"
select select
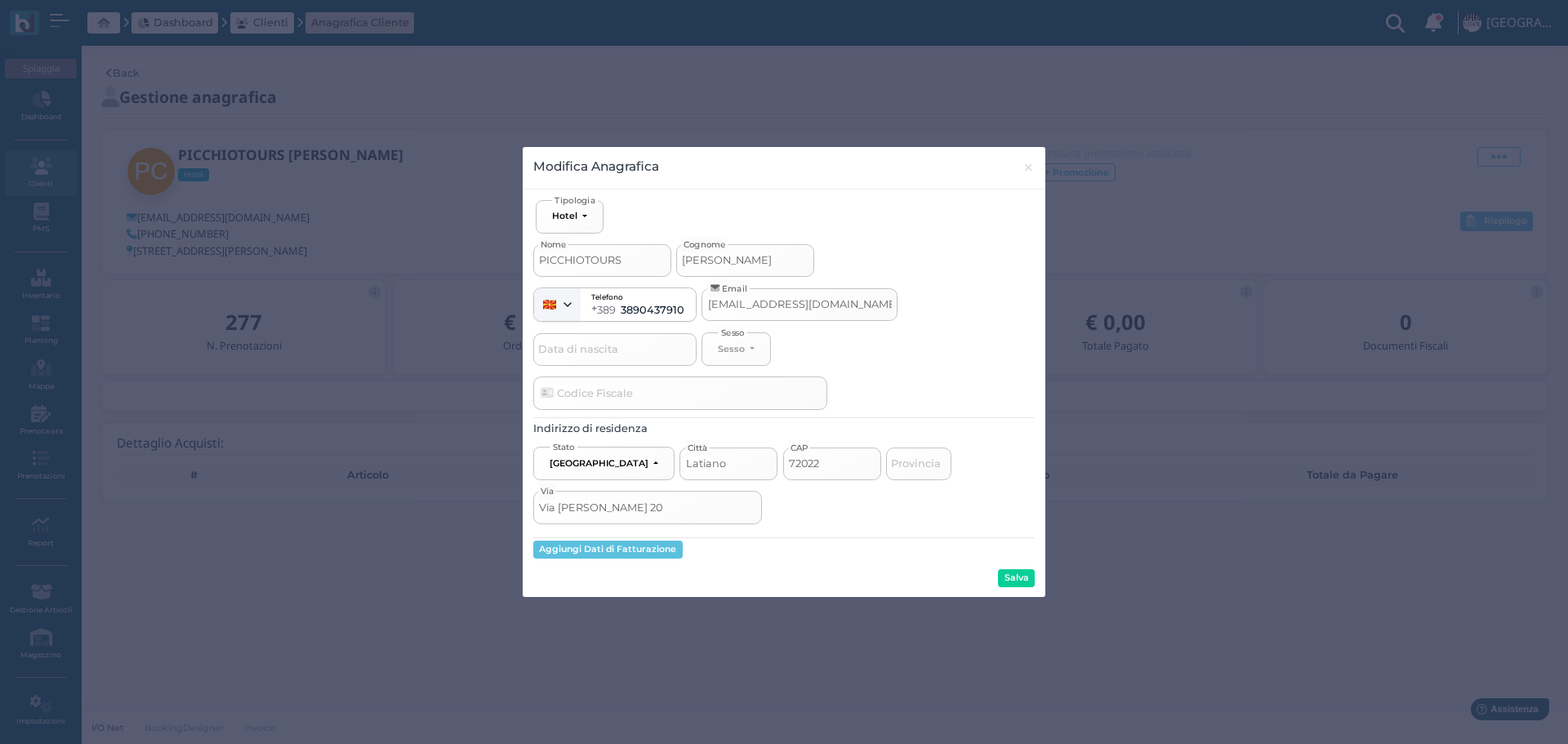
drag, startPoint x: 722, startPoint y: 267, endPoint x: 642, endPoint y: 269, distance: 80.0
click at [646, 269] on div "PICCHIOTOURS Nome CECCHINI Cognome" at bounding box center [784, 255] width 502 height 43
select select
click at [1025, 577] on button "Salva" at bounding box center [1017, 578] width 37 height 18
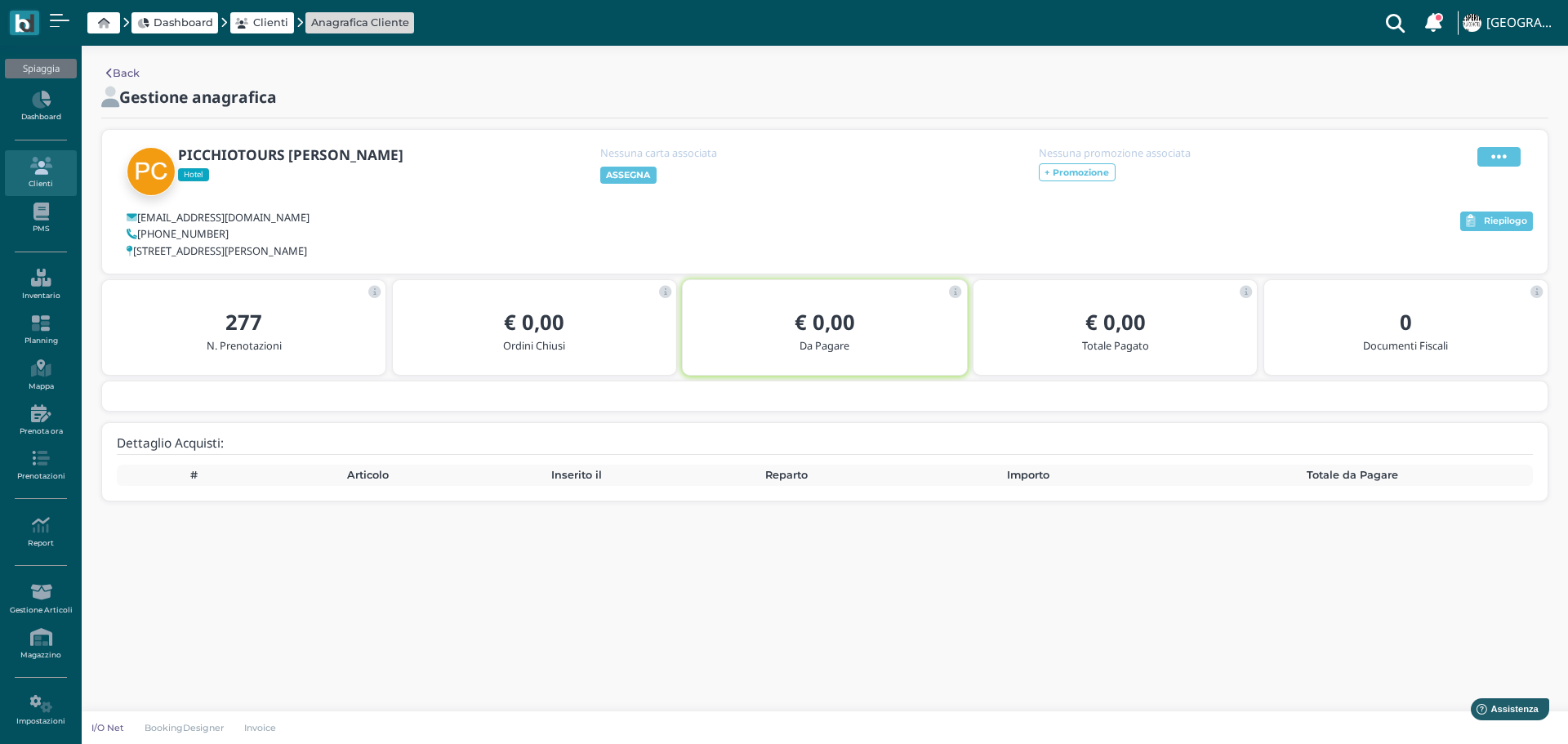
click at [1498, 153] on icon at bounding box center [1498, 157] width 16 height 18
click at [1475, 177] on div "Modifica" at bounding box center [1457, 177] width 92 height 16
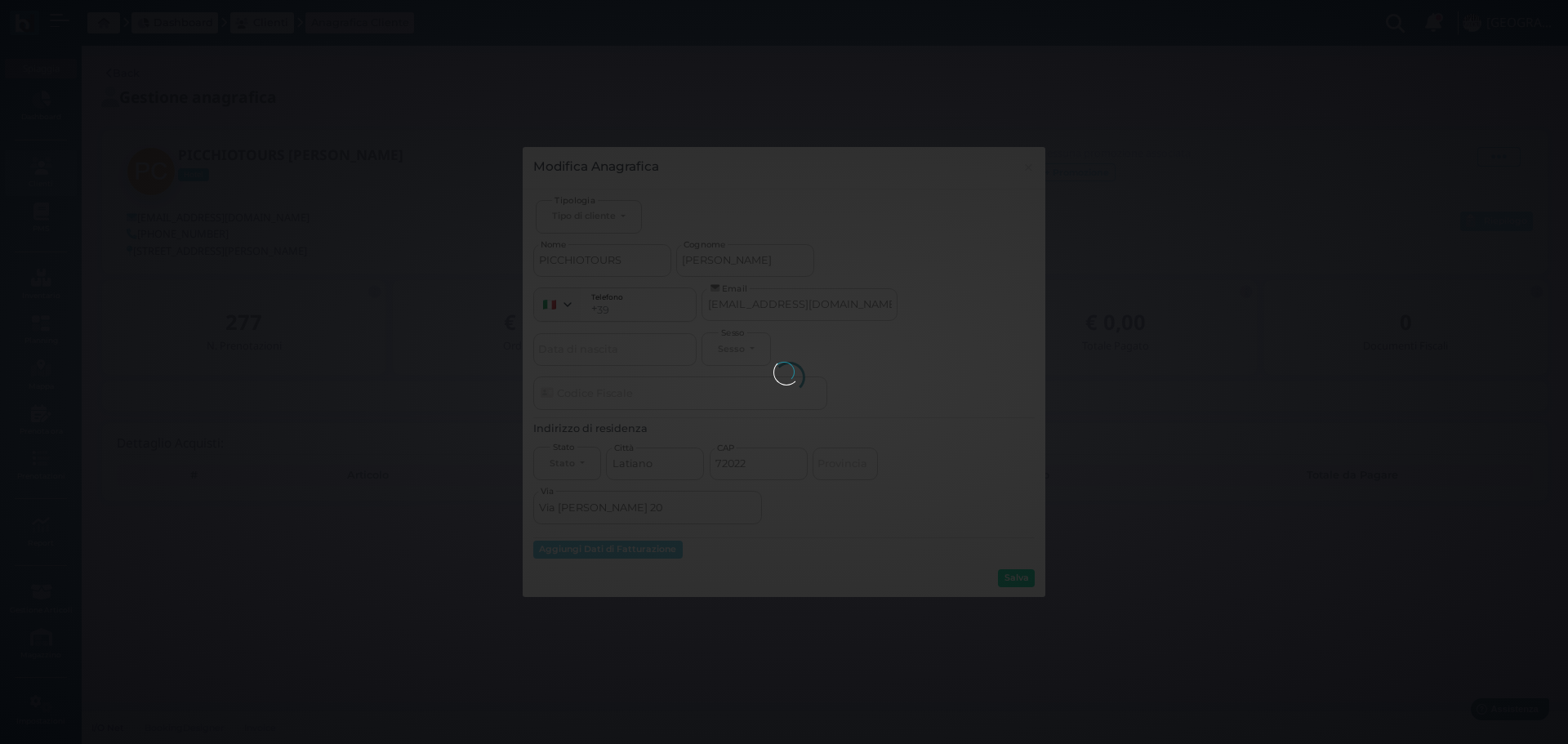
type input "389"
type input "3890437910"
select select
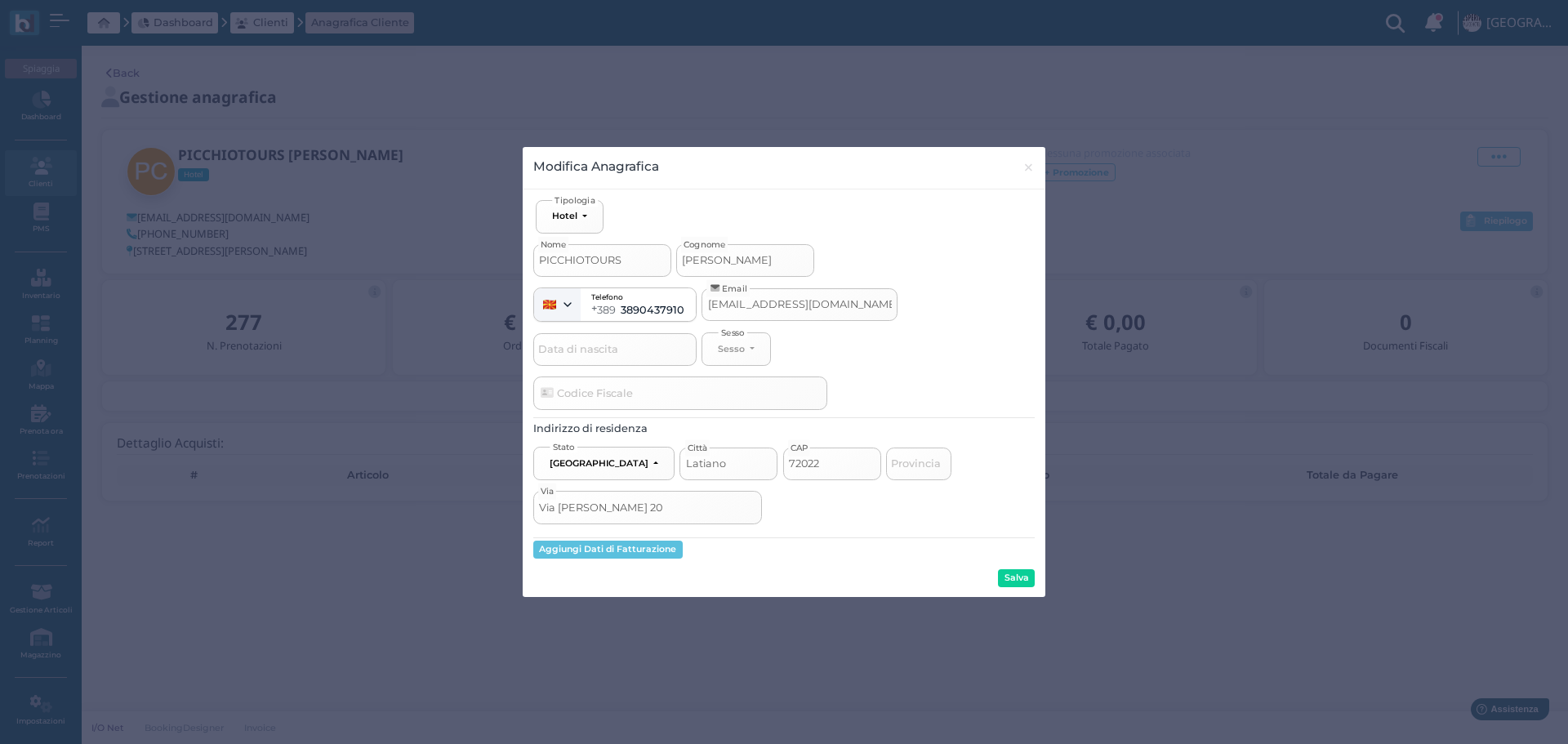
drag, startPoint x: 748, startPoint y: 260, endPoint x: 674, endPoint y: 253, distance: 74.3
click at [673, 256] on div "PICCHIOTOURS Nome CECCHINI Cognome" at bounding box center [784, 255] width 502 height 43
type input "T"
select select
type input "T."
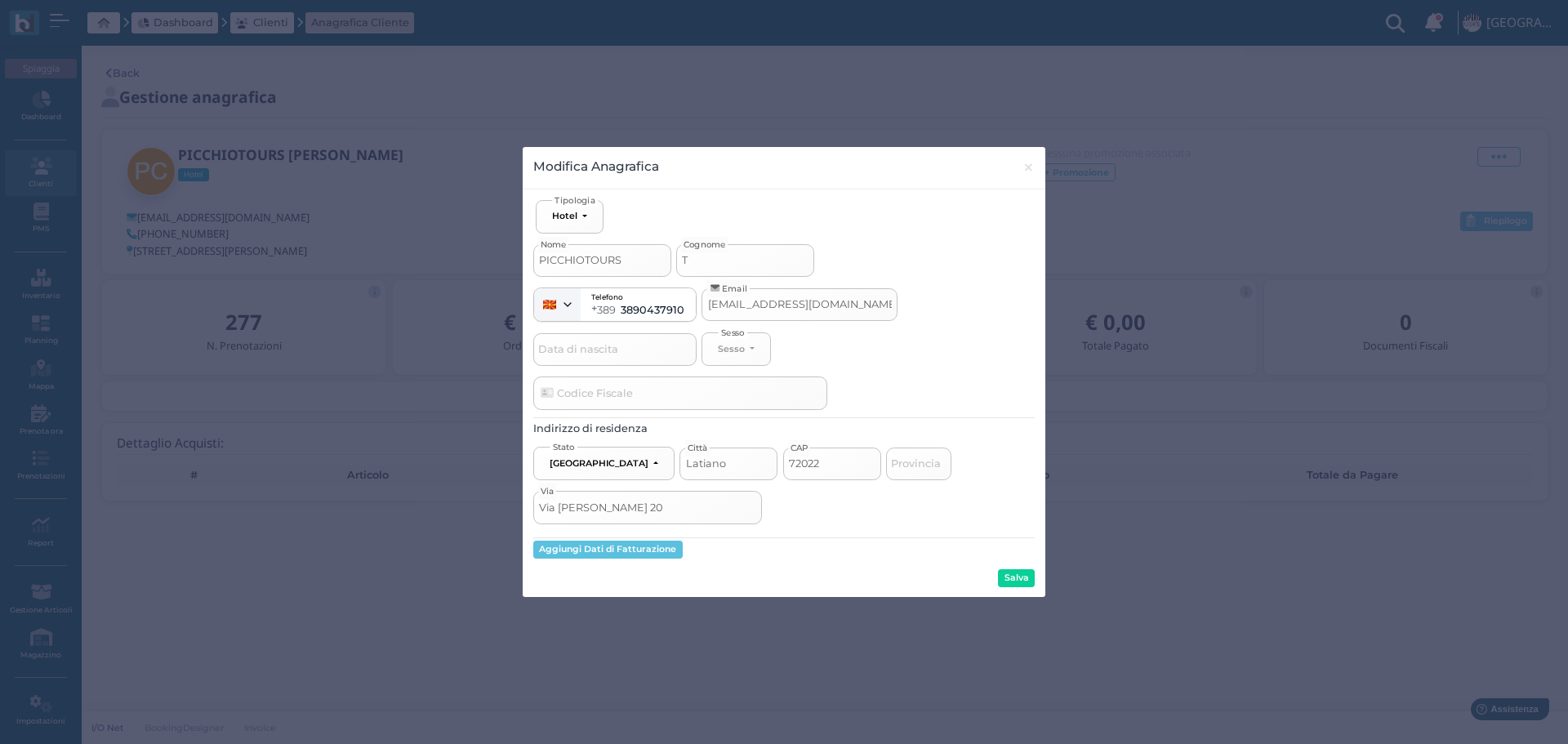
select select
type input "T.O"
select select
type input "T.O."
select select
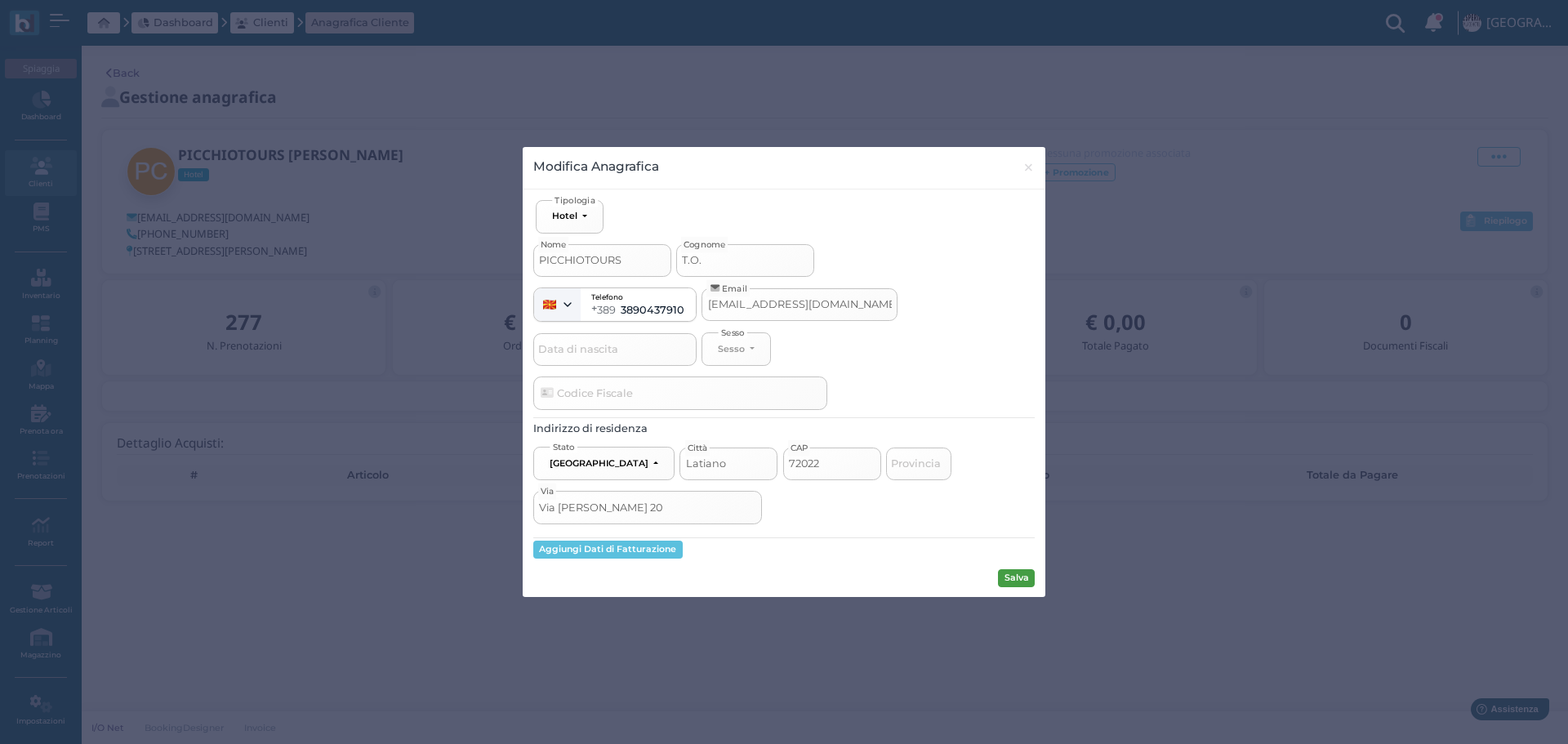
type input "T.O."
click at [1022, 582] on button "Salva" at bounding box center [1017, 578] width 37 height 18
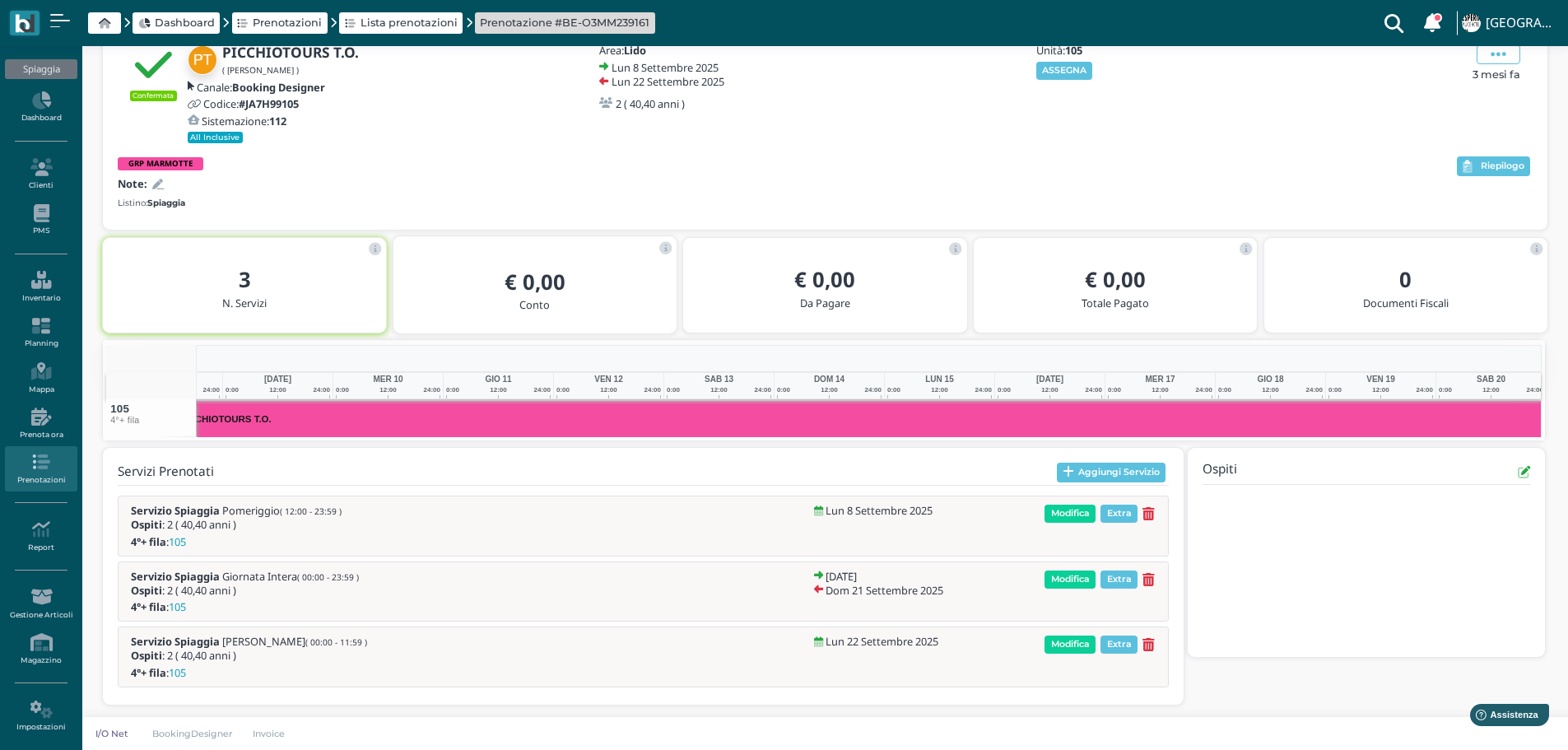
scroll to position [0, 257]
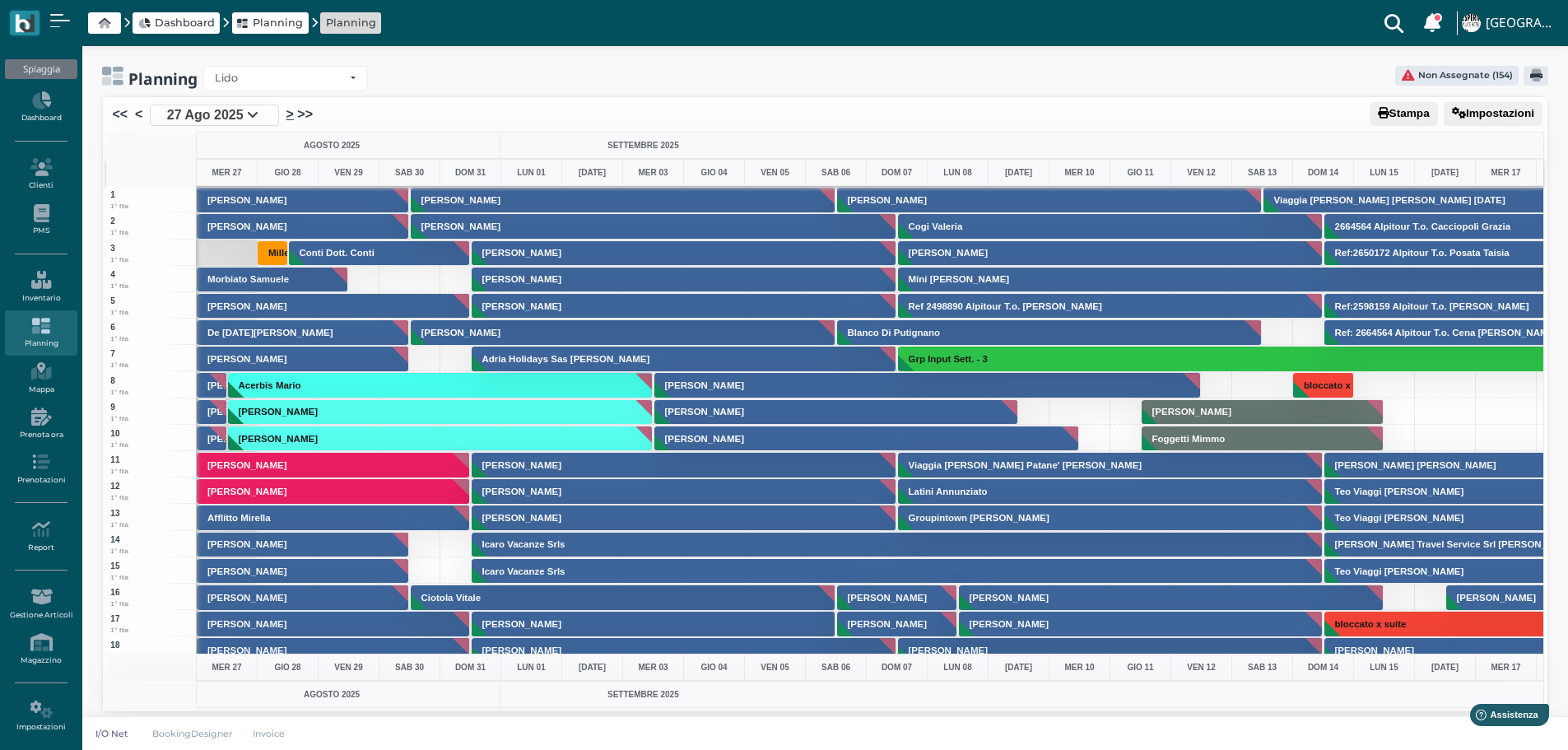
click at [287, 112] on link ">" at bounding box center [290, 114] width 7 height 19
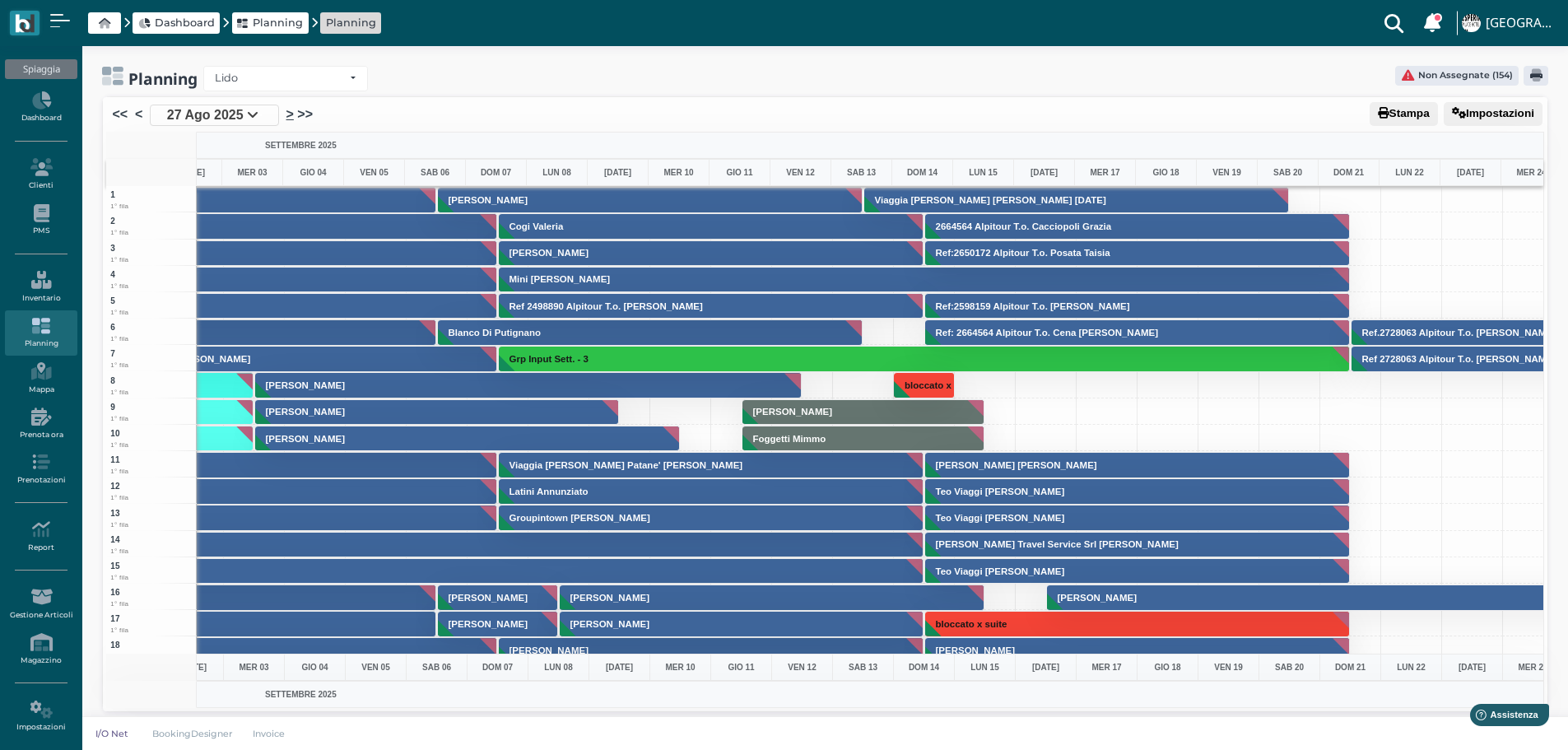
scroll to position [0, 478]
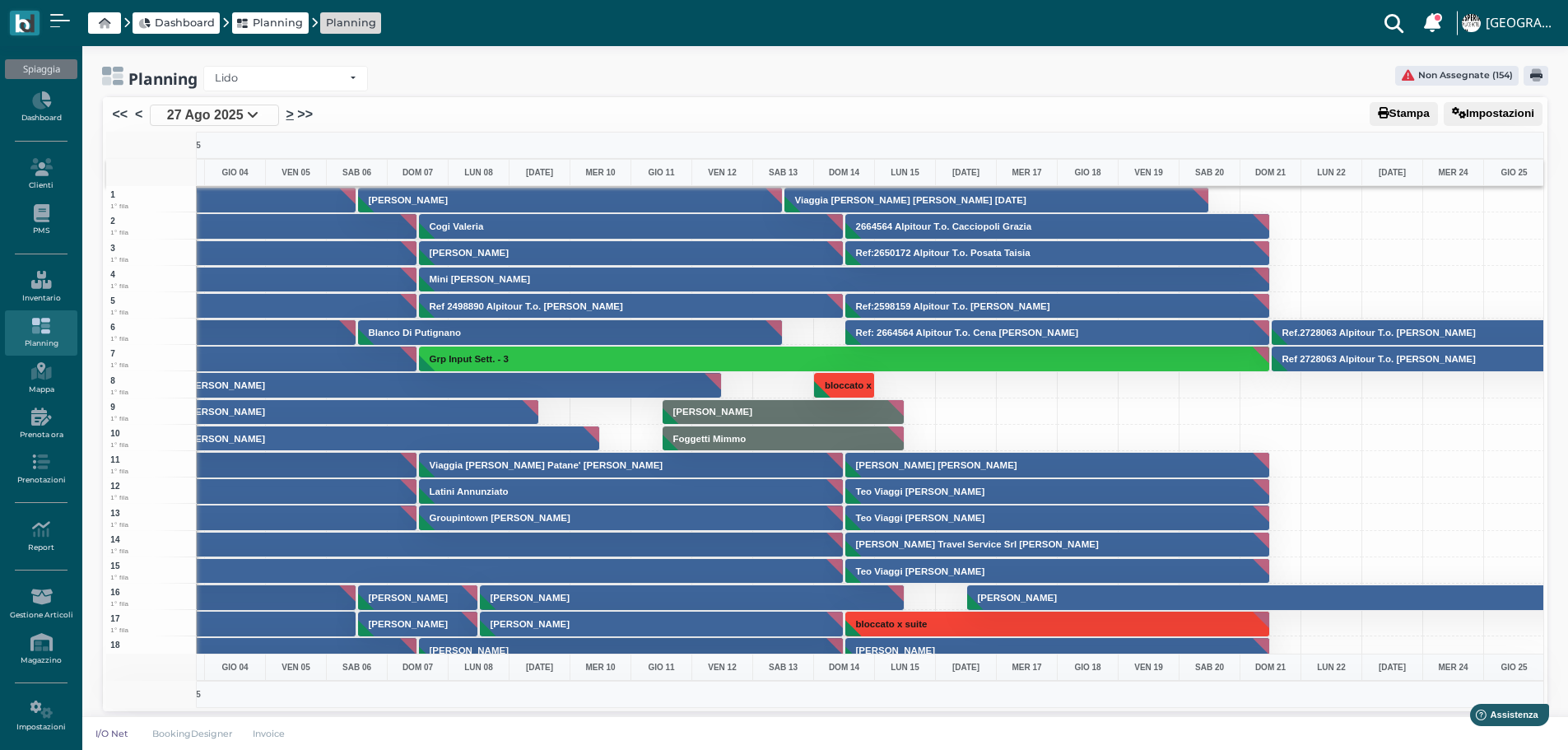
click at [287, 112] on link ">" at bounding box center [290, 114] width 7 height 19
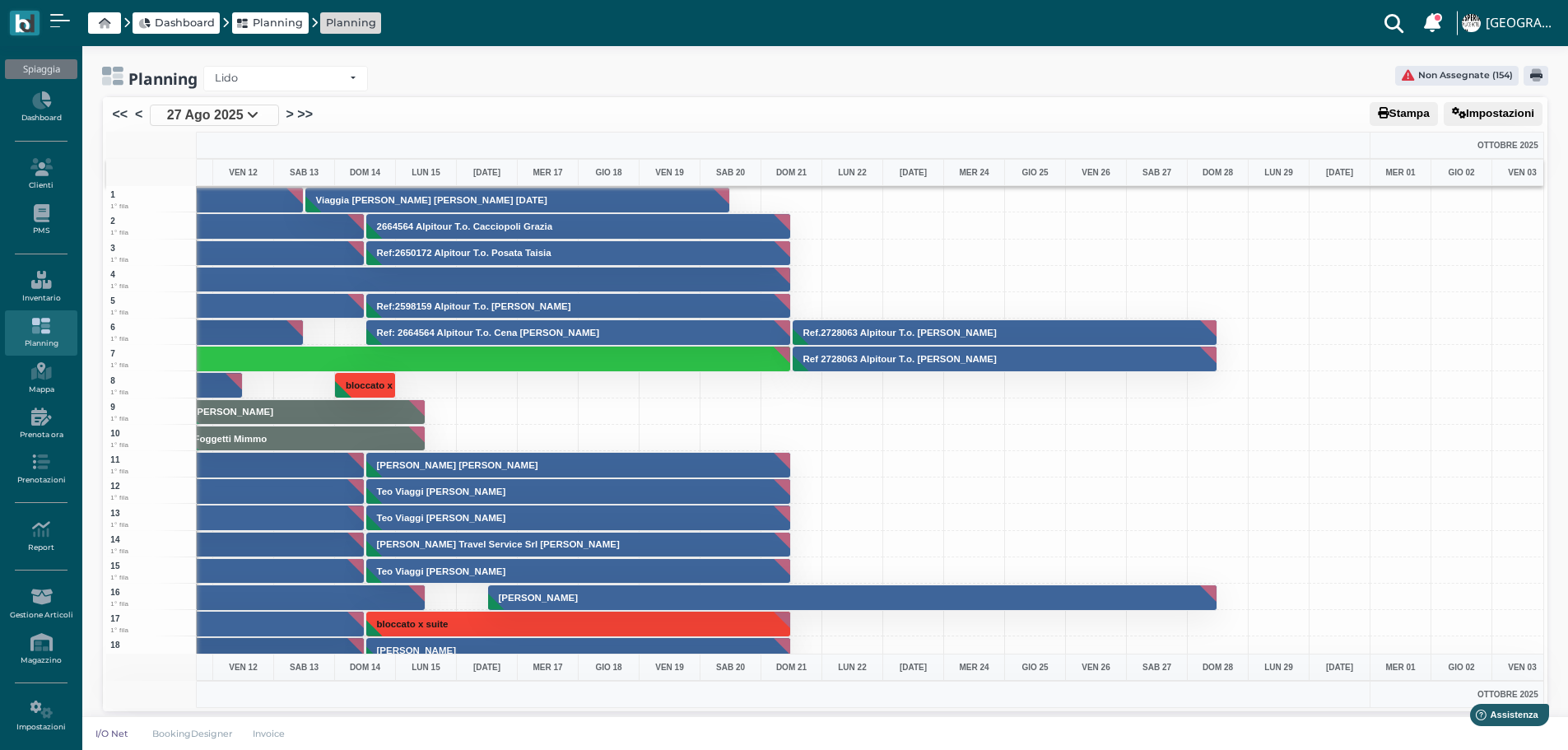
click at [132, 108] on li "<" at bounding box center [139, 115] width 15 height 21
click at [137, 109] on link "<" at bounding box center [139, 114] width 7 height 19
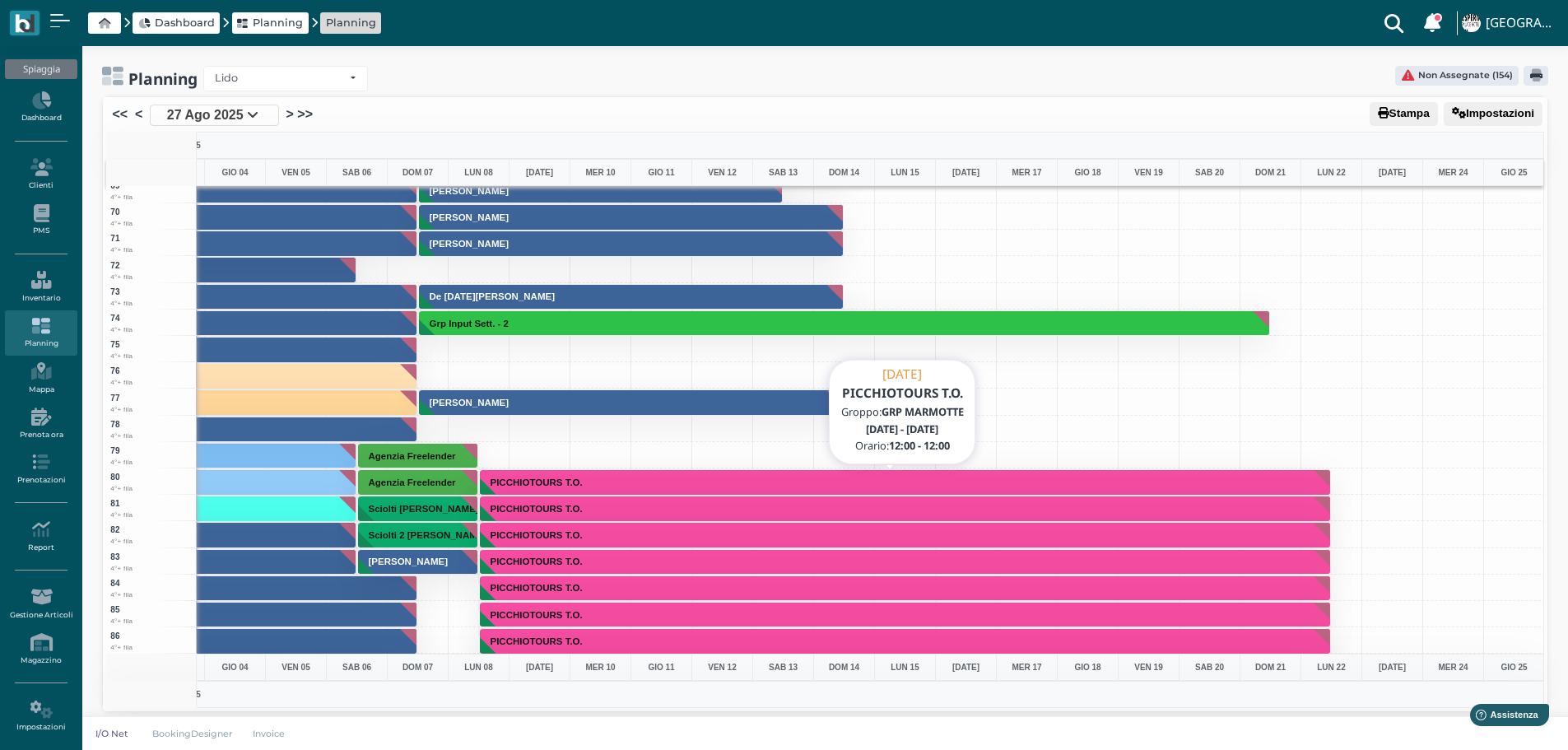
click at [743, 482] on button "PICCHIOTOURS T.O." at bounding box center [905, 482] width 852 height 26
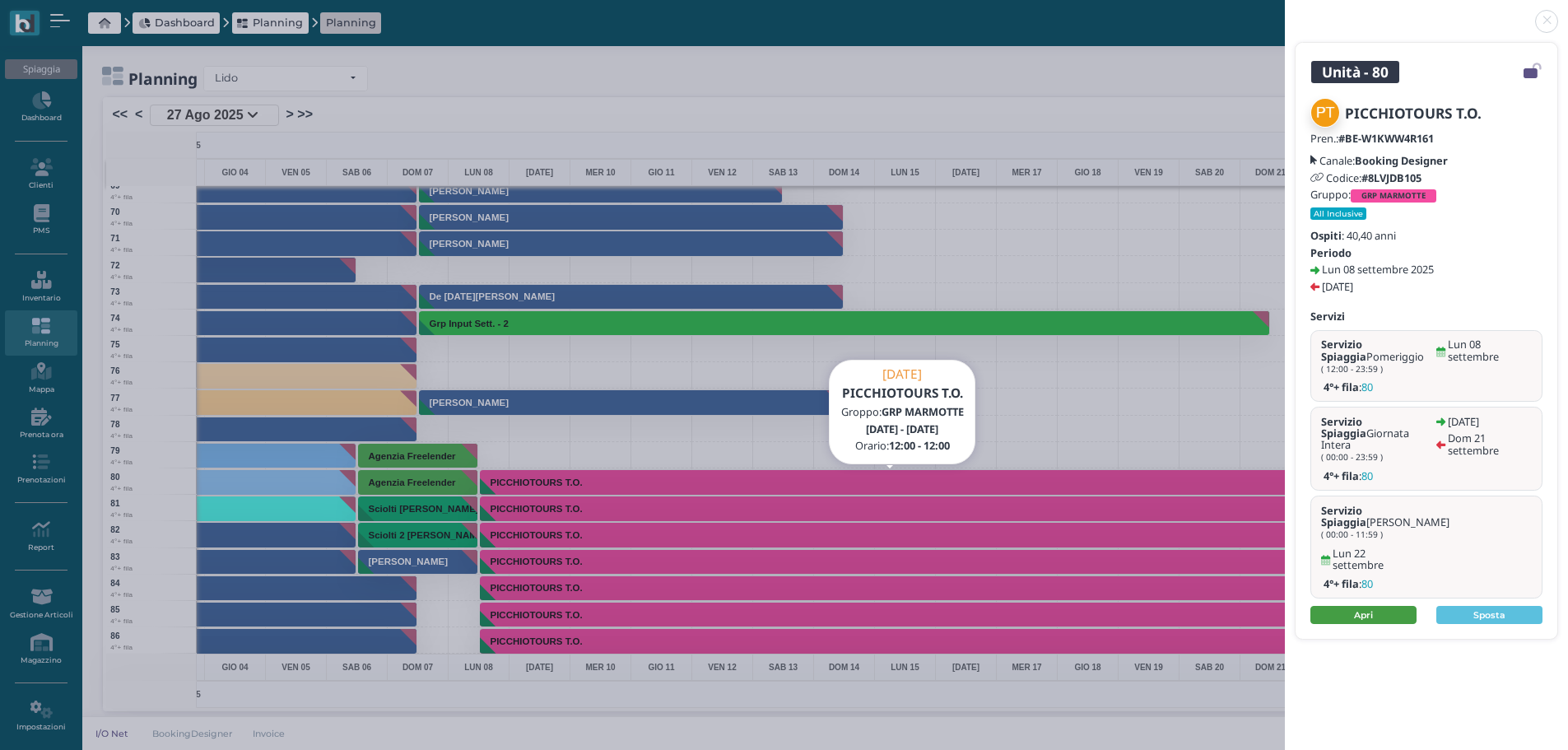
click at [1376, 606] on link "Apri" at bounding box center [1363, 616] width 107 height 19
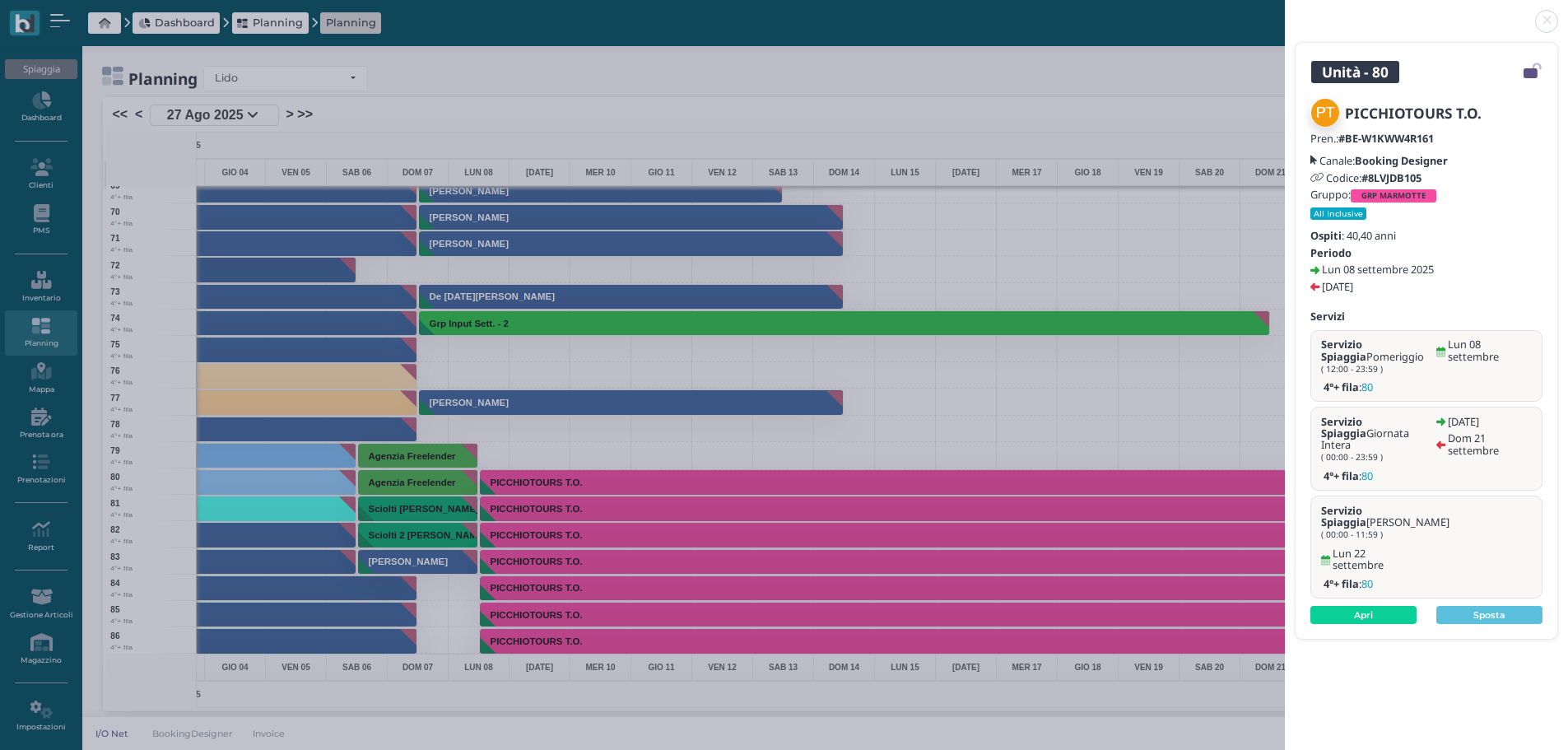
click at [1285, 11] on link at bounding box center [1285, 11] width 0 height 0
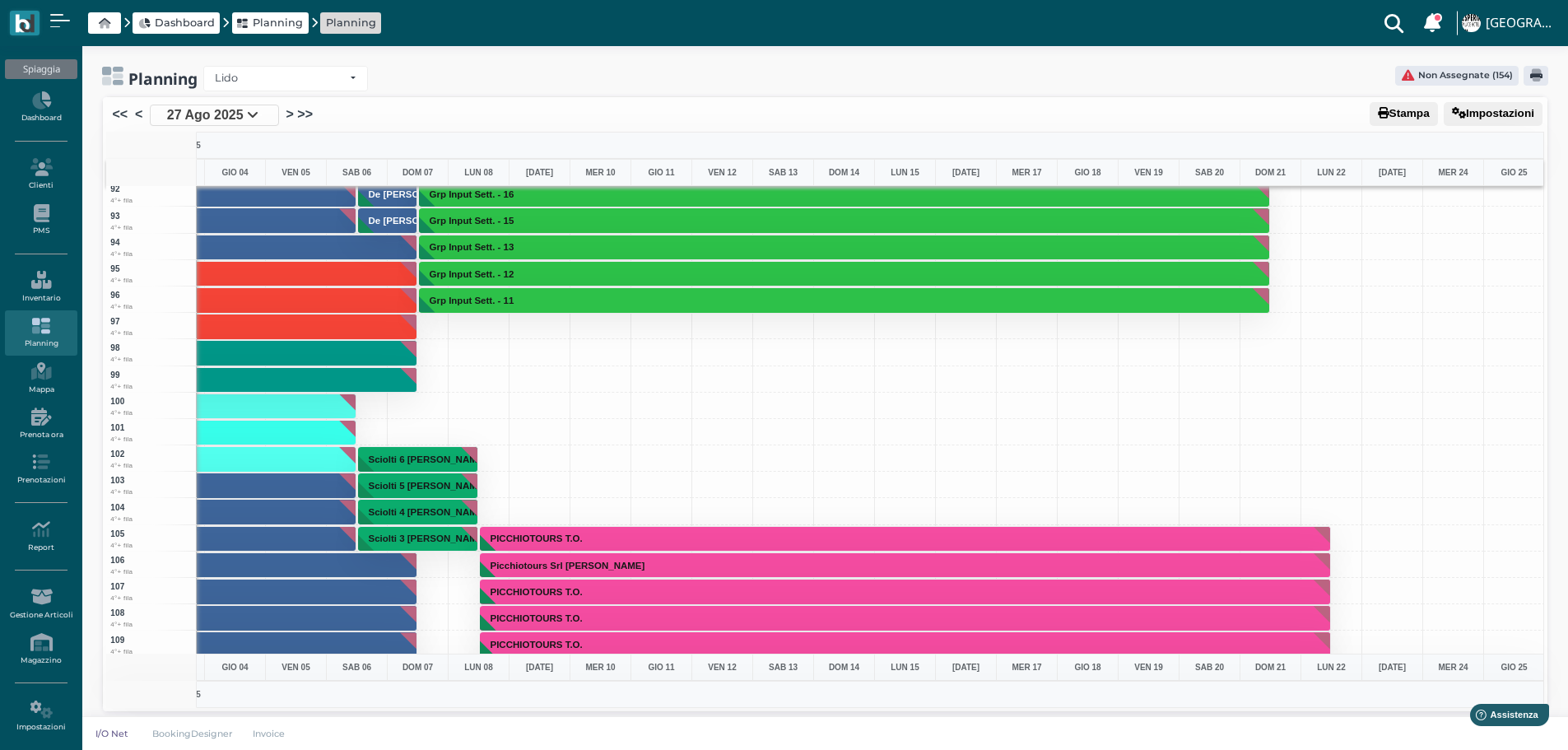
scroll to position [2471, 479]
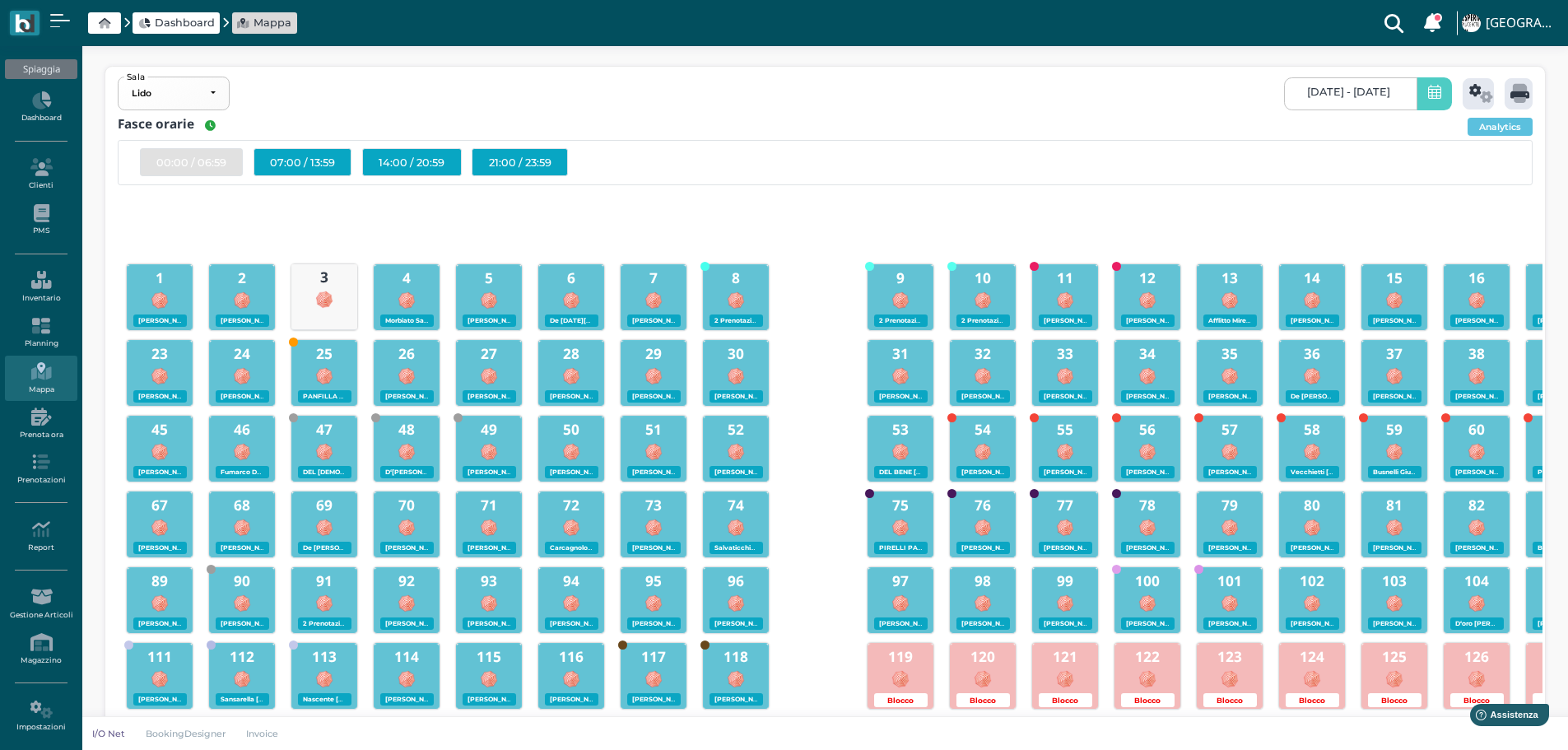
click at [1385, 89] on span "[DATE] - [DATE]" at bounding box center [1349, 92] width 83 height 13
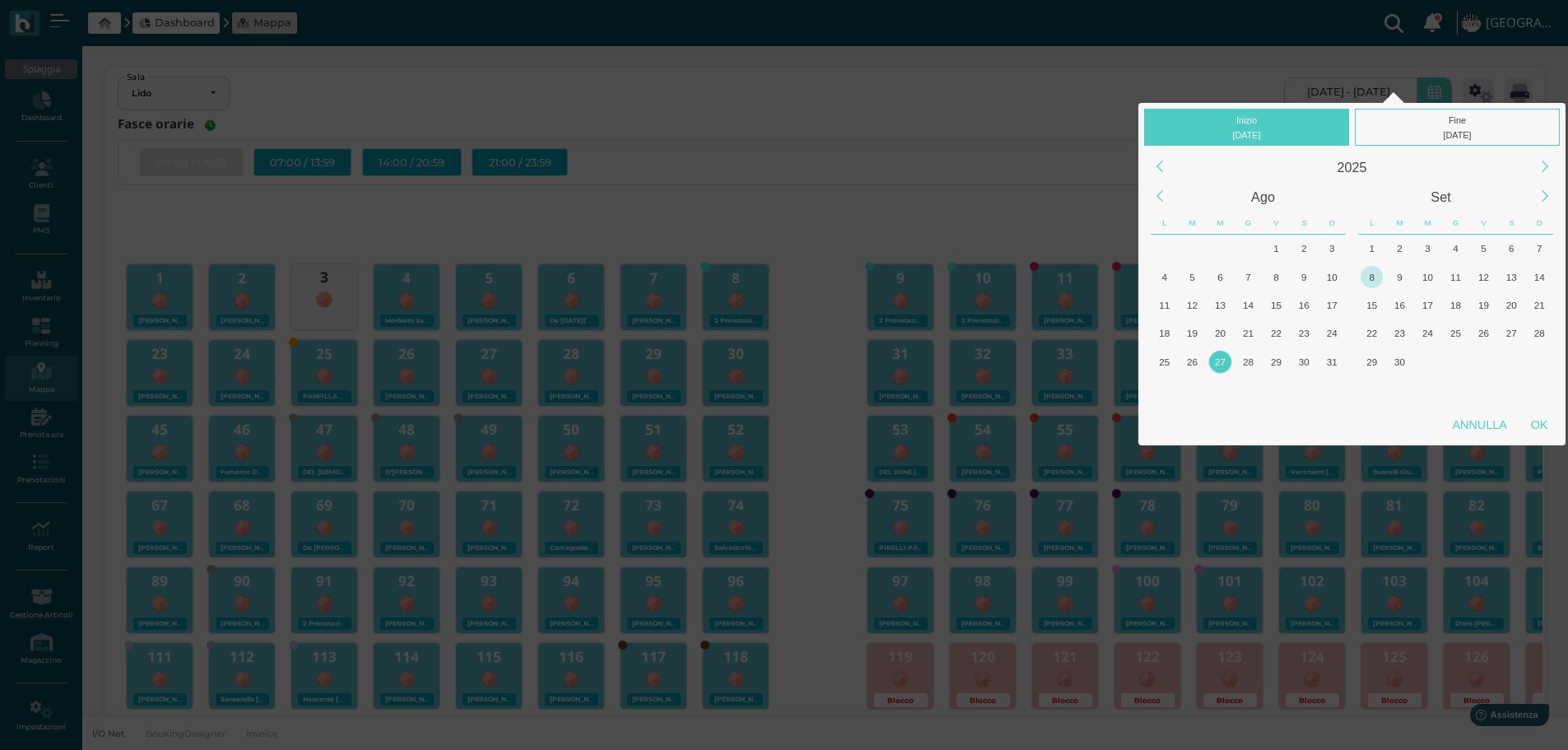
click at [1369, 277] on div "8" at bounding box center [1372, 277] width 22 height 22
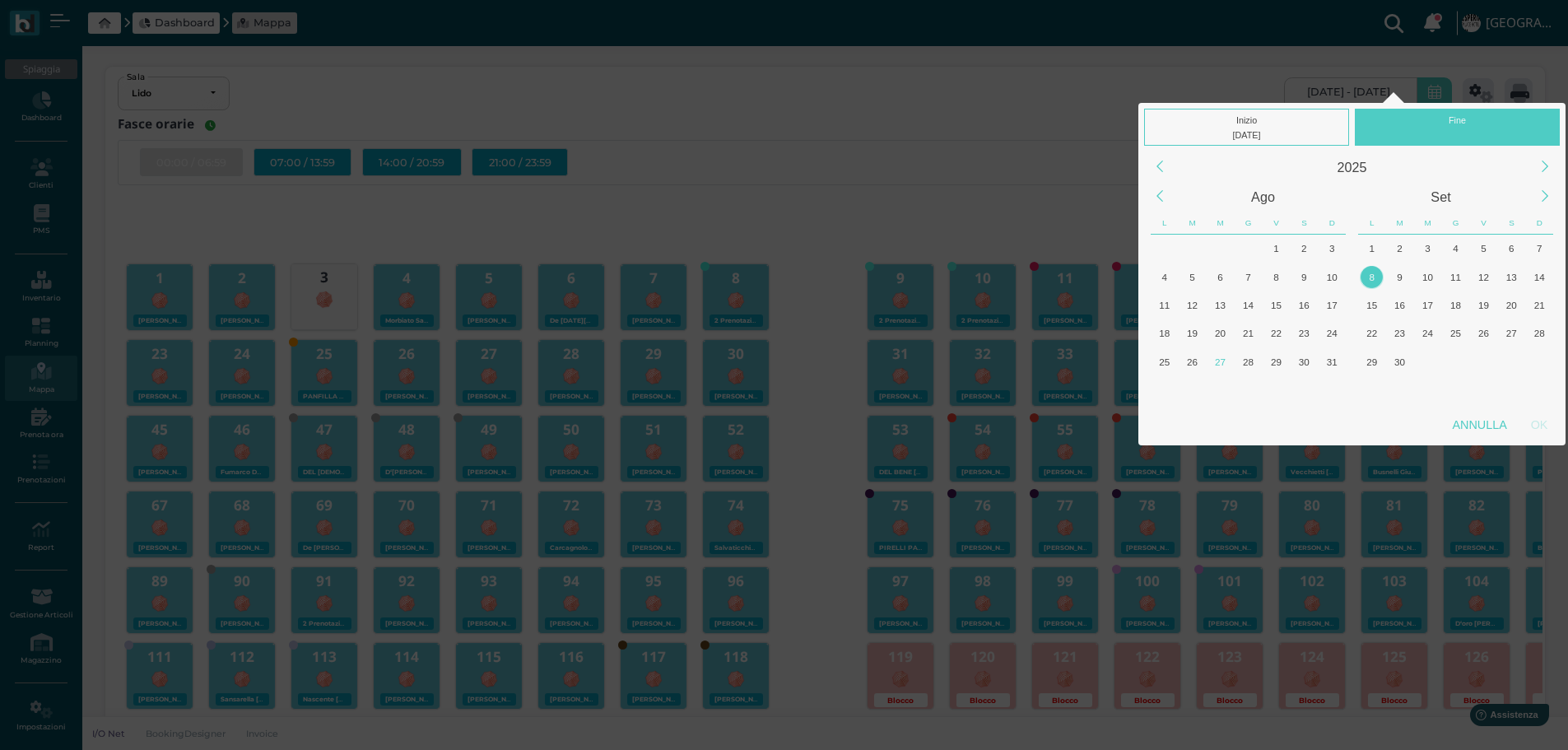
drag, startPoint x: 1479, startPoint y: 116, endPoint x: 1474, endPoint y: 137, distance: 21.6
click at [1479, 117] on div "Fine" at bounding box center [1457, 127] width 205 height 37
click at [1372, 280] on div "8" at bounding box center [1372, 277] width 22 height 22
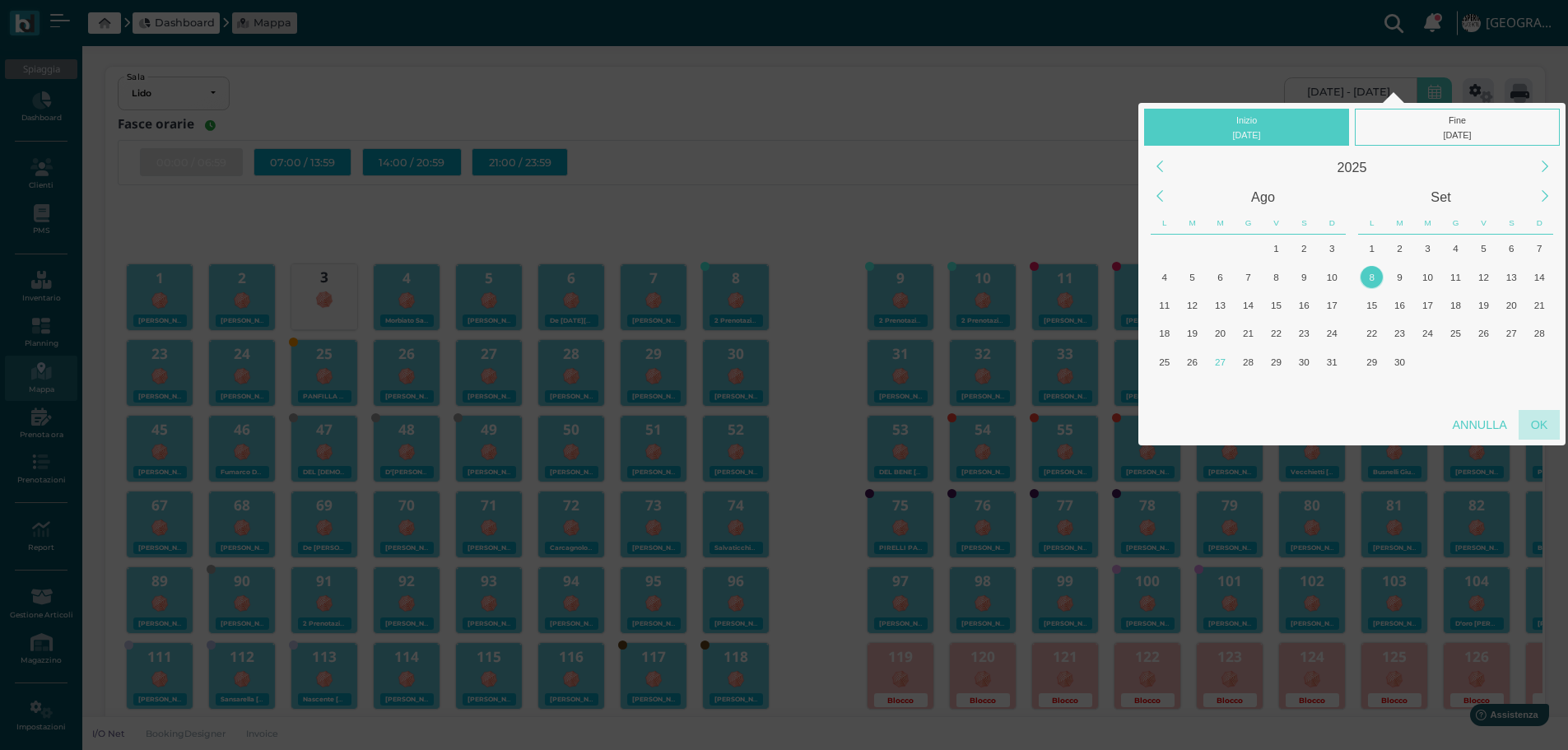
click at [1545, 426] on div "OK" at bounding box center [1539, 425] width 41 height 30
type input "[DATE] - [DATE]"
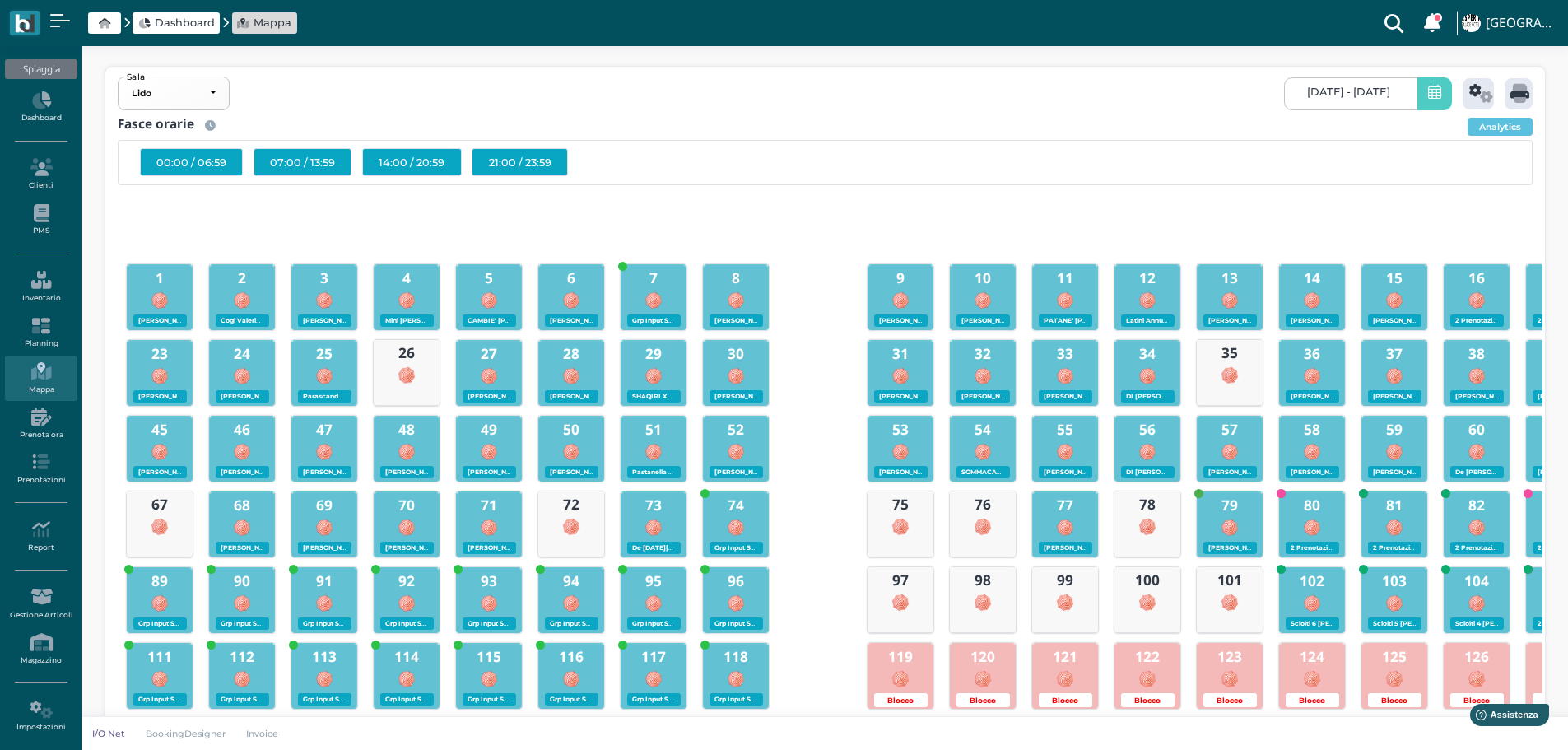
scroll to position [0, 158]
click at [1480, 95] on icon at bounding box center [1482, 94] width 24 height 19
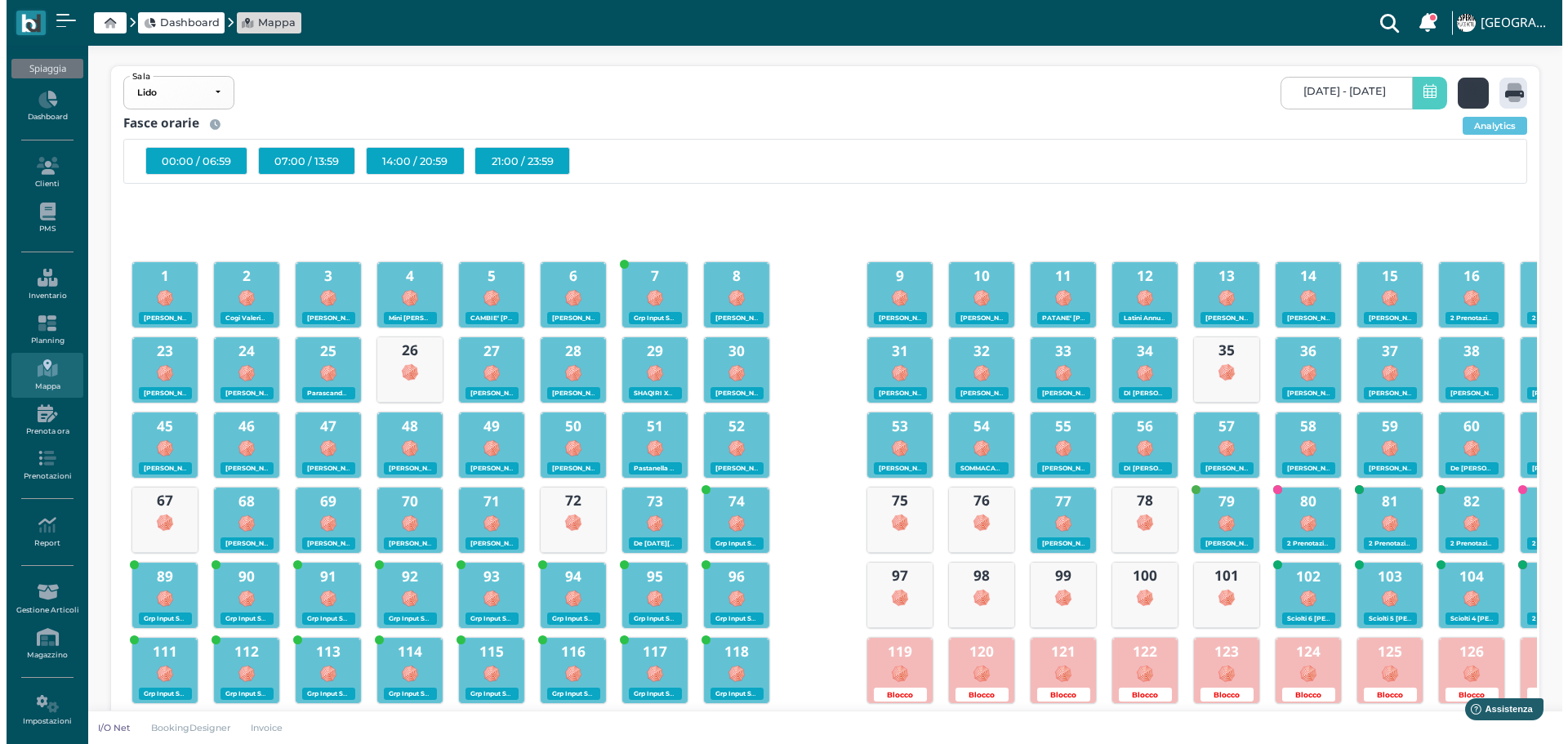
scroll to position [0, 0]
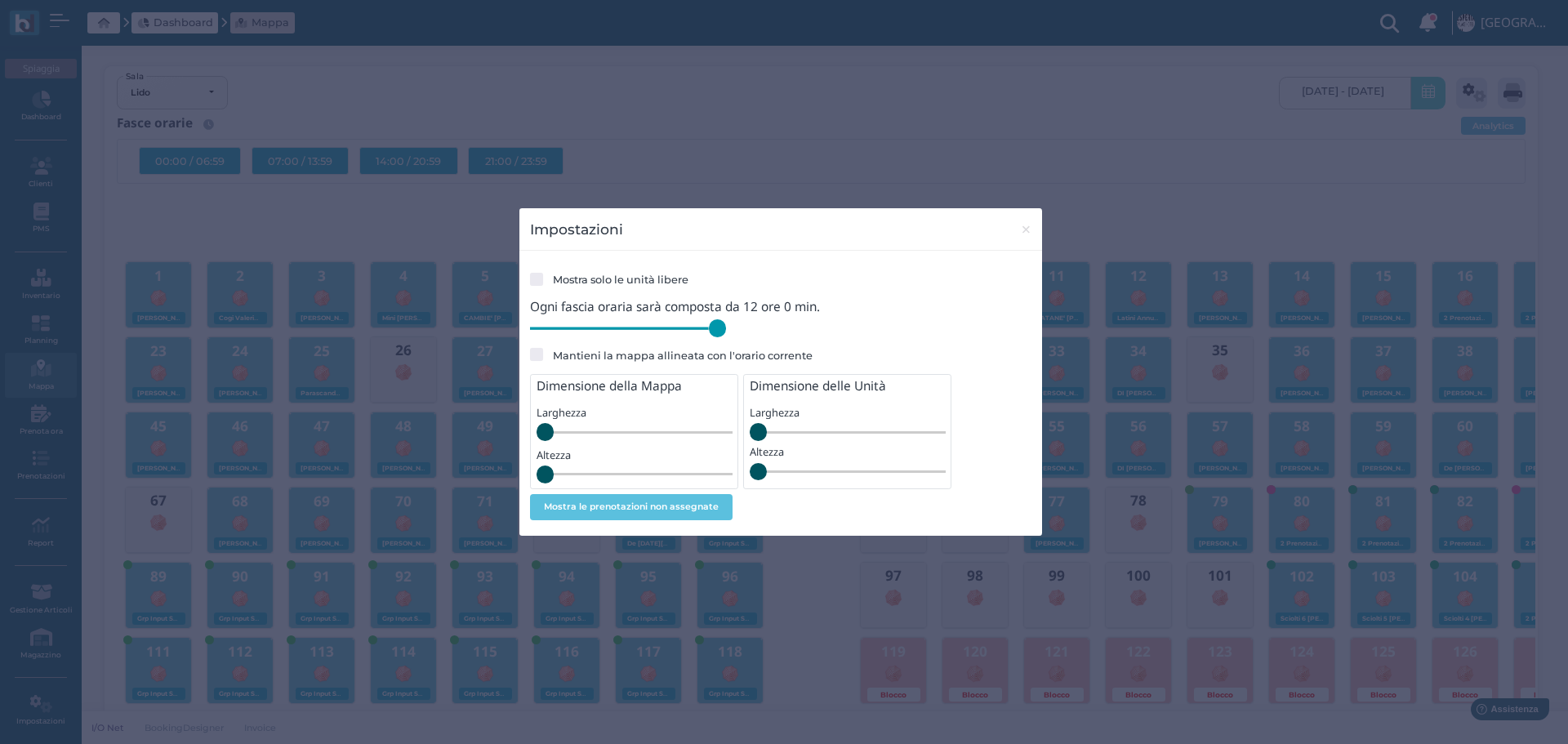
drag, startPoint x: 645, startPoint y: 330, endPoint x: 778, endPoint y: 330, distance: 133.0
type input "720"
click at [726, 330] on input "range" at bounding box center [628, 328] width 196 height 18
click at [1026, 227] on span "×" at bounding box center [1026, 229] width 12 height 21
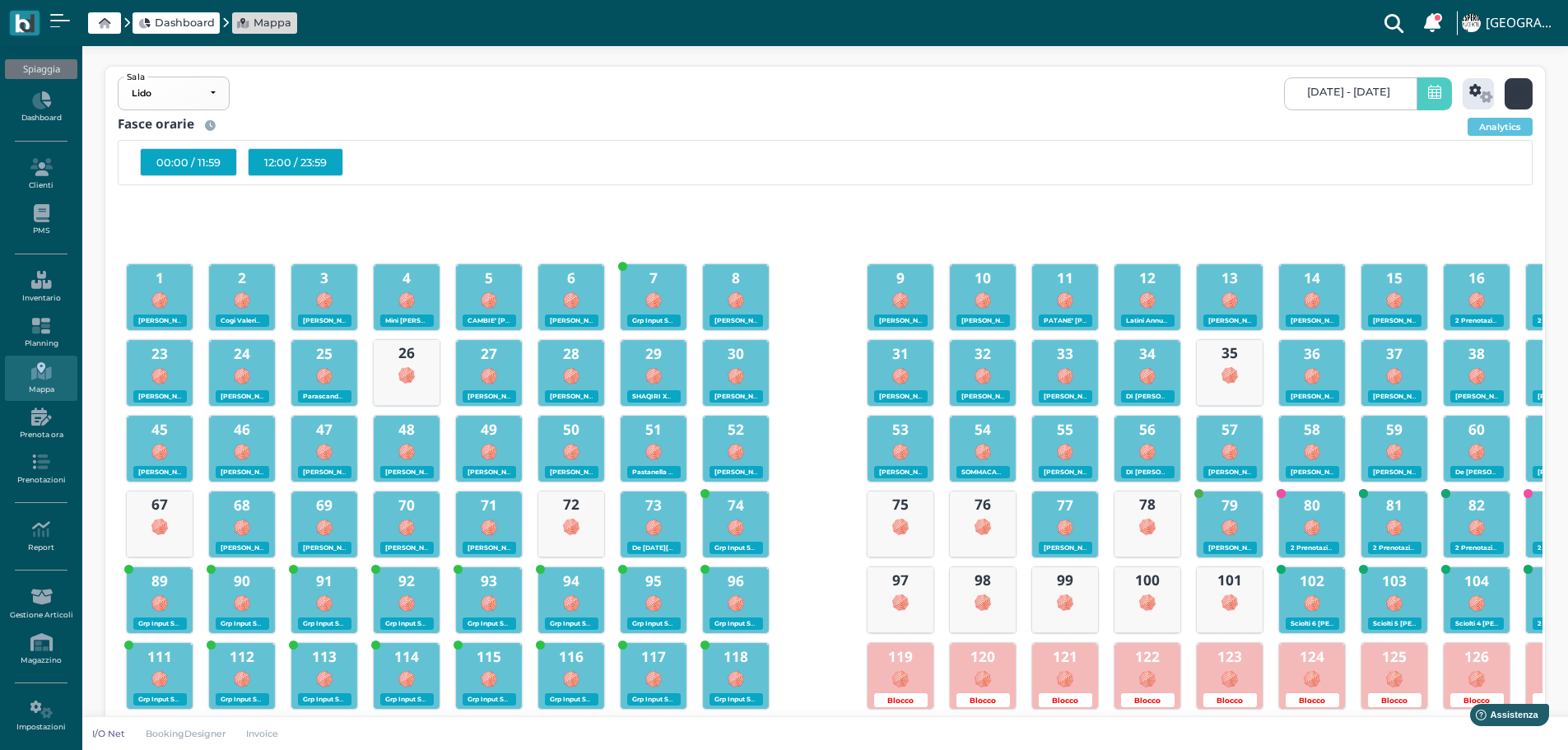
click at [1519, 87] on icon at bounding box center [1520, 94] width 19 height 19
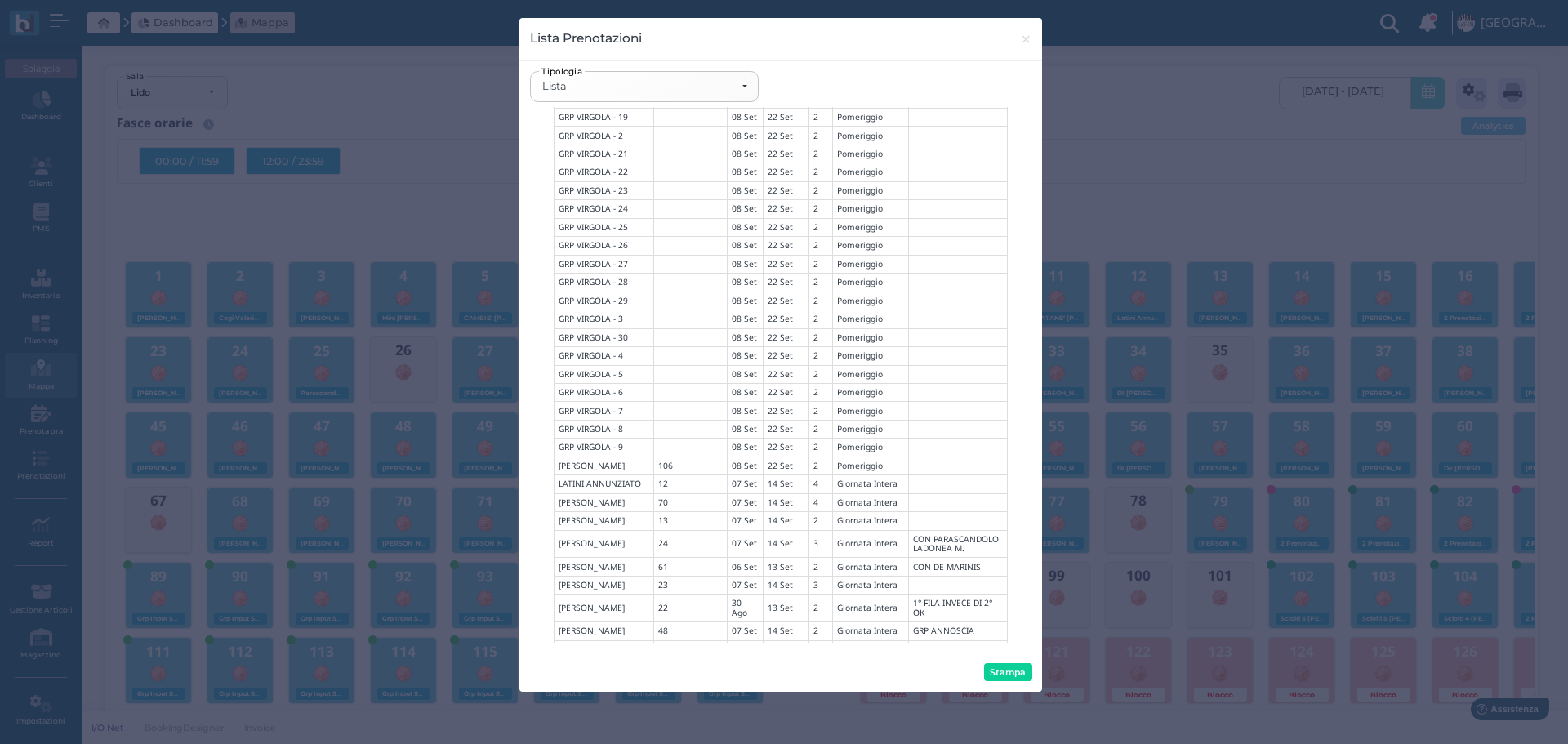
scroll to position [2043, 0]
click at [1028, 39] on span "×" at bounding box center [1026, 39] width 12 height 21
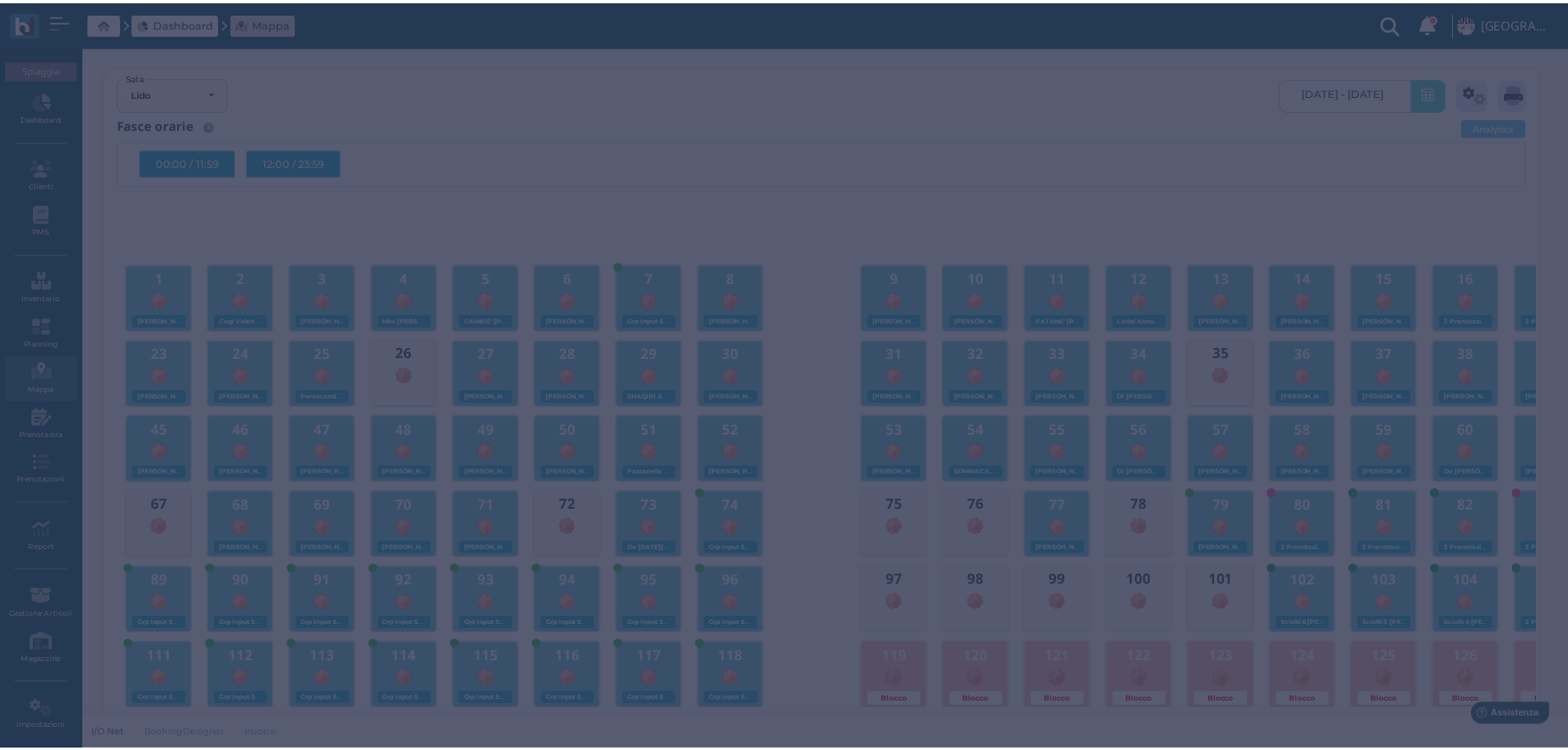
scroll to position [0, 0]
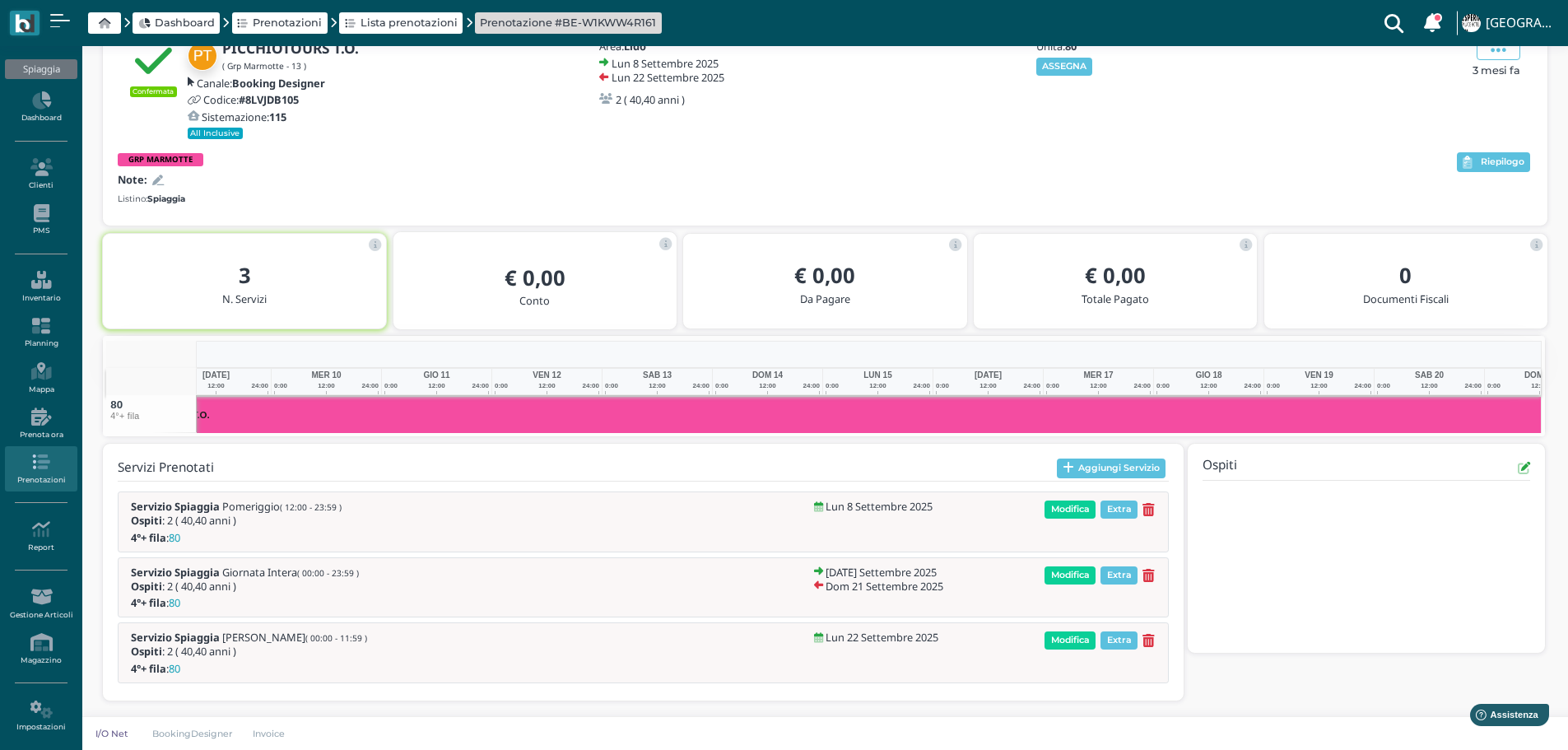
scroll to position [0, 257]
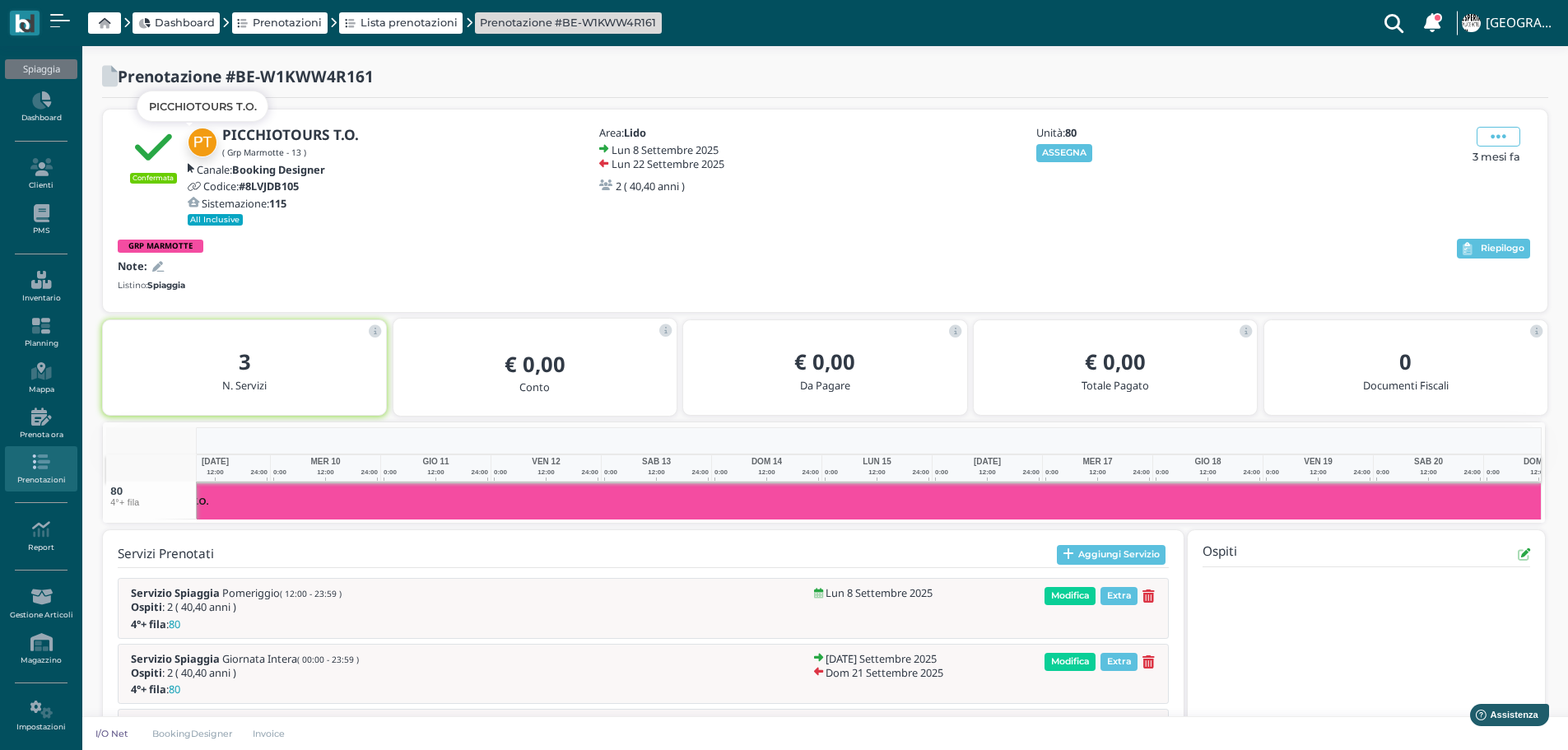
click at [211, 148] on img at bounding box center [203, 143] width 30 height 30
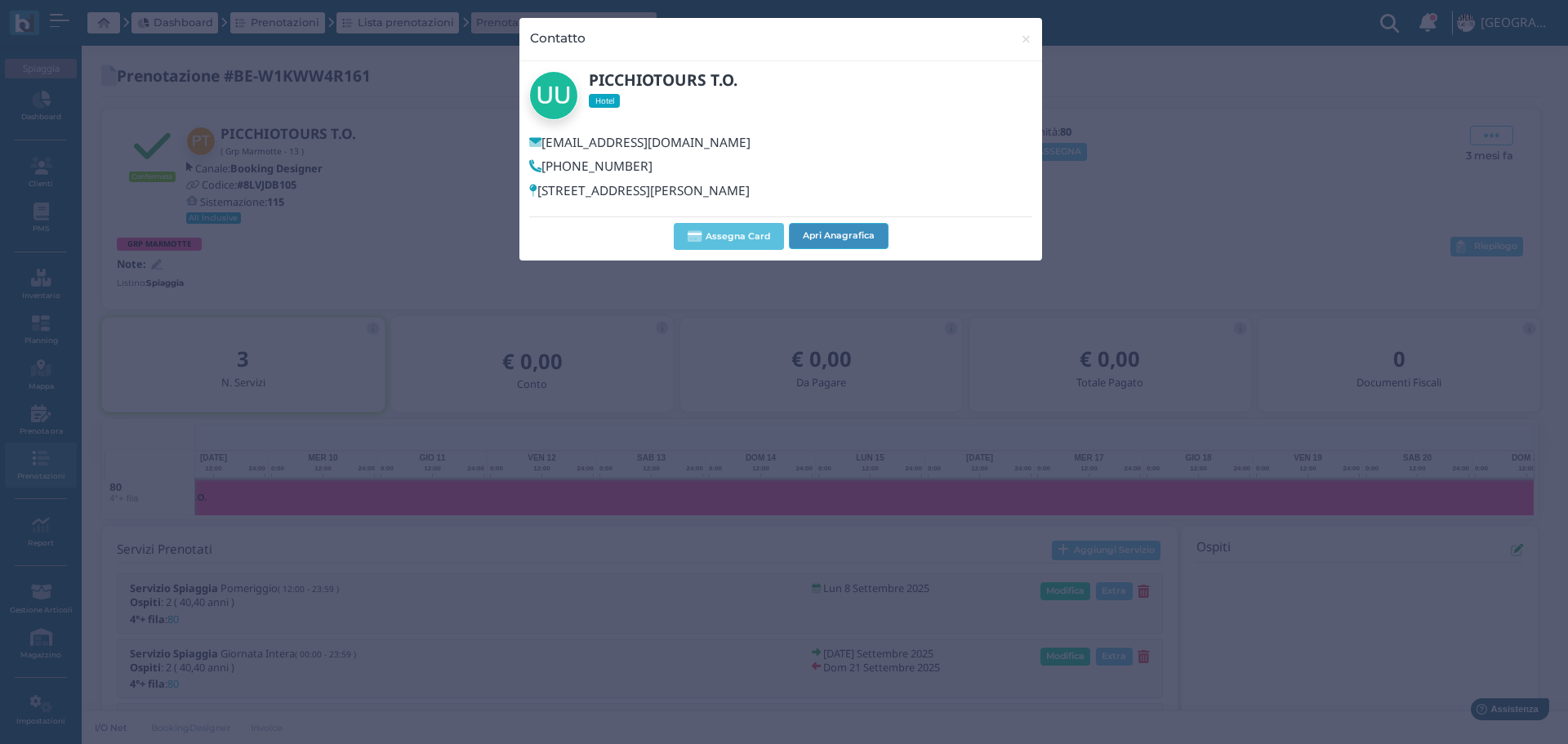
click at [845, 231] on button "Apri Anagrafica" at bounding box center [838, 236] width 99 height 26
click at [1028, 40] on span "×" at bounding box center [1026, 39] width 12 height 21
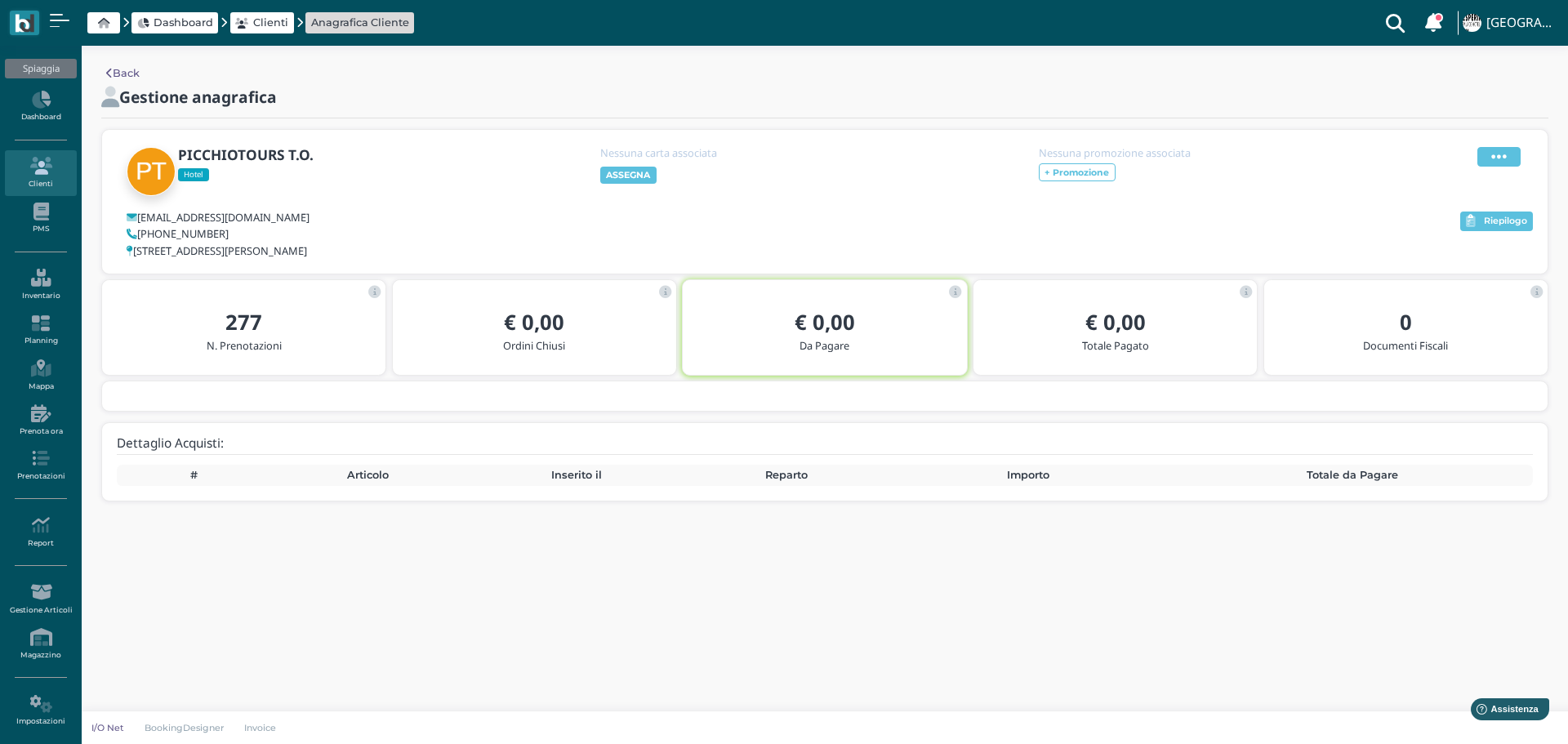
click at [1491, 155] on icon at bounding box center [1498, 157] width 16 height 18
click at [1478, 173] on div "Modifica" at bounding box center [1457, 177] width 92 height 16
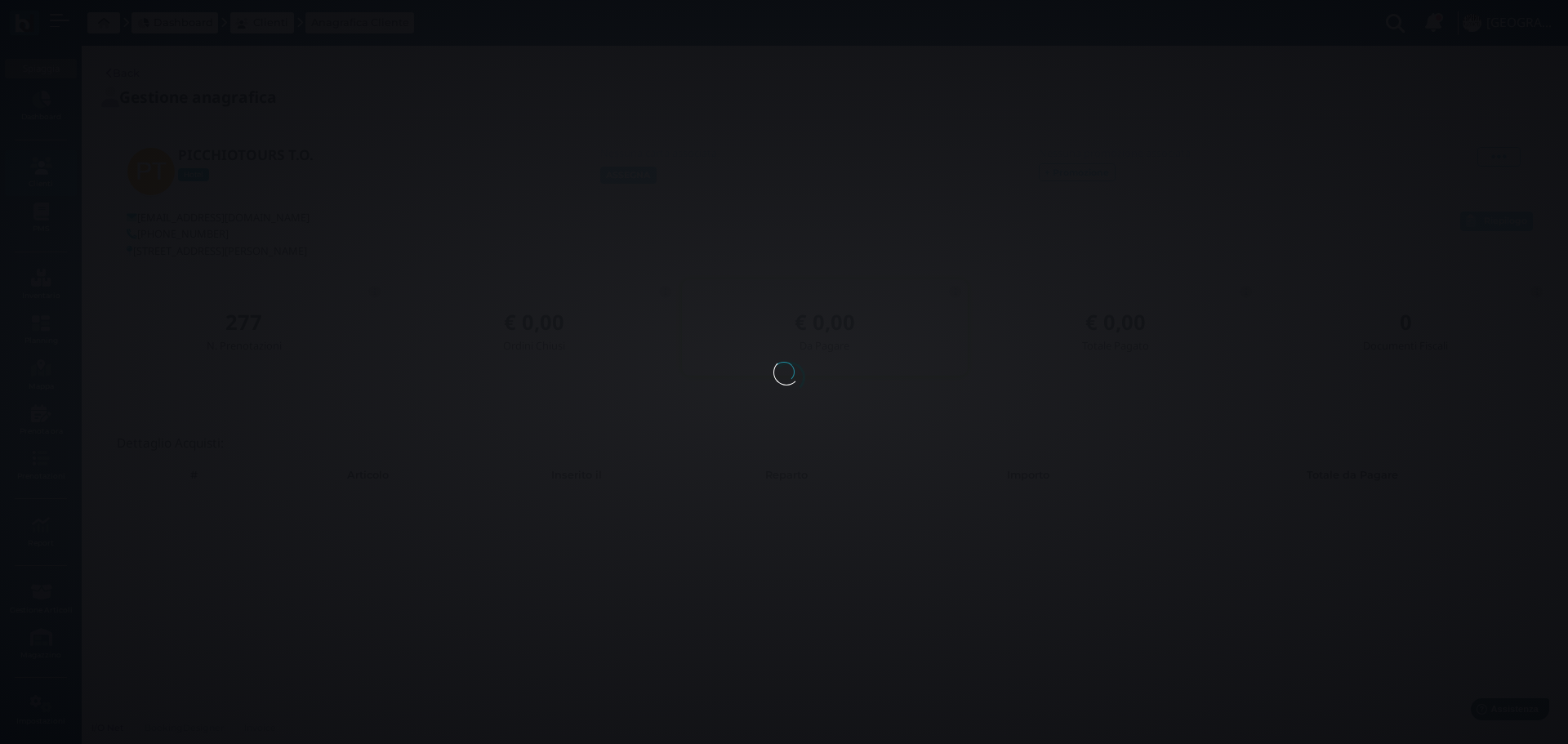
select select
type input "PICCHIOTOURS"
type input "T.O."
type input "[EMAIL_ADDRESS][DOMAIN_NAME]"
select select
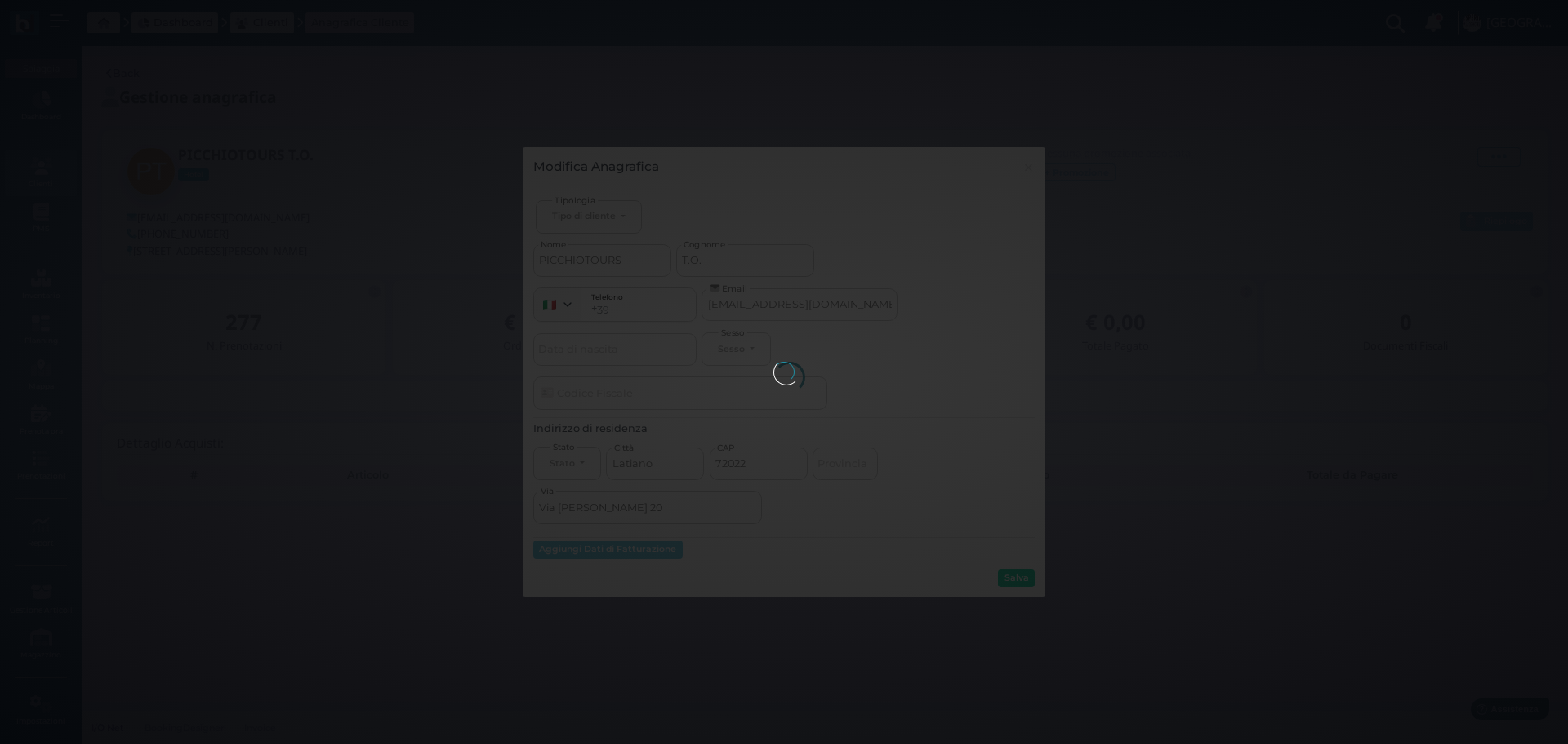
type input "389"
type input "3890437910"
select select
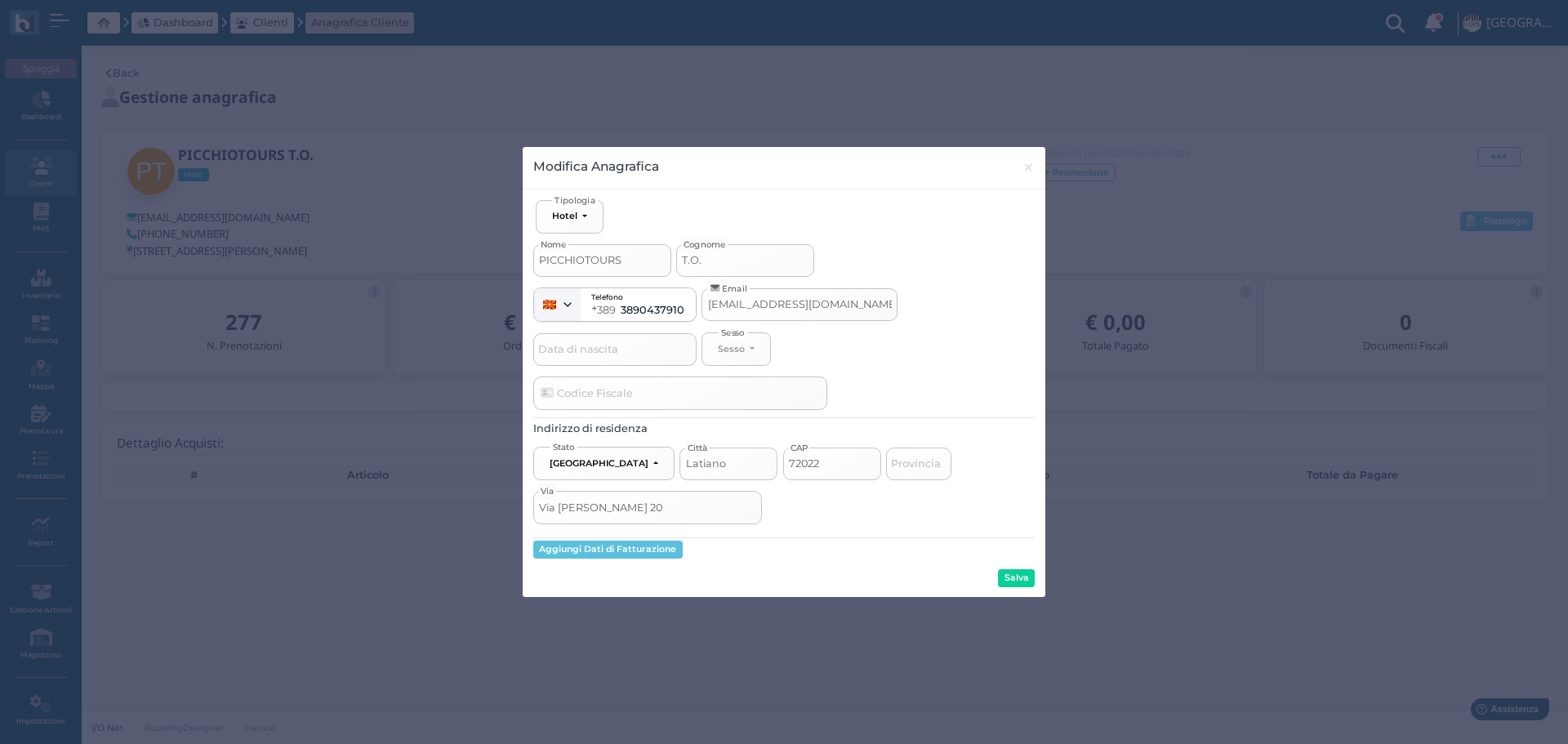
click at [1153, 640] on div "Modifica Anagrafica × close Ospite Esterno Hotel Dipendente Standard Dipendente…" at bounding box center [784, 372] width 1568 height 744
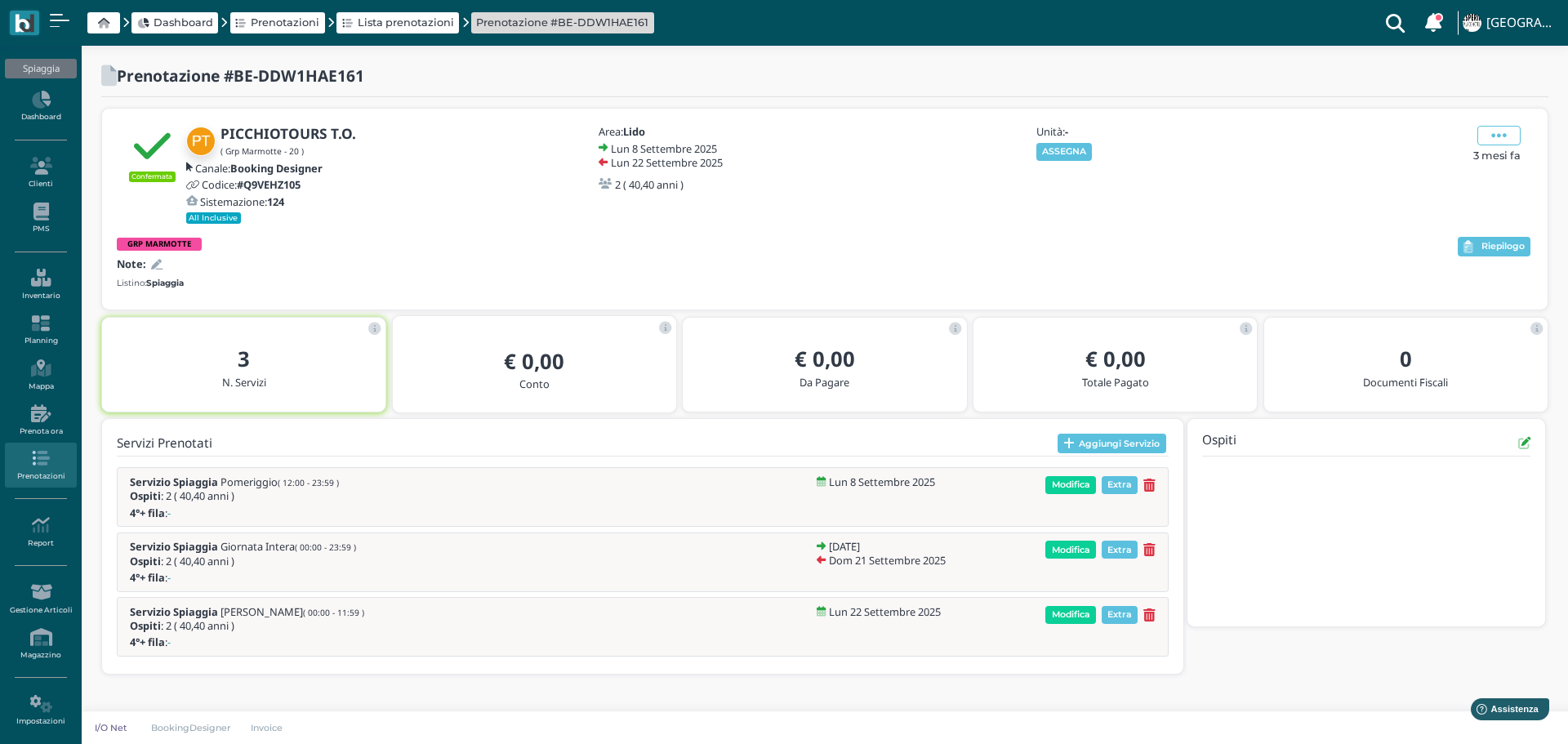
drag, startPoint x: 1074, startPoint y: 146, endPoint x: 1128, endPoint y: 143, distance: 54.1
click at [1074, 145] on button "ASSEGNA" at bounding box center [1063, 152] width 56 height 18
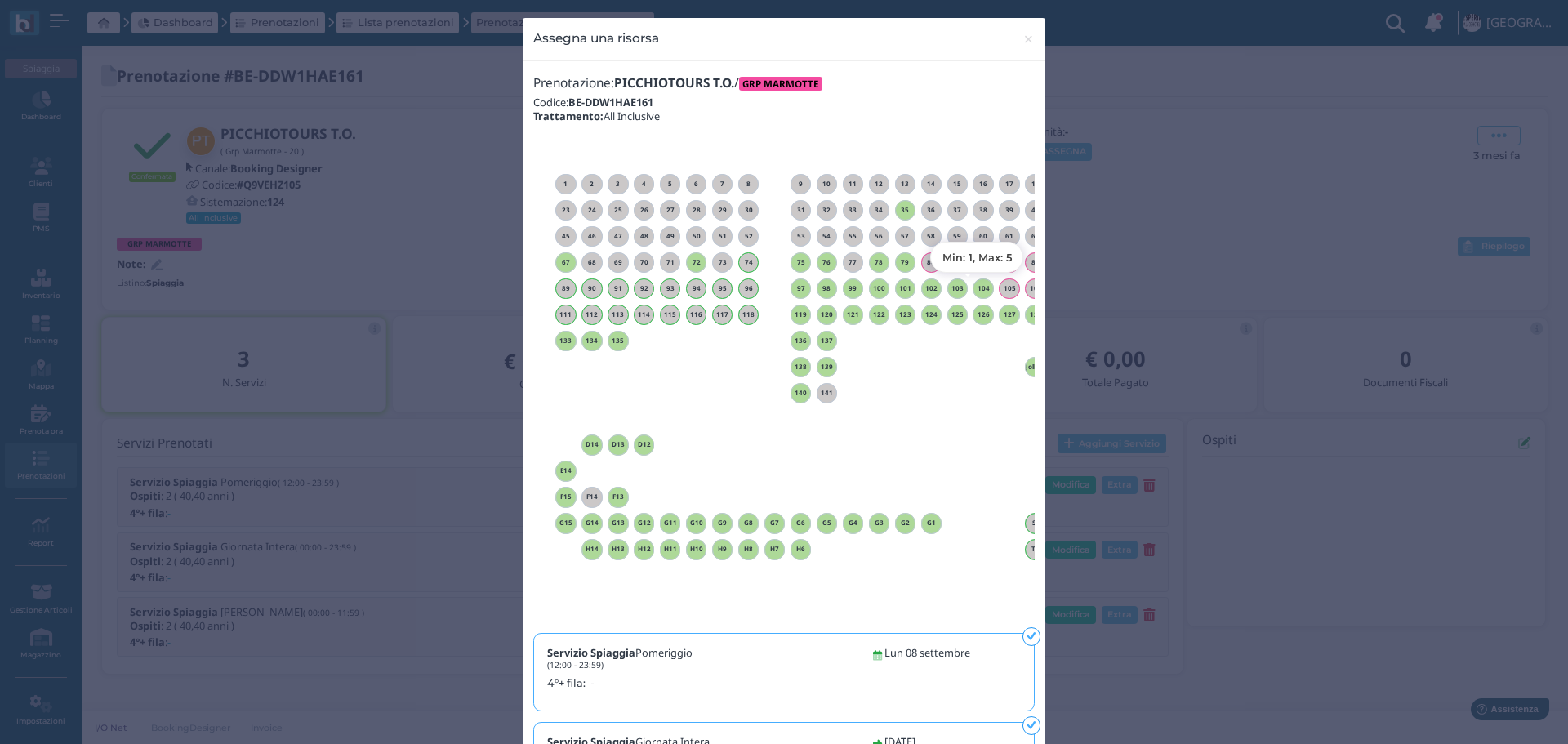
click at [980, 288] on h6 "104" at bounding box center [983, 289] width 21 height 7
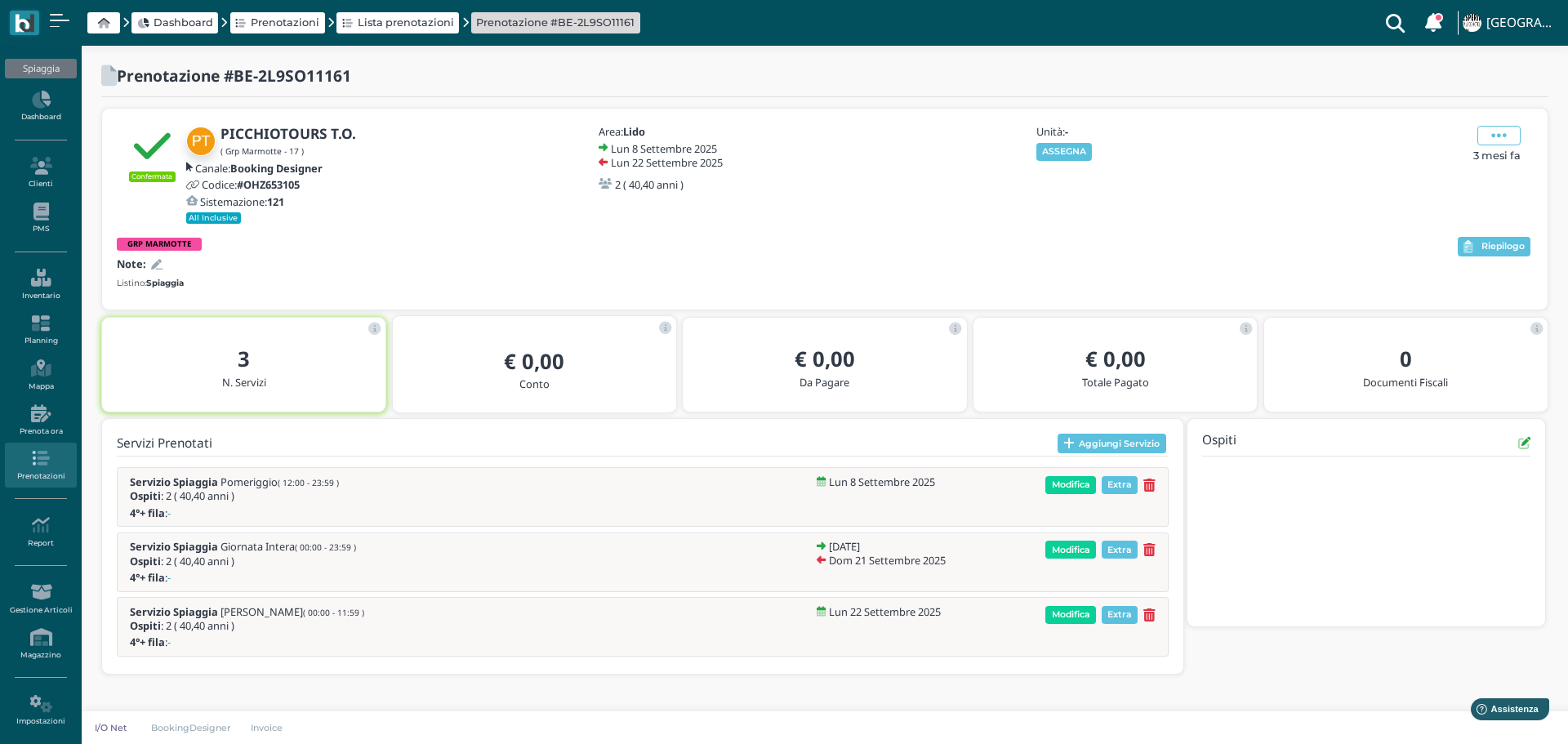
click at [1058, 150] on button "ASSEGNA" at bounding box center [1063, 152] width 56 height 18
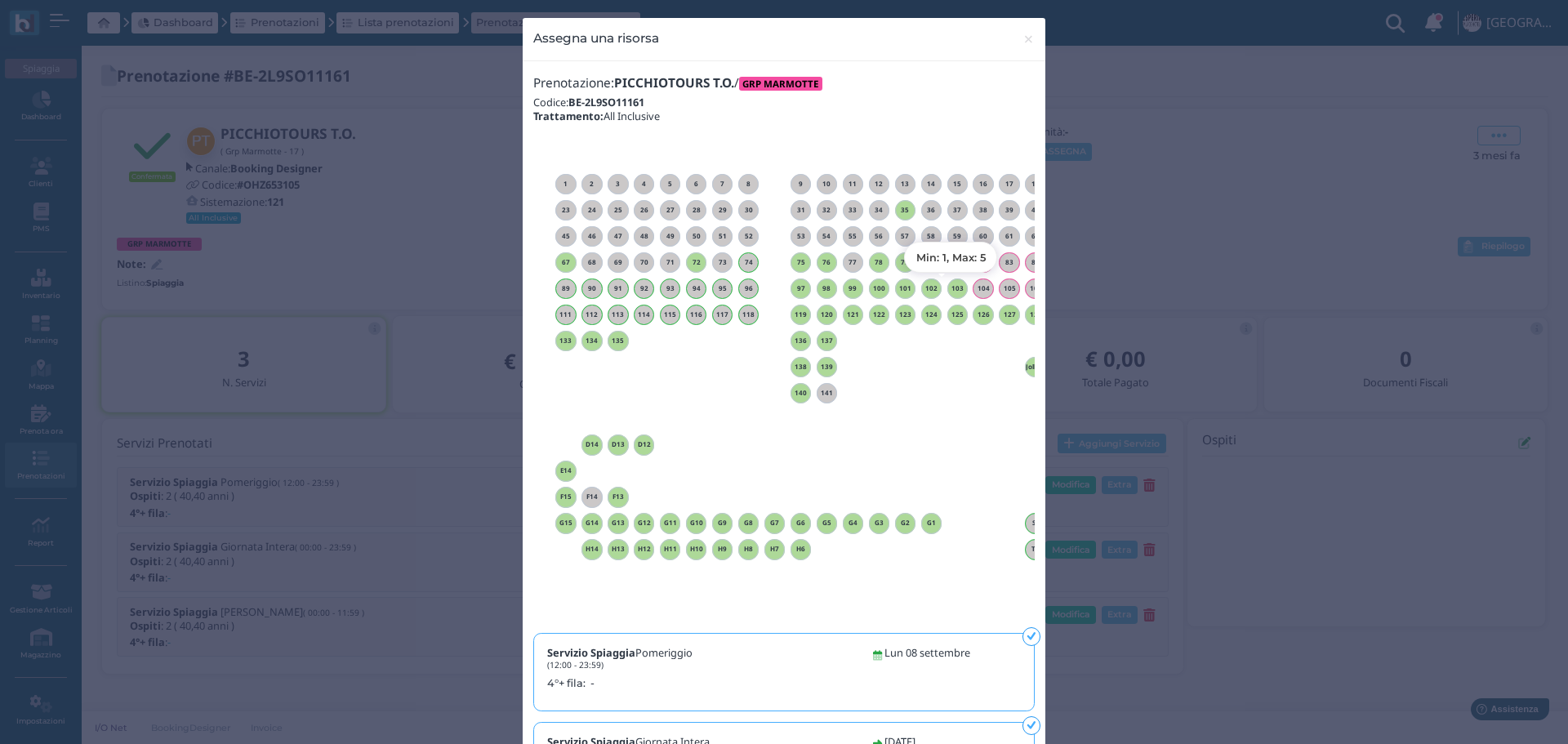
click at [948, 288] on h6 "103" at bounding box center [958, 289] width 21 height 7
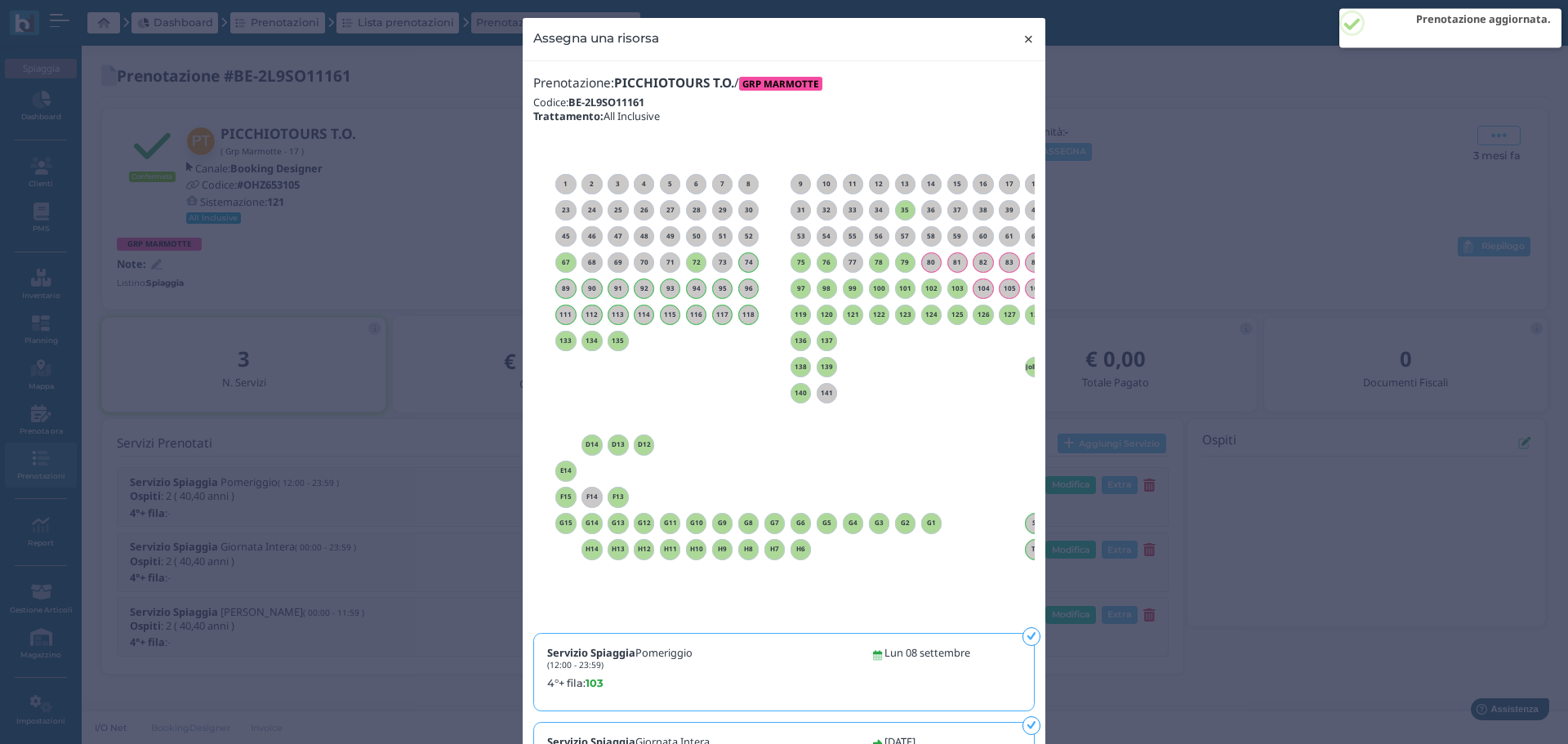
click at [1032, 35] on button "× close" at bounding box center [1028, 39] width 33 height 41
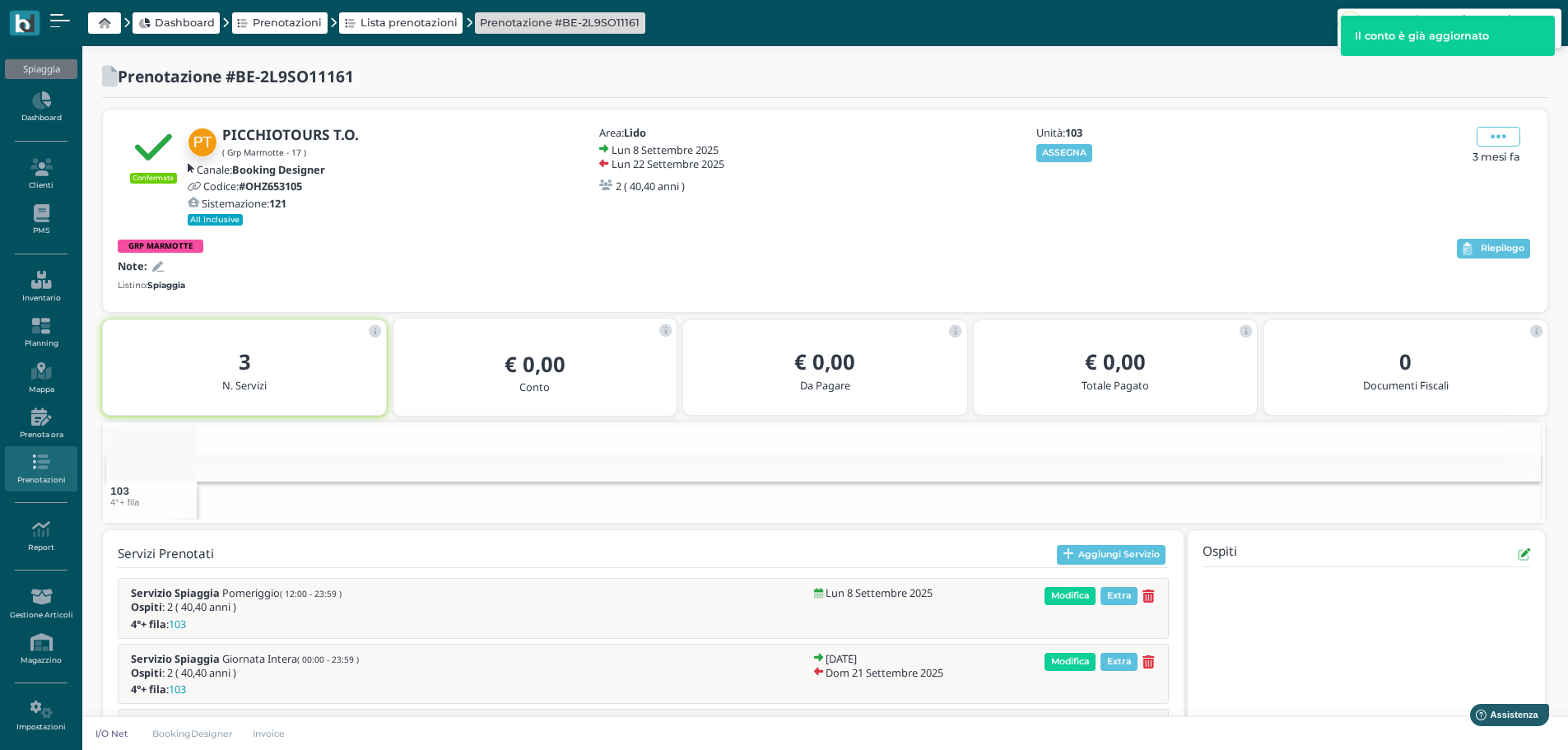
click at [154, 259] on div at bounding box center [156, 266] width 17 height 16
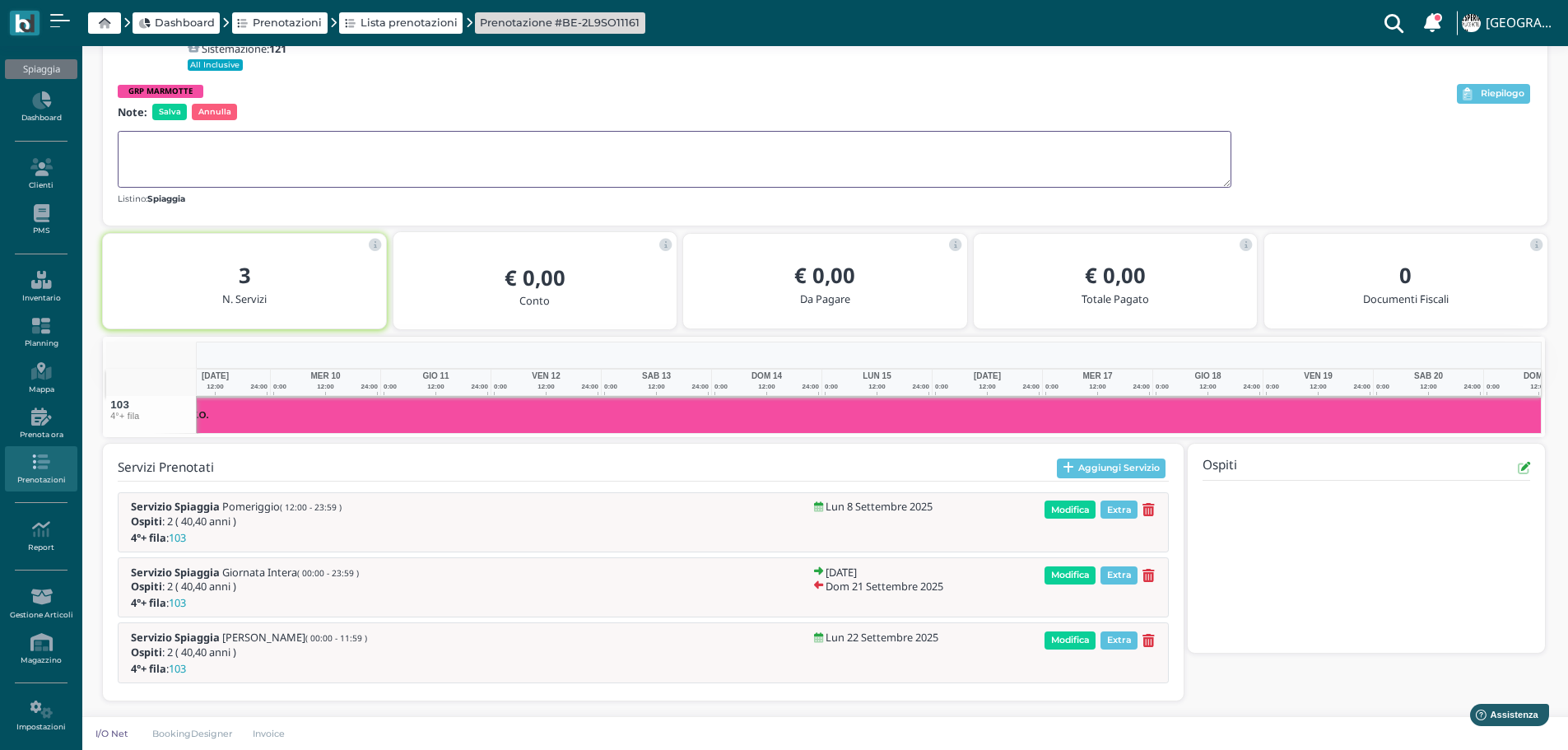
click at [163, 146] on textarea at bounding box center [675, 159] width 1114 height 57
drag, startPoint x: 283, startPoint y: 144, endPoint x: 103, endPoint y: 139, distance: 180.1
click at [103, 139] on div "Confermata PICCHIOTOURS T.O. ( Grp Marmotte - 17 ) Canale: Booking Designer Cod…" at bounding box center [825, 90] width 1445 height 271
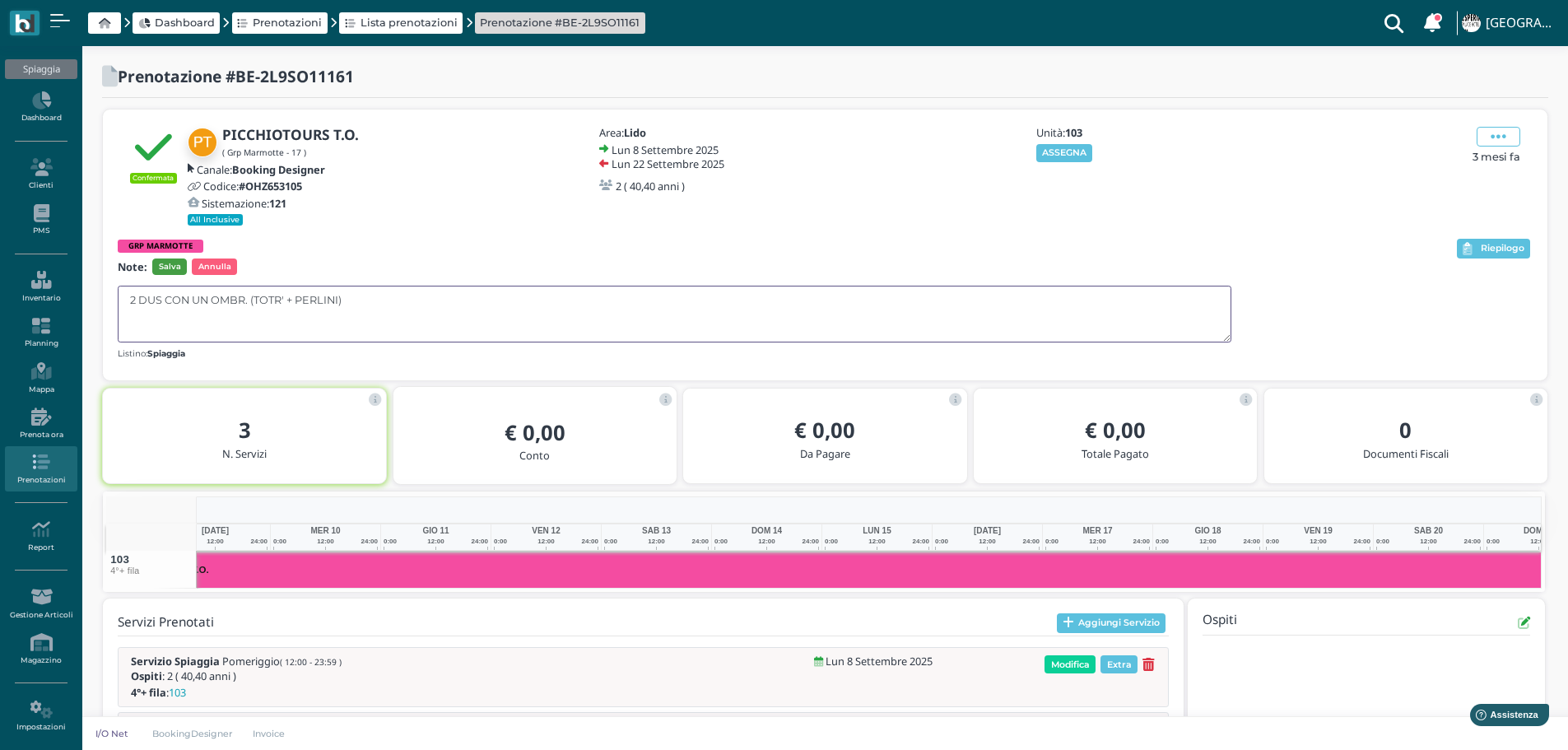
type textarea "2 DUS CON UN OMBR. (TOTR' + PERLINI)"
click at [173, 269] on span "Salva" at bounding box center [169, 267] width 34 height 17
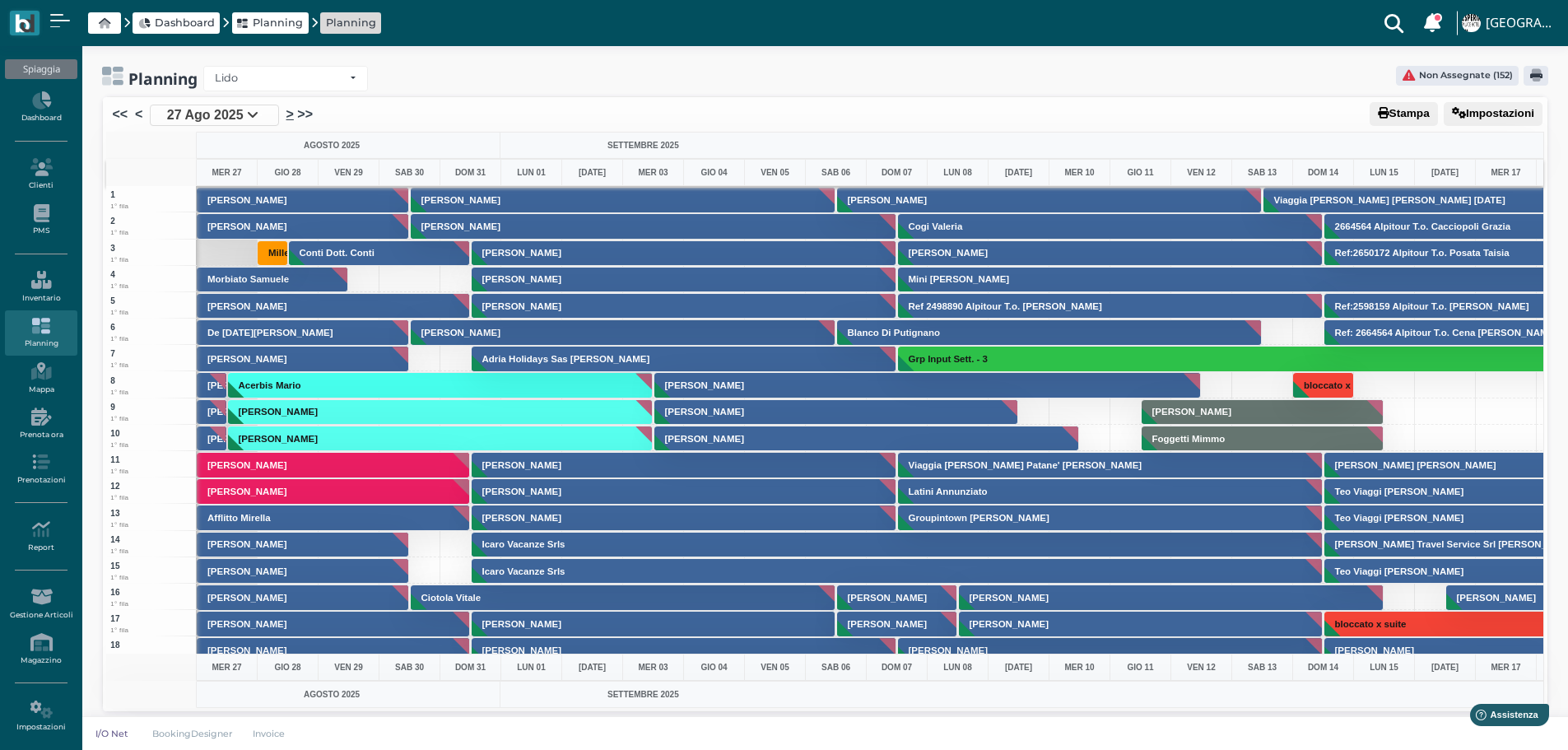
click at [291, 114] on link ">" at bounding box center [290, 114] width 7 height 19
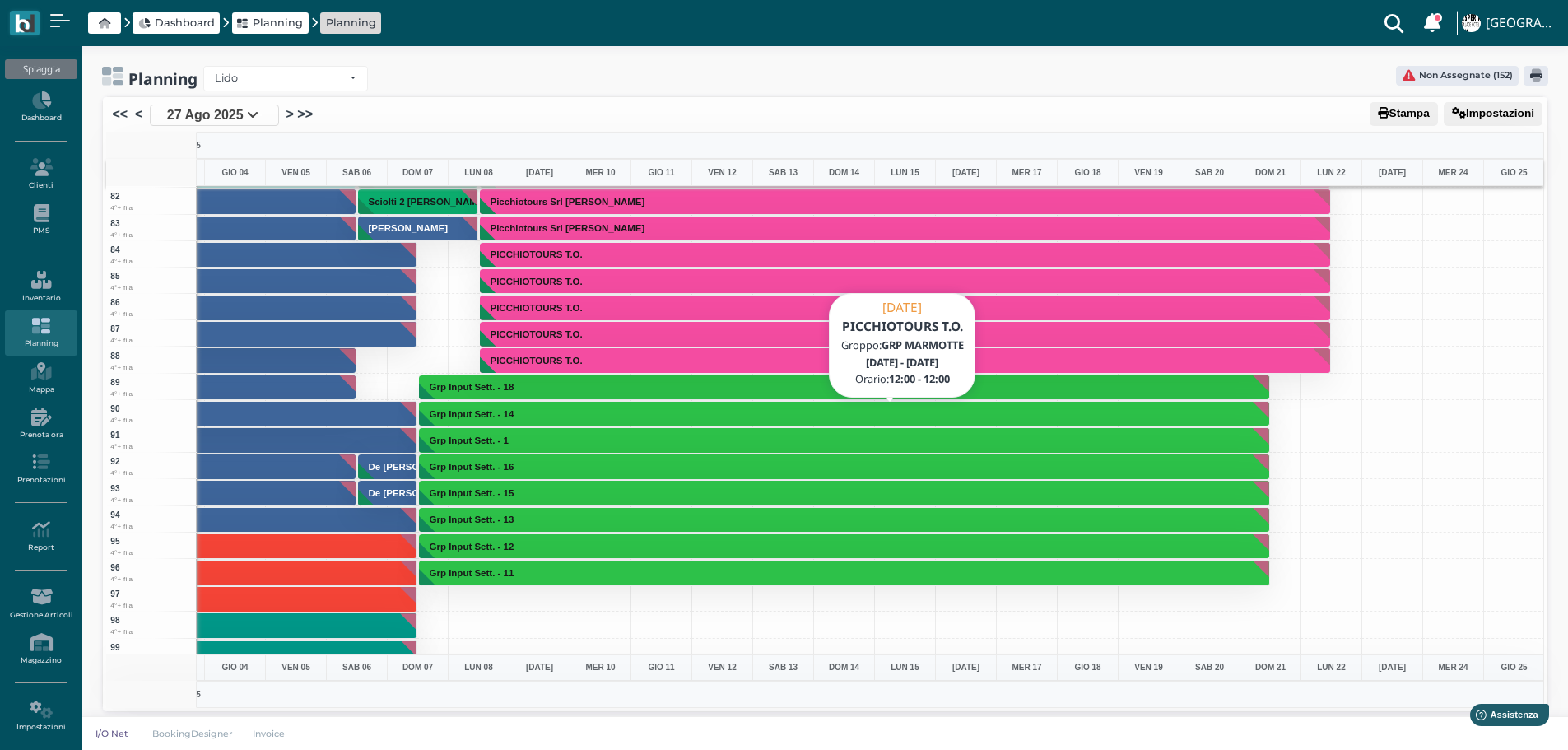
scroll to position [2553, 479]
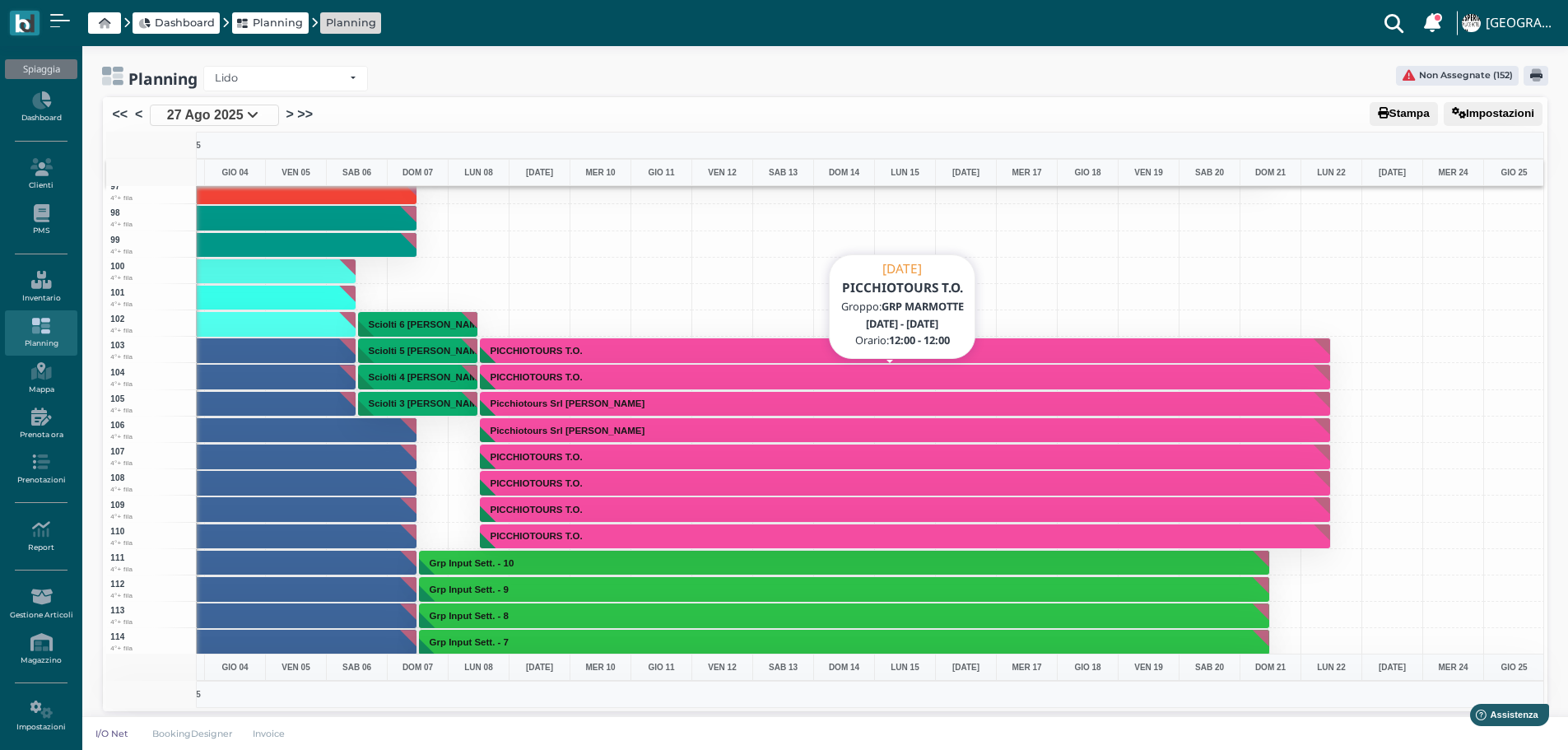
click at [543, 371] on button "PICCHIOTOURS T.O." at bounding box center [905, 377] width 852 height 26
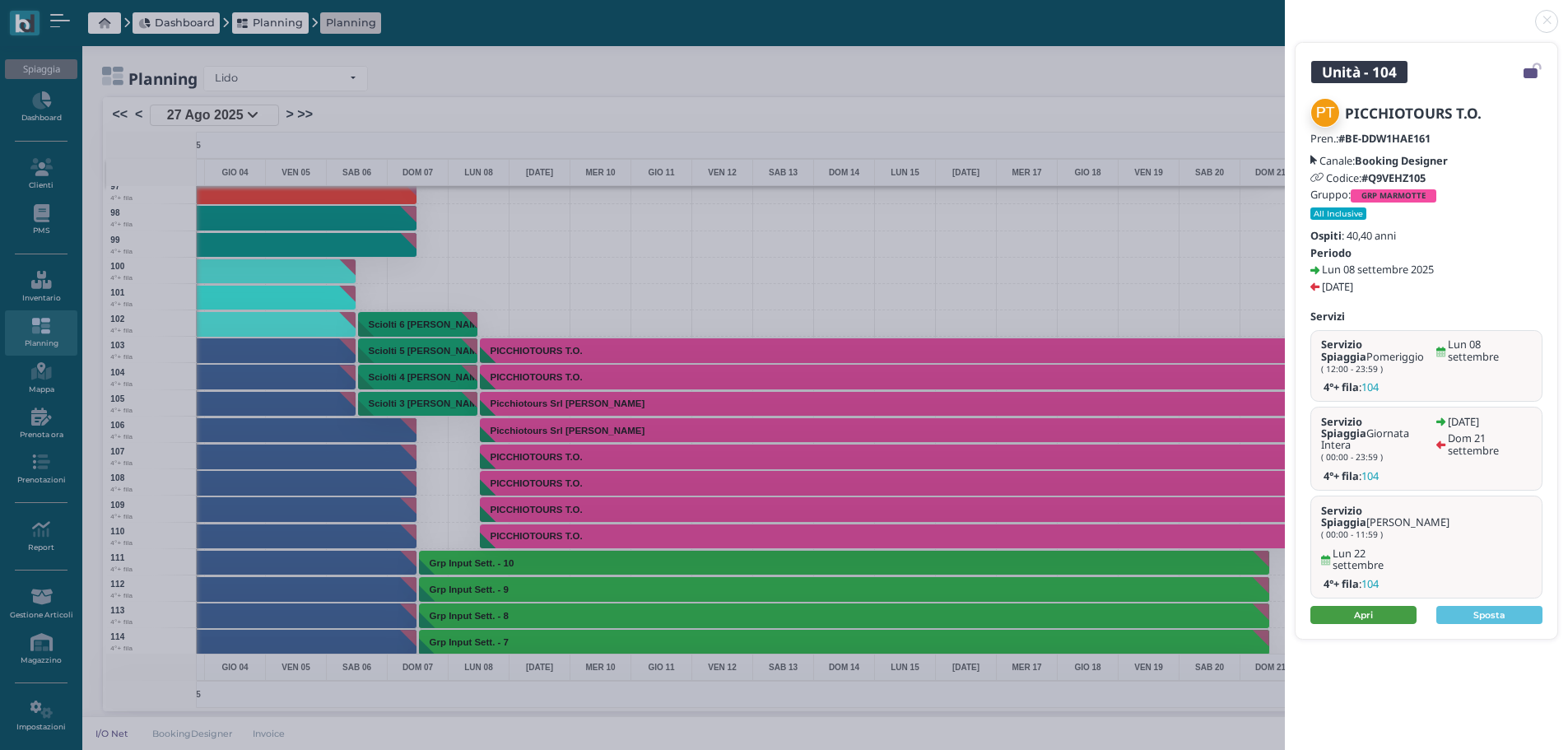
click at [1396, 606] on link "Apri" at bounding box center [1363, 616] width 107 height 19
click at [1285, 11] on link at bounding box center [1285, 11] width 0 height 0
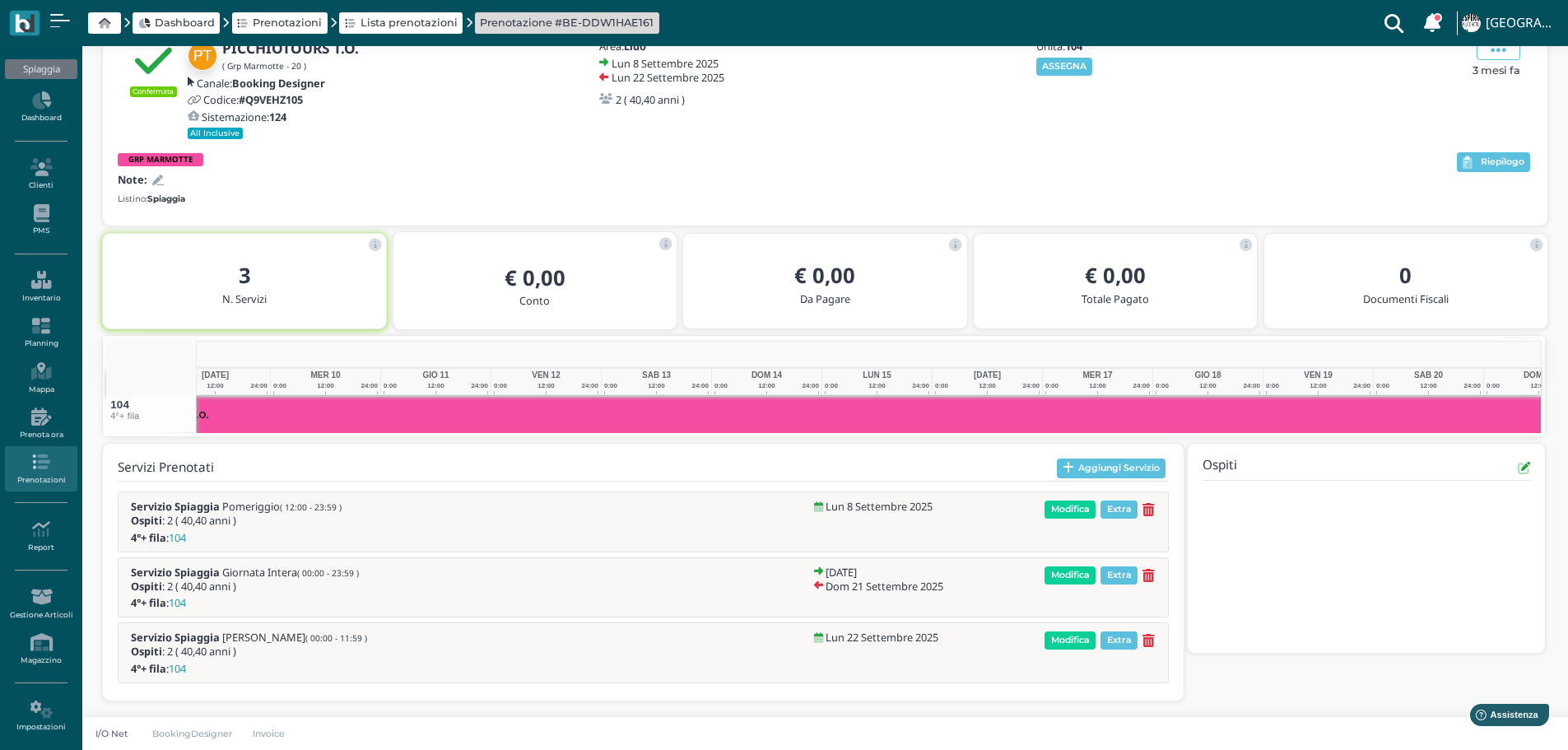
click at [183, 157] on b "GRP MARMOTTE" at bounding box center [160, 159] width 64 height 11
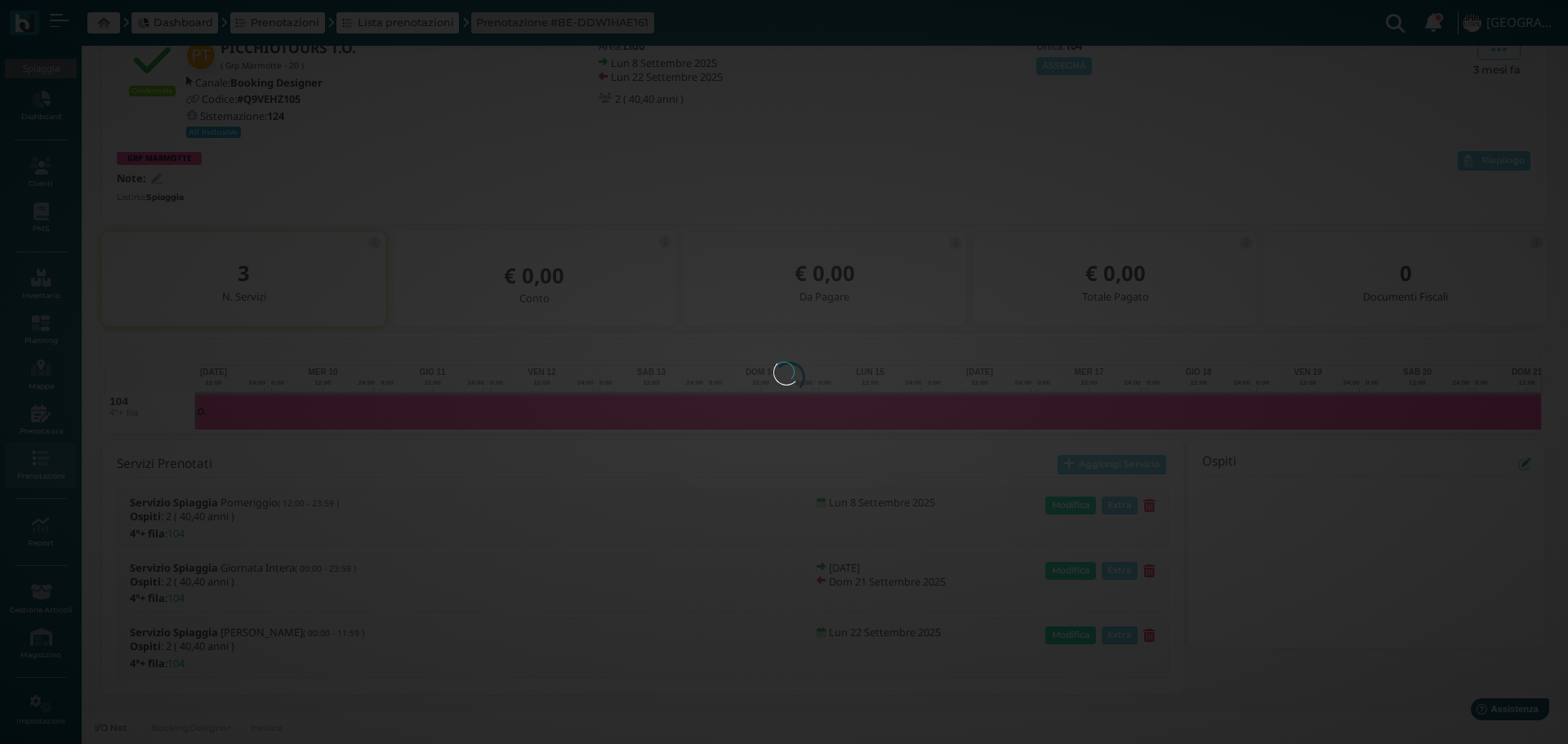
select select "317"
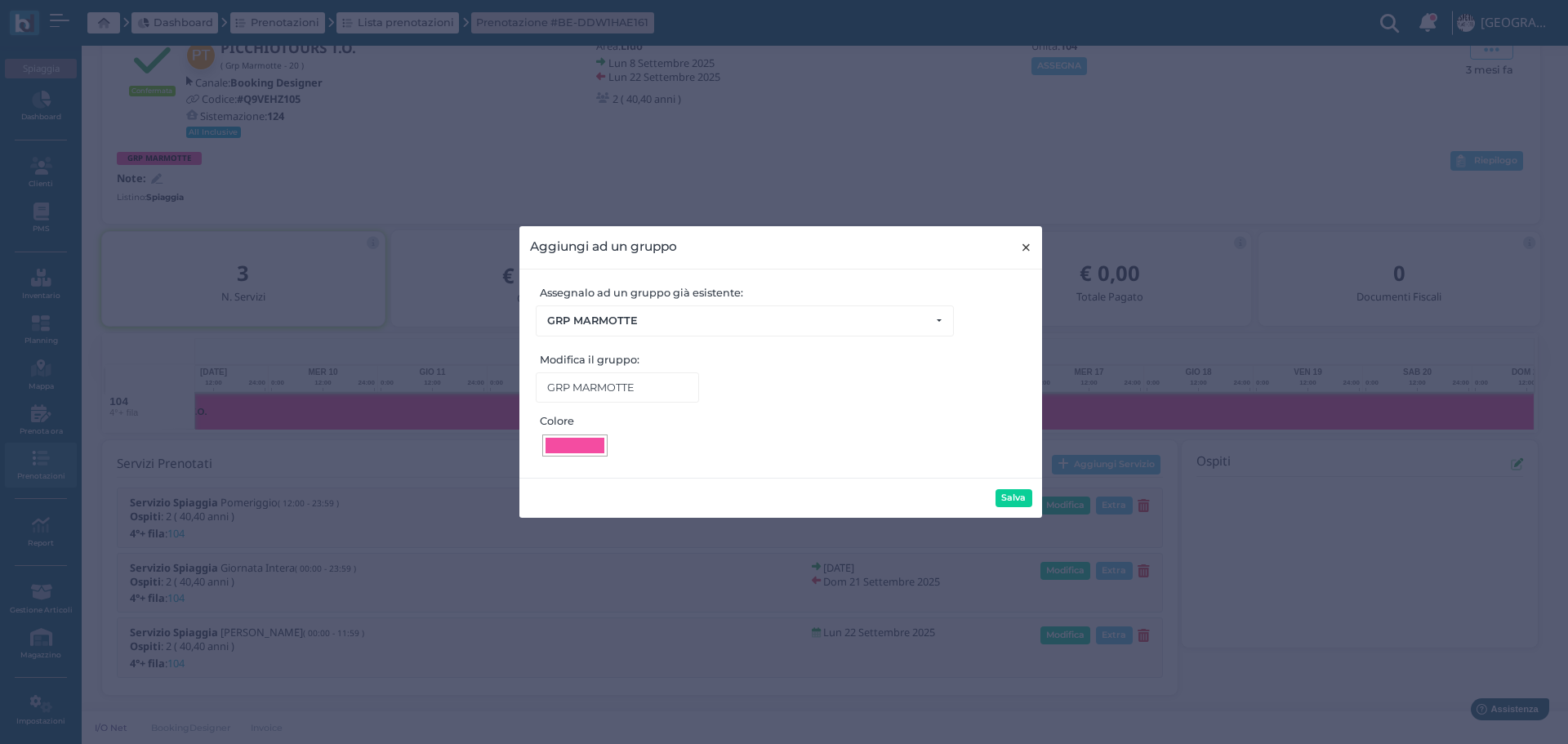
click at [1026, 244] on span "×" at bounding box center [1026, 247] width 12 height 21
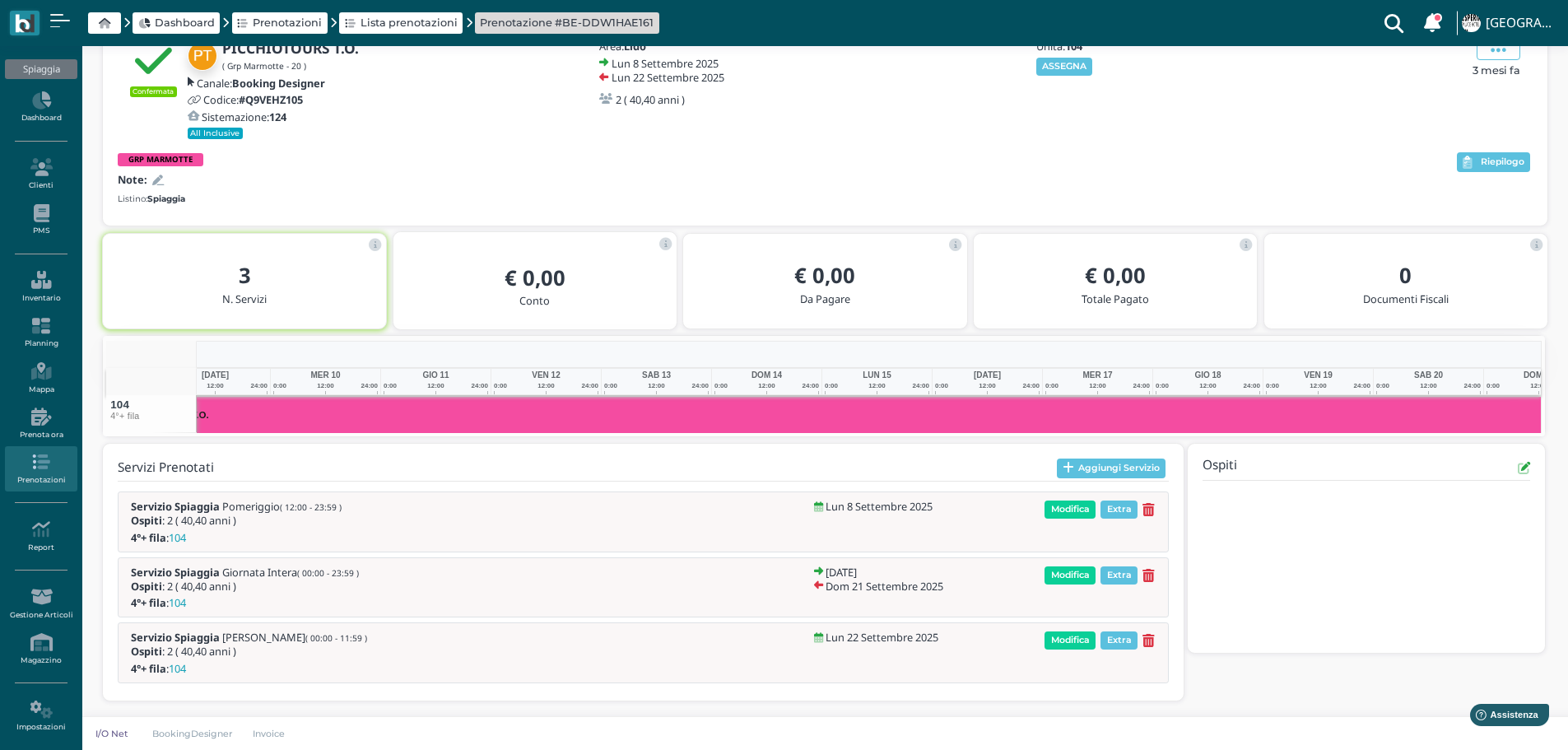
click at [158, 178] on icon at bounding box center [158, 181] width 11 height 11
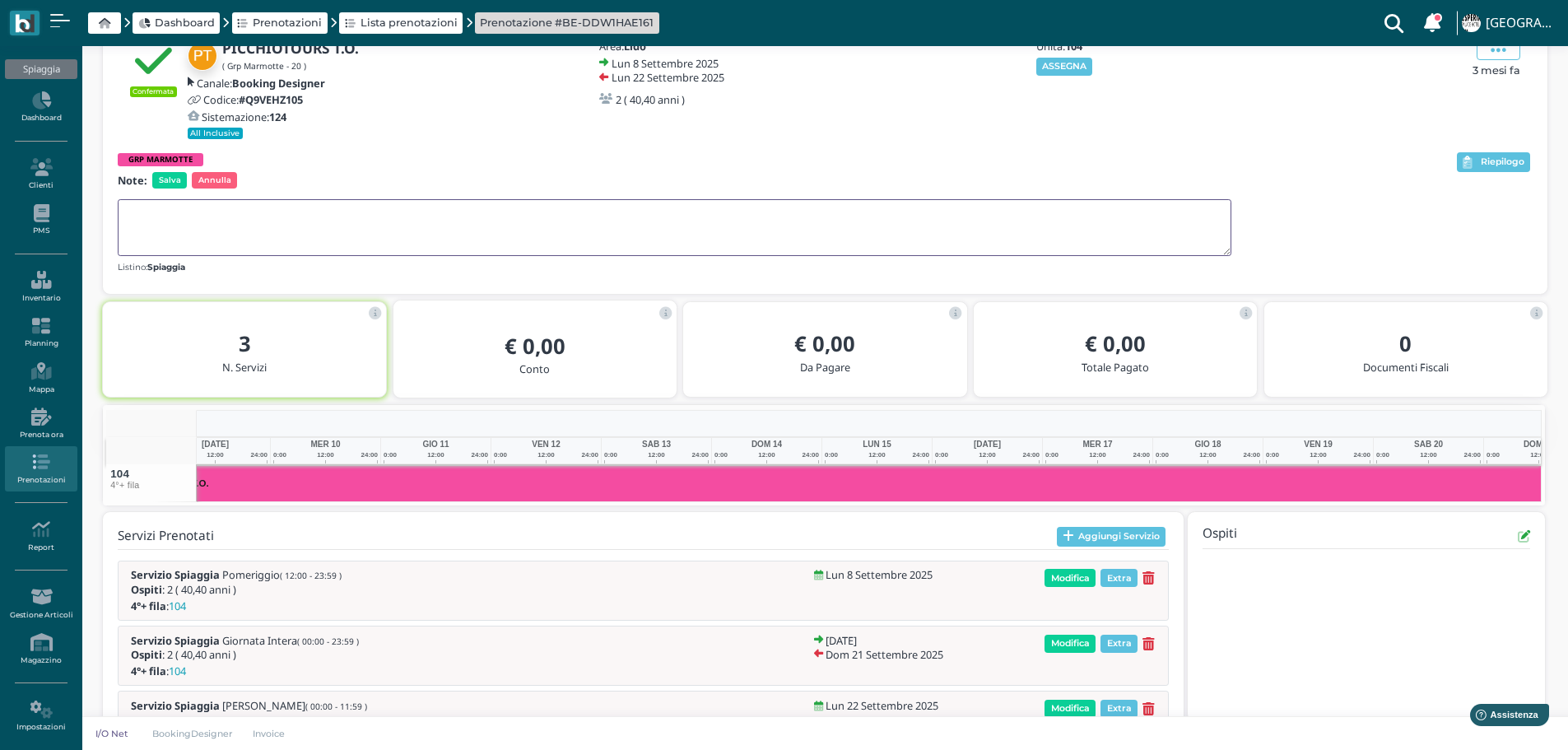
click at [162, 213] on textarea at bounding box center [675, 227] width 1114 height 57
type textarea "2 DUS CON 1 OMBR. (ZANOTTERA + LOCATELLO)"
click at [170, 176] on span "Salva" at bounding box center [169, 181] width 34 height 17
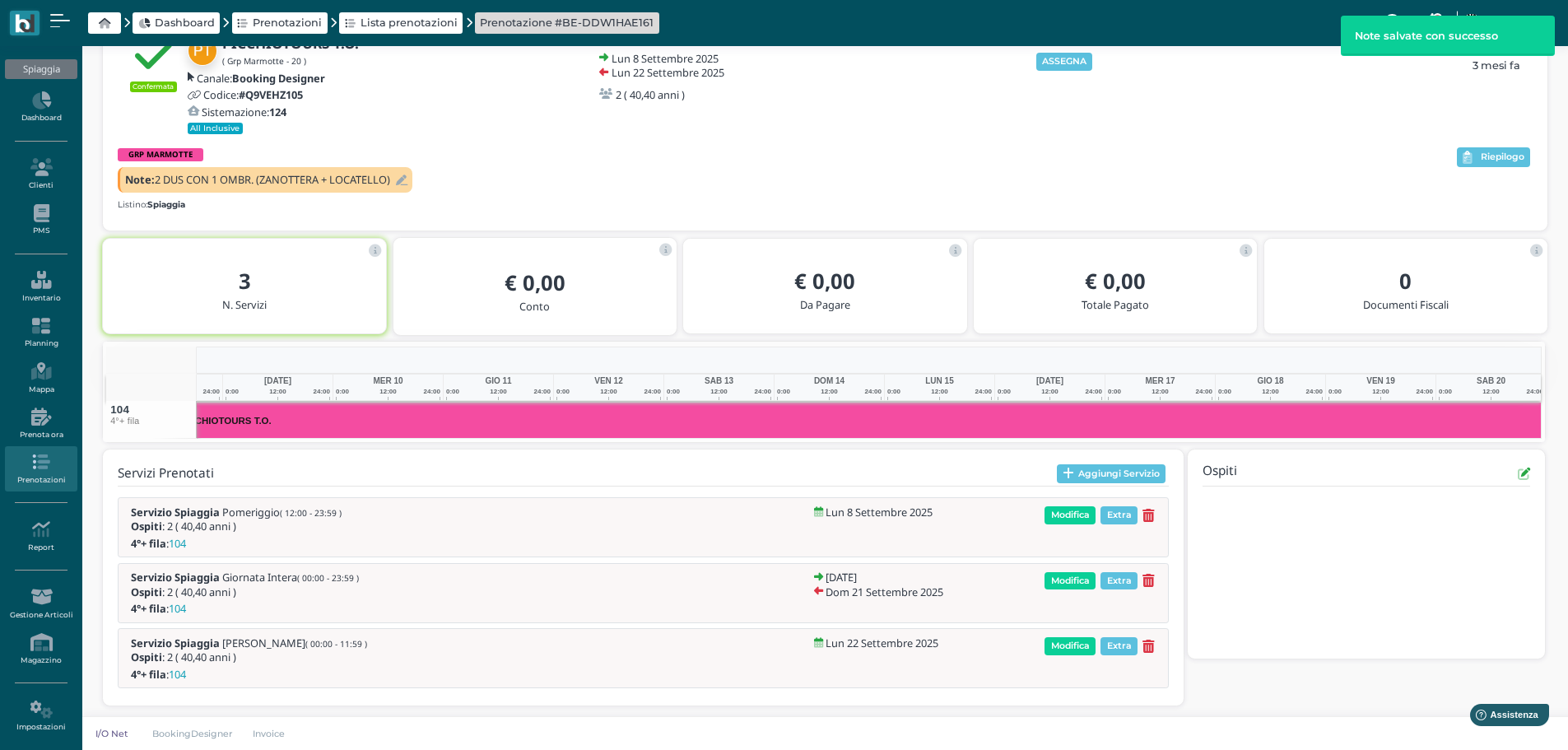
scroll to position [0, 257]
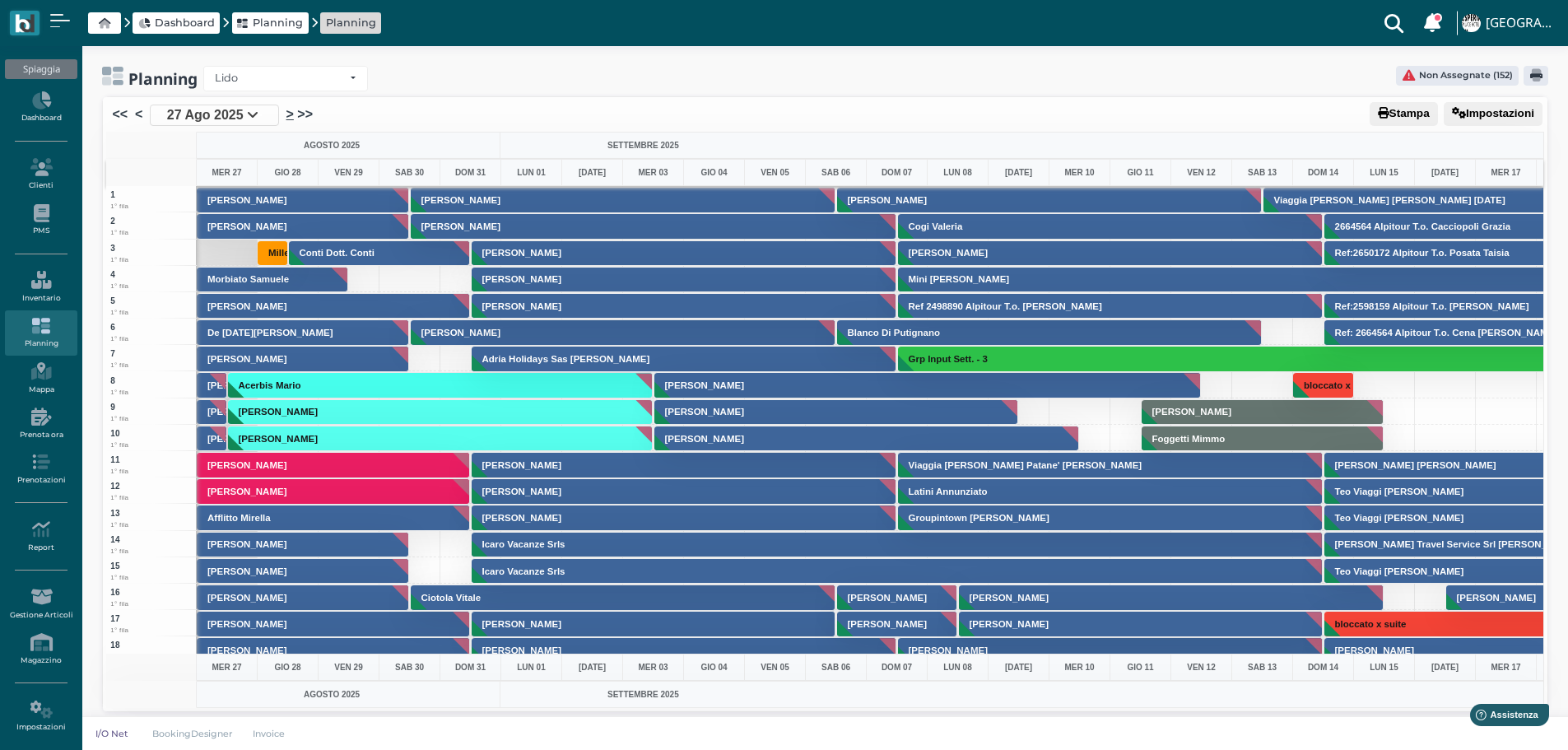
click at [286, 114] on link ">" at bounding box center [290, 114] width 7 height 19
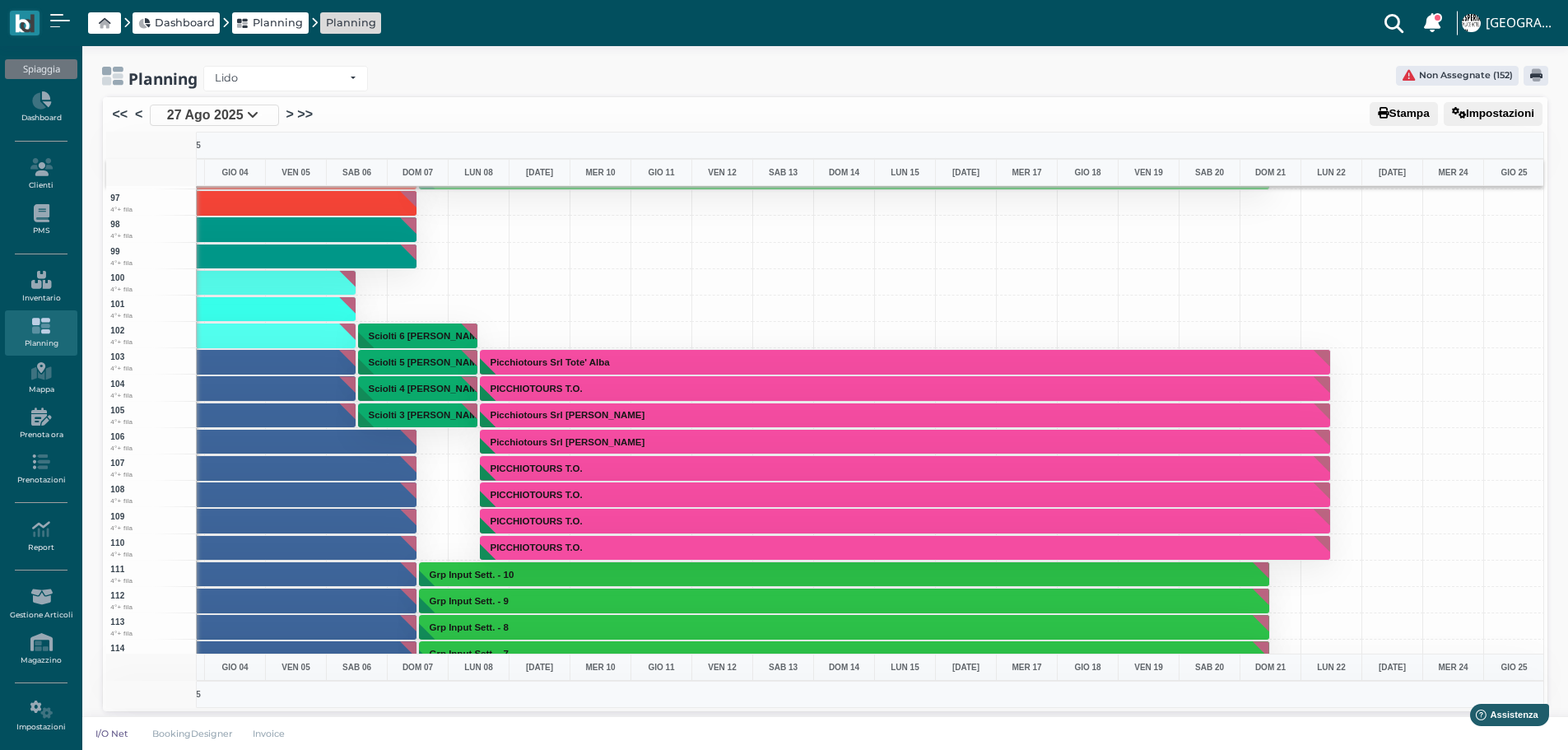
scroll to position [2636, 479]
